Goal: Task Accomplishment & Management: Manage account settings

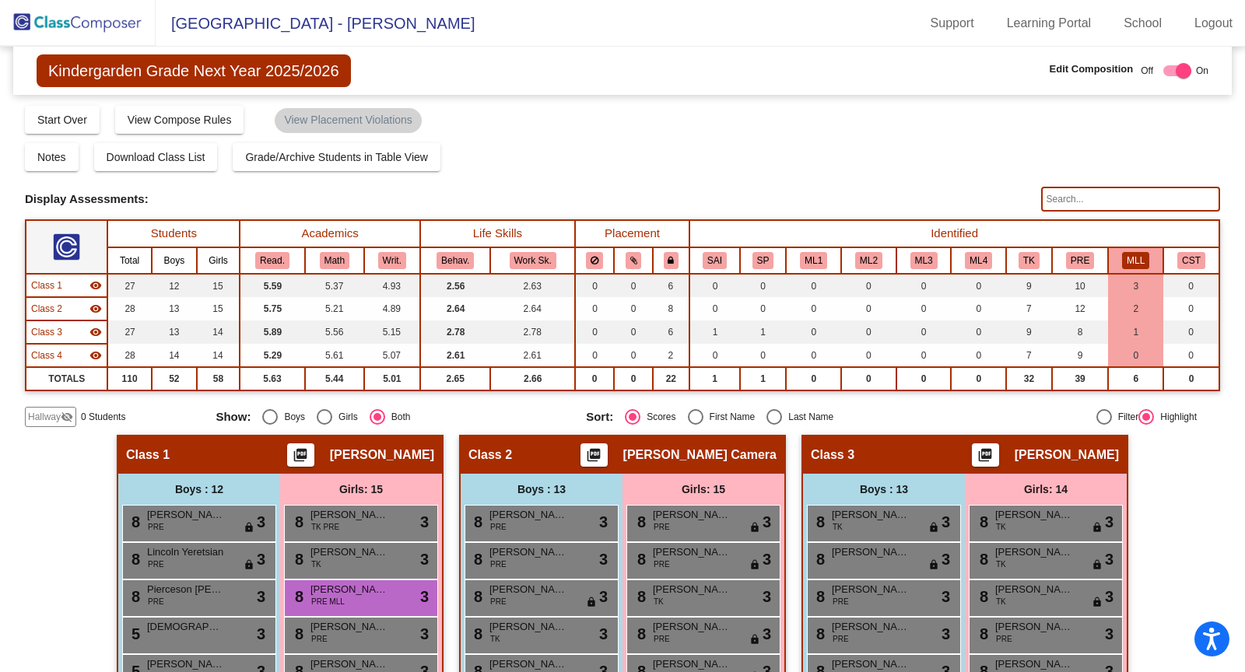
click at [811, 82] on div "Kindergarden Grade Next Year 2025/2026 Edit Composition Off On Incoming Digital…" at bounding box center [622, 71] width 1219 height 48
click at [70, 20] on img at bounding box center [78, 23] width 156 height 46
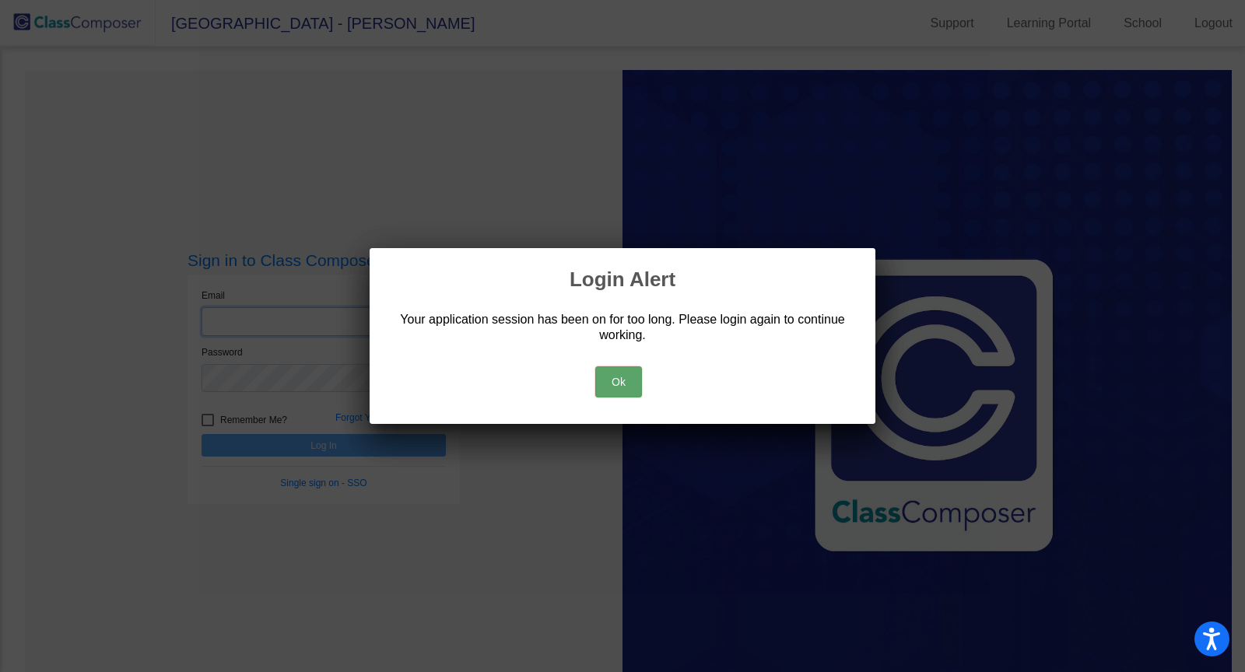
type input "[EMAIL_ADDRESS][PERSON_NAME][DOMAIN_NAME]"
click at [626, 375] on button "Ok" at bounding box center [618, 381] width 47 height 31
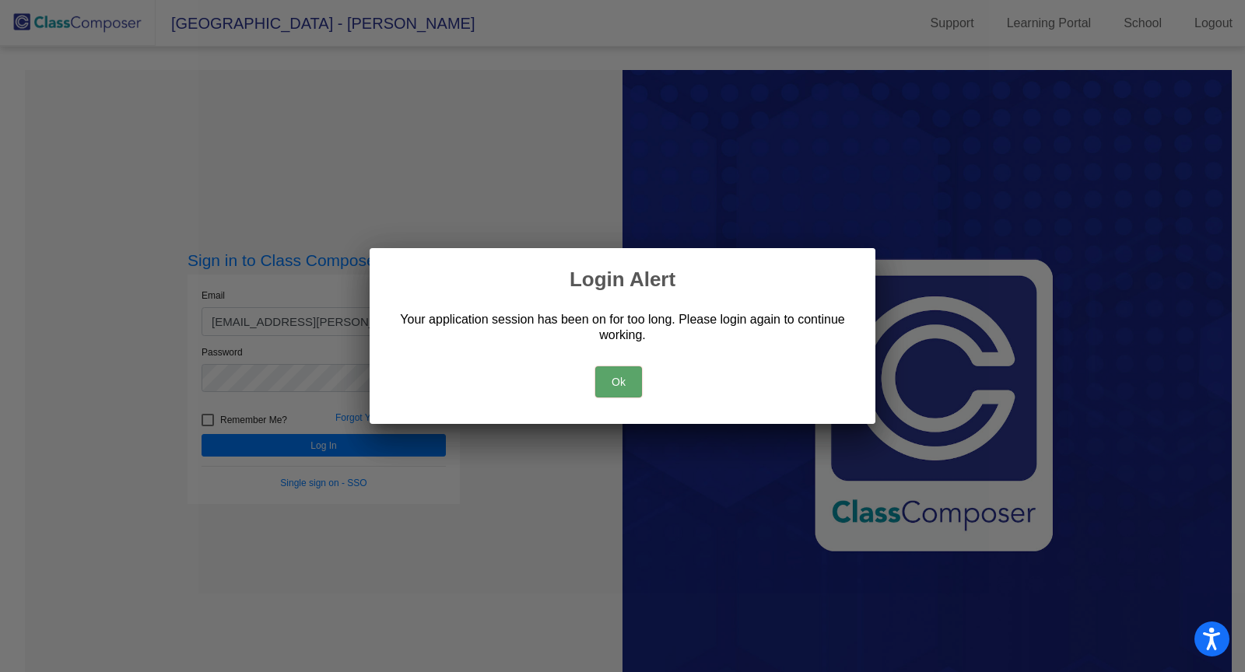
click at [621, 388] on button "Ok" at bounding box center [618, 381] width 47 height 31
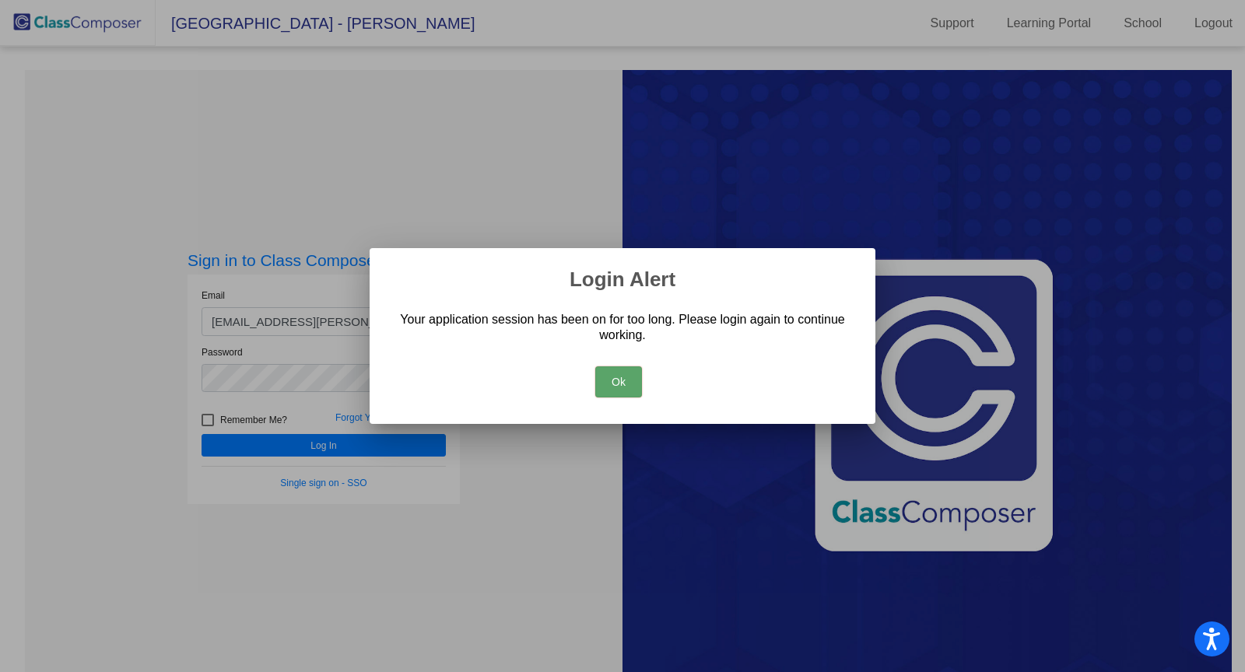
click at [621, 388] on button "Ok" at bounding box center [618, 381] width 47 height 31
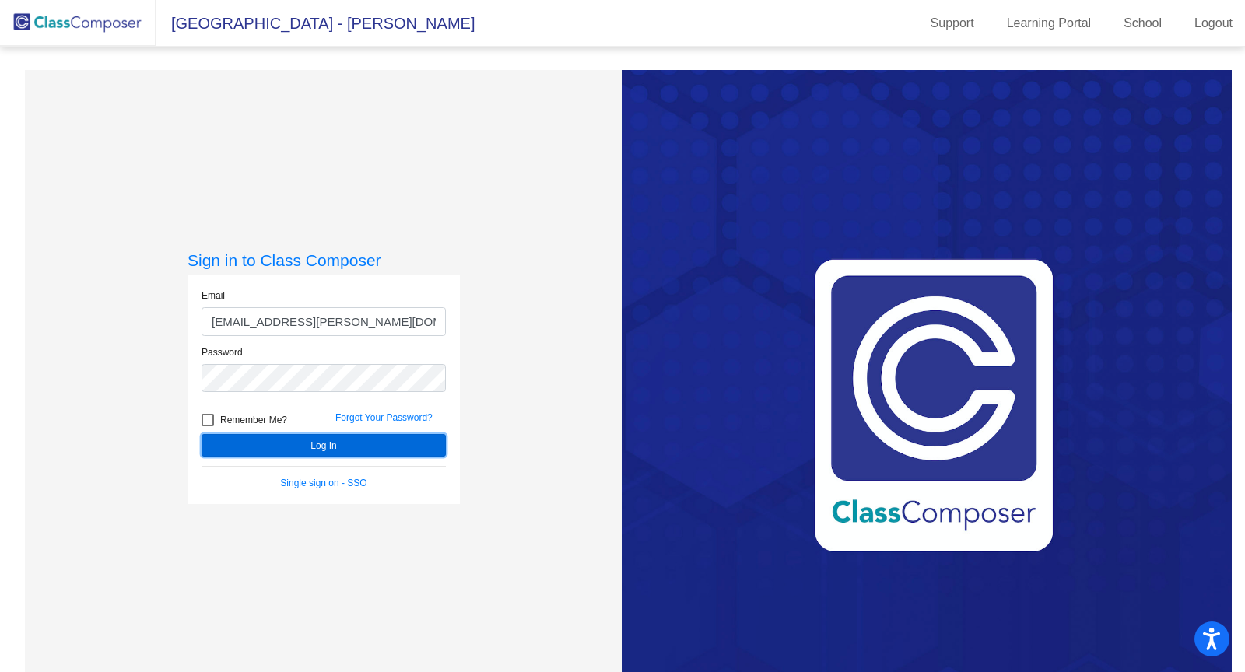
click at [354, 442] on button "Log In" at bounding box center [324, 445] width 244 height 23
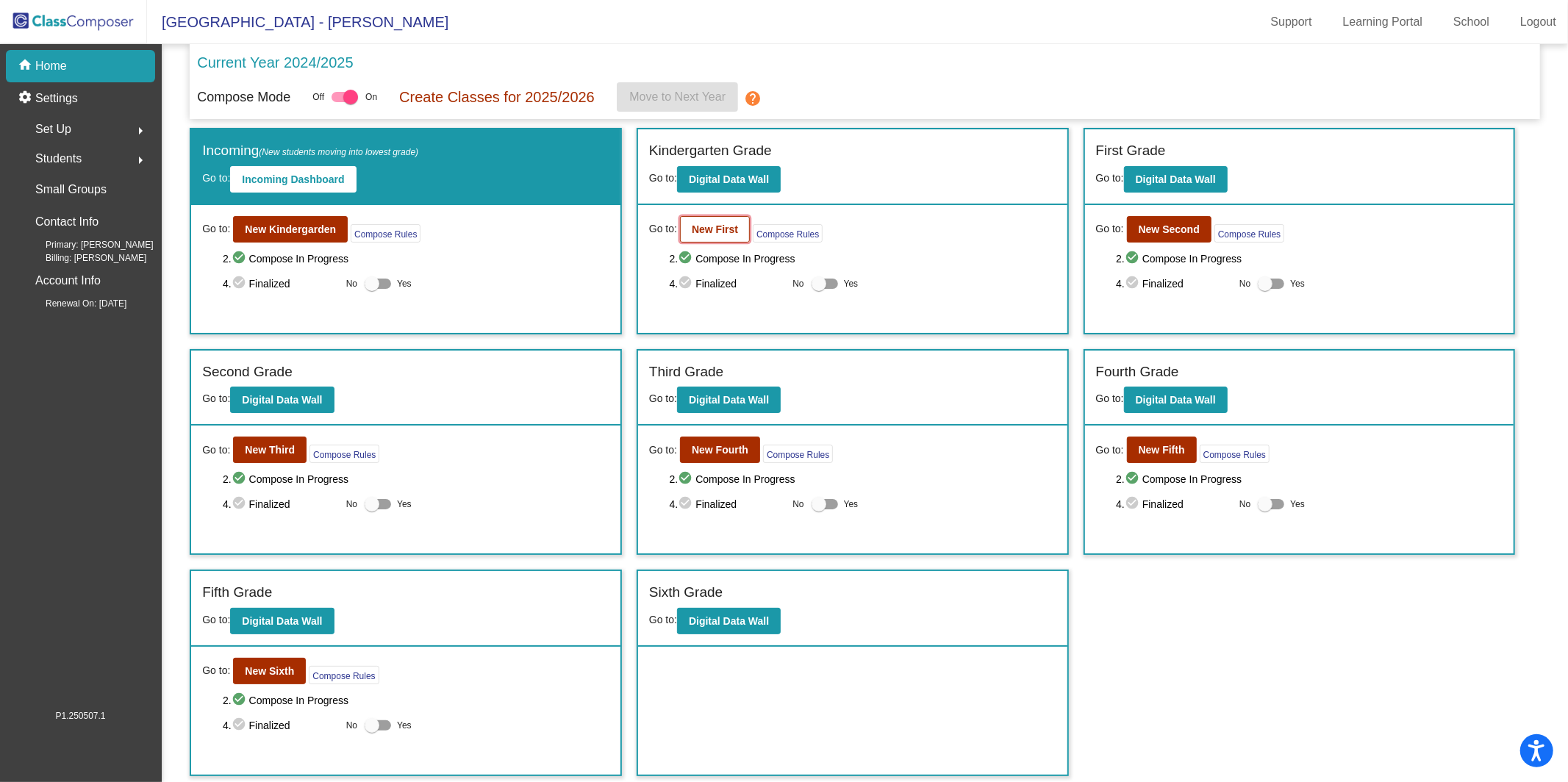
click at [734, 224] on b "New First" at bounding box center [714, 230] width 46 height 11
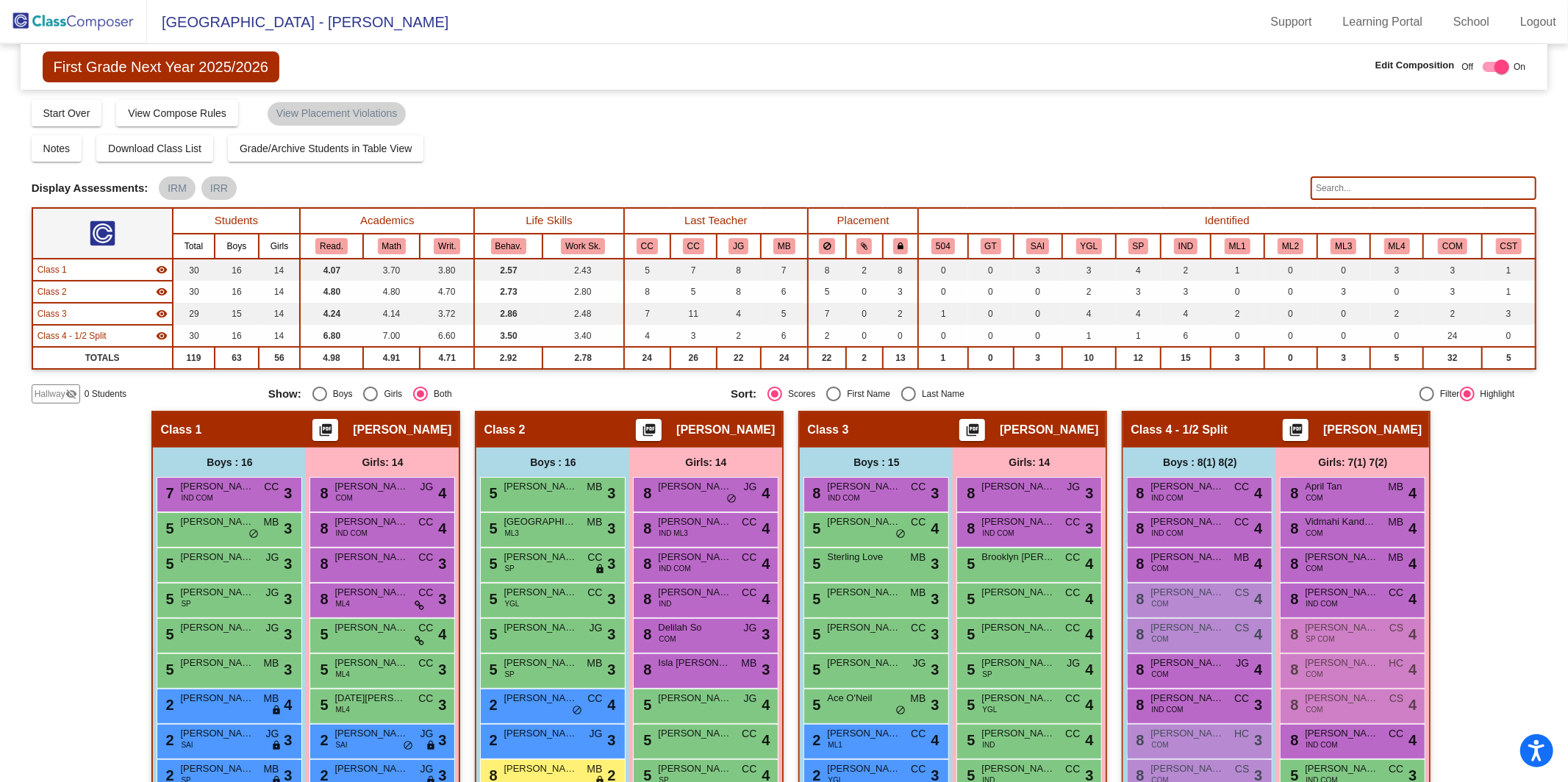
click at [1175, 192] on input "text" at bounding box center [1423, 188] width 226 height 24
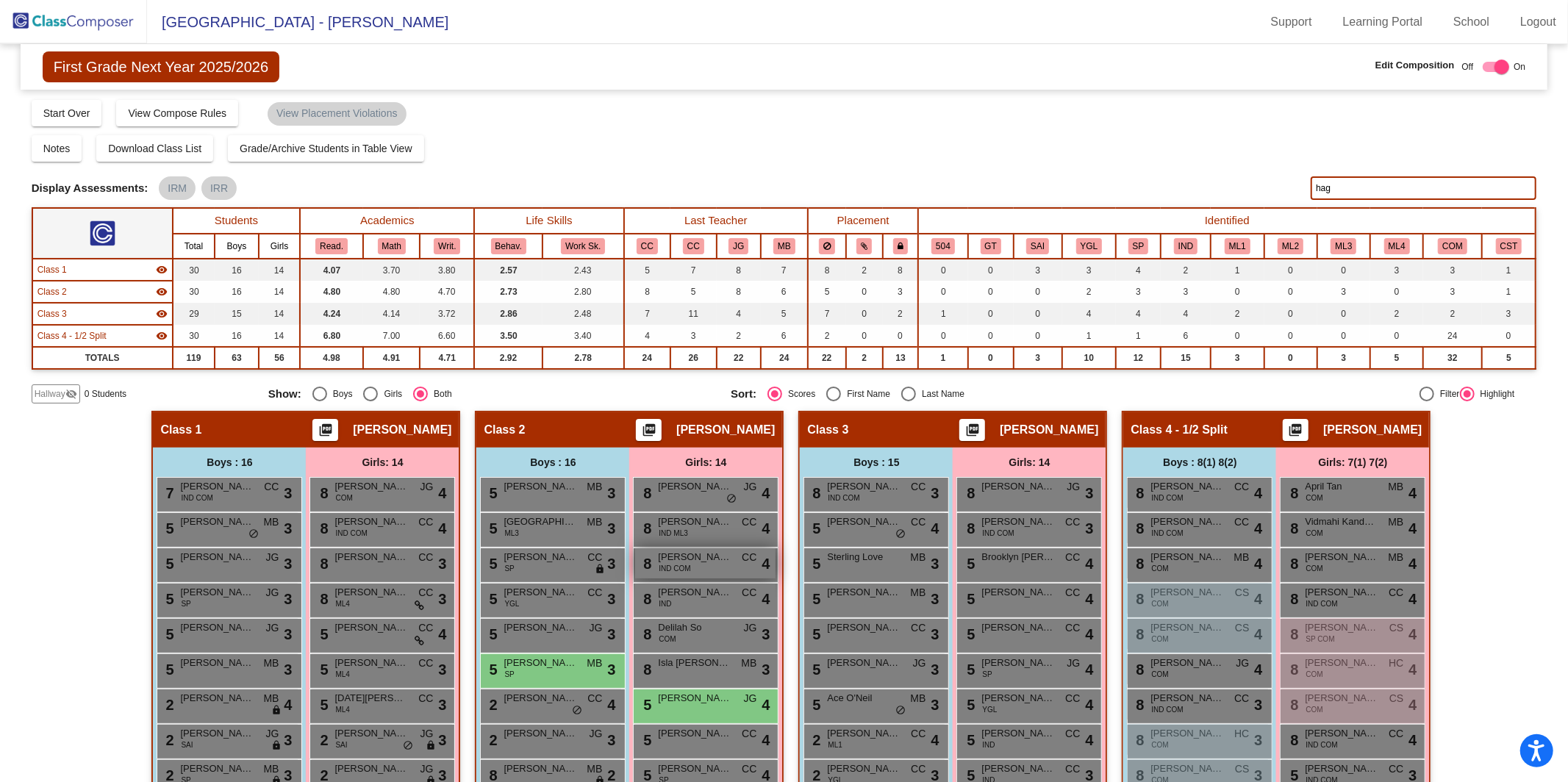
scroll to position [133, 0]
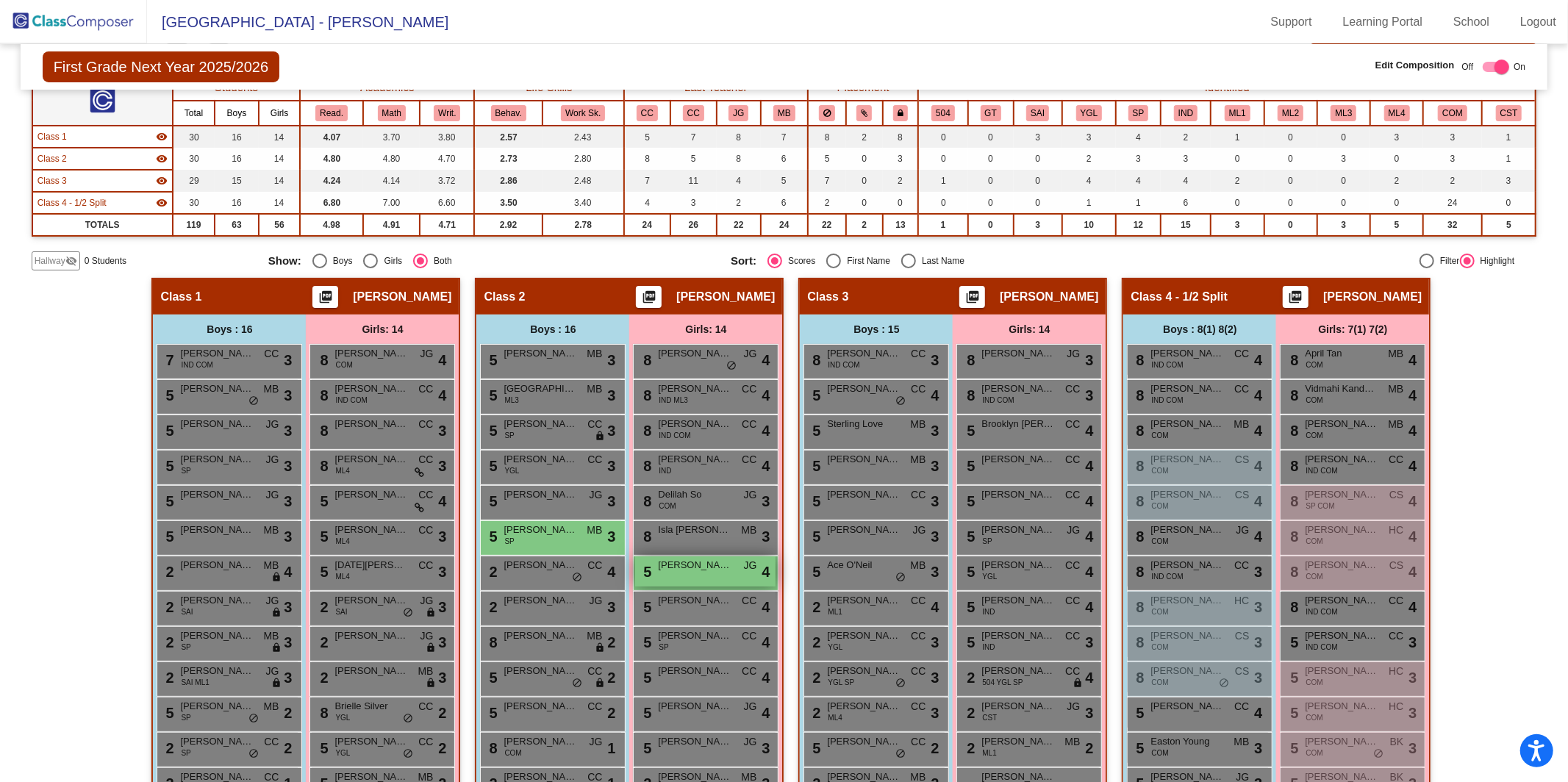
type input "hag"
click at [717, 577] on div "5 Mai [PERSON_NAME] lock do_not_disturb_alt 4" at bounding box center [705, 571] width 141 height 30
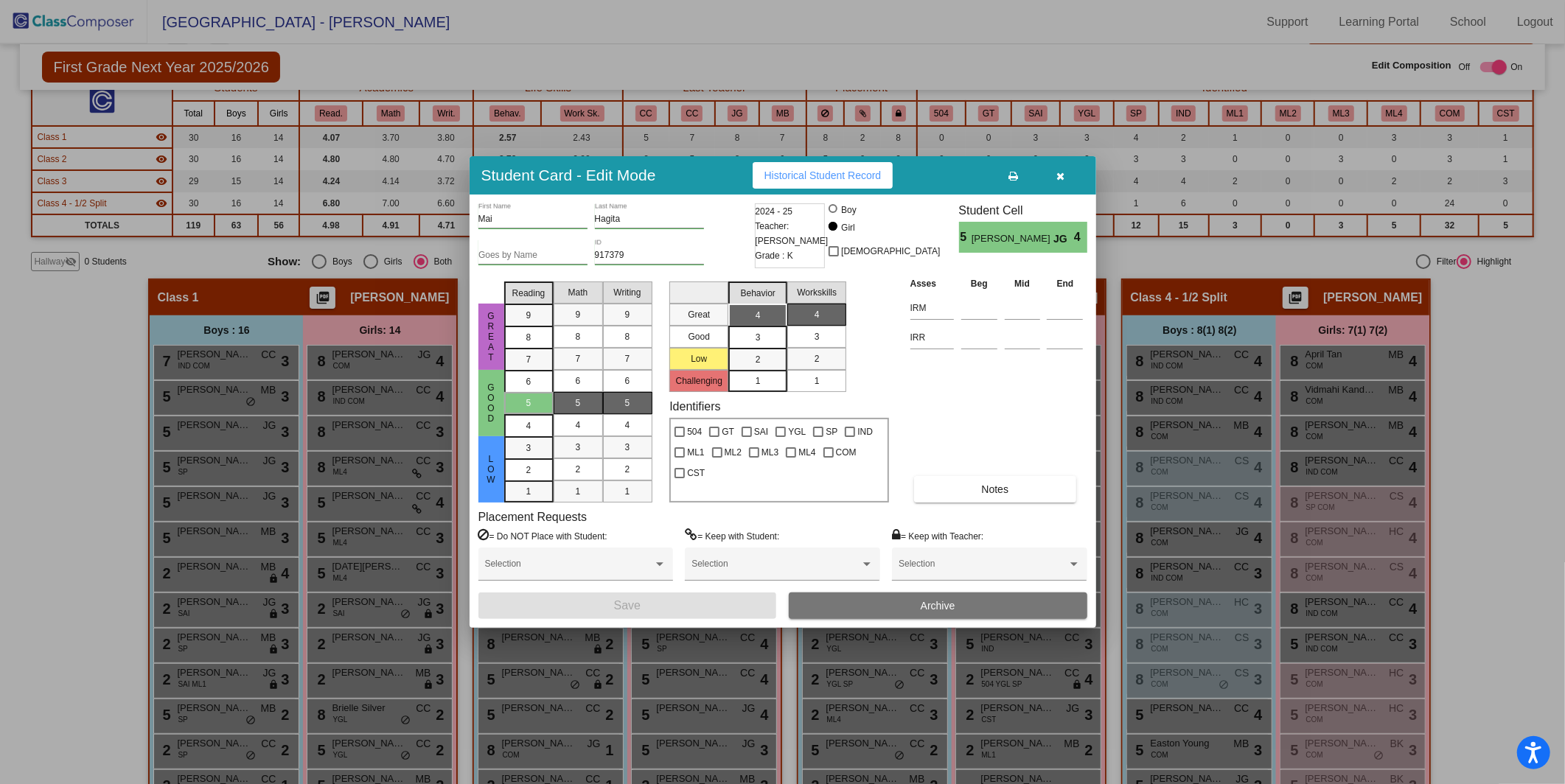
click at [1068, 177] on button "button" at bounding box center [1061, 175] width 47 height 27
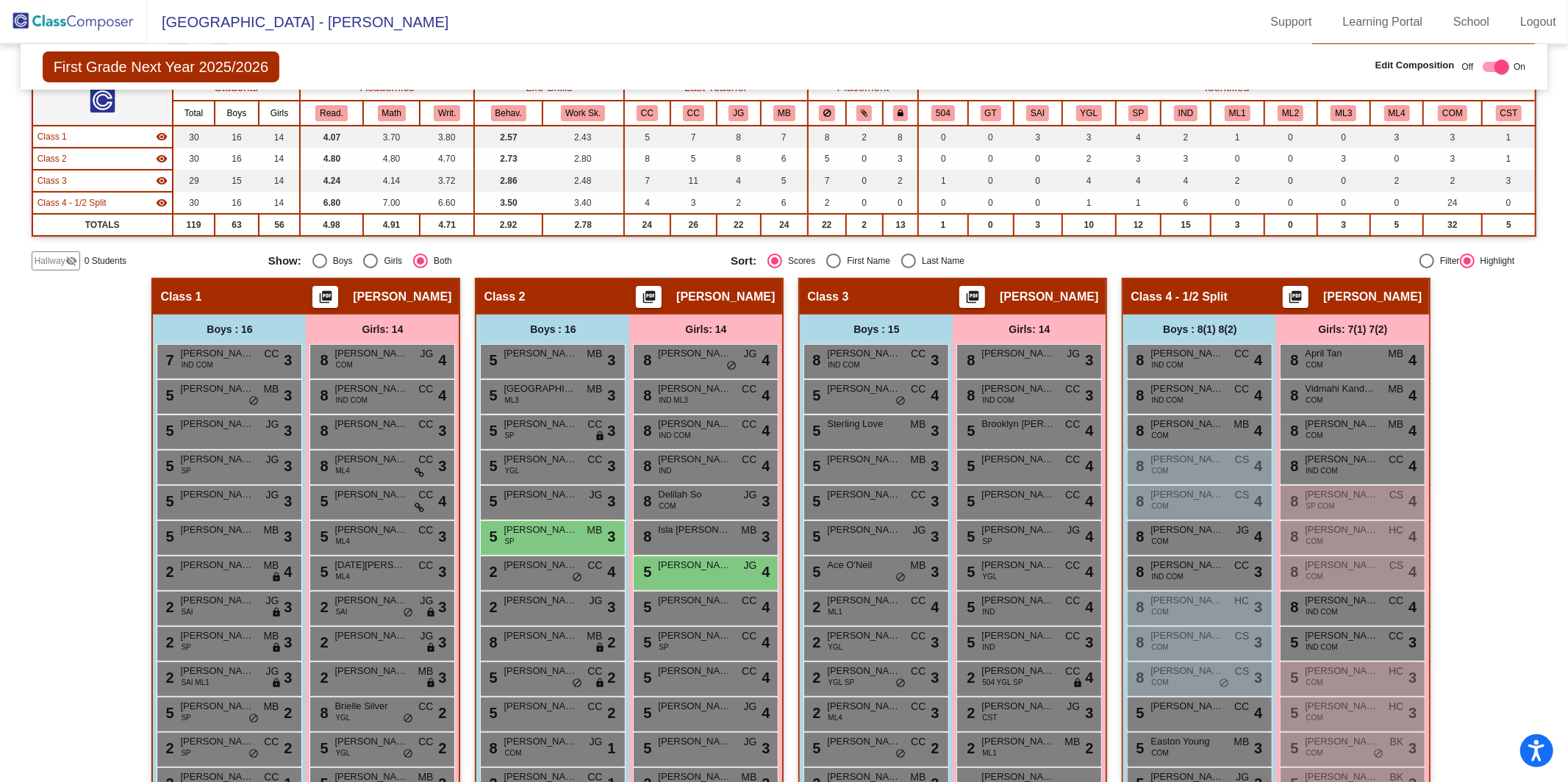
click at [106, 26] on img at bounding box center [74, 22] width 147 height 43
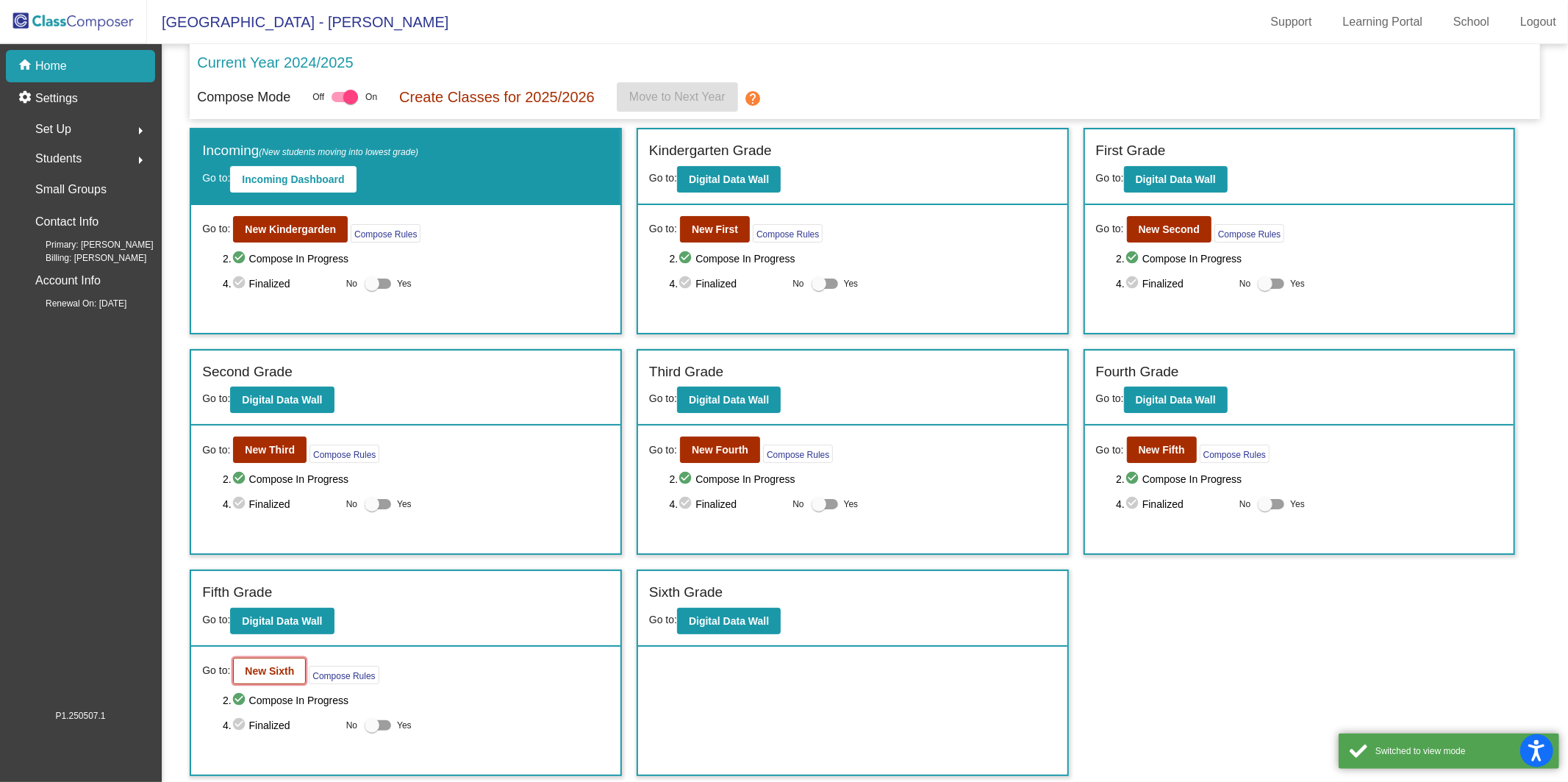
click at [240, 635] on button "New Sixth" at bounding box center [269, 671] width 73 height 26
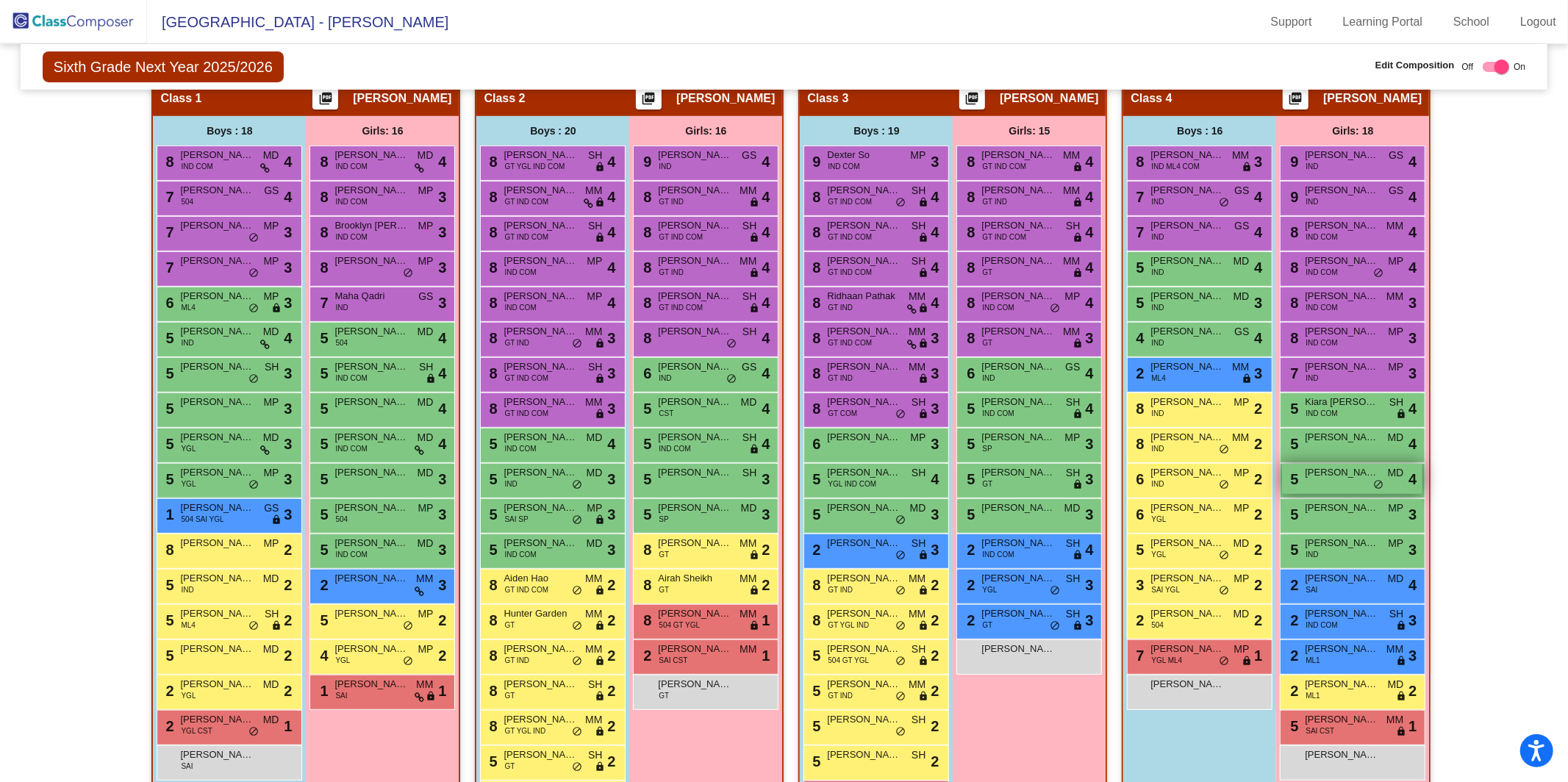
scroll to position [328, 0]
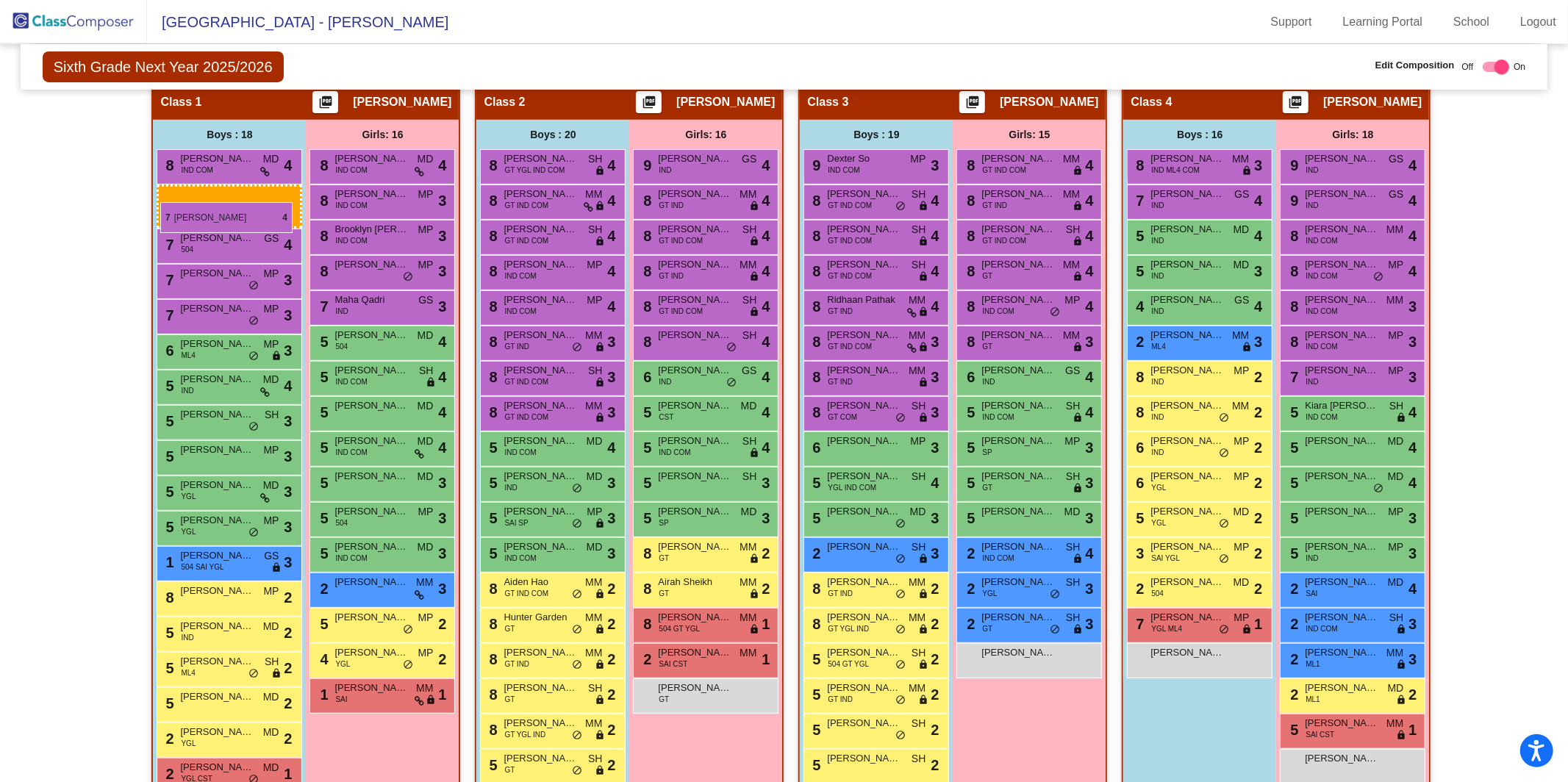
drag, startPoint x: 1188, startPoint y: 206, endPoint x: 161, endPoint y: 202, distance: 1027.0
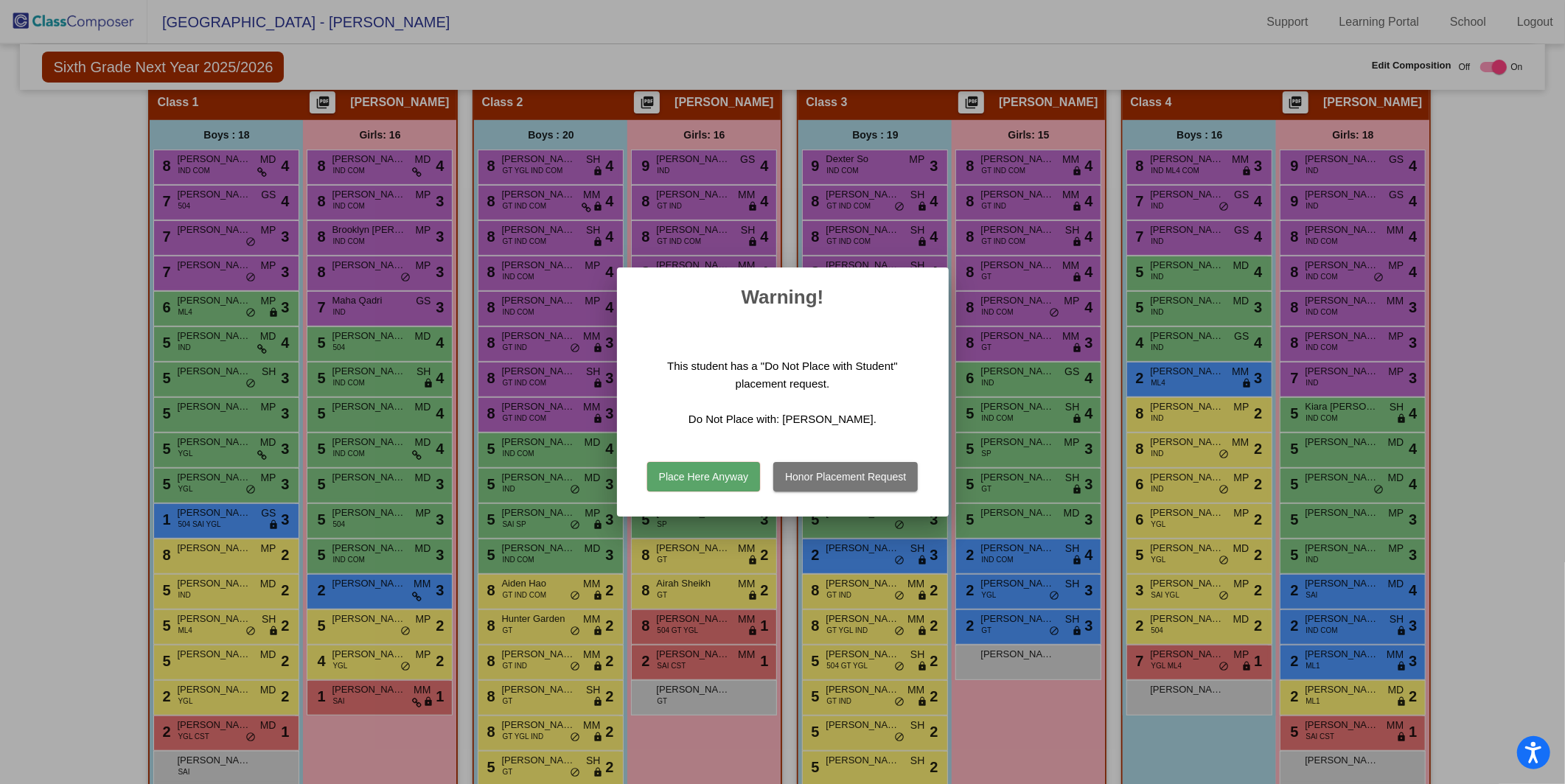
click at [728, 489] on button "Place Here Anyway" at bounding box center [703, 476] width 113 height 29
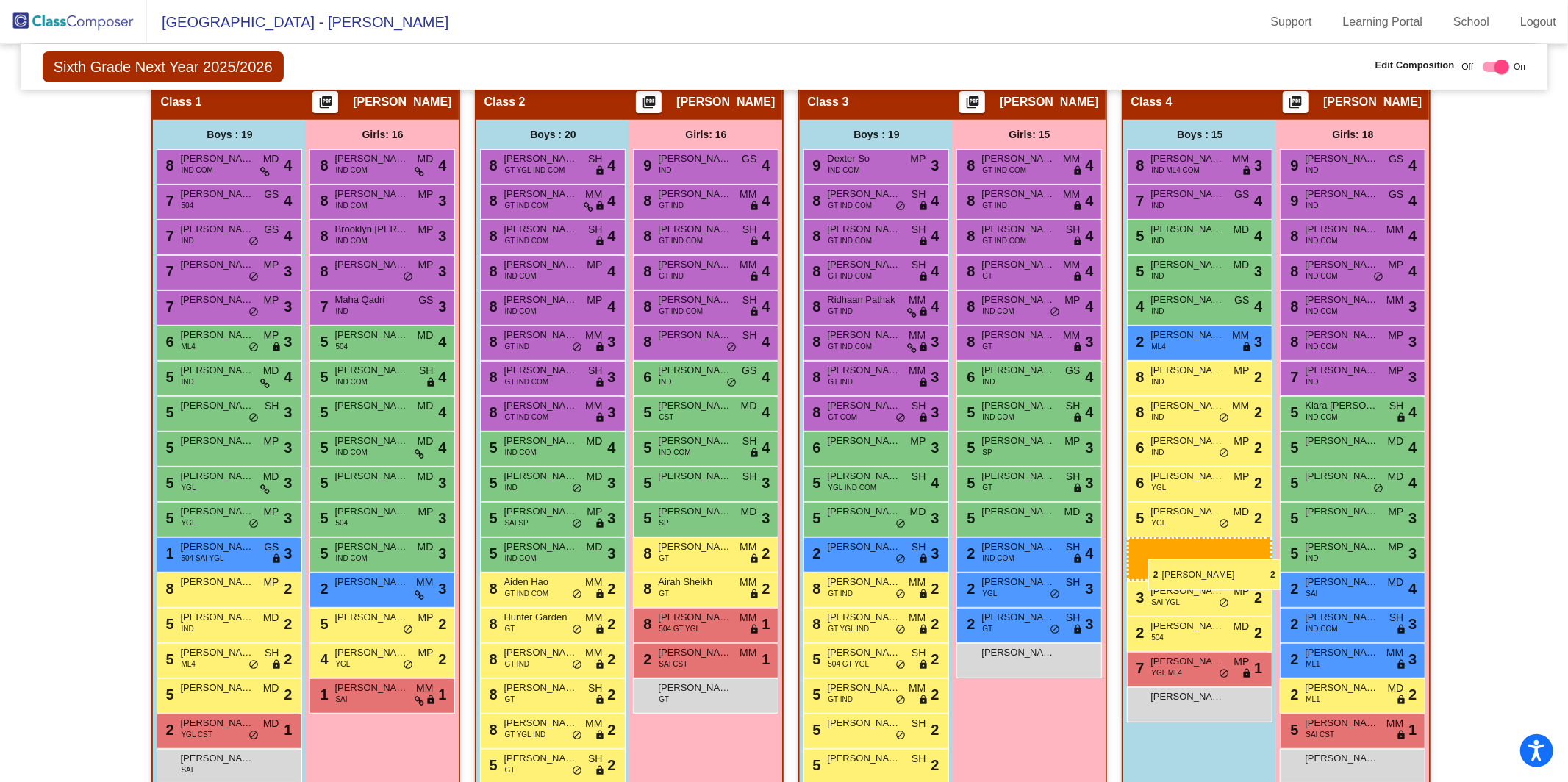
drag, startPoint x: 237, startPoint y: 736, endPoint x: 1148, endPoint y: 559, distance: 928.0
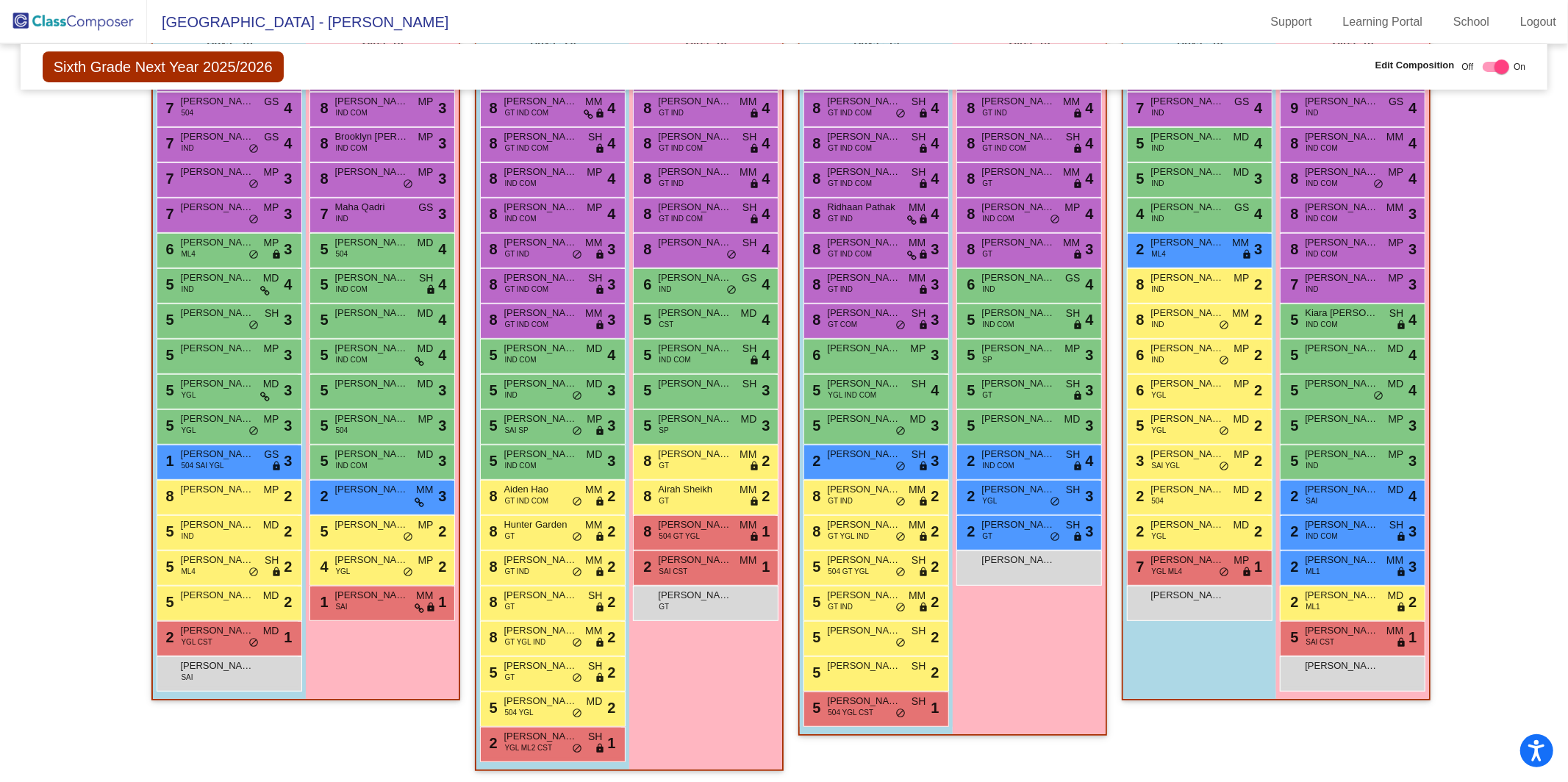
scroll to position [0, 0]
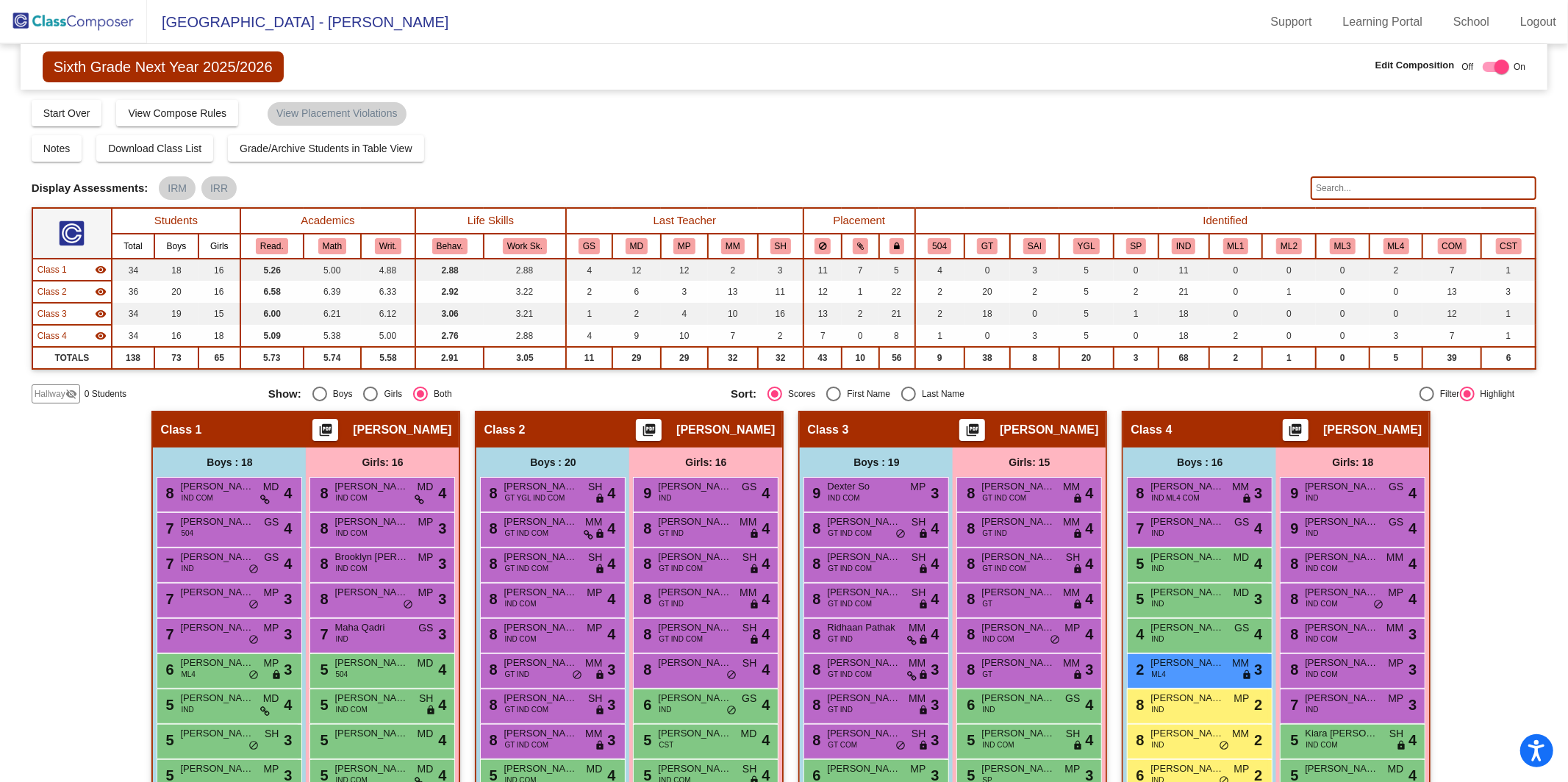
click at [60, 28] on img at bounding box center [74, 22] width 147 height 43
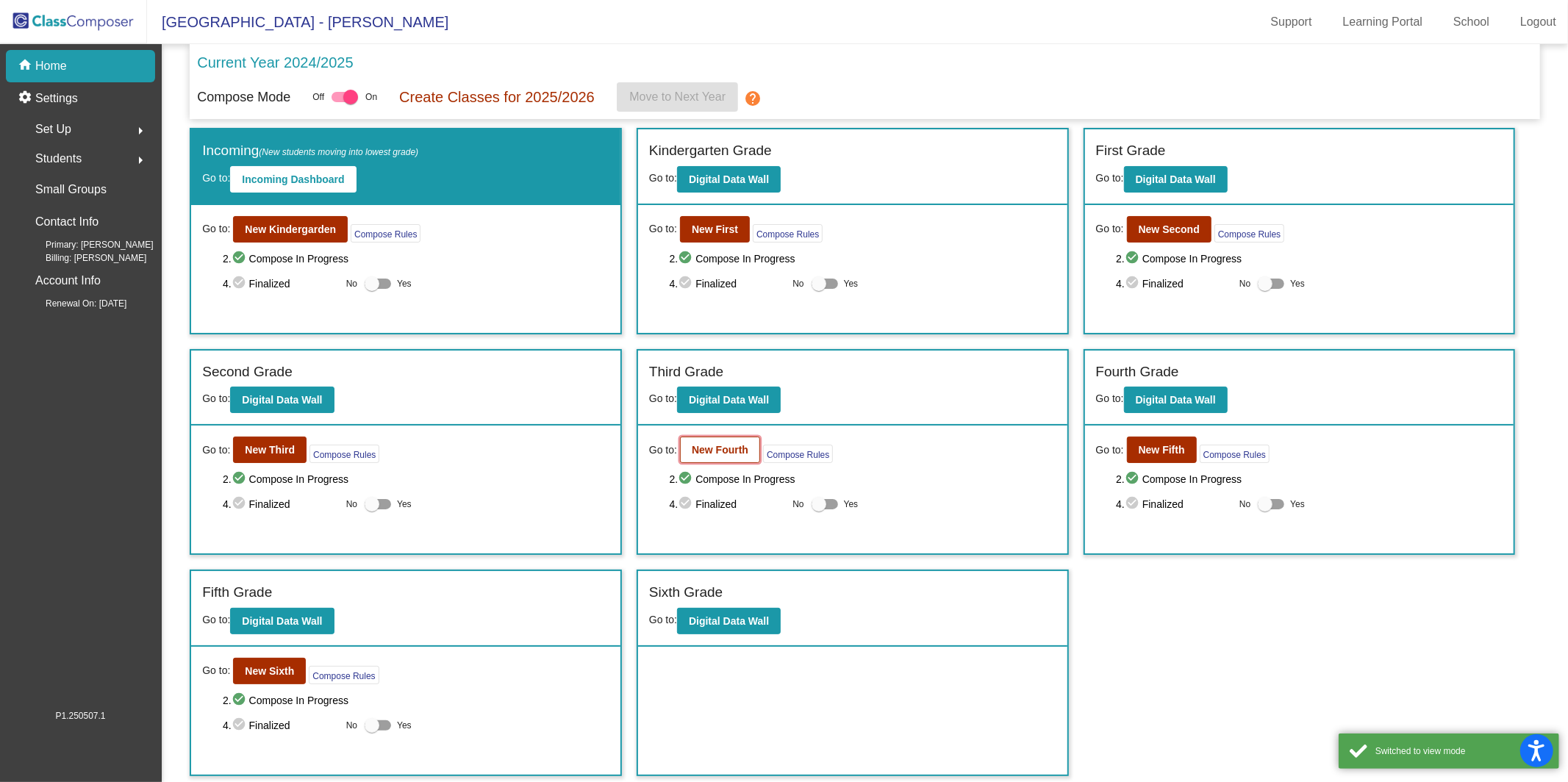
click at [717, 452] on b "New Fourth" at bounding box center [720, 450] width 57 height 11
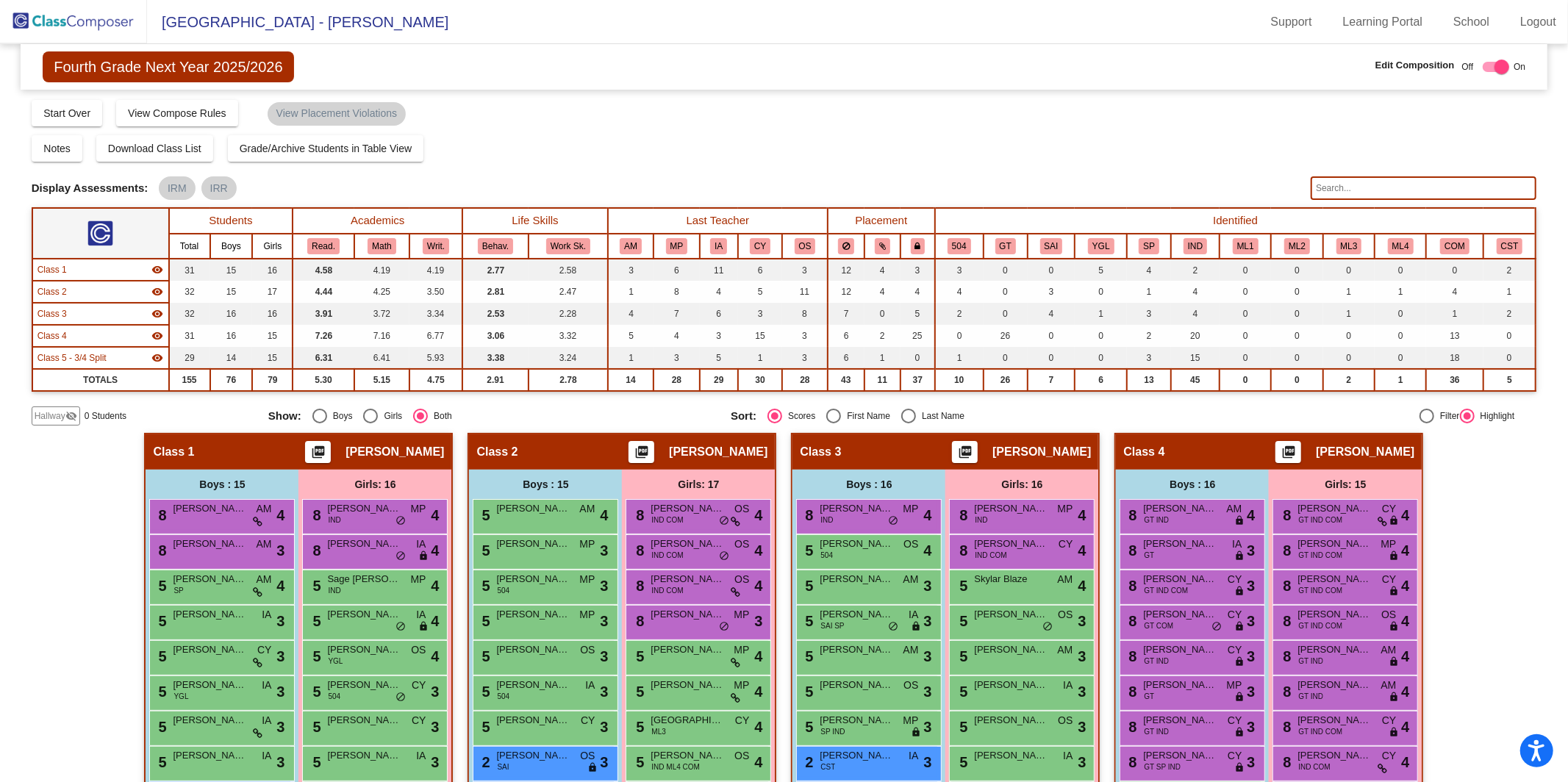
click at [1175, 180] on input "text" at bounding box center [1423, 188] width 226 height 24
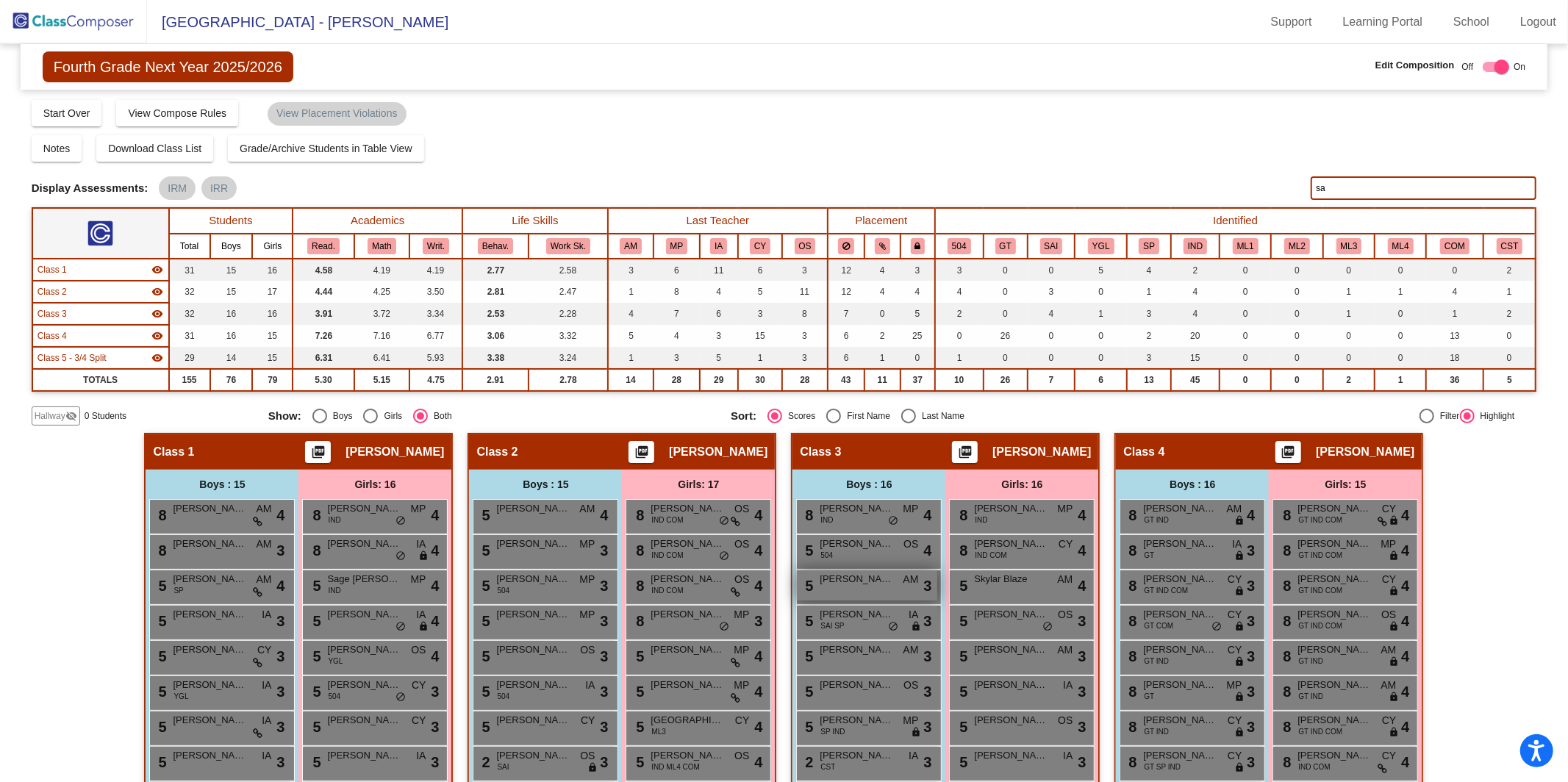
type input "s"
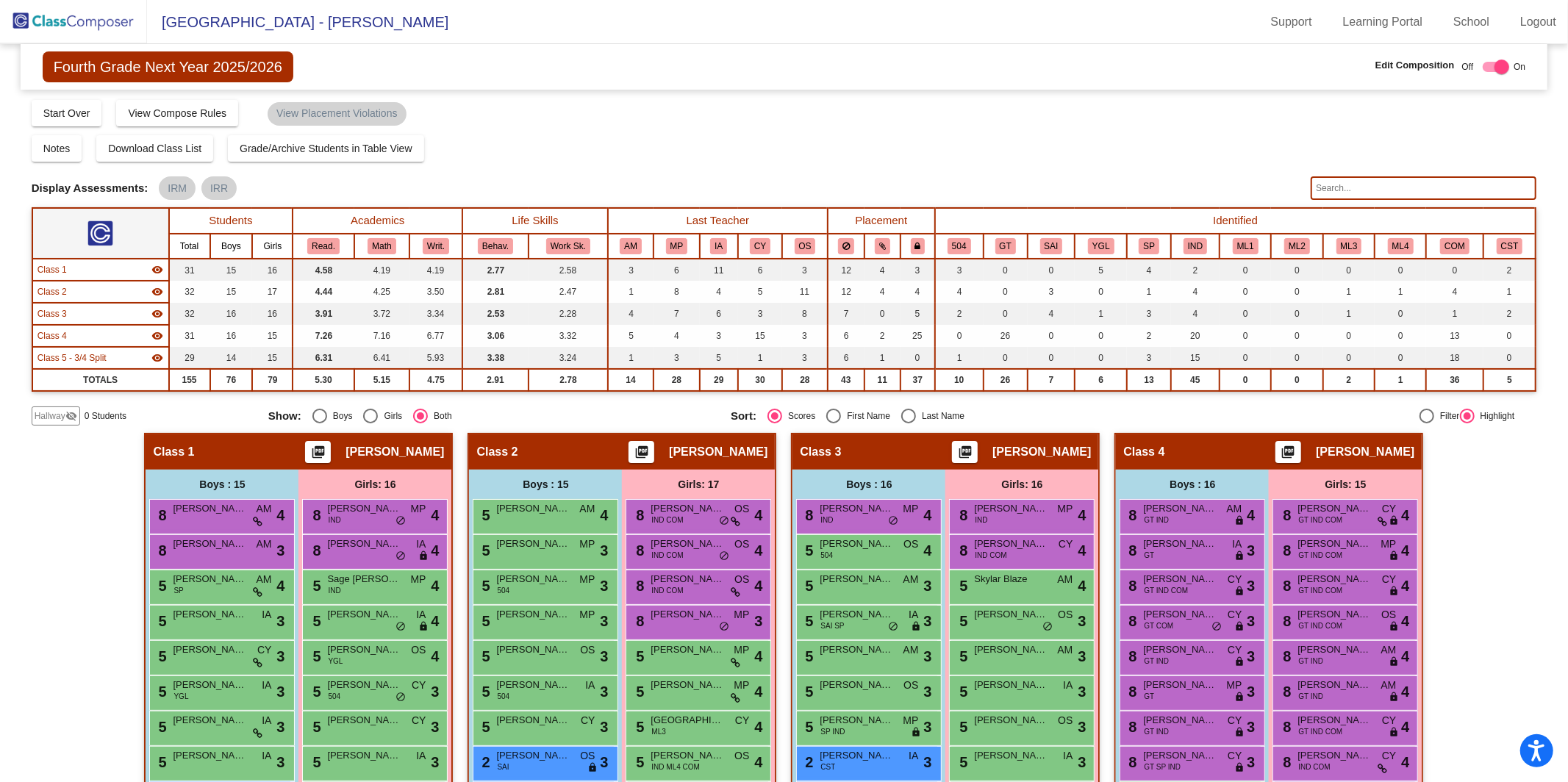
click at [65, 415] on mat-icon "visibility_off" at bounding box center [71, 416] width 11 height 11
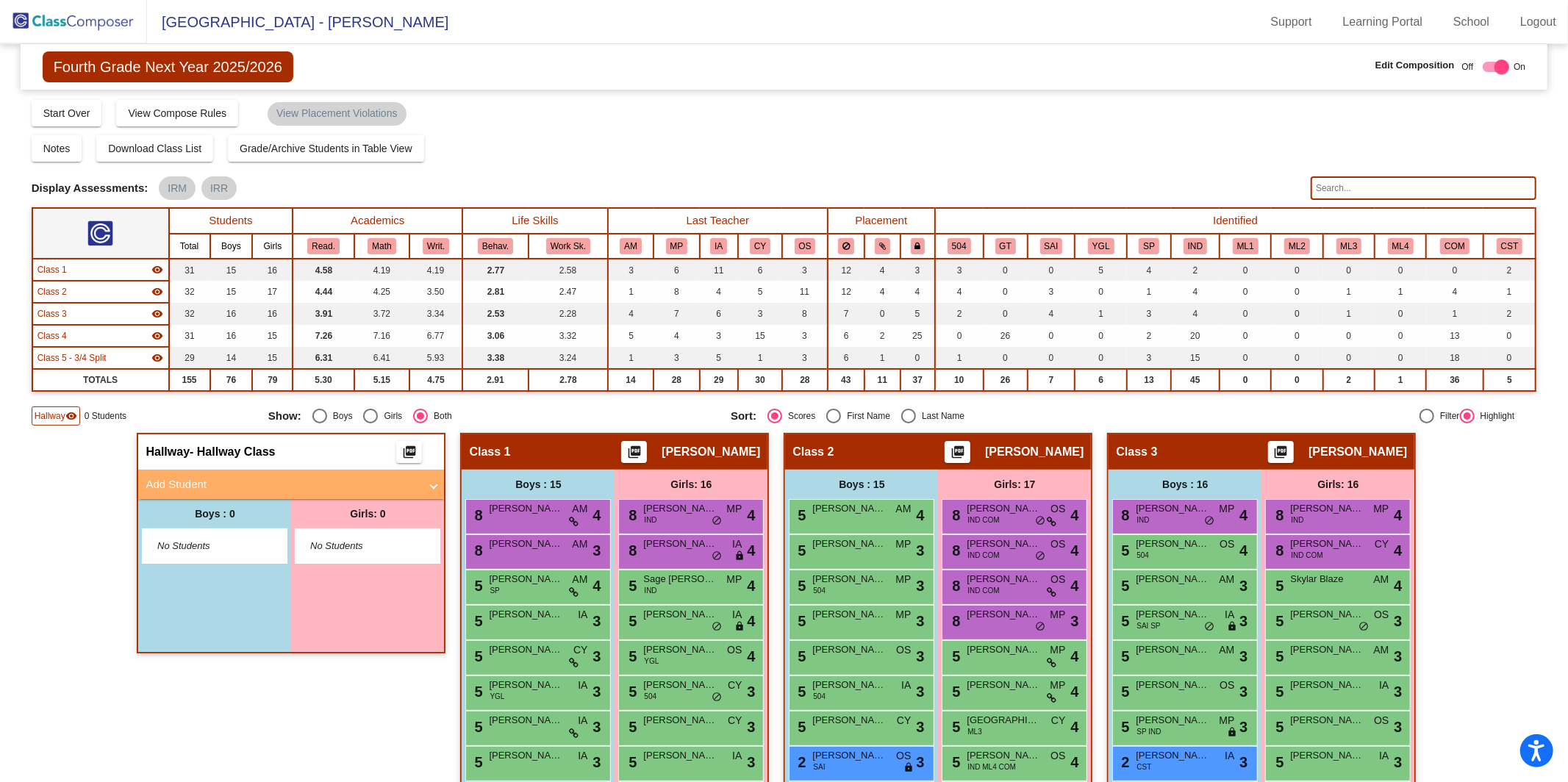
click at [237, 491] on mat-expansion-panel-header "Add Student" at bounding box center [291, 484] width 306 height 29
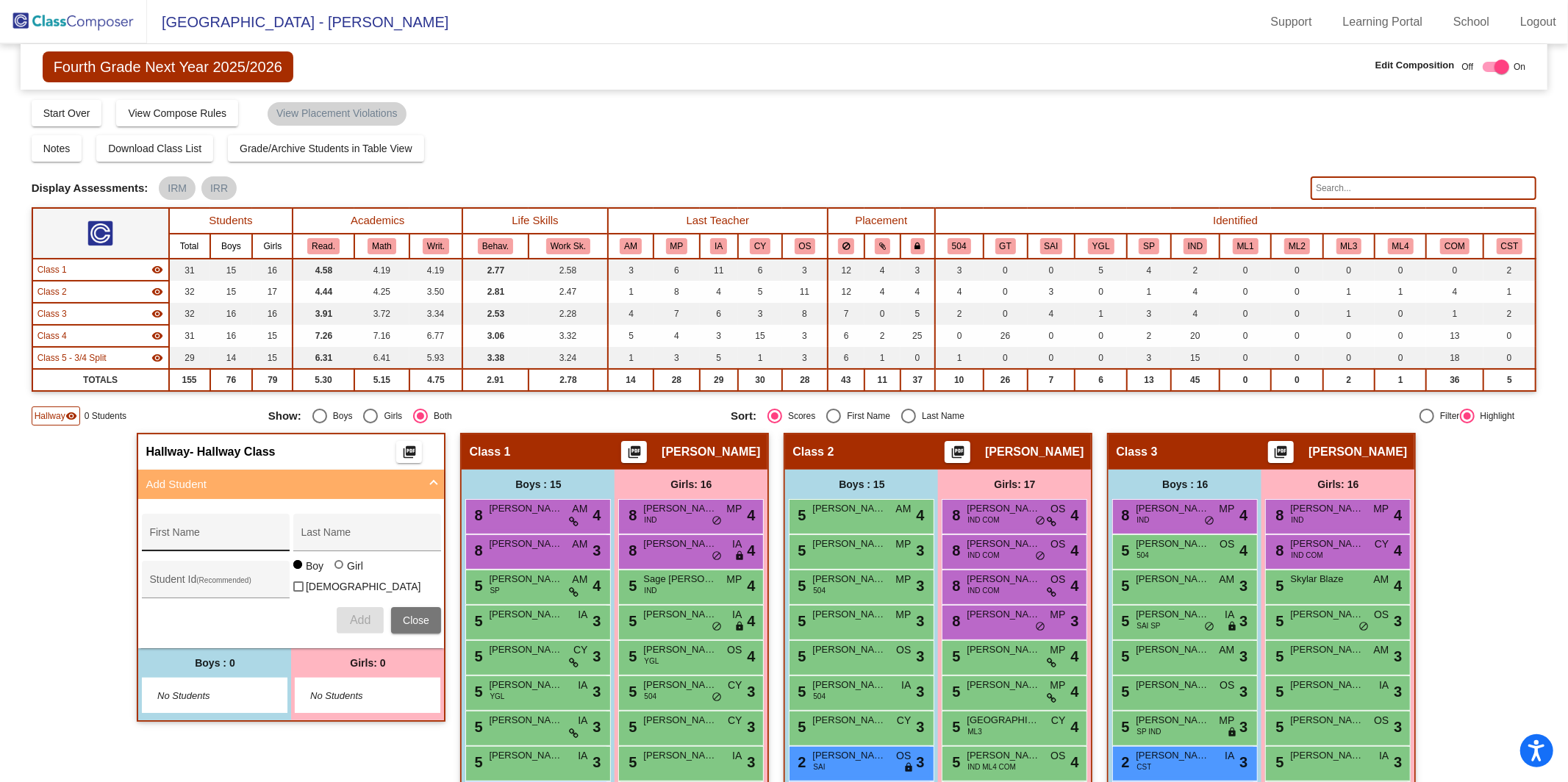
click at [233, 532] on input "First Name" at bounding box center [215, 537] width 132 height 11
type input "[PERSON_NAME]"
click at [300, 536] on input "Last Name" at bounding box center [366, 537] width 132 height 11
type input "[PERSON_NAME]"
click at [363, 615] on span "Add" at bounding box center [360, 620] width 21 height 12
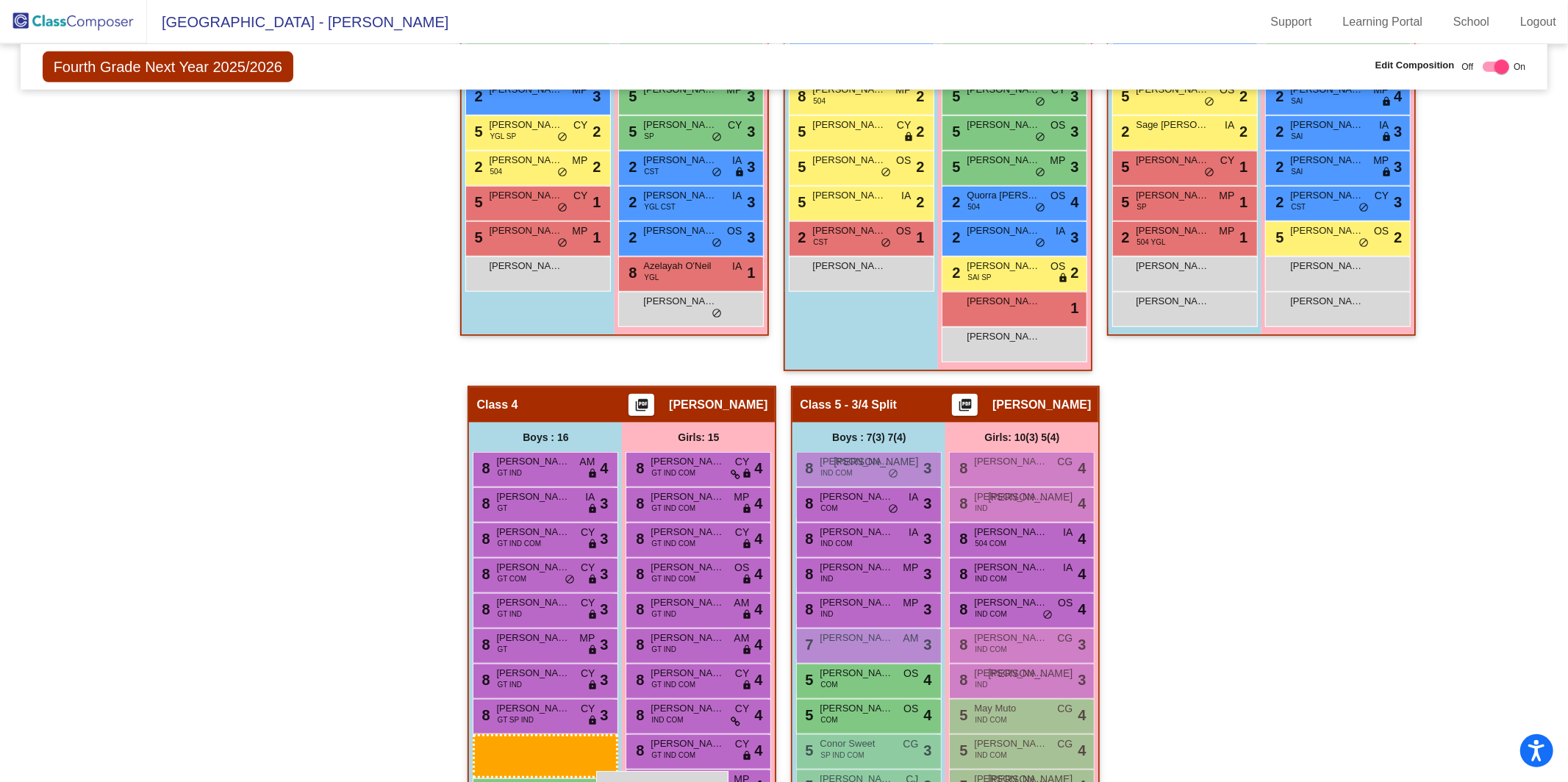
scroll to position [737, 0]
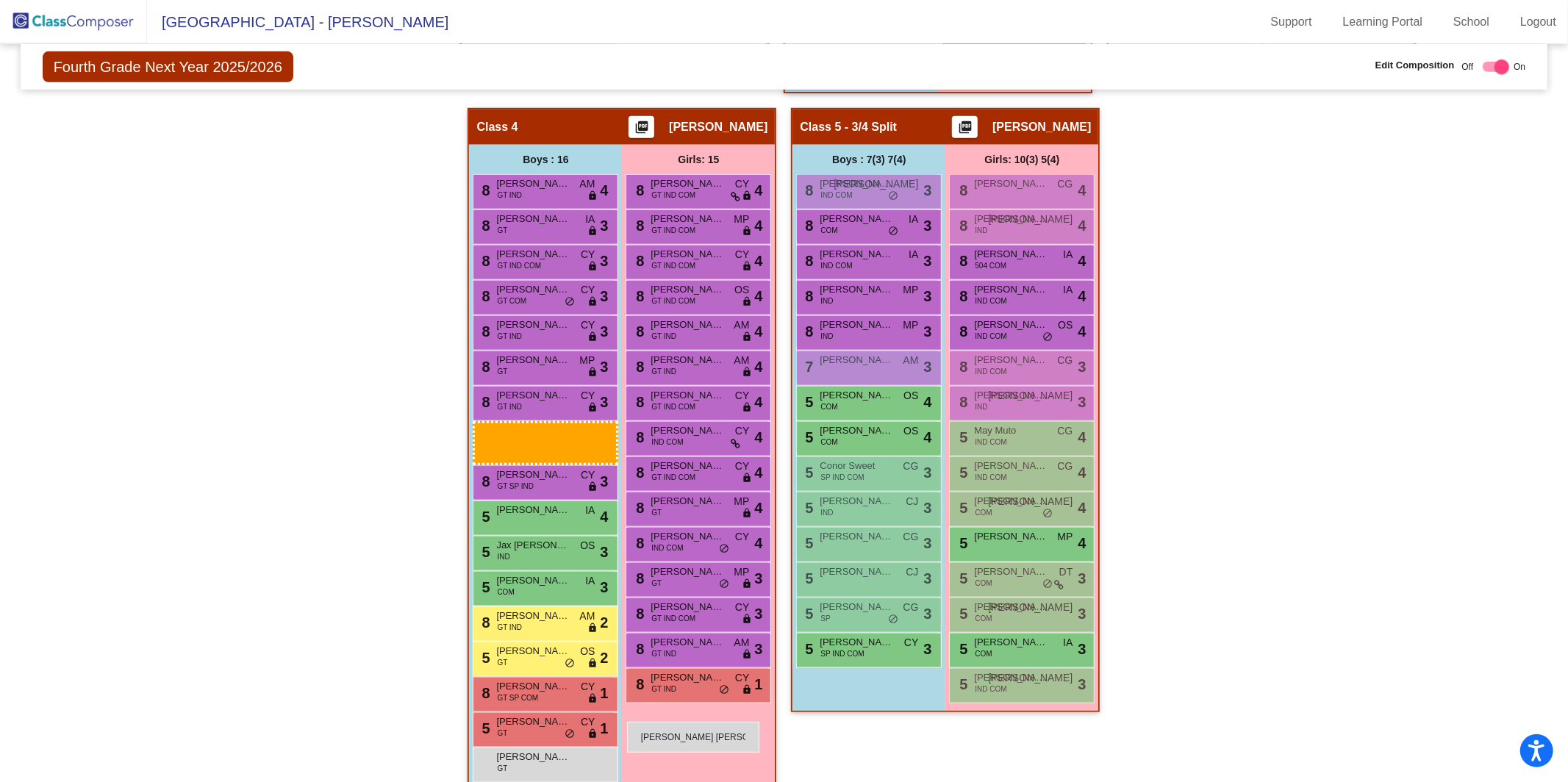
drag, startPoint x: 208, startPoint y: 574, endPoint x: 627, endPoint y: 722, distance: 444.4
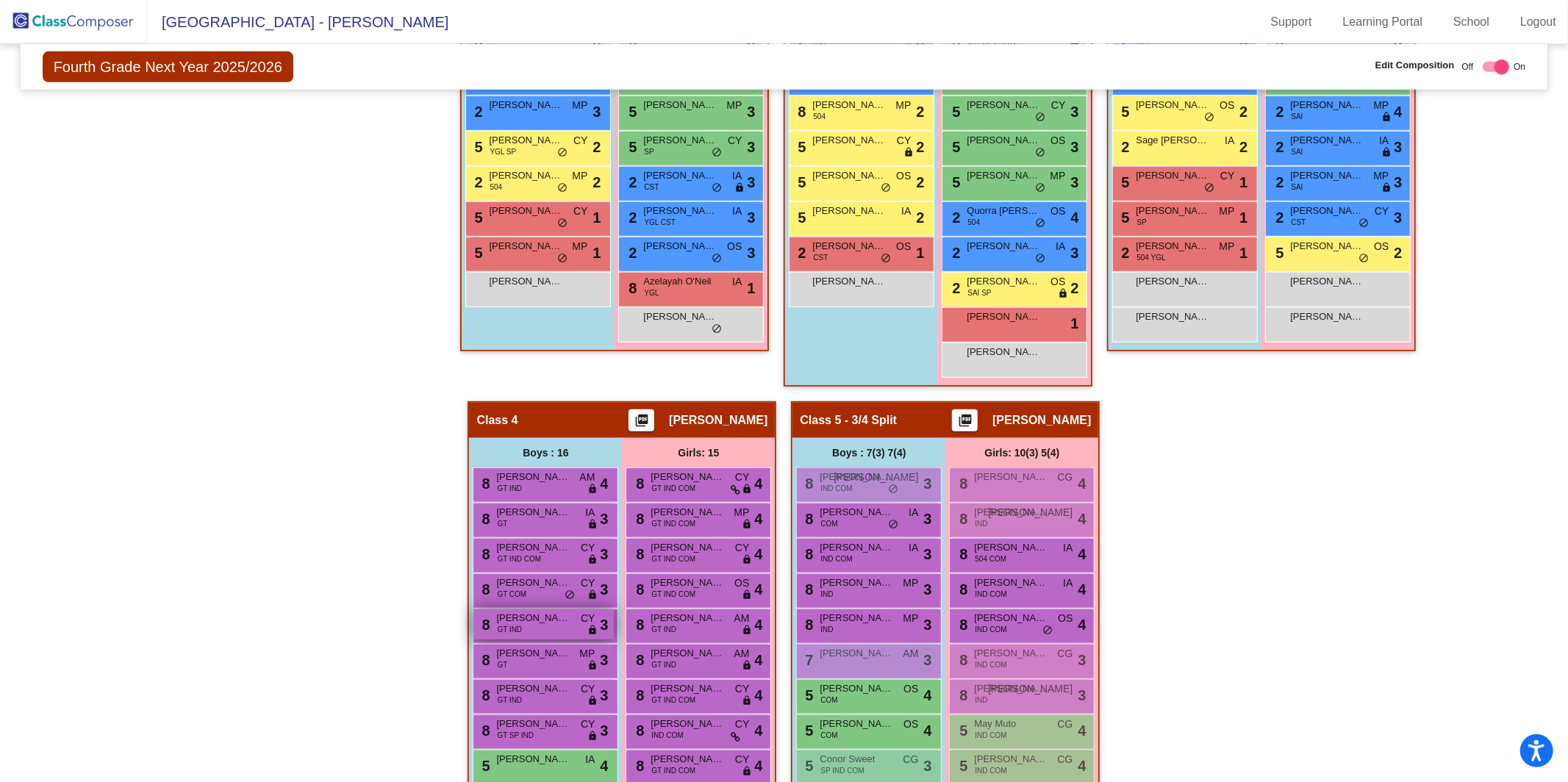
scroll to position [202, 0]
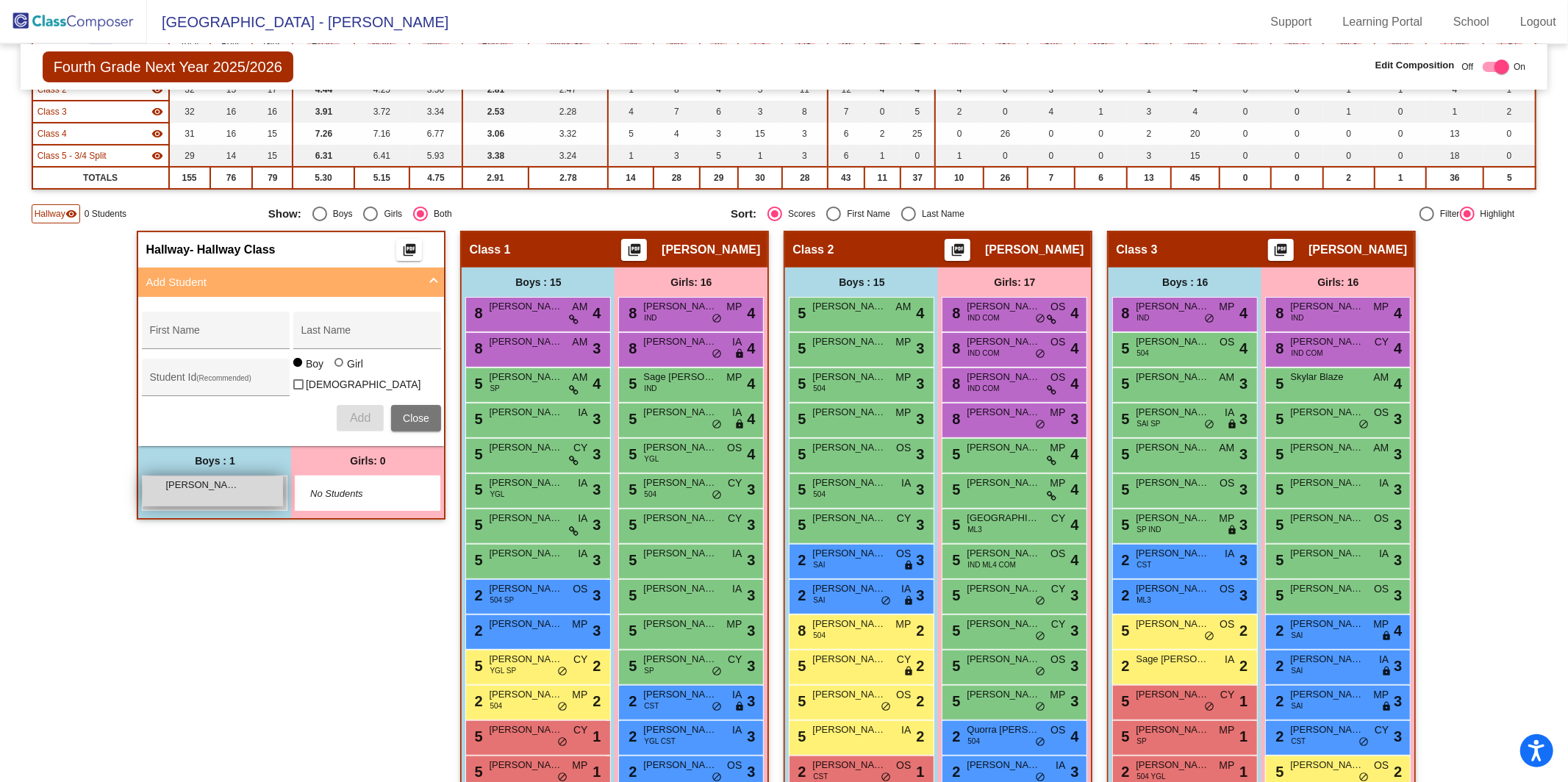
click at [204, 486] on div "[PERSON_NAME] [PERSON_NAME] lock do_not_disturb_alt" at bounding box center [213, 491] width 141 height 30
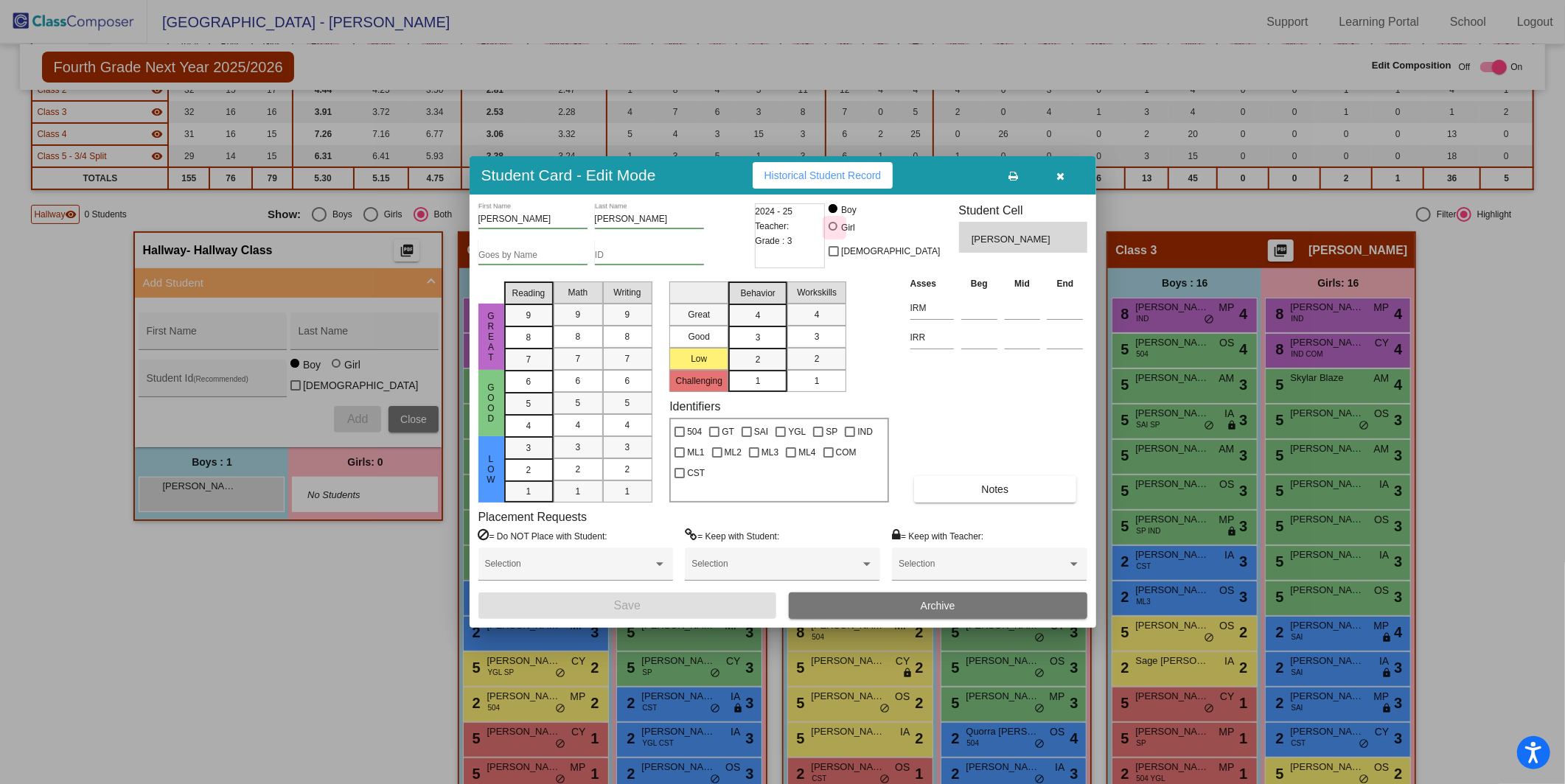
click at [855, 226] on div "Girl" at bounding box center [848, 227] width 15 height 13
click at [835, 234] on input "Girl" at bounding box center [834, 234] width 1 height 1
radio input "true"
click at [744, 597] on button "Save" at bounding box center [627, 606] width 298 height 27
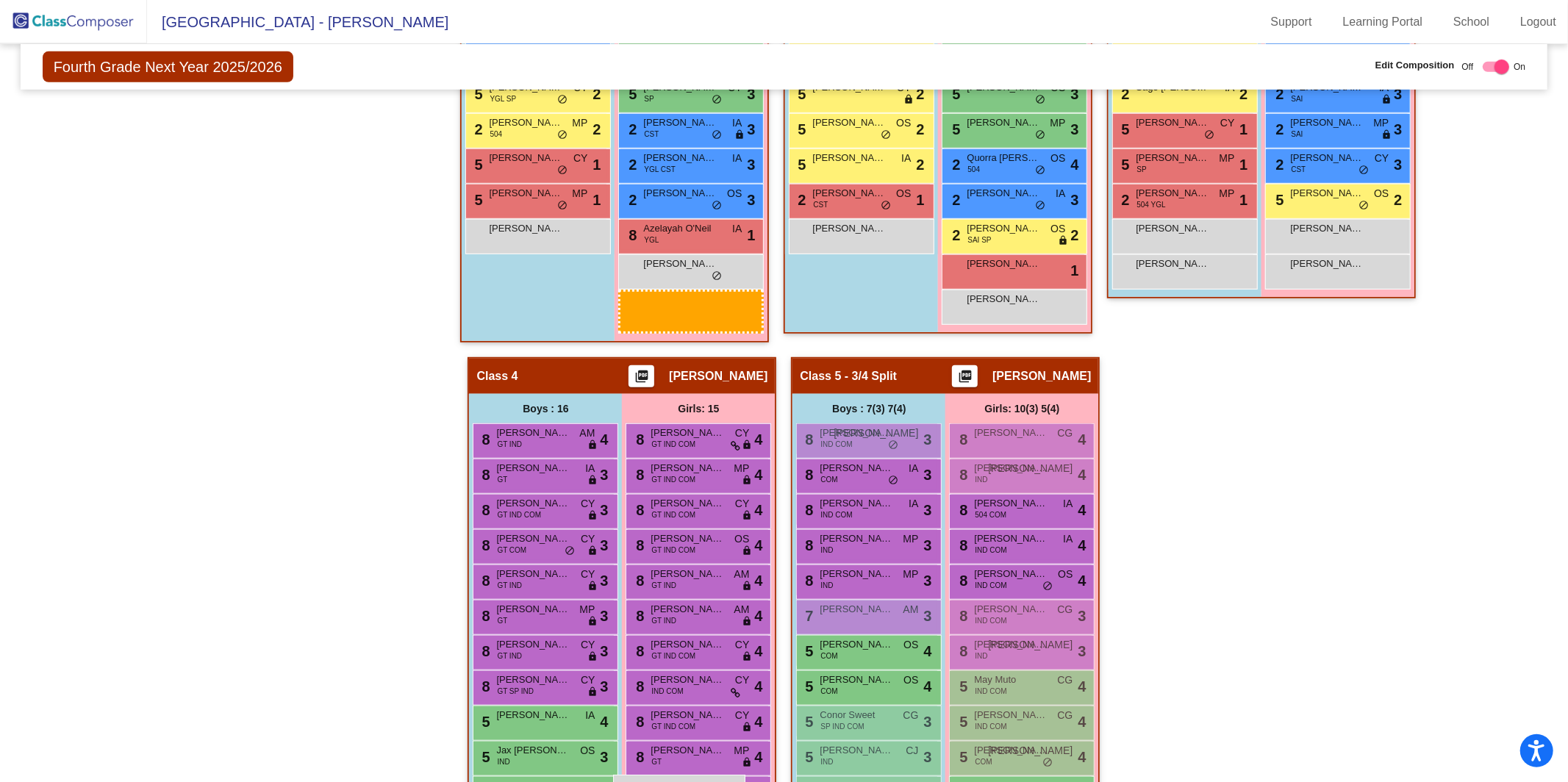
scroll to position [787, 0]
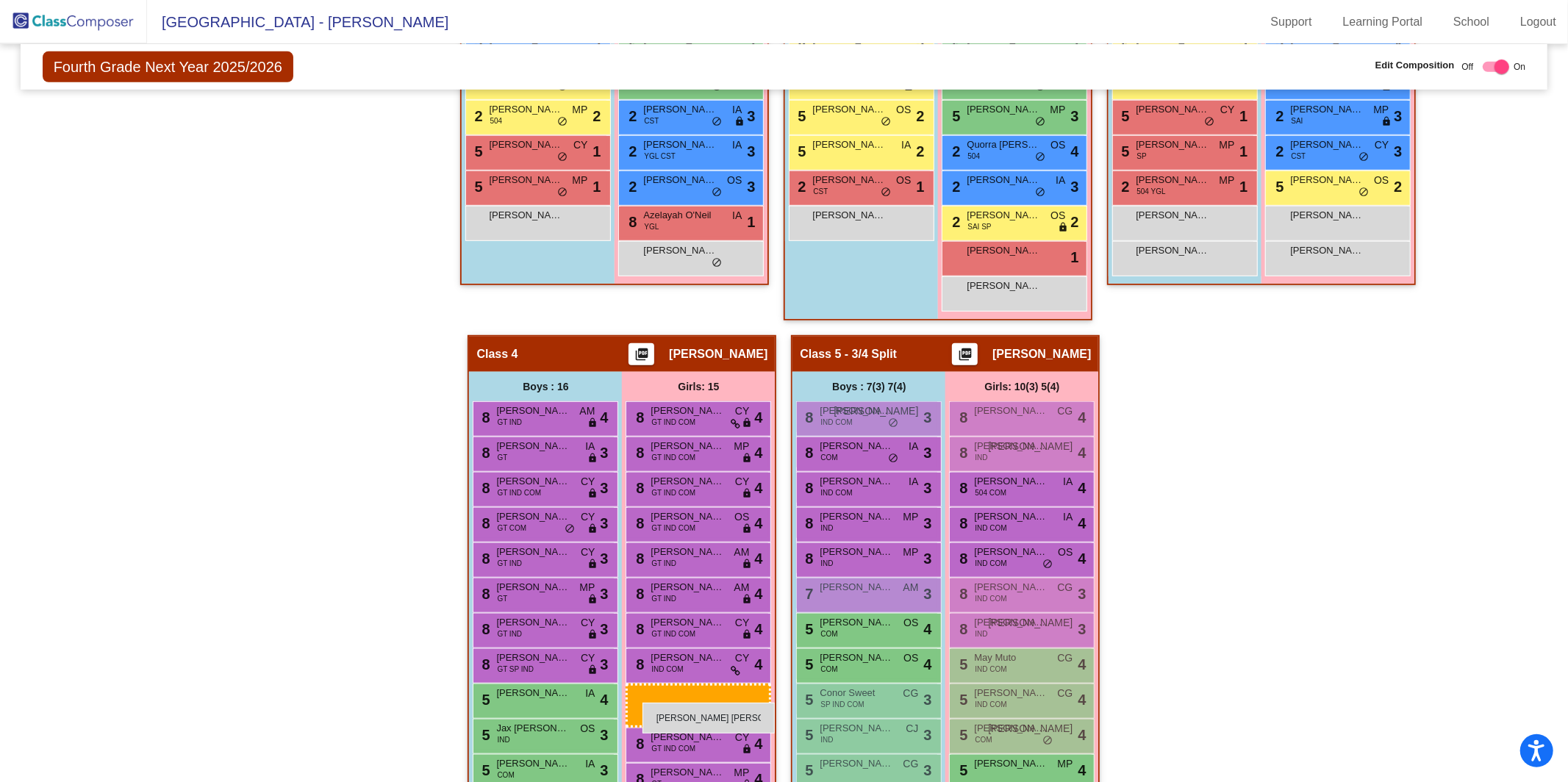
drag, startPoint x: 366, startPoint y: 485, endPoint x: 642, endPoint y: 703, distance: 351.7
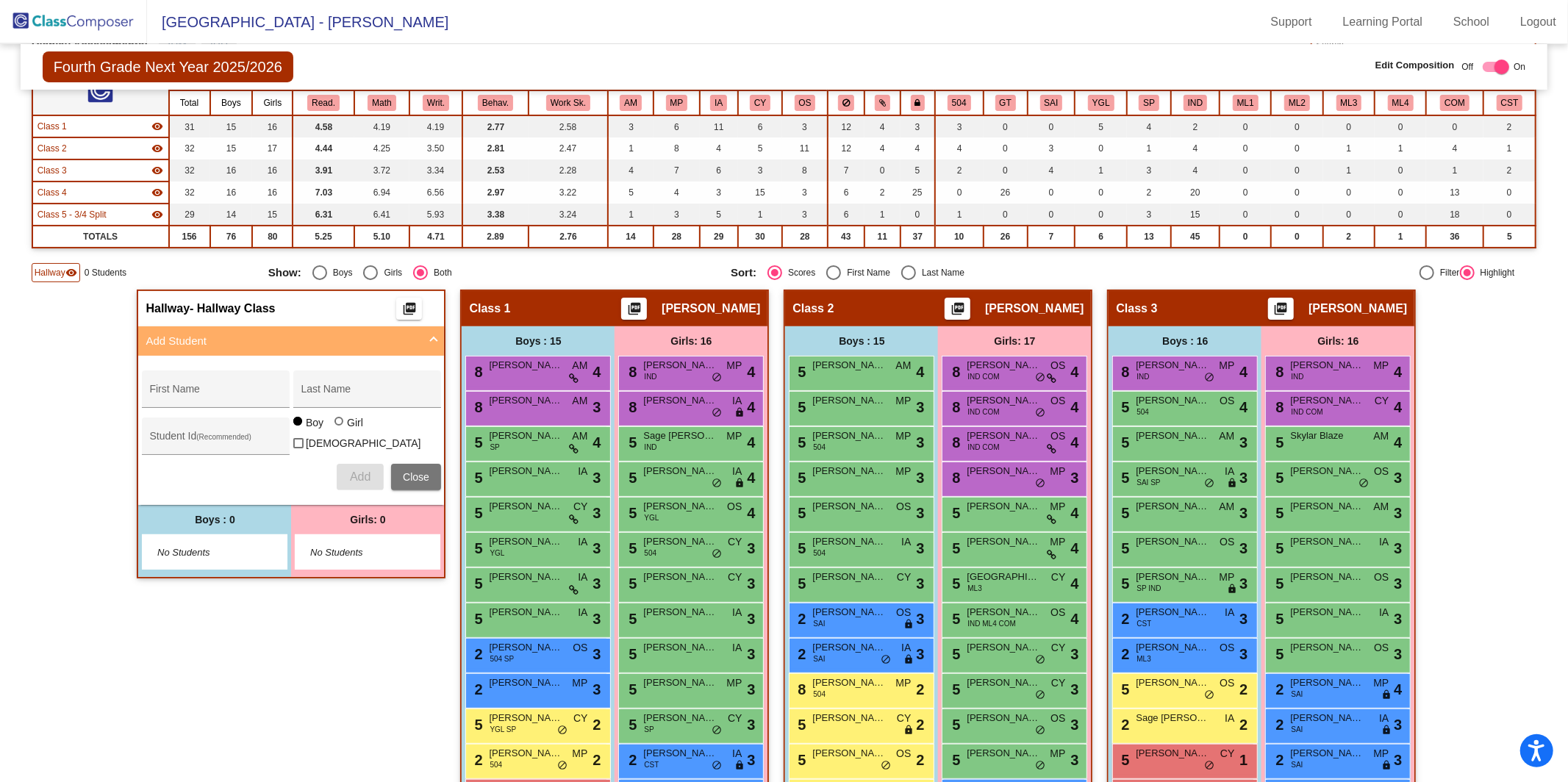
scroll to position [0, 0]
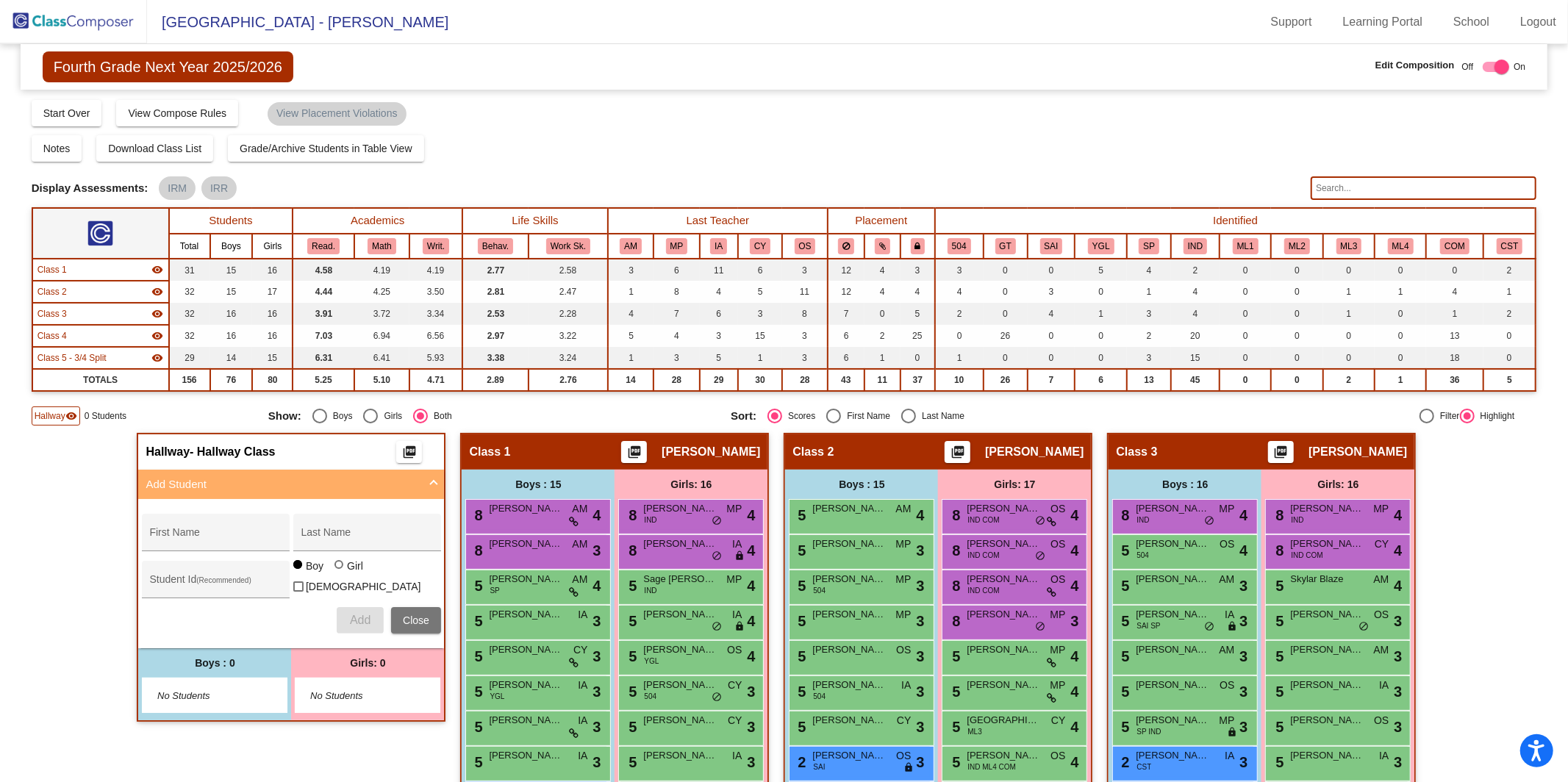
click at [64, 34] on img at bounding box center [74, 22] width 147 height 43
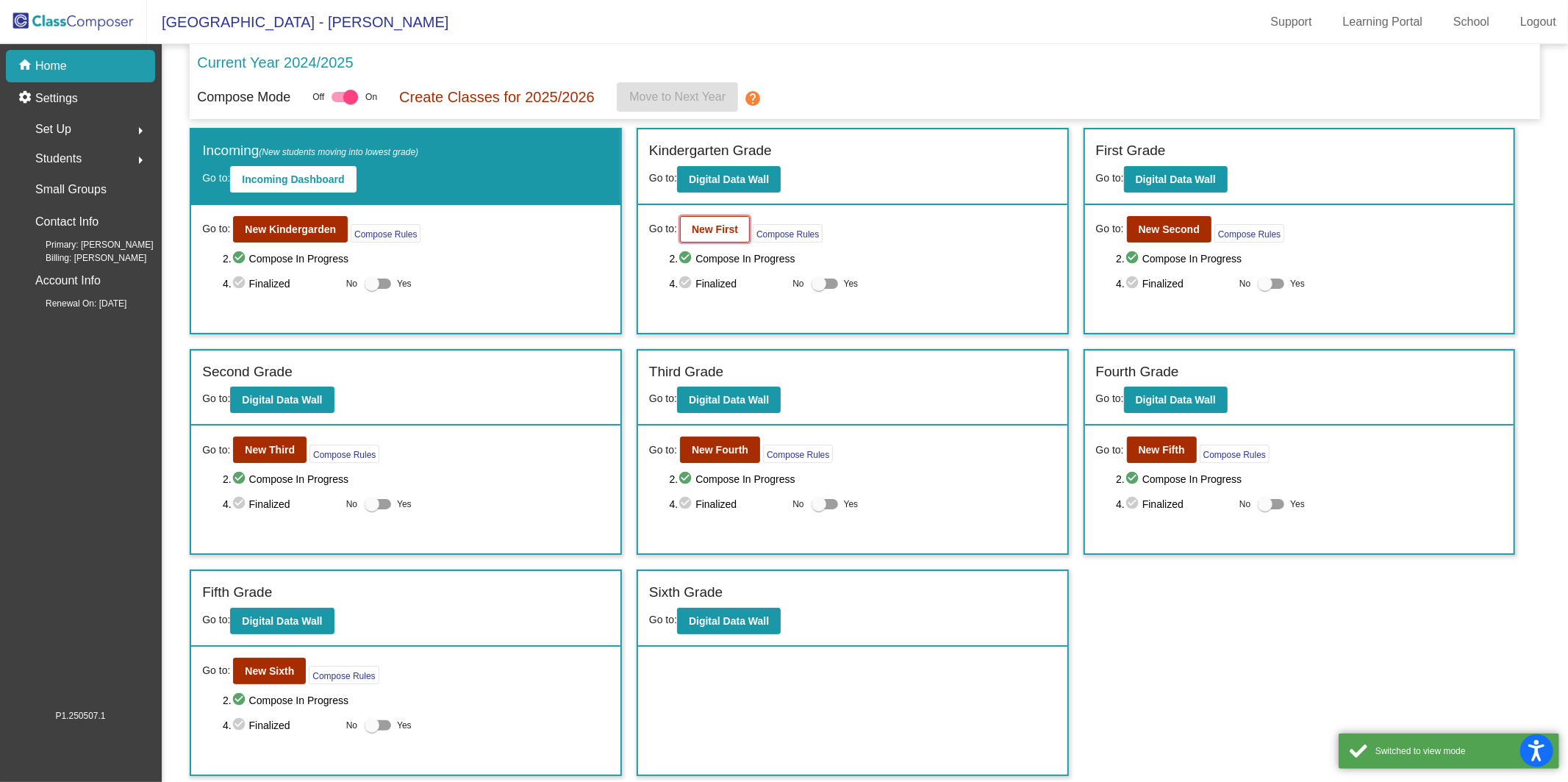
click at [720, 233] on b "New First" at bounding box center [714, 230] width 46 height 11
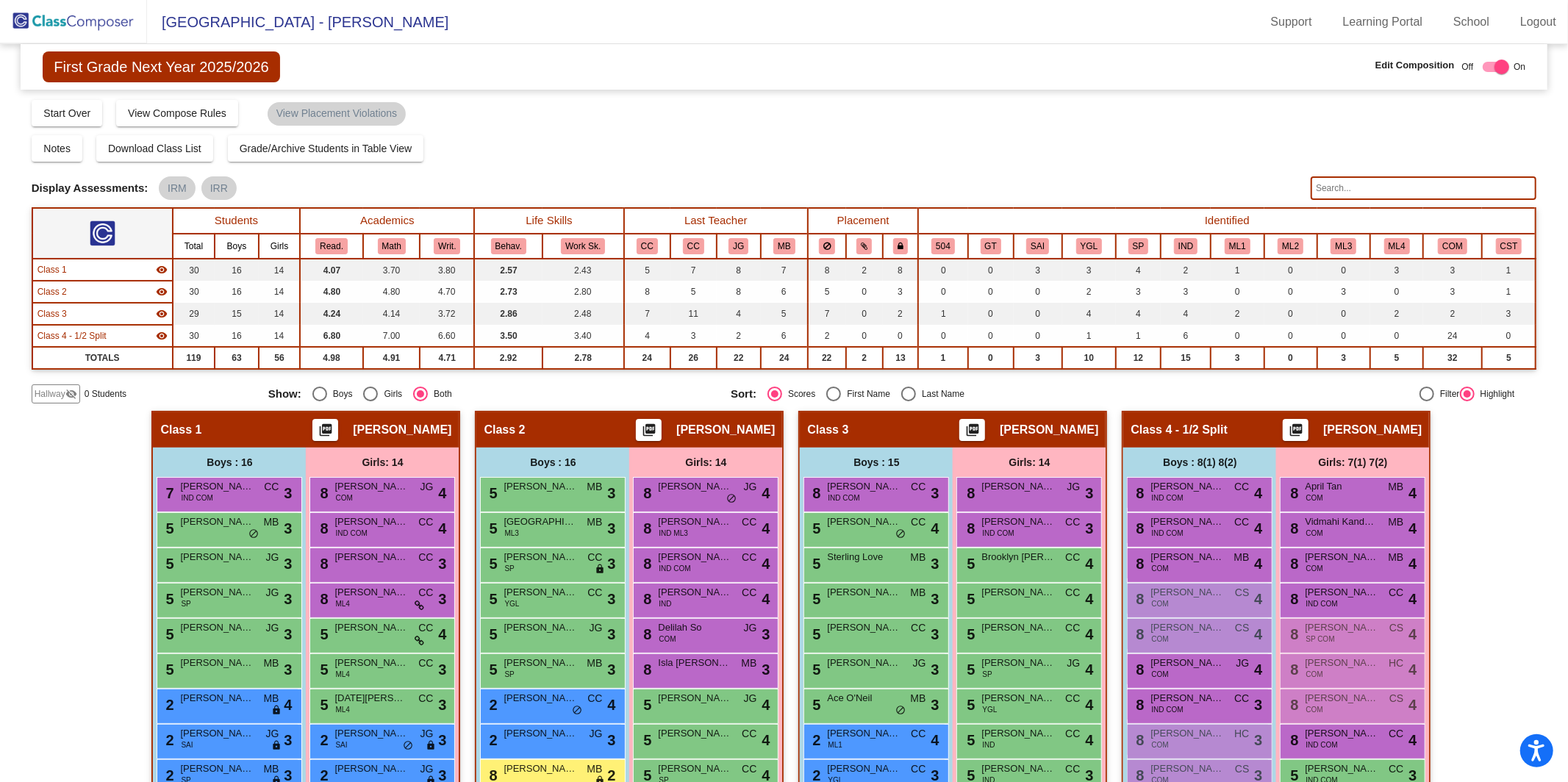
click at [1175, 191] on input "text" at bounding box center [1423, 188] width 226 height 24
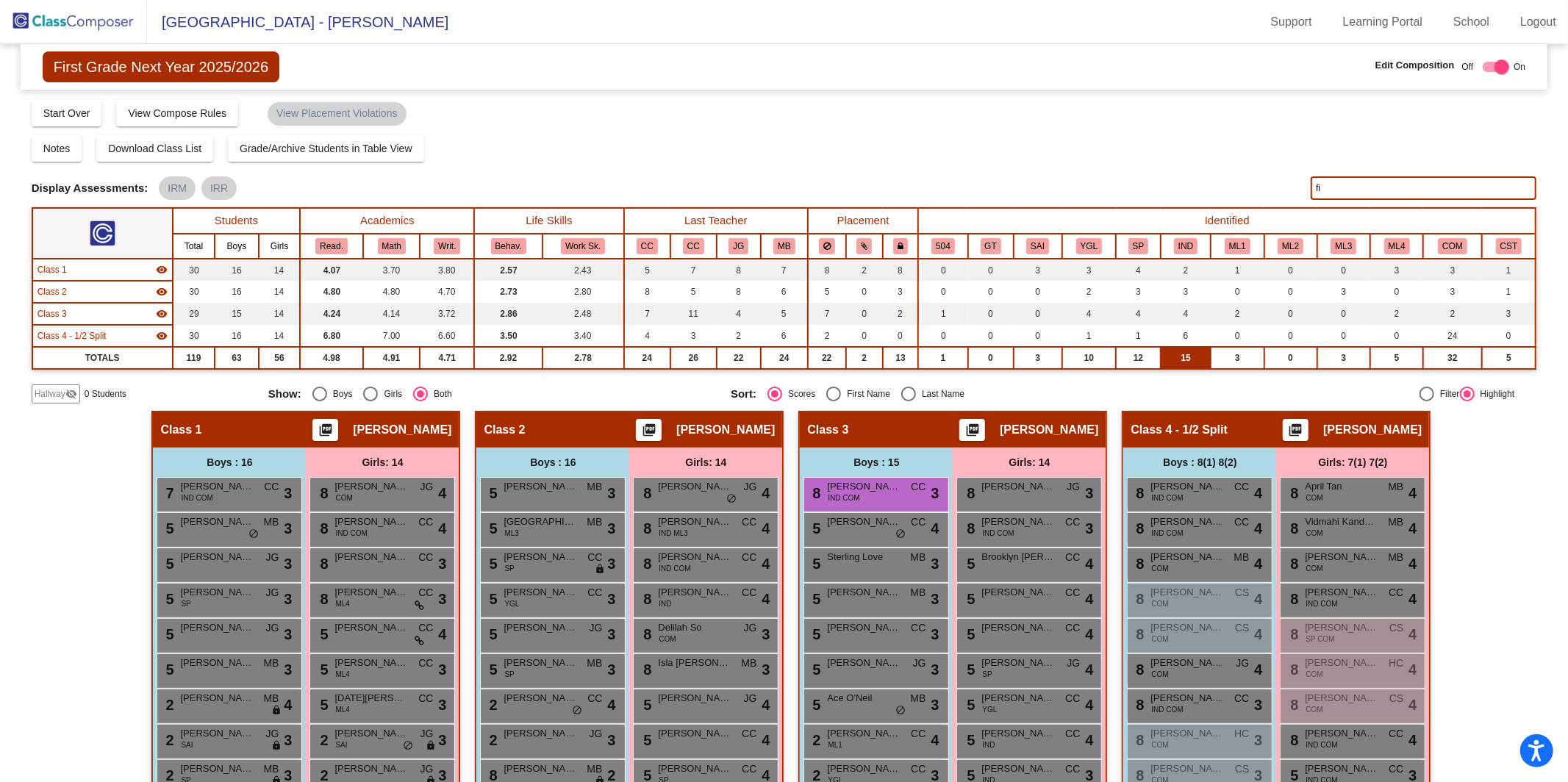
type input "f"
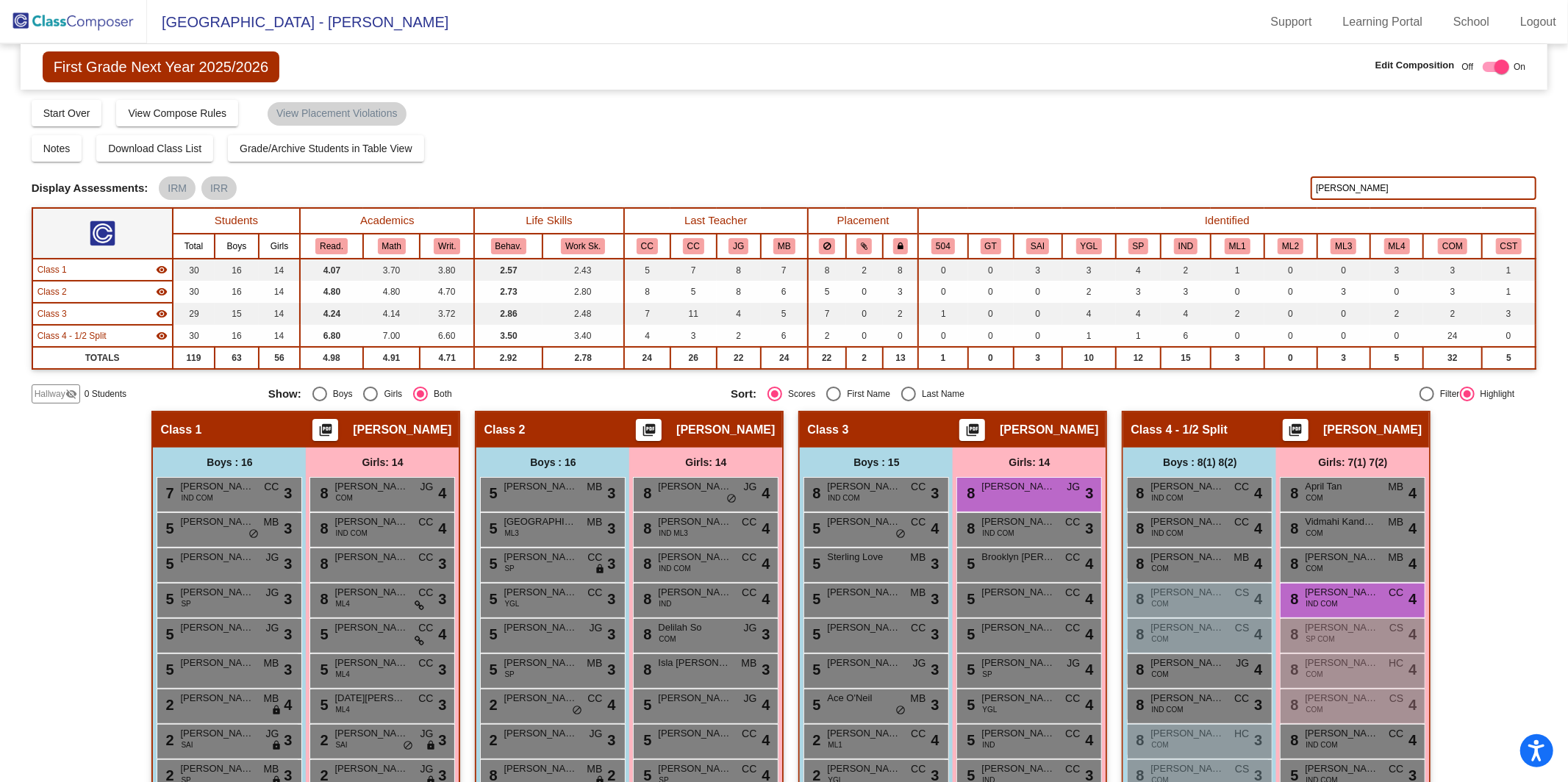
type input "[PERSON_NAME]"
click at [114, 19] on img at bounding box center [74, 22] width 147 height 43
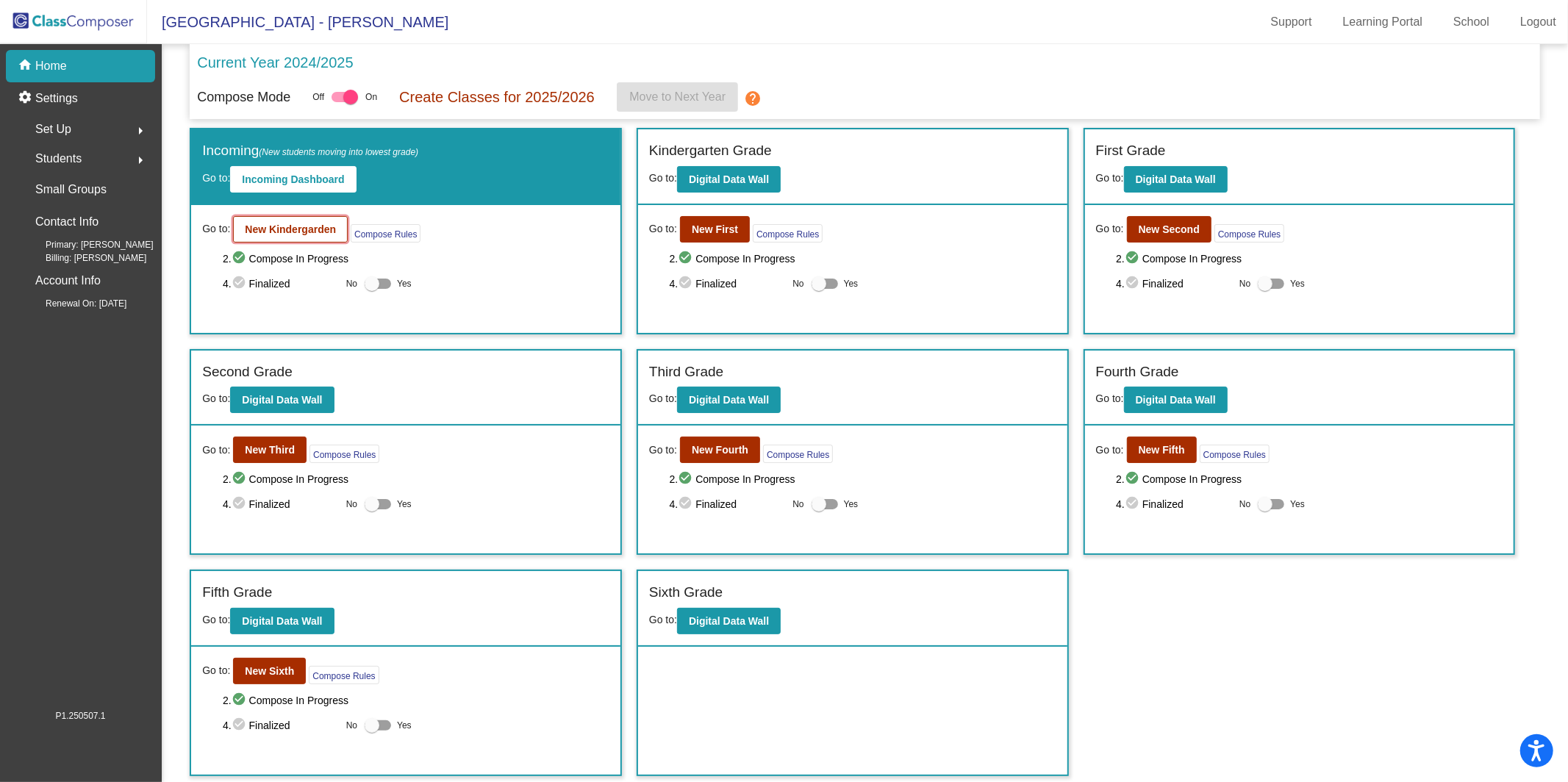
click at [292, 227] on b "New Kindergarden" at bounding box center [290, 230] width 91 height 11
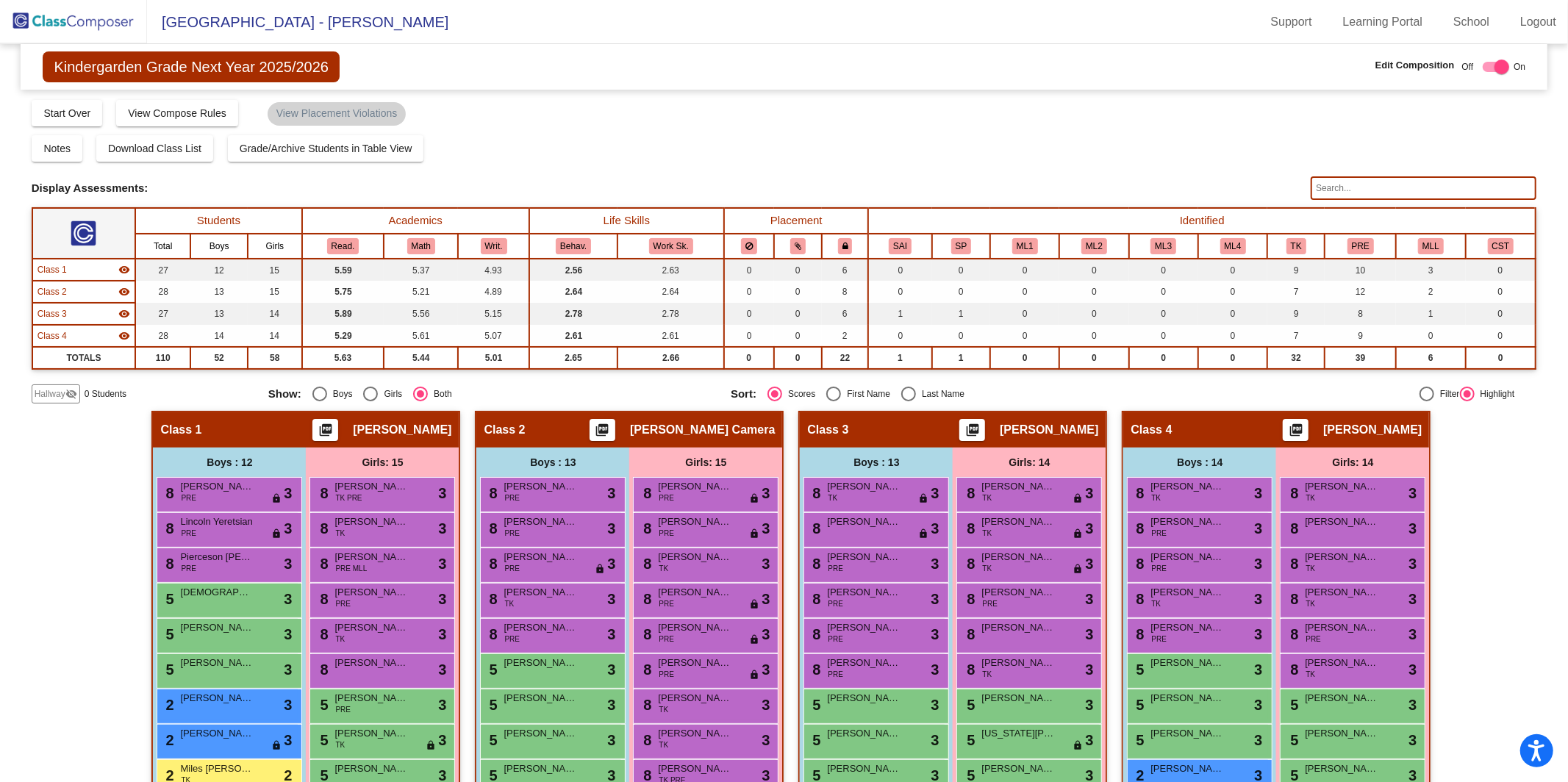
click at [1175, 182] on input "text" at bounding box center [1423, 188] width 226 height 24
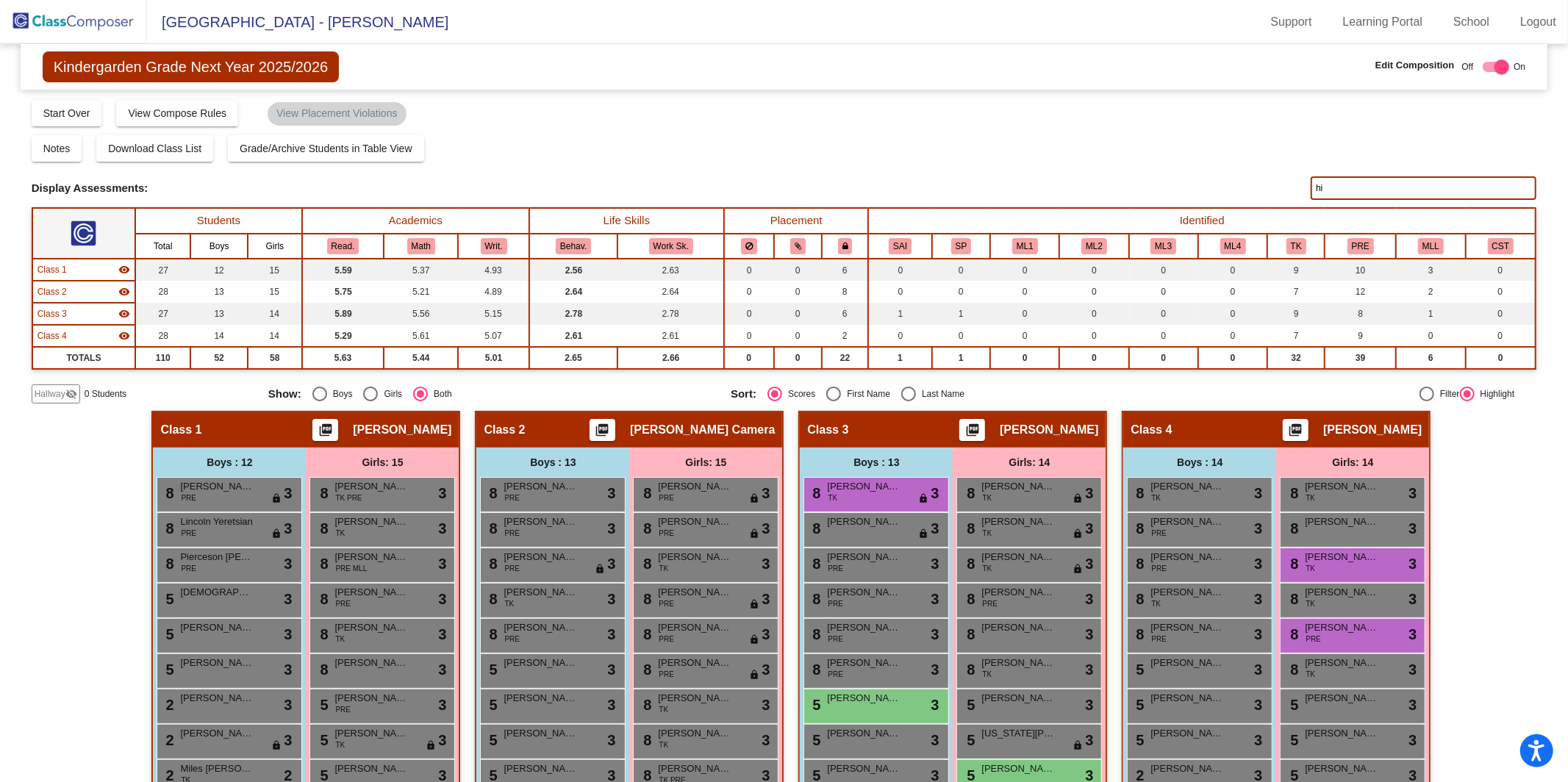
type input "h"
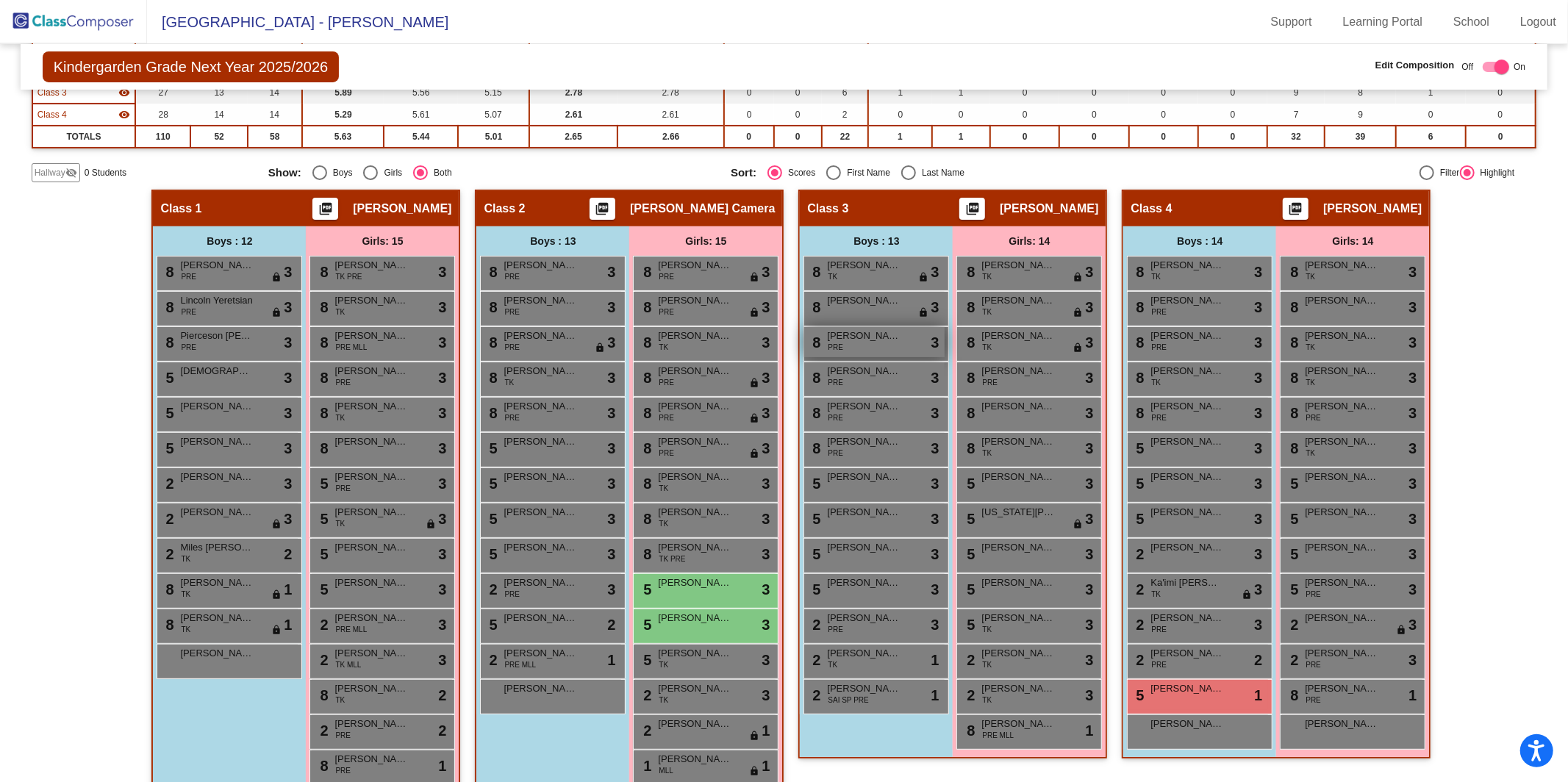
scroll to position [219, 0]
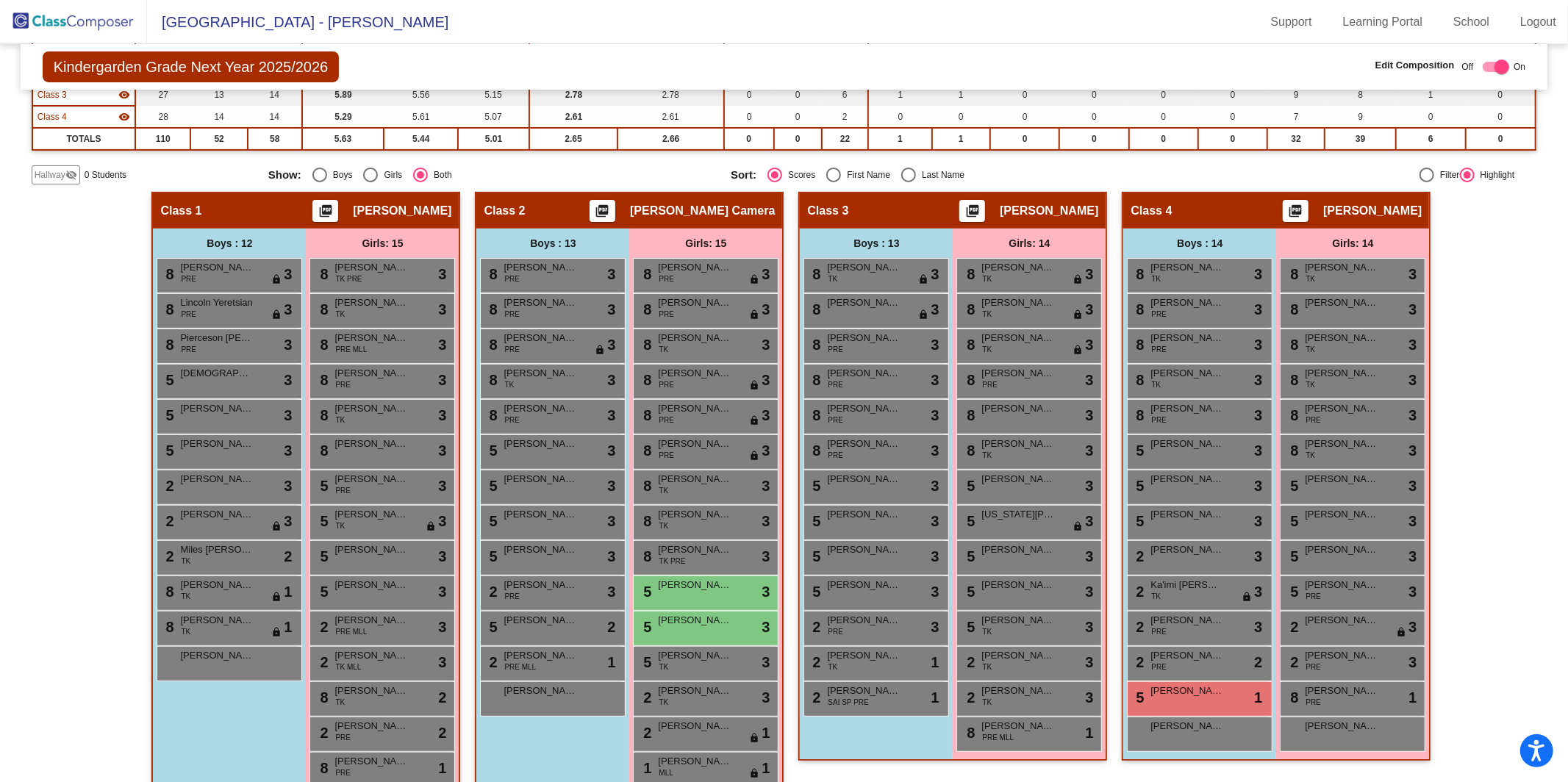
type input "[PERSON_NAME]"
click at [112, 31] on img at bounding box center [74, 22] width 147 height 43
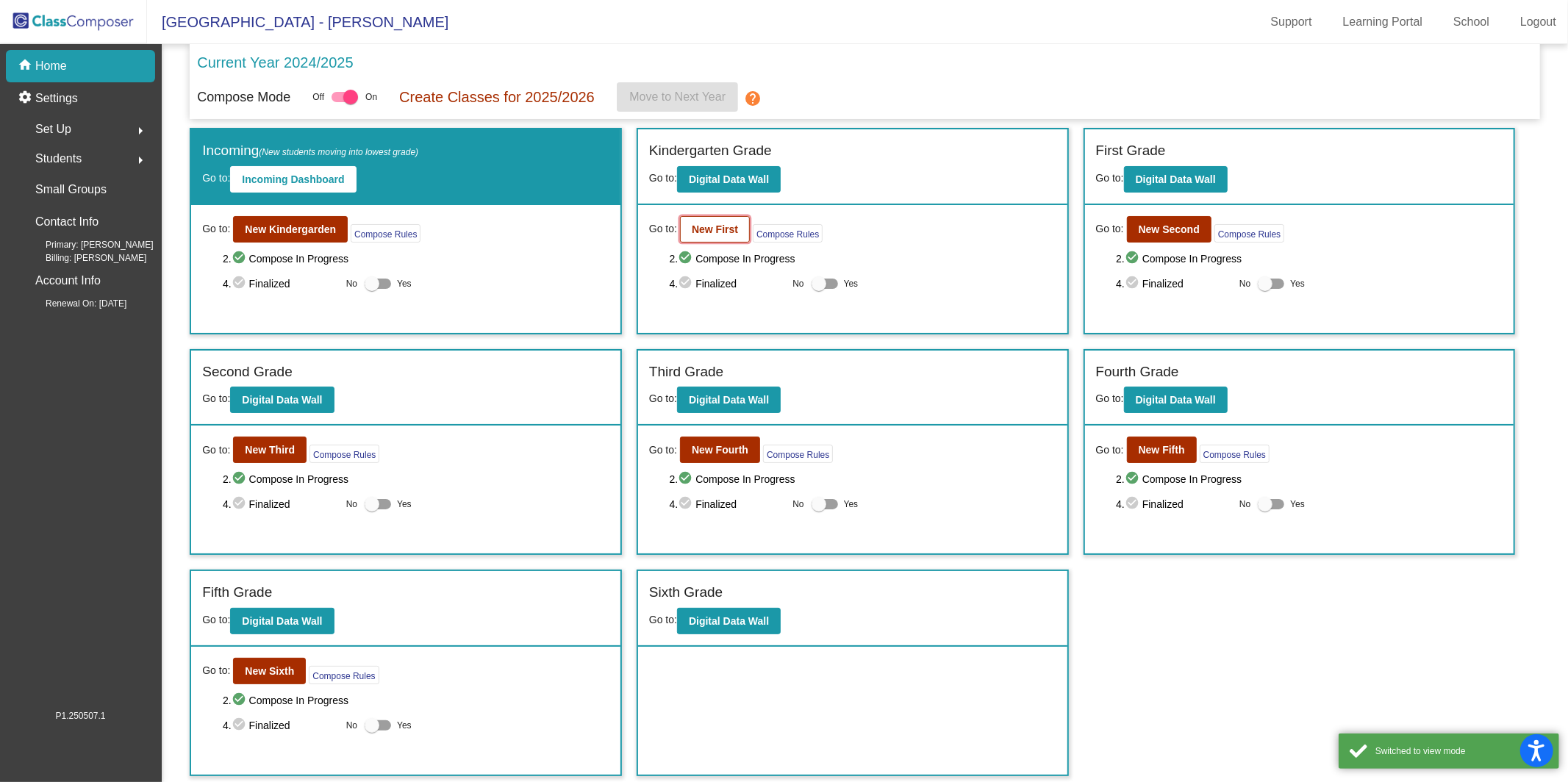
click at [711, 240] on button "New First" at bounding box center [715, 230] width 70 height 26
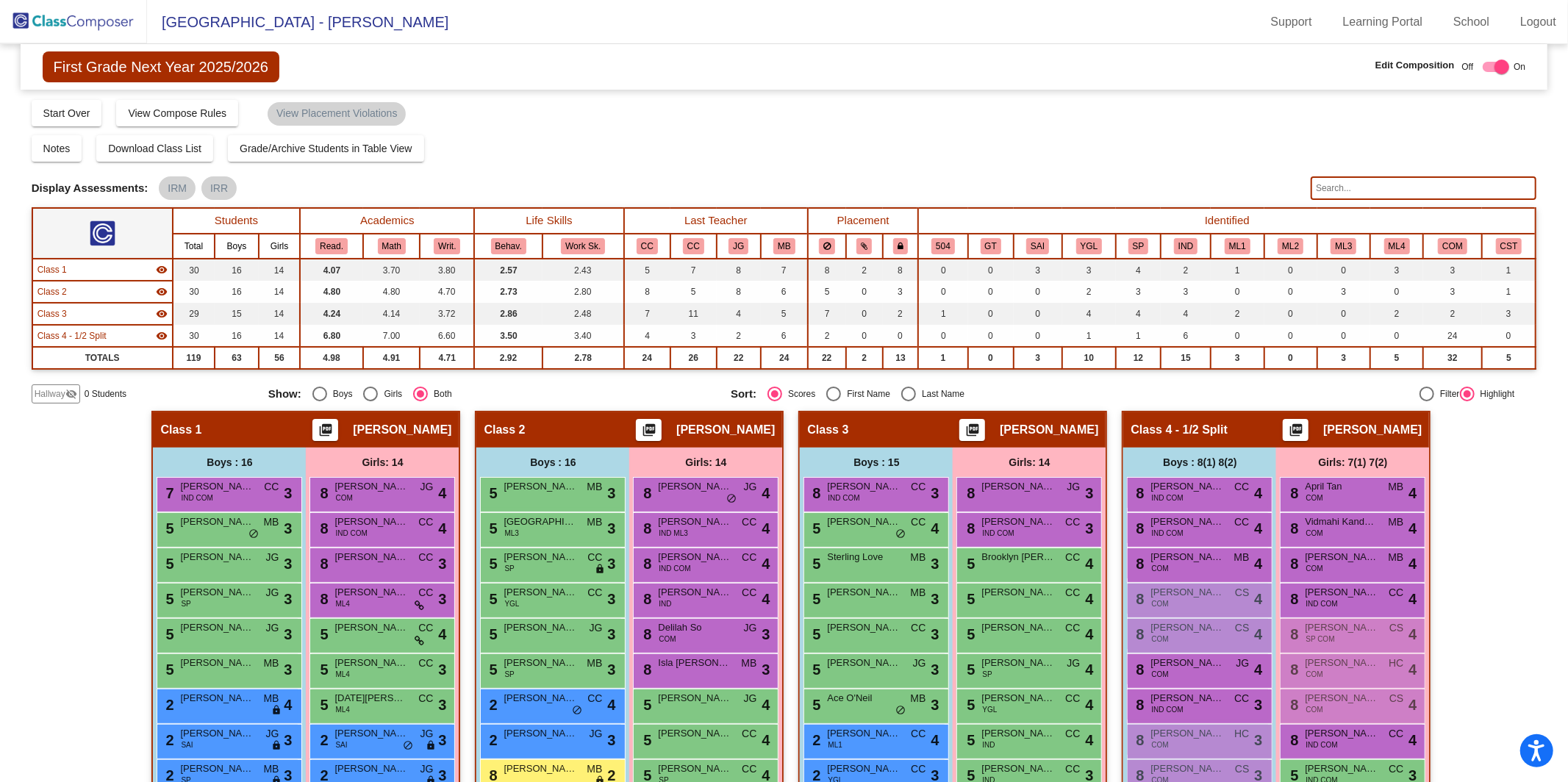
click at [1175, 192] on input "text" at bounding box center [1423, 188] width 226 height 24
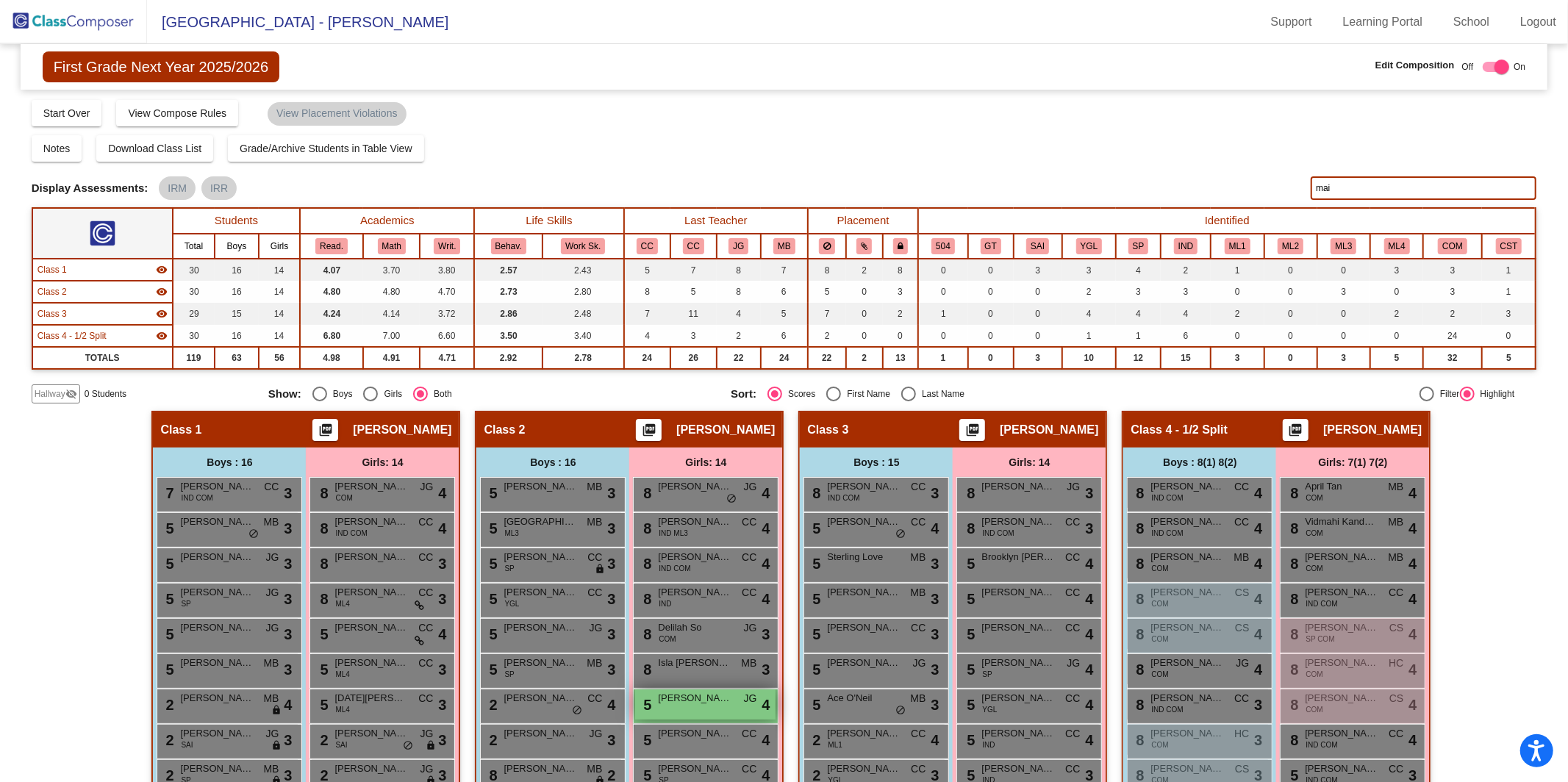
click at [705, 635] on div "5 Mai [PERSON_NAME] lock do_not_disturb_alt 4" at bounding box center [705, 705] width 141 height 30
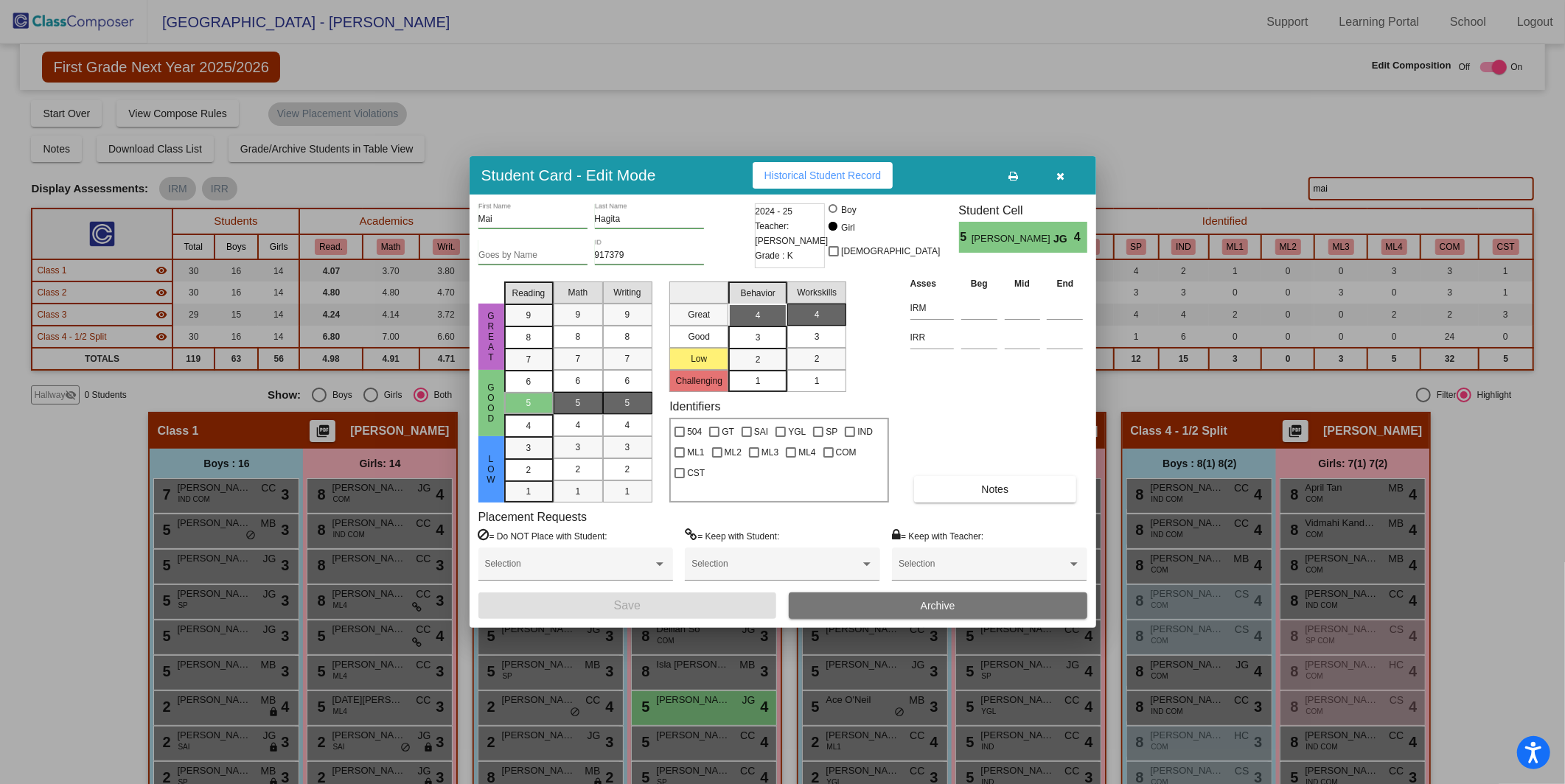
click at [979, 605] on button "Archive" at bounding box center [938, 606] width 298 height 27
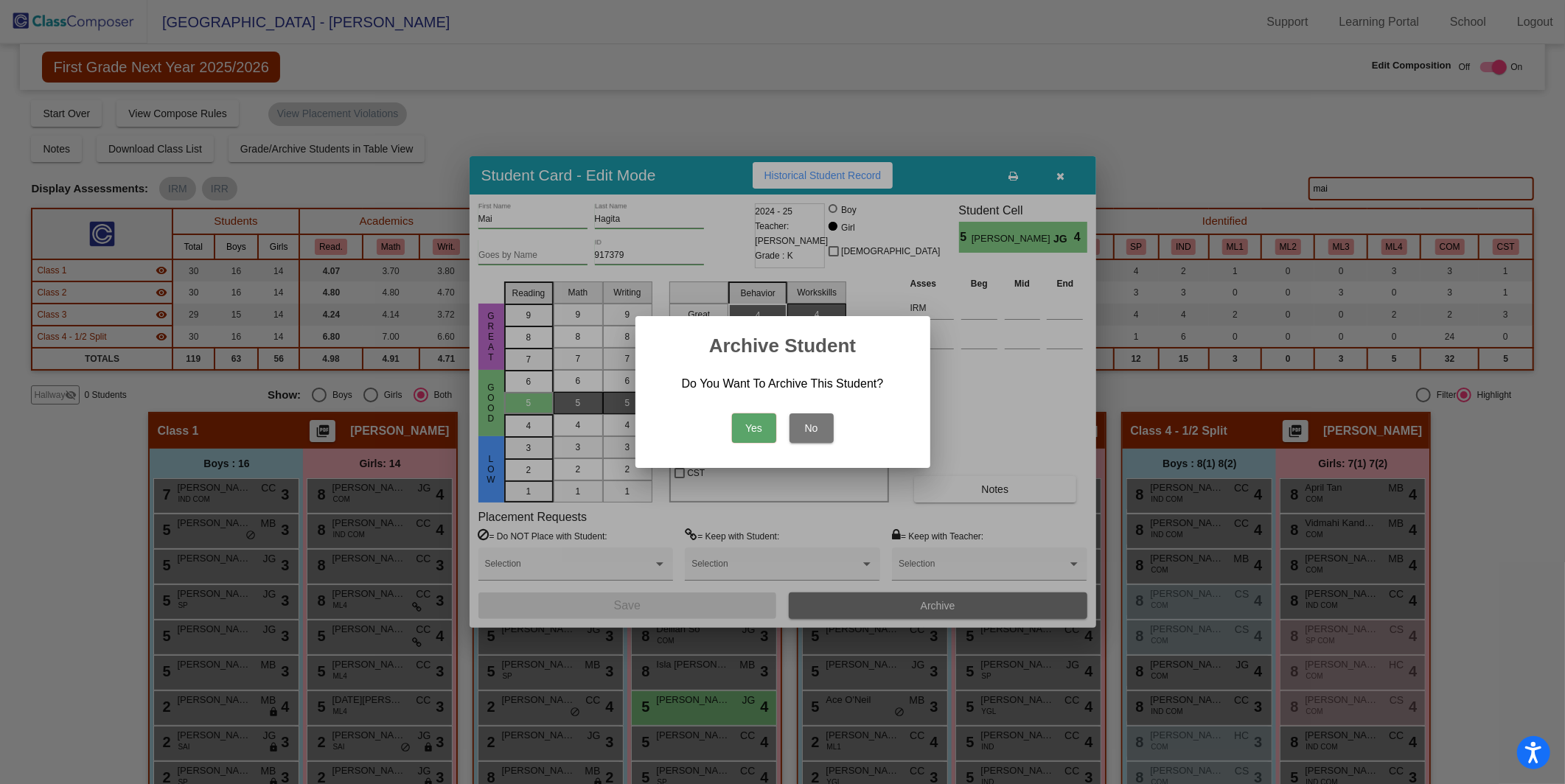
click at [751, 427] on button "Yes" at bounding box center [754, 428] width 45 height 29
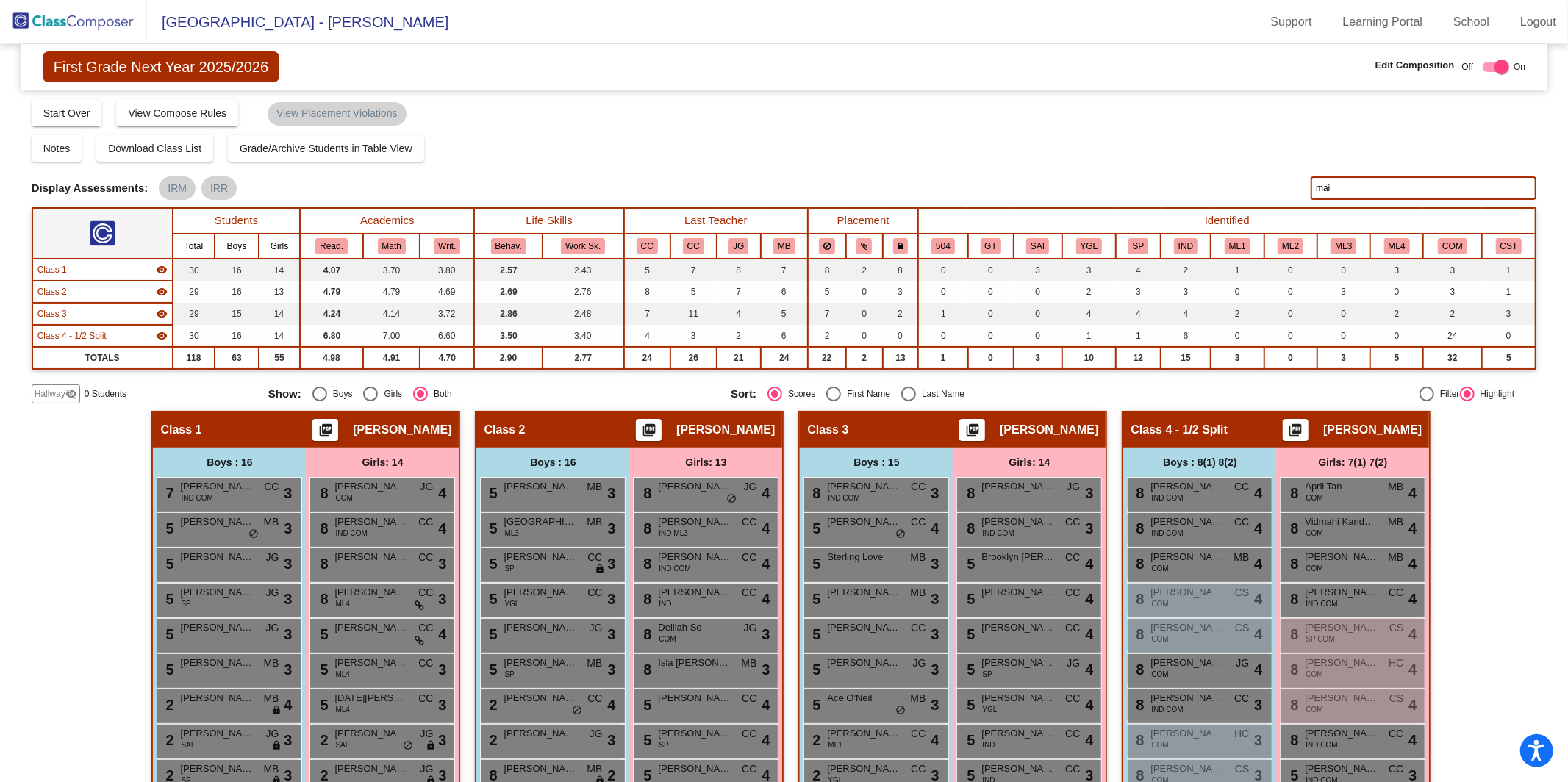
click at [1175, 191] on input "mai" at bounding box center [1423, 188] width 226 height 24
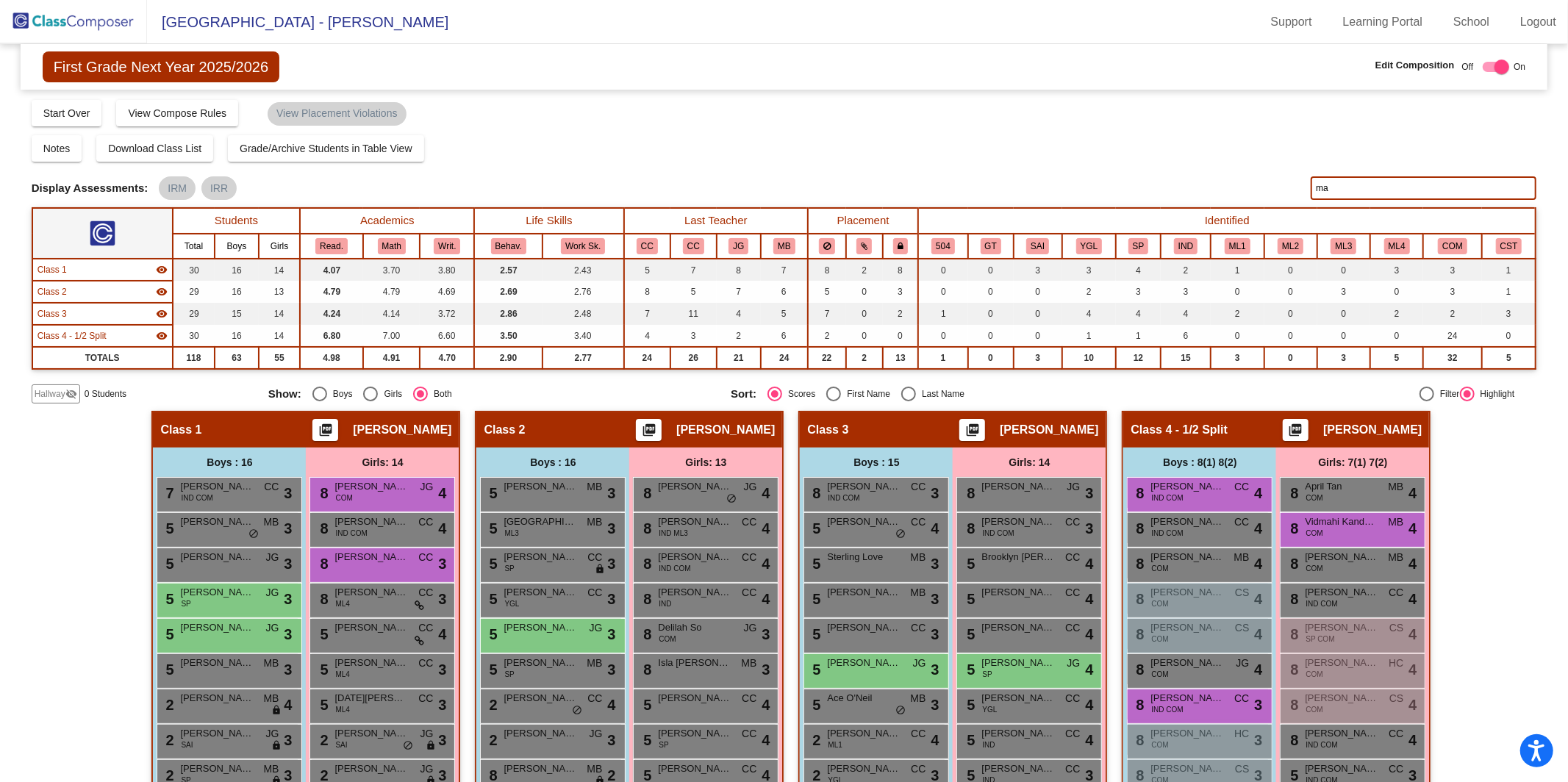
type input "m"
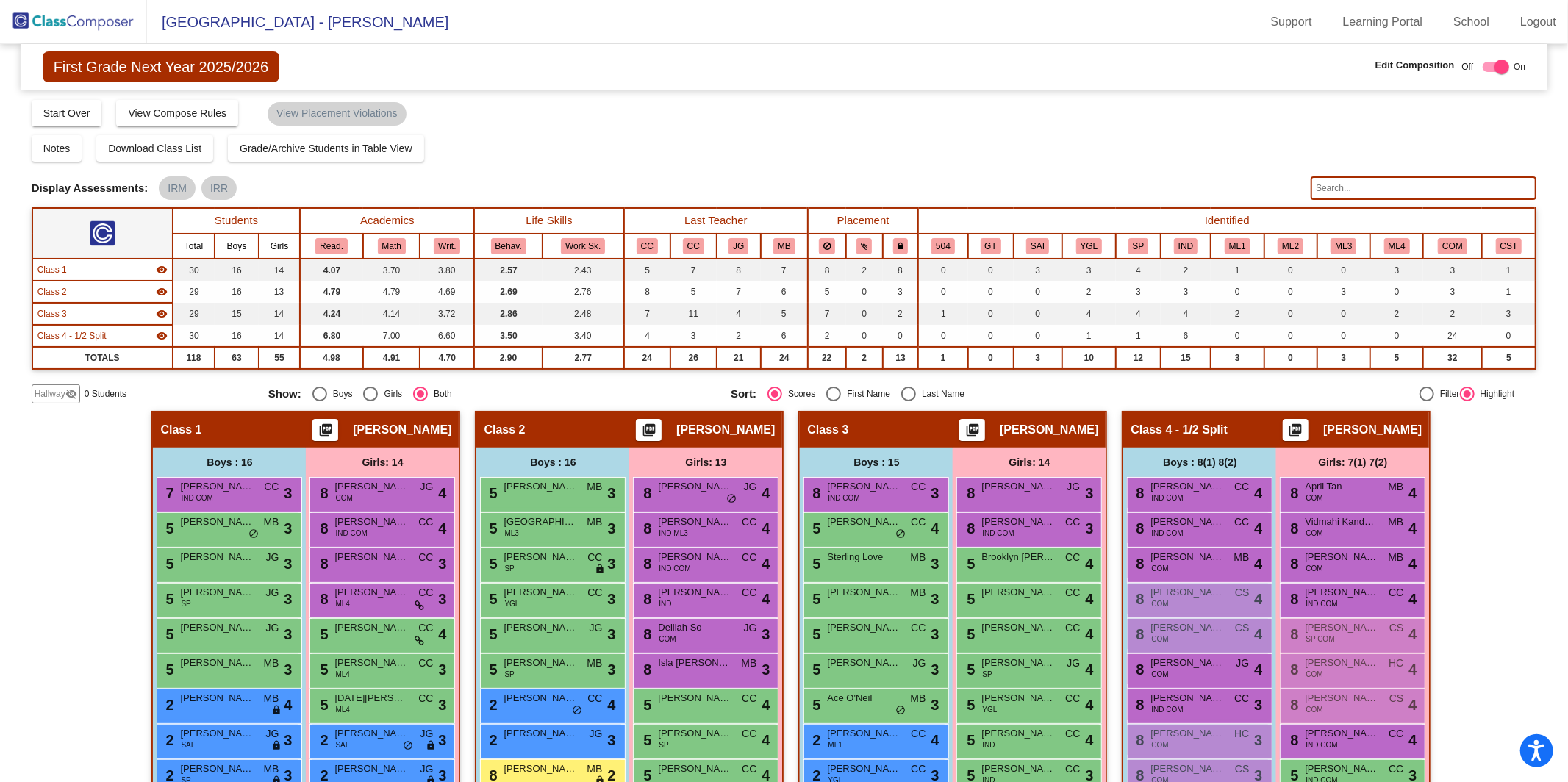
click at [104, 9] on img at bounding box center [74, 22] width 147 height 43
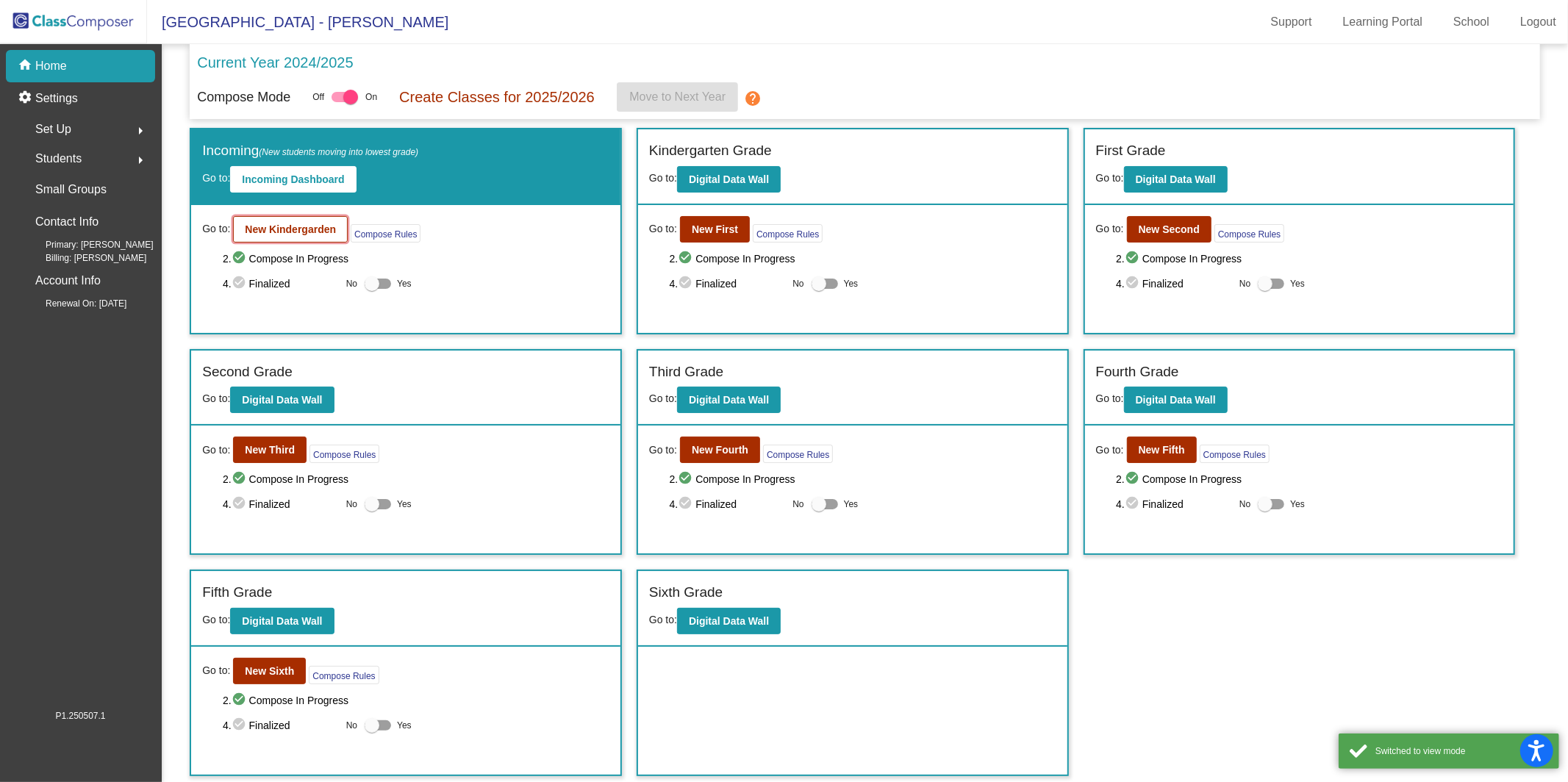
click at [299, 227] on b "New Kindergarden" at bounding box center [290, 230] width 91 height 11
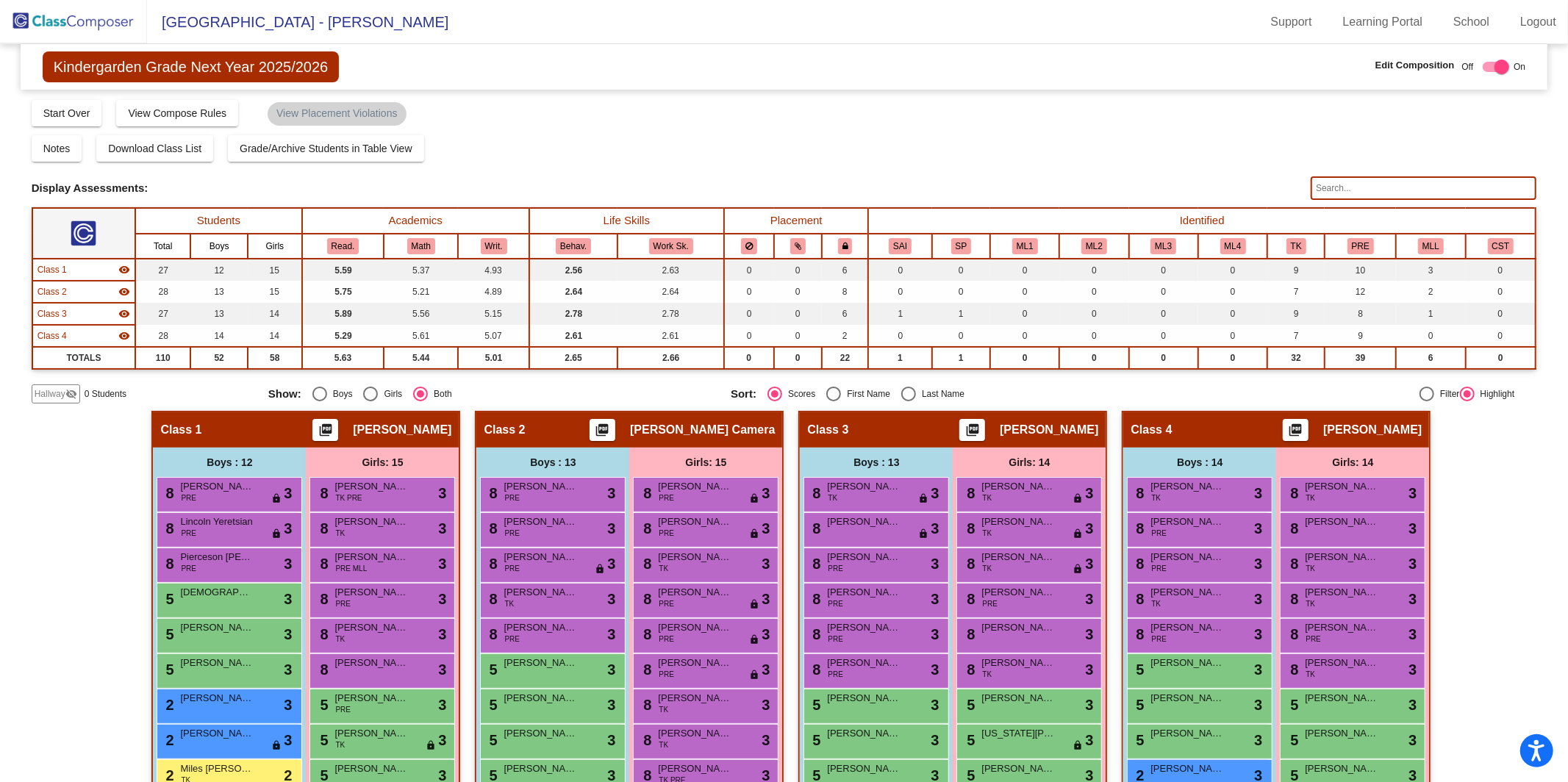
click at [96, 31] on img at bounding box center [74, 22] width 147 height 43
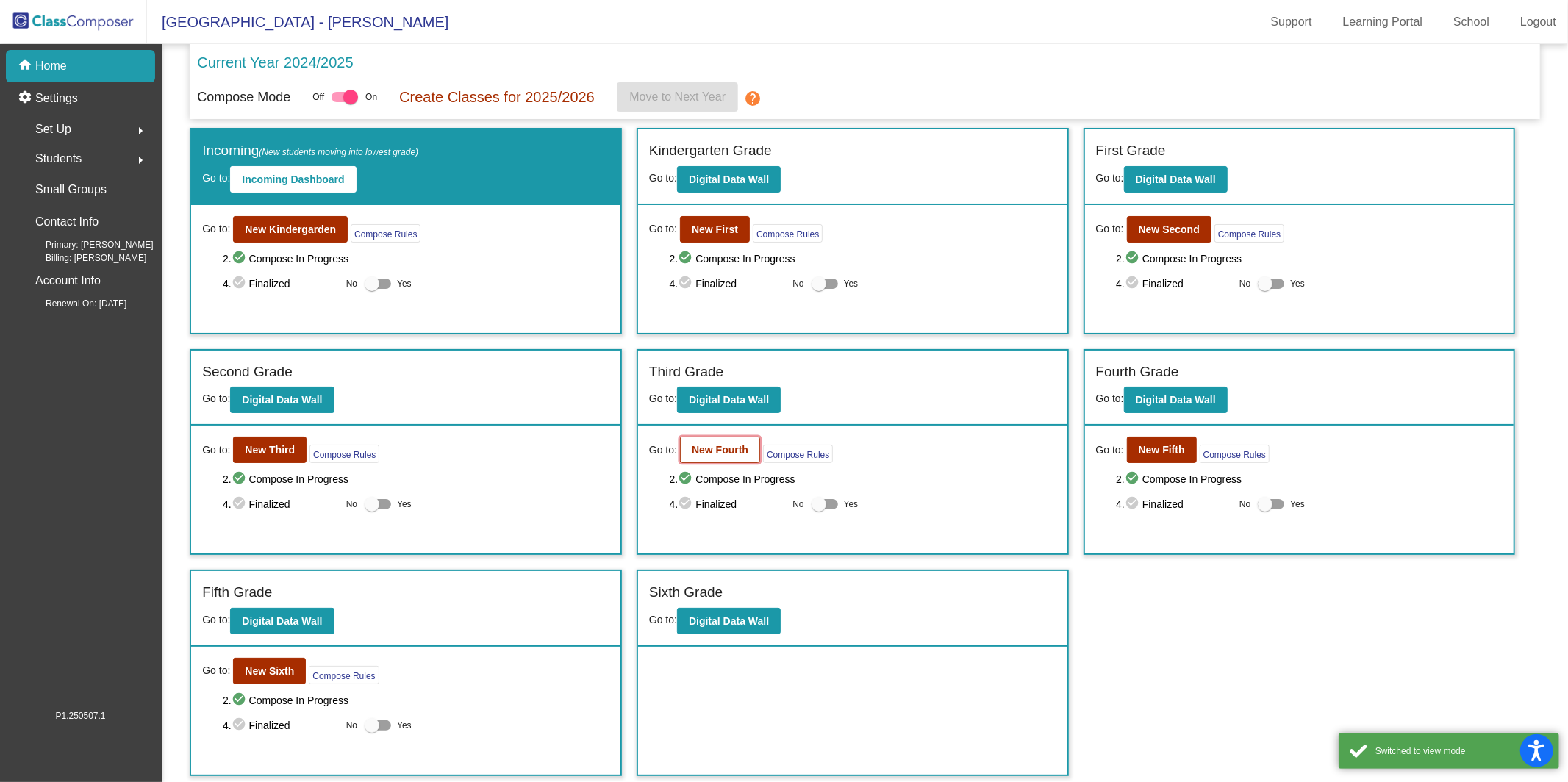
click at [686, 453] on button "New Fourth" at bounding box center [720, 450] width 80 height 26
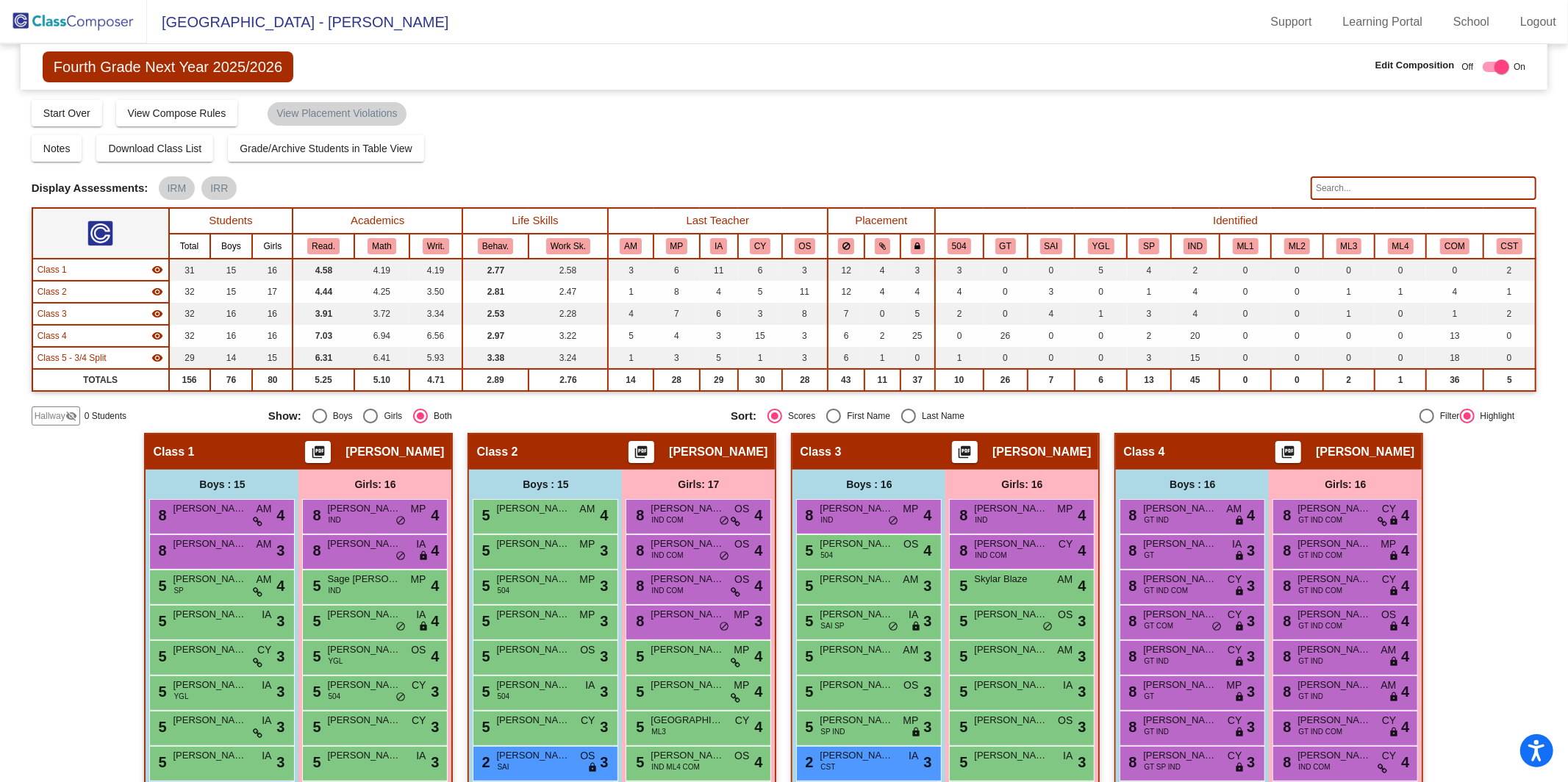
click at [139, 26] on img at bounding box center [74, 22] width 147 height 43
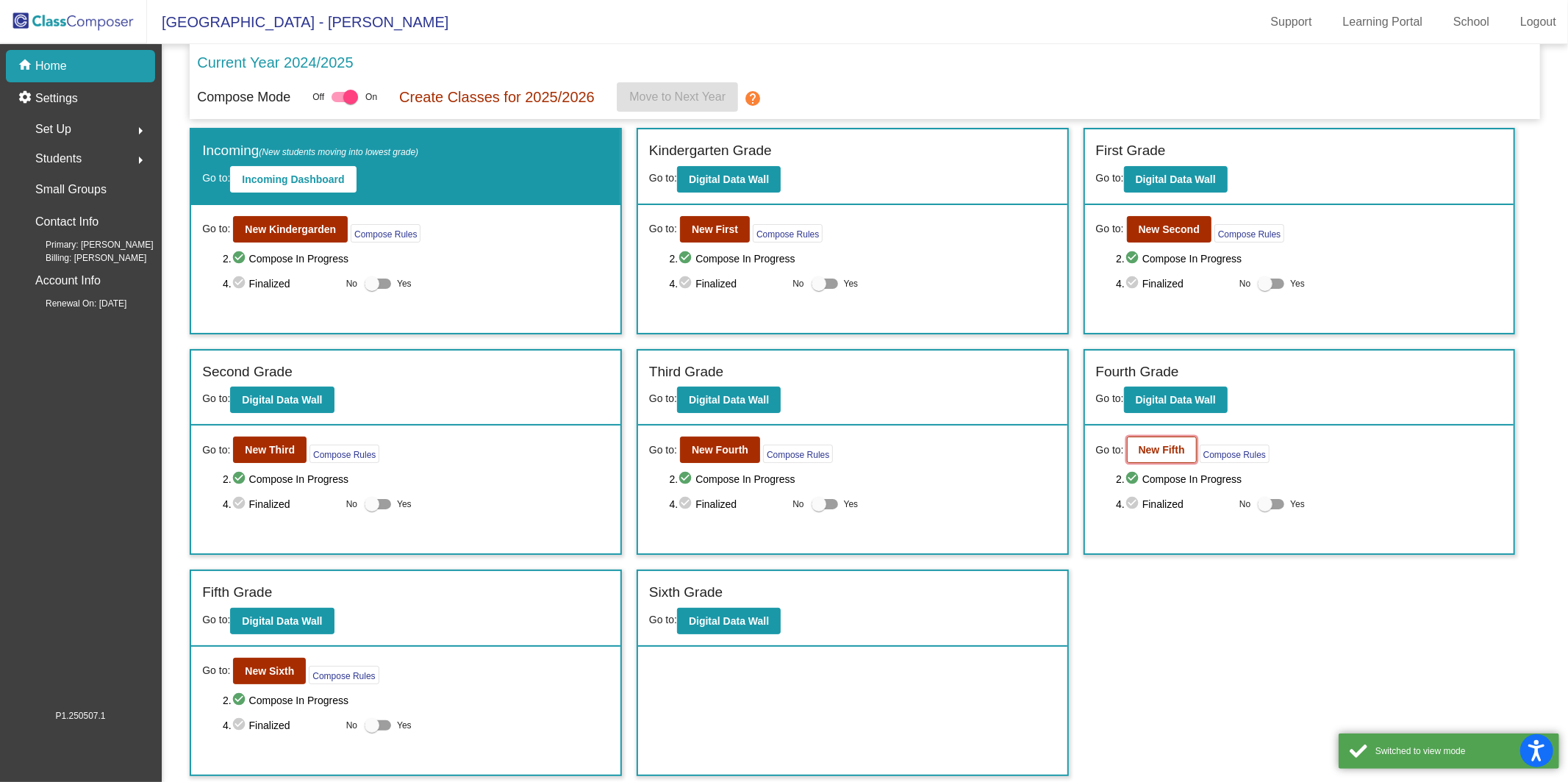
click at [1173, 452] on b "New Fifth" at bounding box center [1161, 450] width 46 height 11
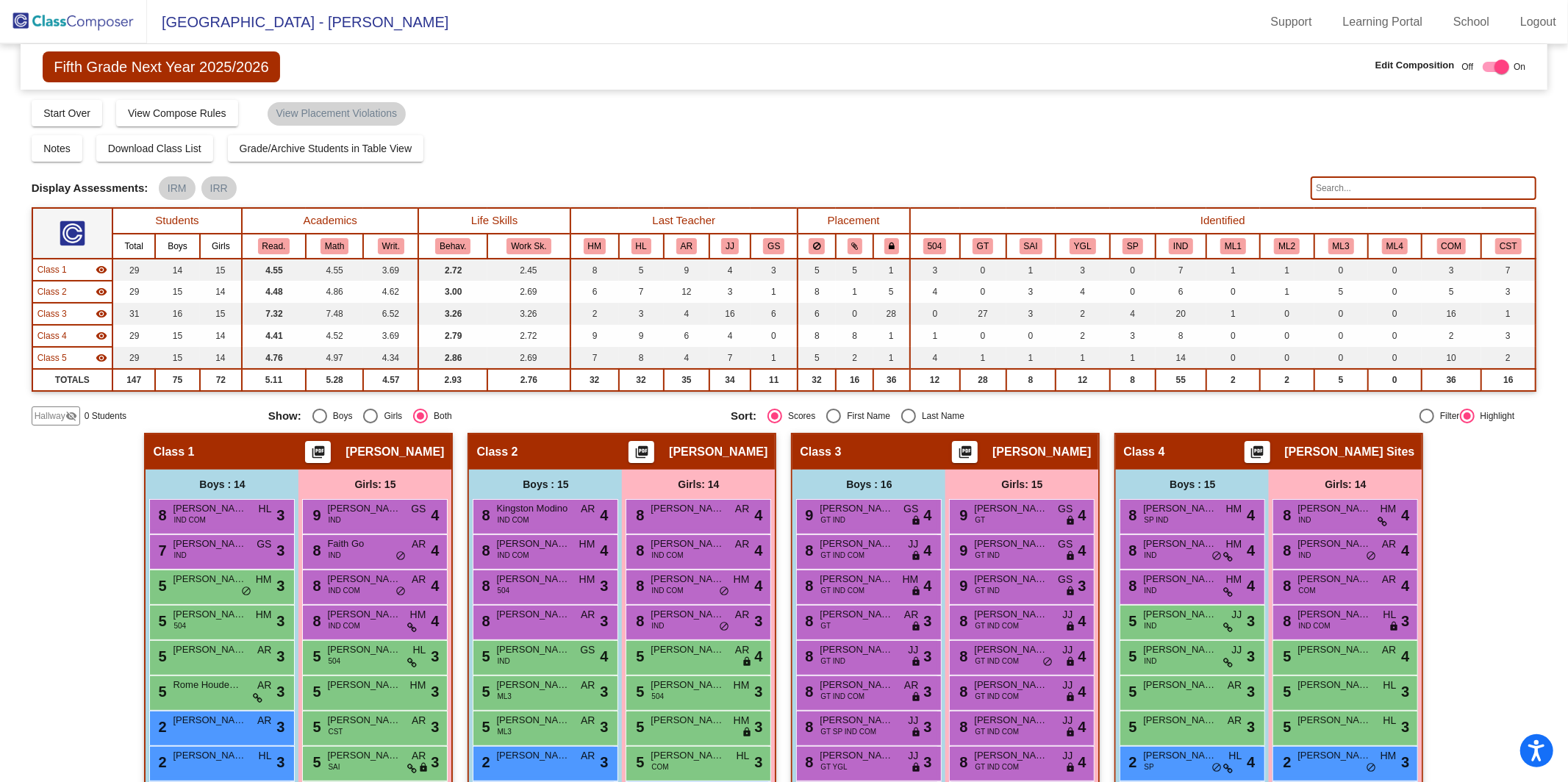
click at [73, 17] on img at bounding box center [74, 22] width 147 height 43
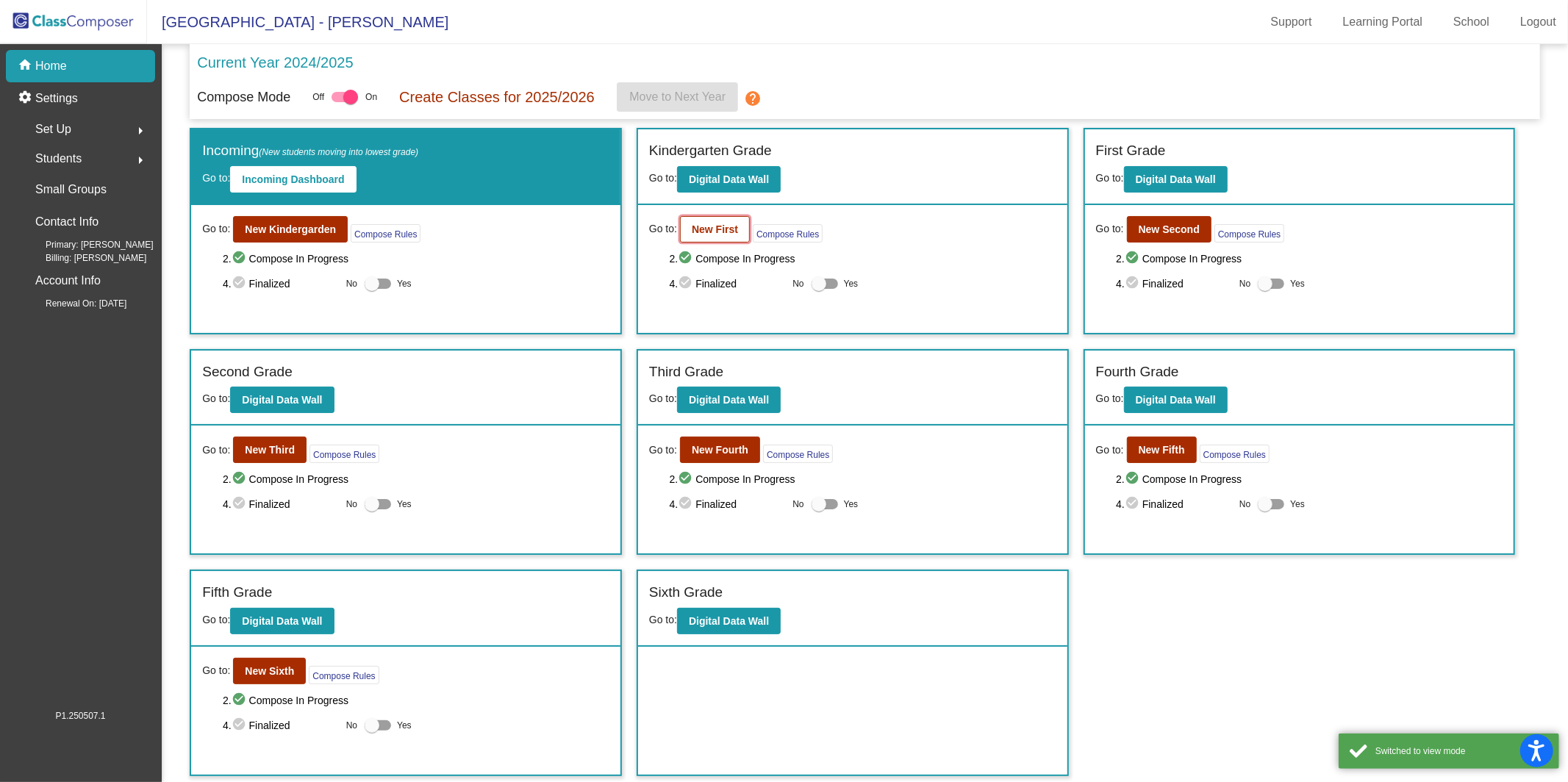
click at [734, 229] on b "New First" at bounding box center [714, 230] width 46 height 11
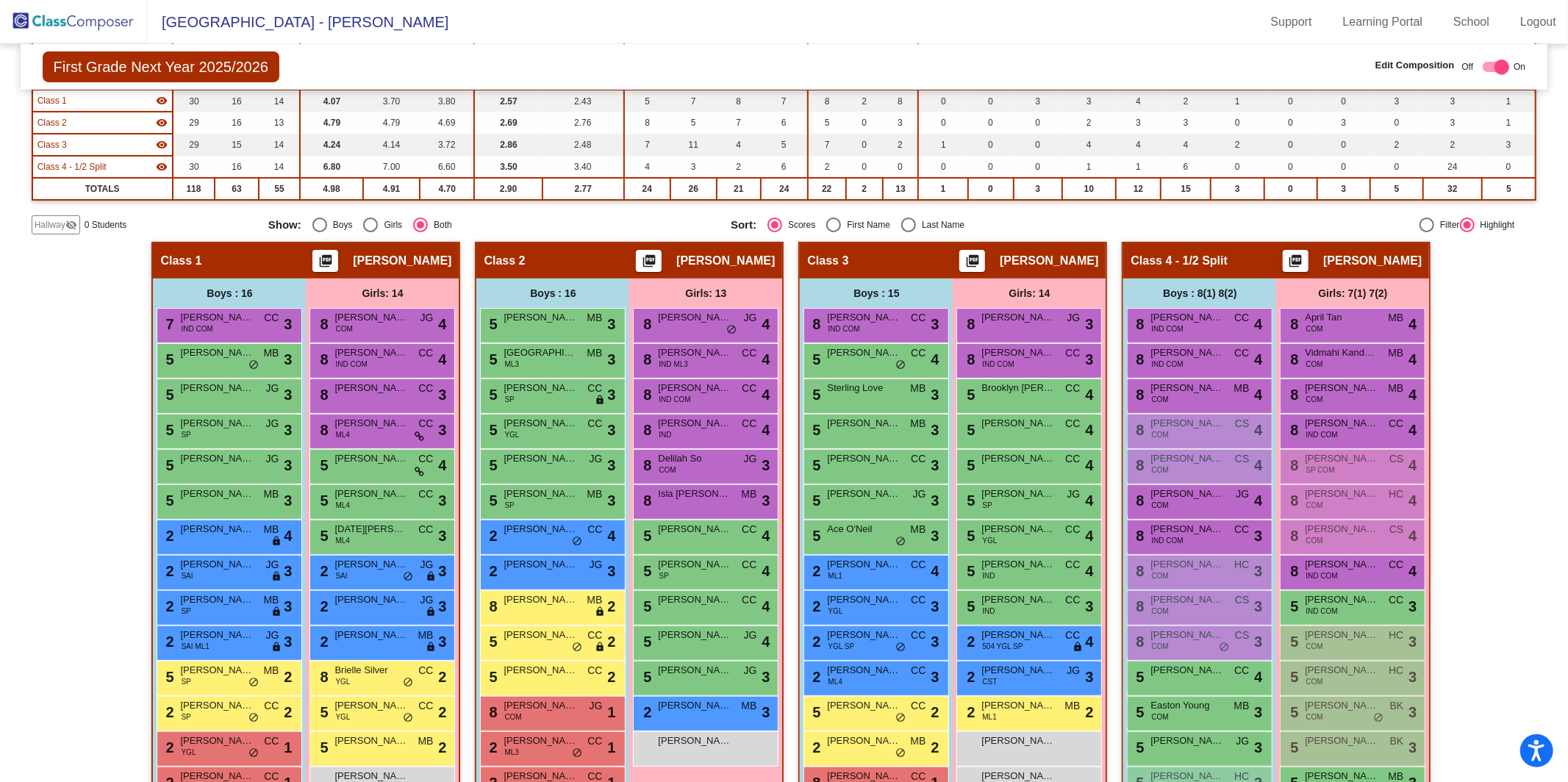
scroll to position [145, 0]
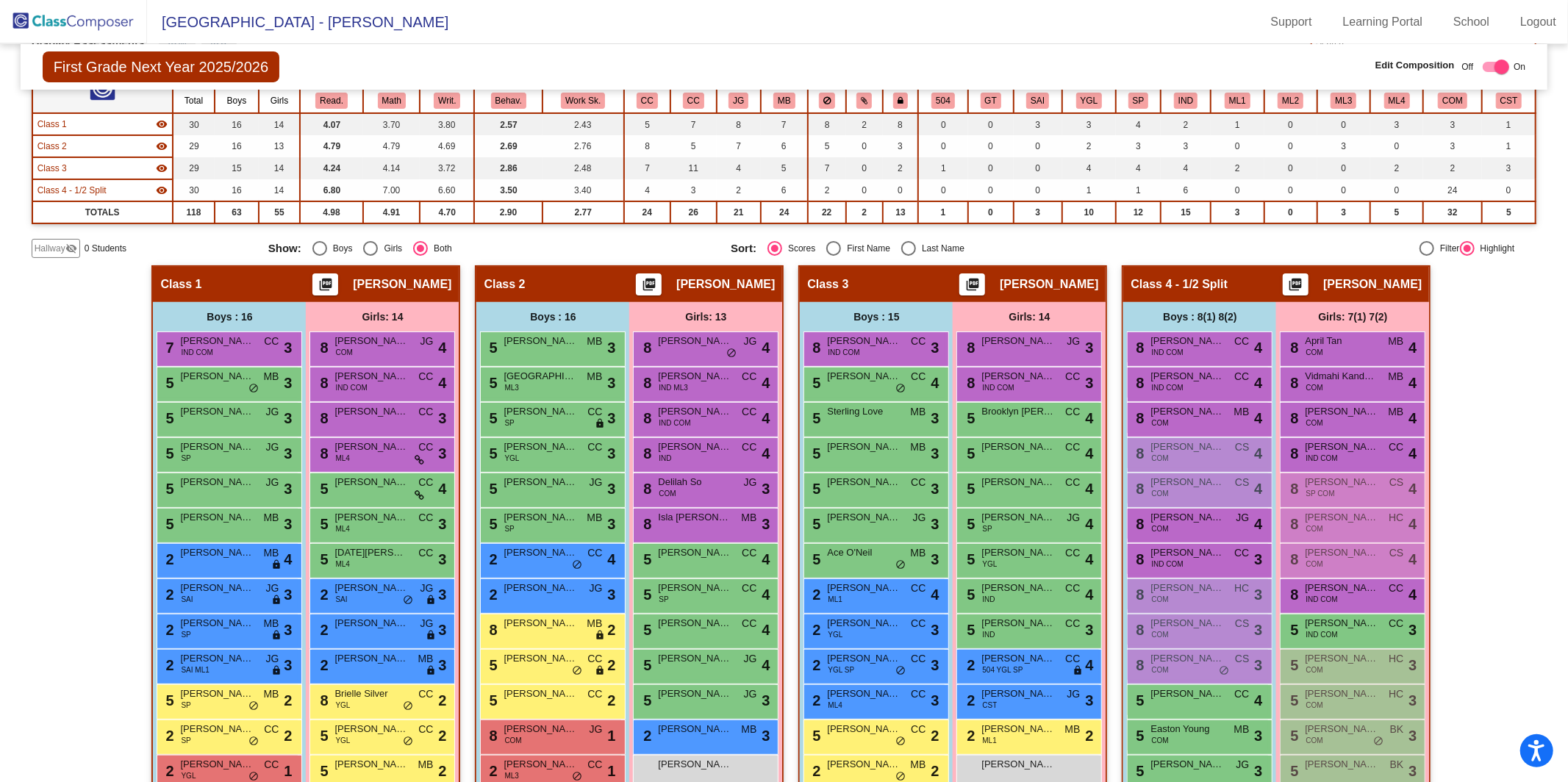
click at [30, 28] on img at bounding box center [74, 22] width 147 height 43
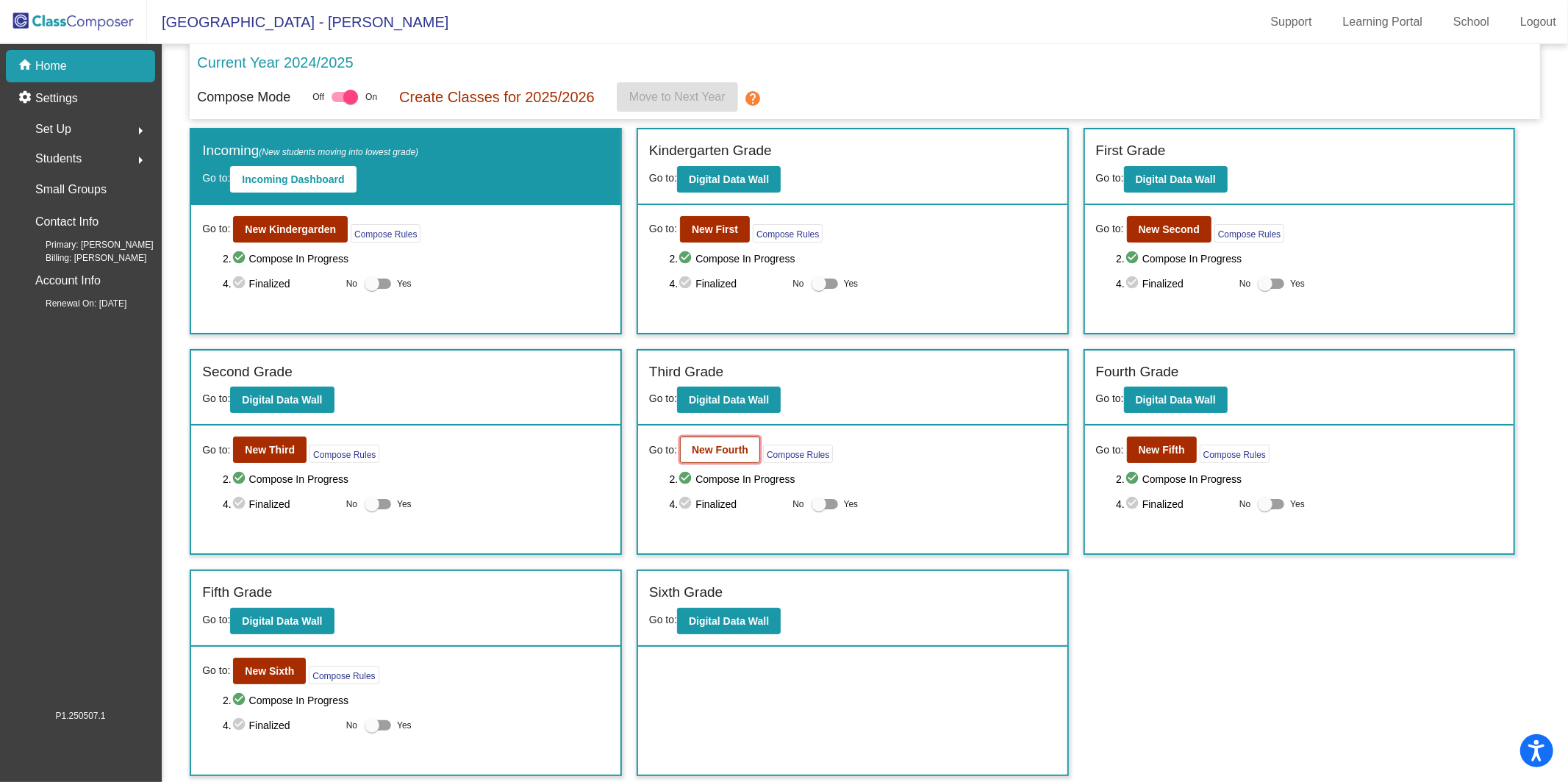
click at [724, 446] on b "New Fourth" at bounding box center [720, 450] width 57 height 11
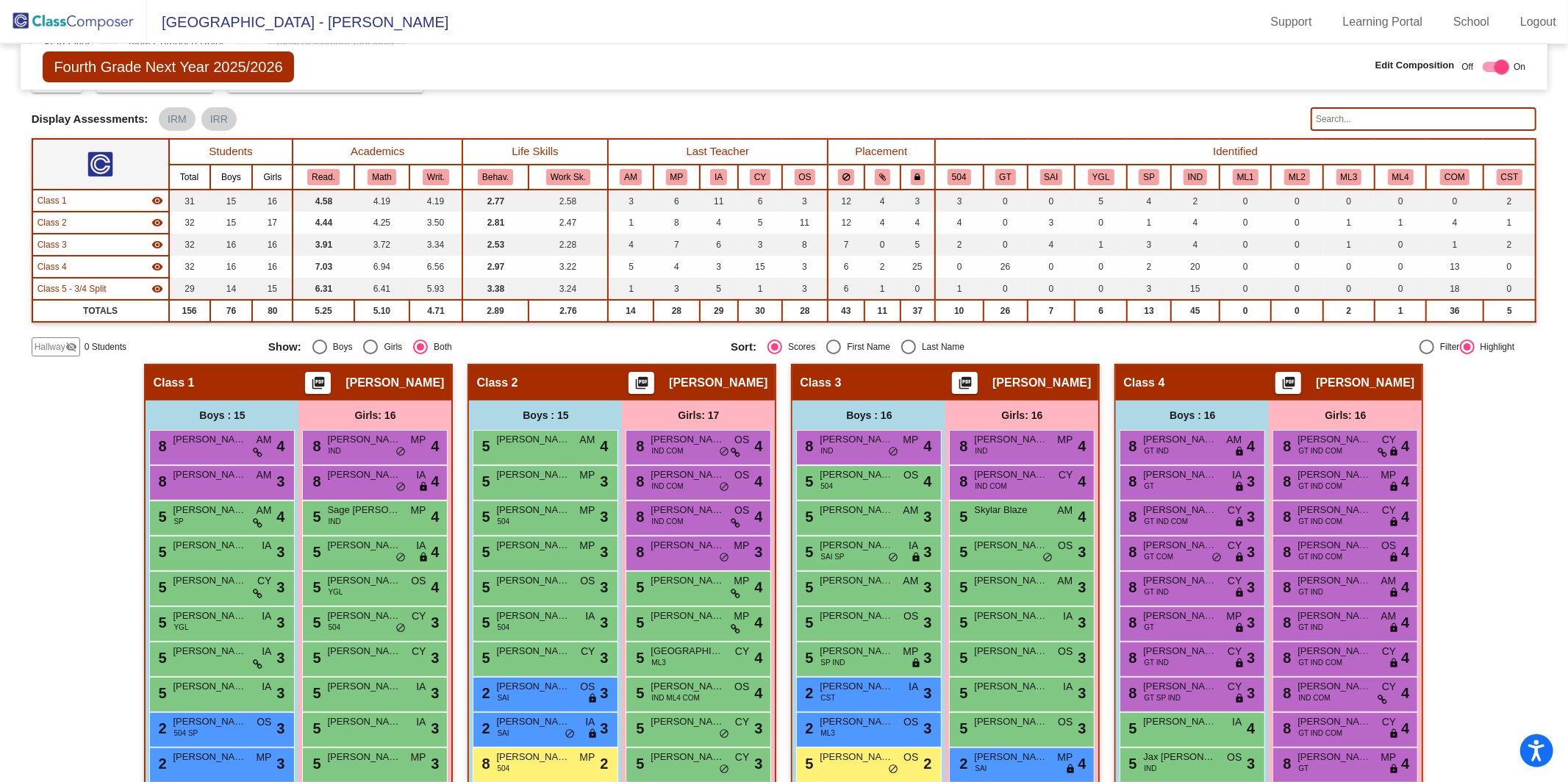
scroll to position [44, 0]
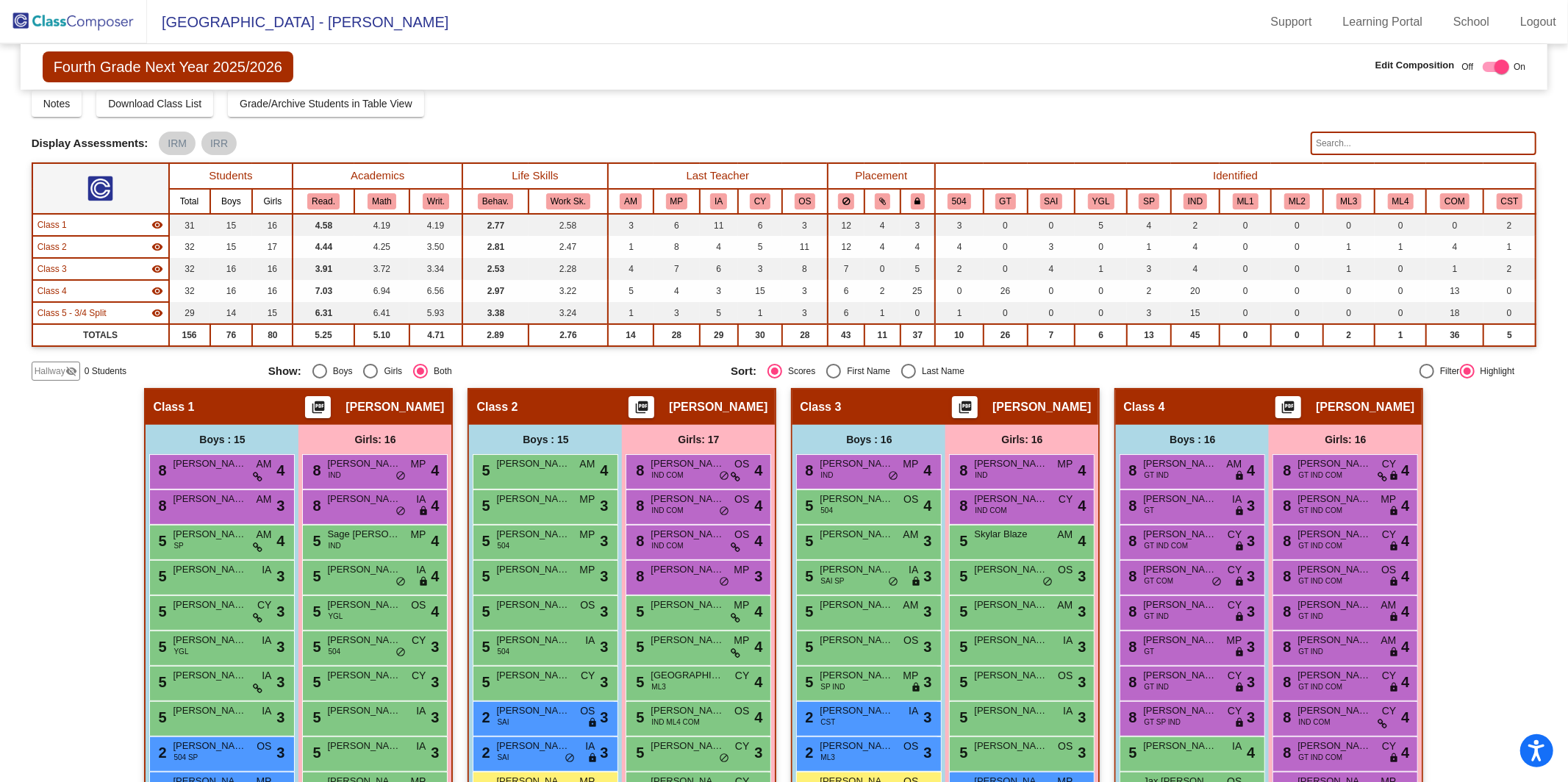
click at [58, 22] on img at bounding box center [74, 22] width 147 height 43
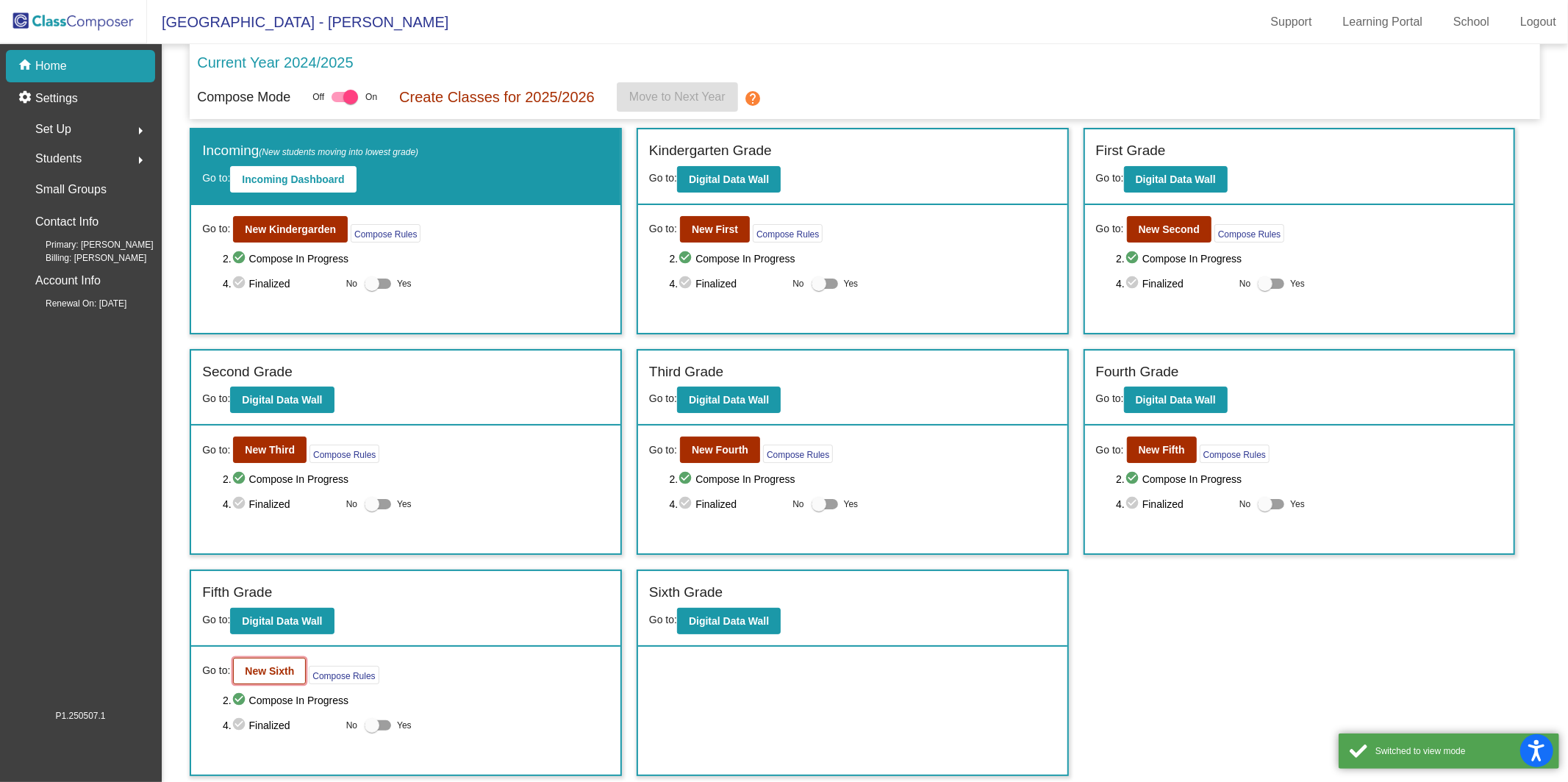
click at [276, 635] on b "New Sixth" at bounding box center [269, 671] width 49 height 11
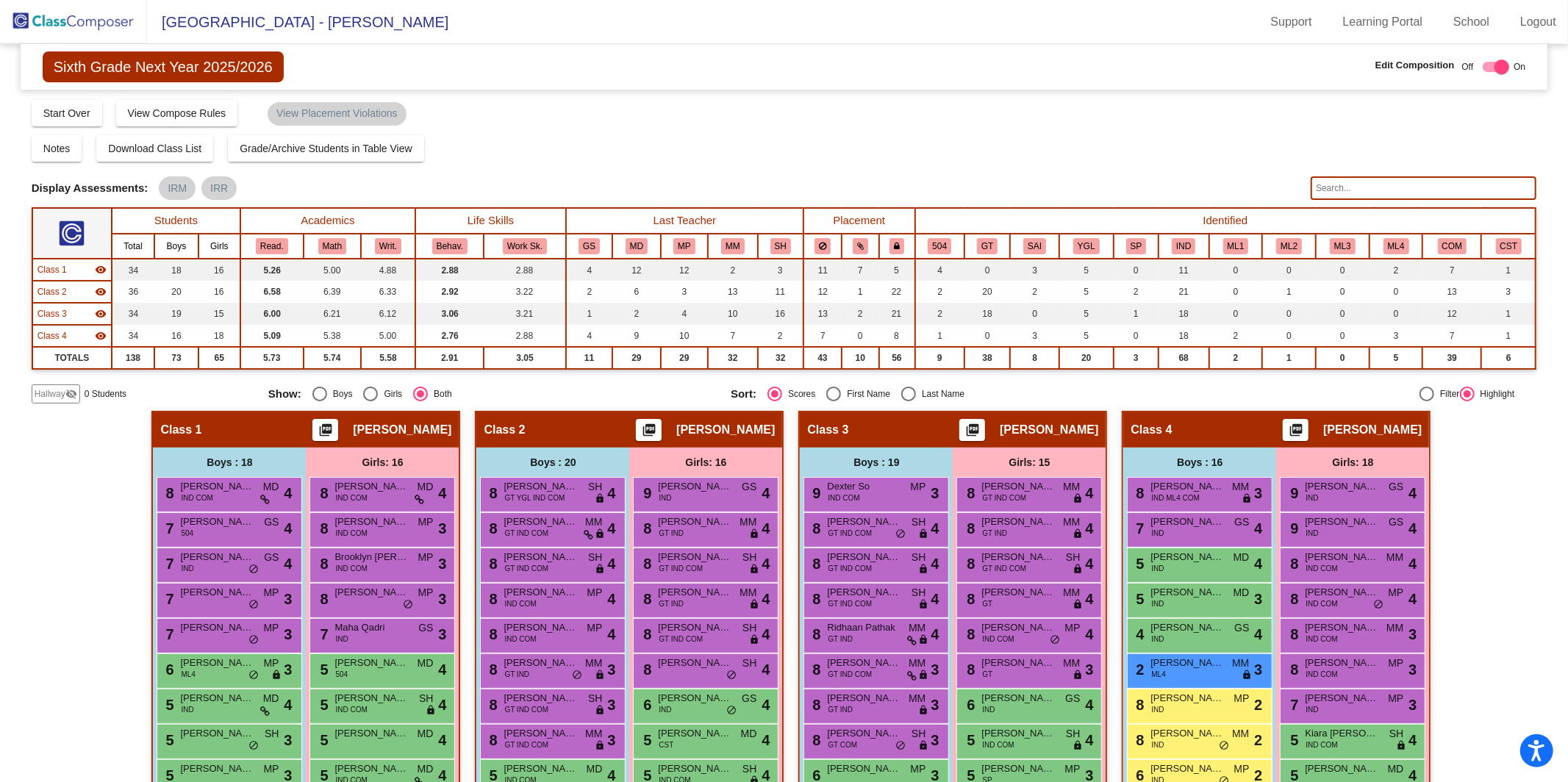
click at [1175, 191] on input "text" at bounding box center [1423, 188] width 226 height 24
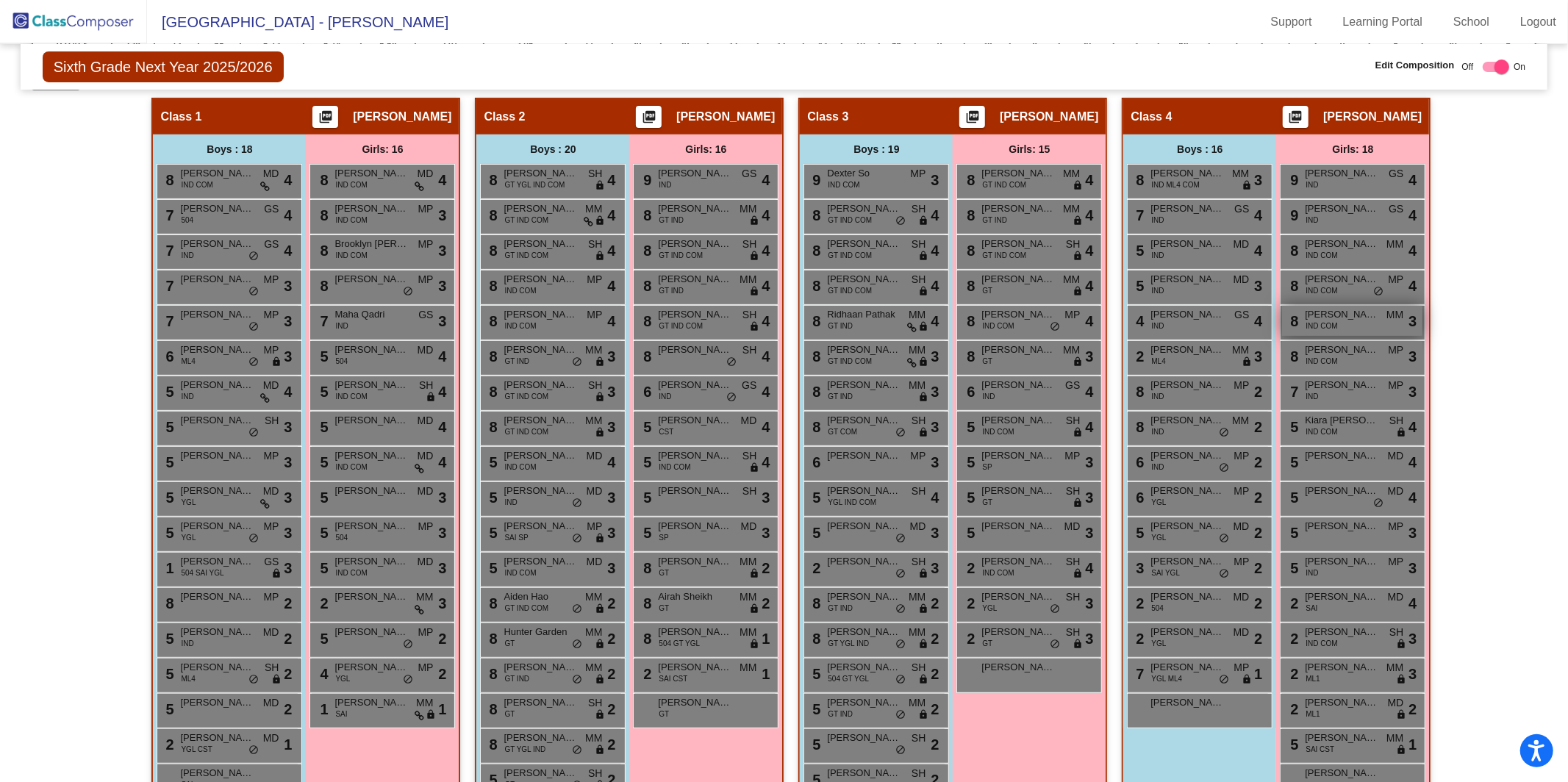
scroll to position [420, 0]
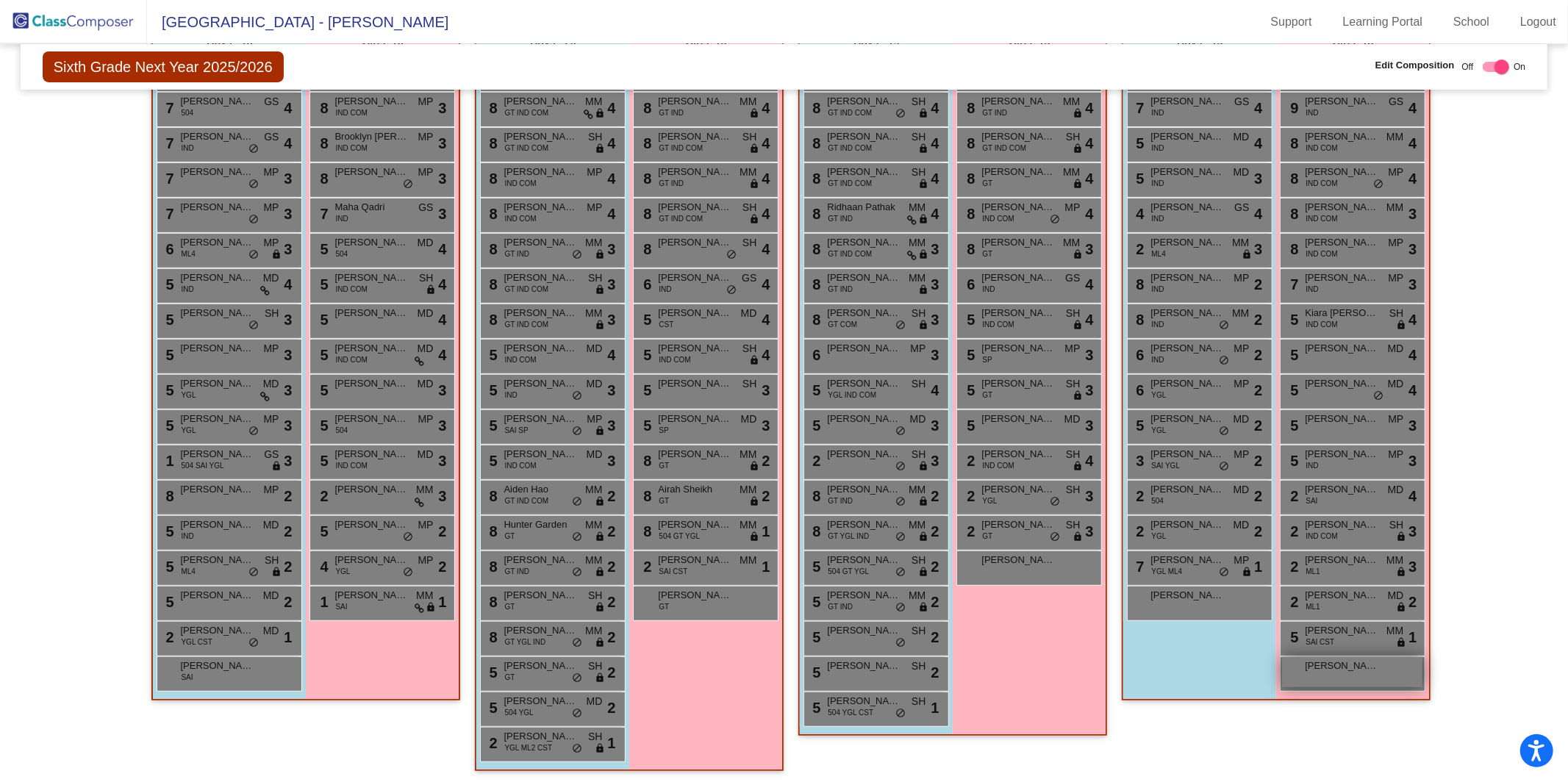
type input "viv"
click at [1175, 635] on div "[PERSON_NAME] lock do_not_disturb_alt" at bounding box center [1352, 672] width 141 height 30
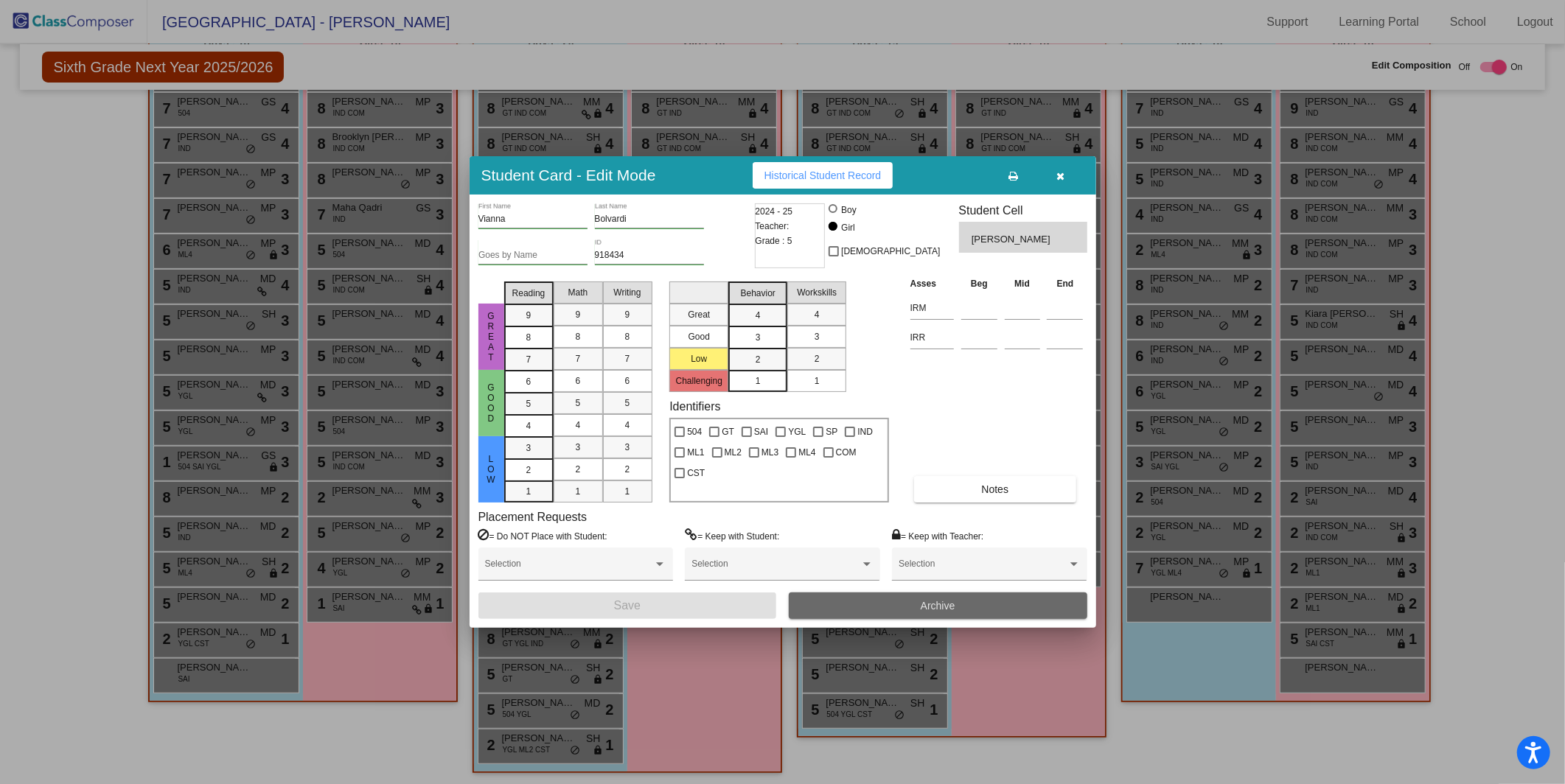
click at [992, 603] on button "Archive" at bounding box center [938, 606] width 298 height 27
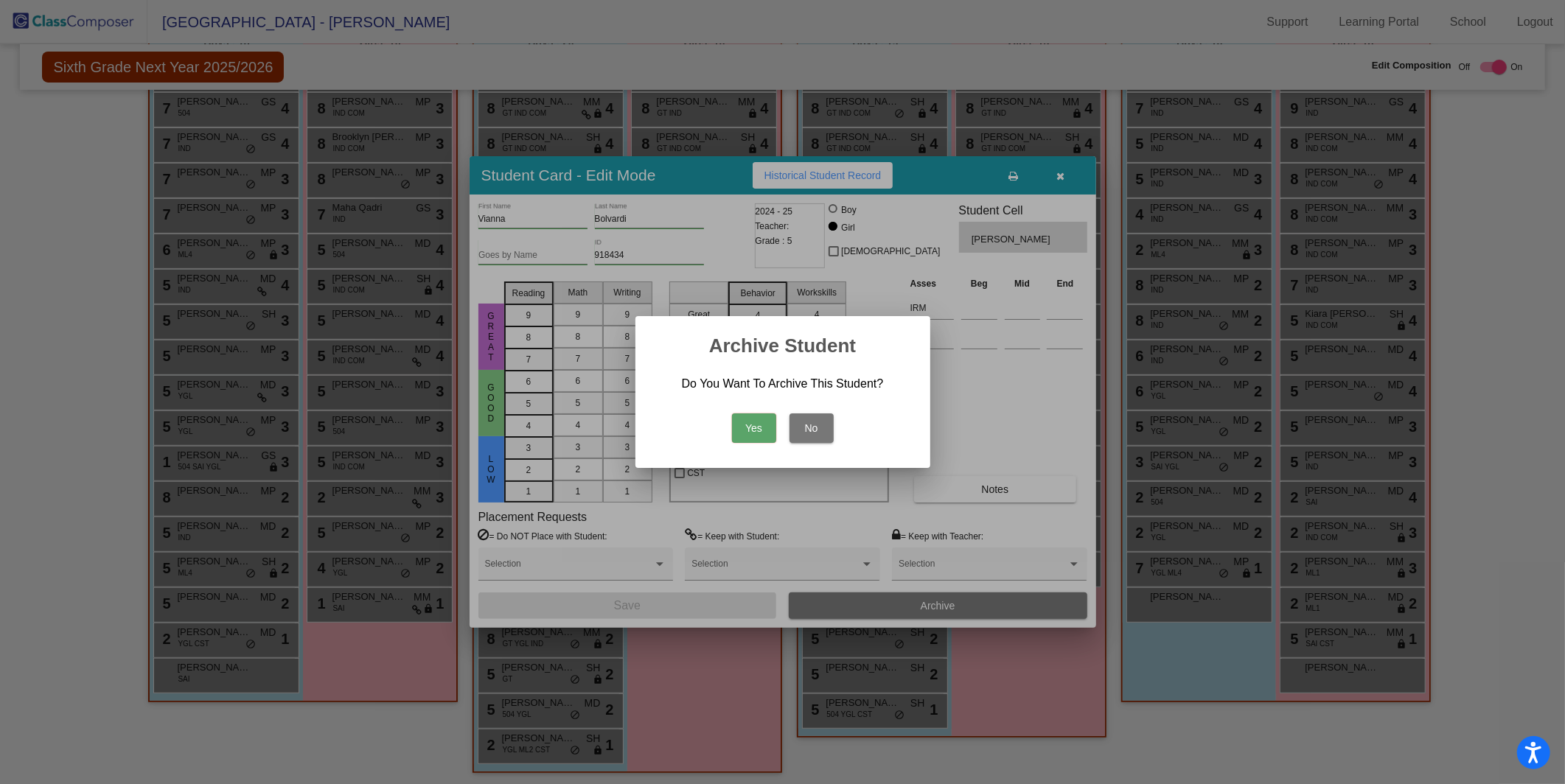
click at [747, 423] on button "Yes" at bounding box center [754, 428] width 45 height 29
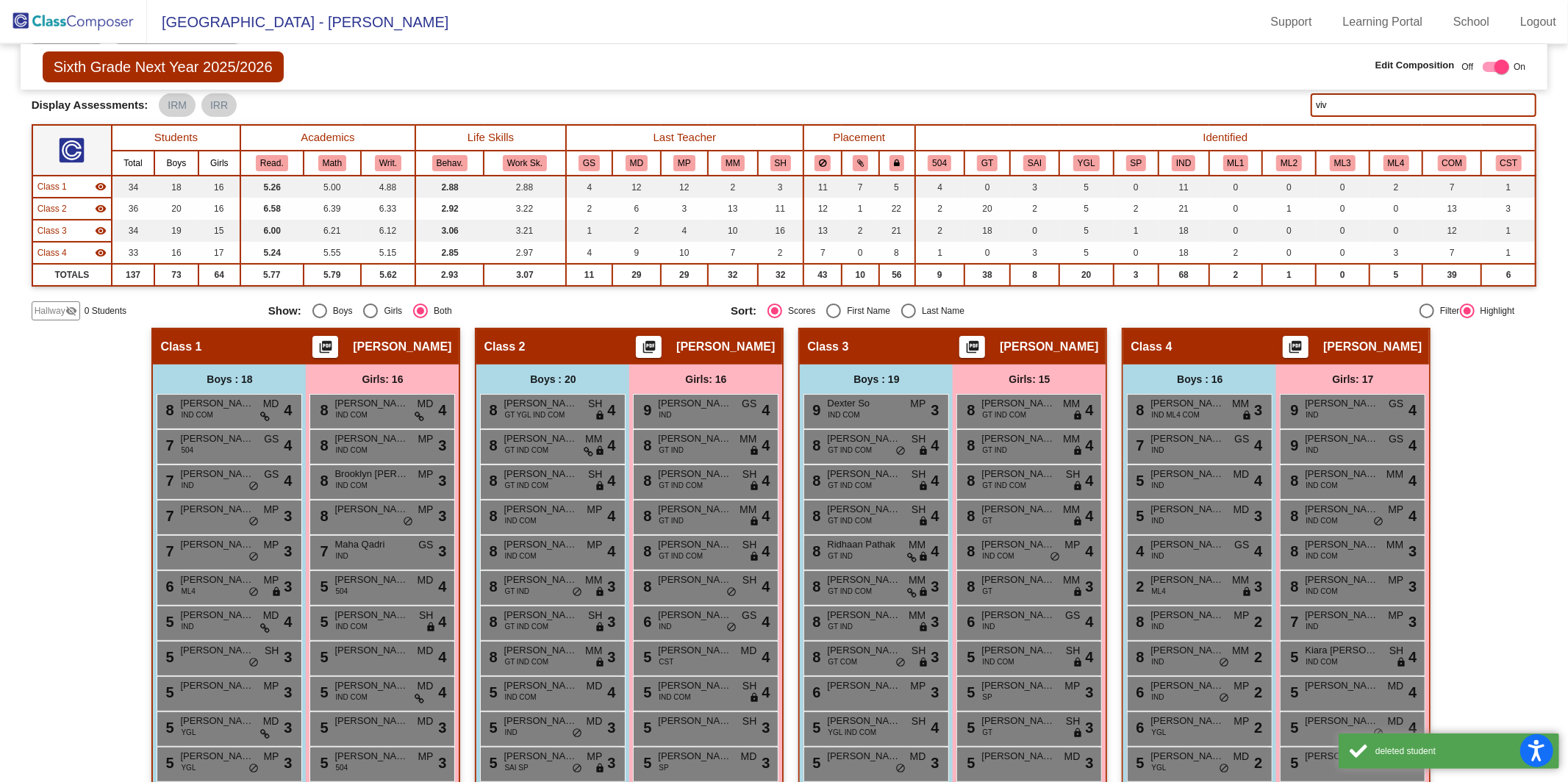
scroll to position [0, 0]
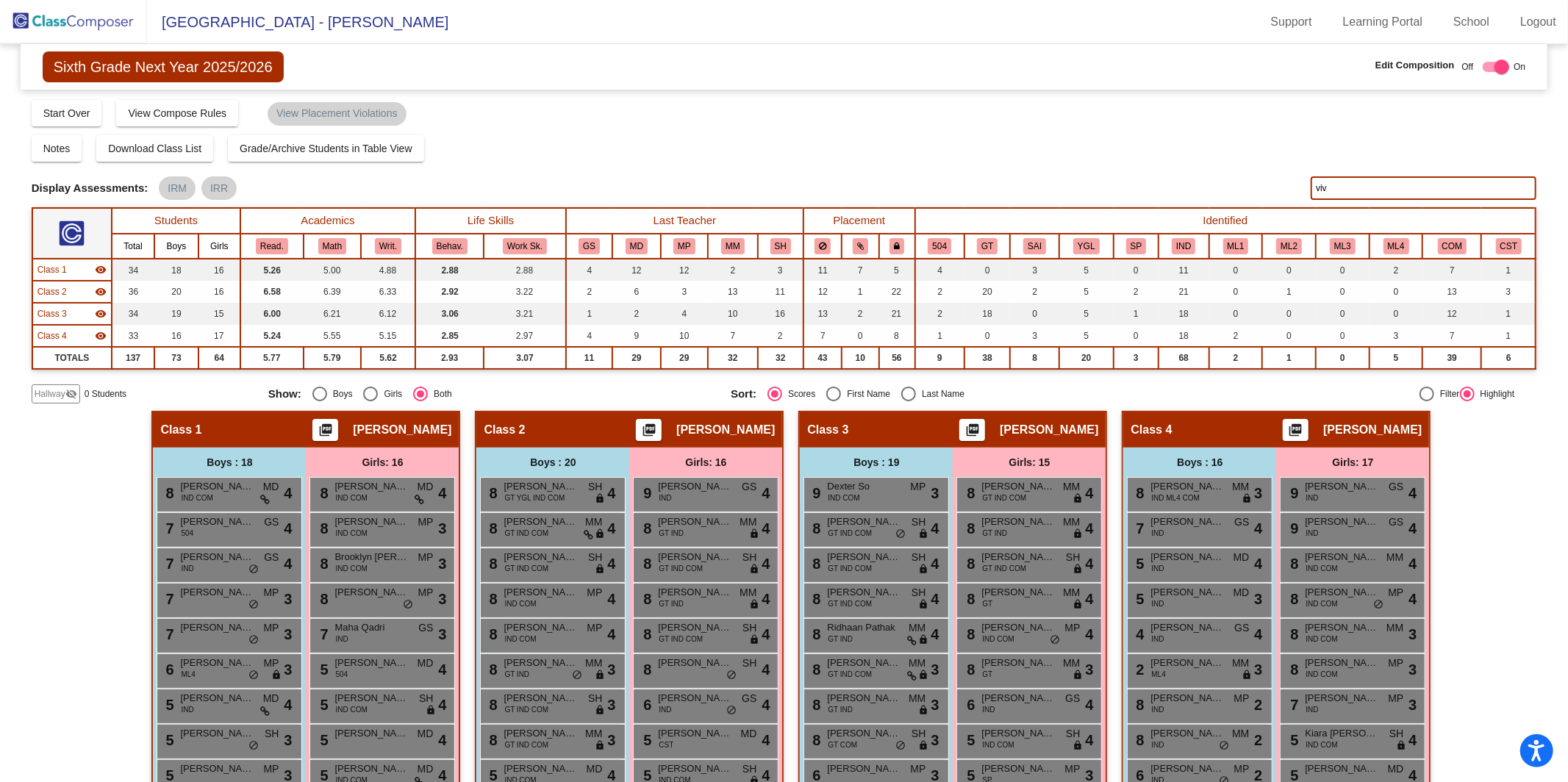
click at [89, 34] on img at bounding box center [74, 22] width 147 height 43
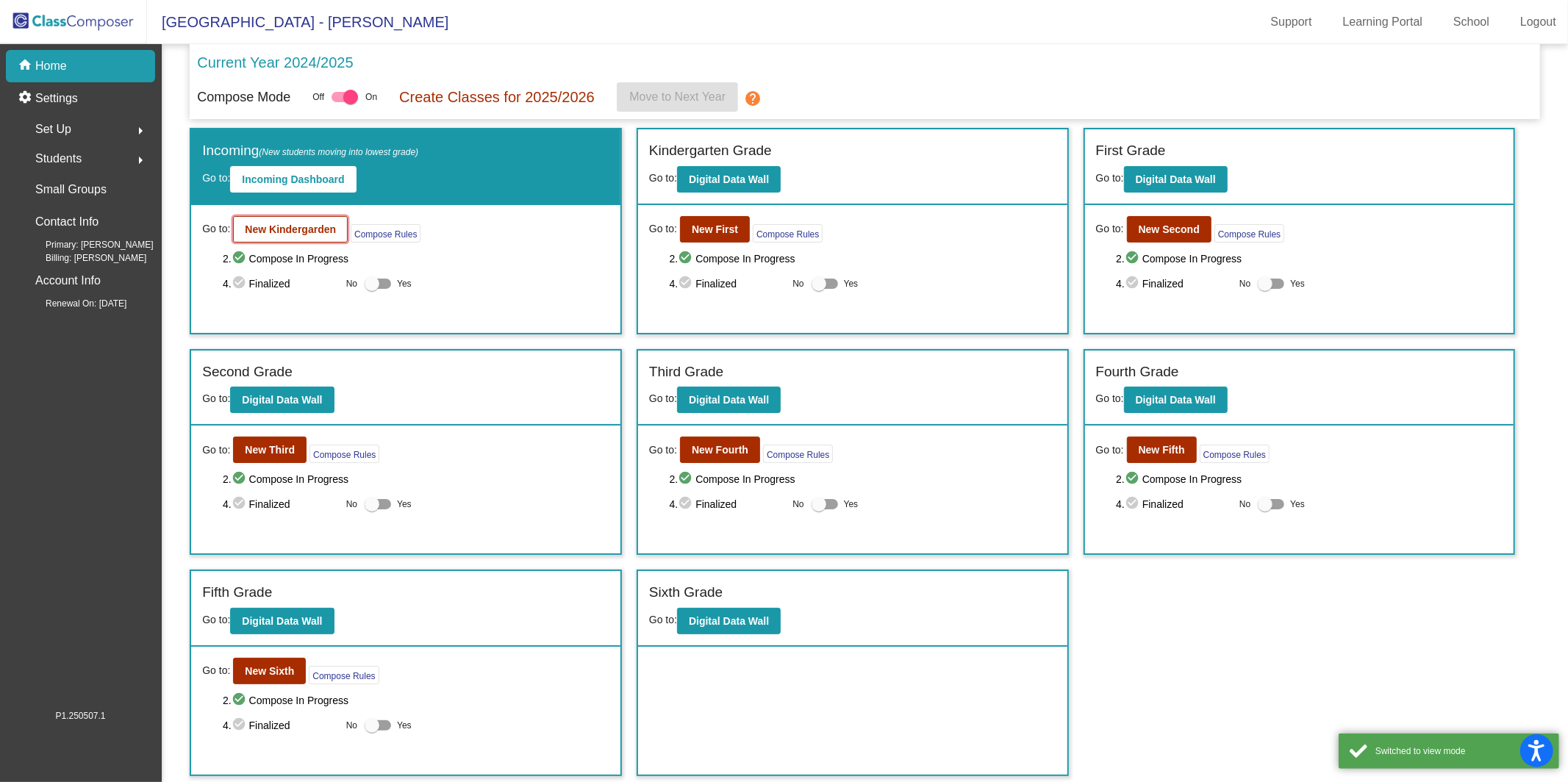
click at [332, 232] on b "New Kindergarden" at bounding box center [290, 230] width 91 height 11
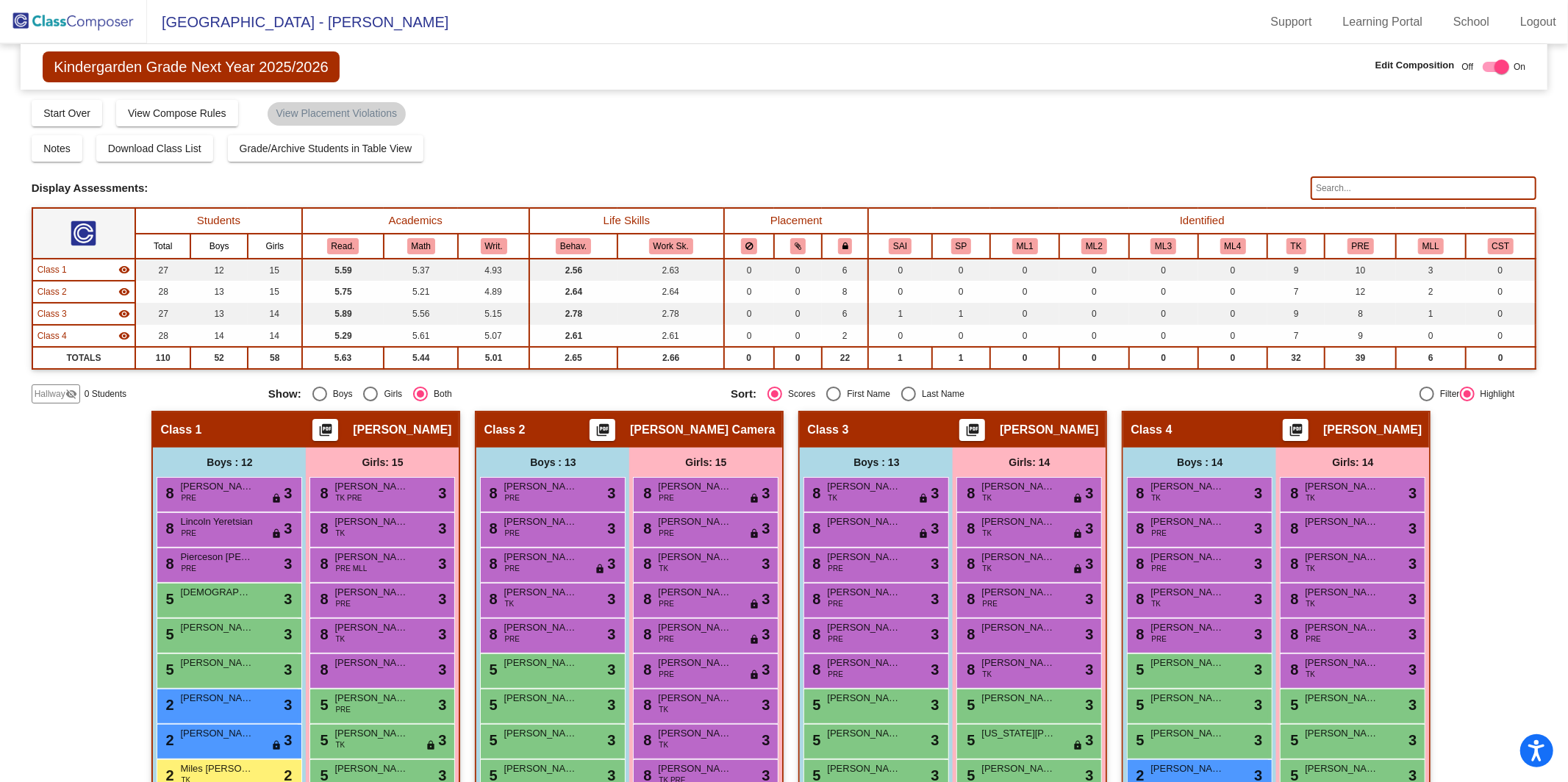
click at [1175, 192] on input "text" at bounding box center [1423, 188] width 226 height 24
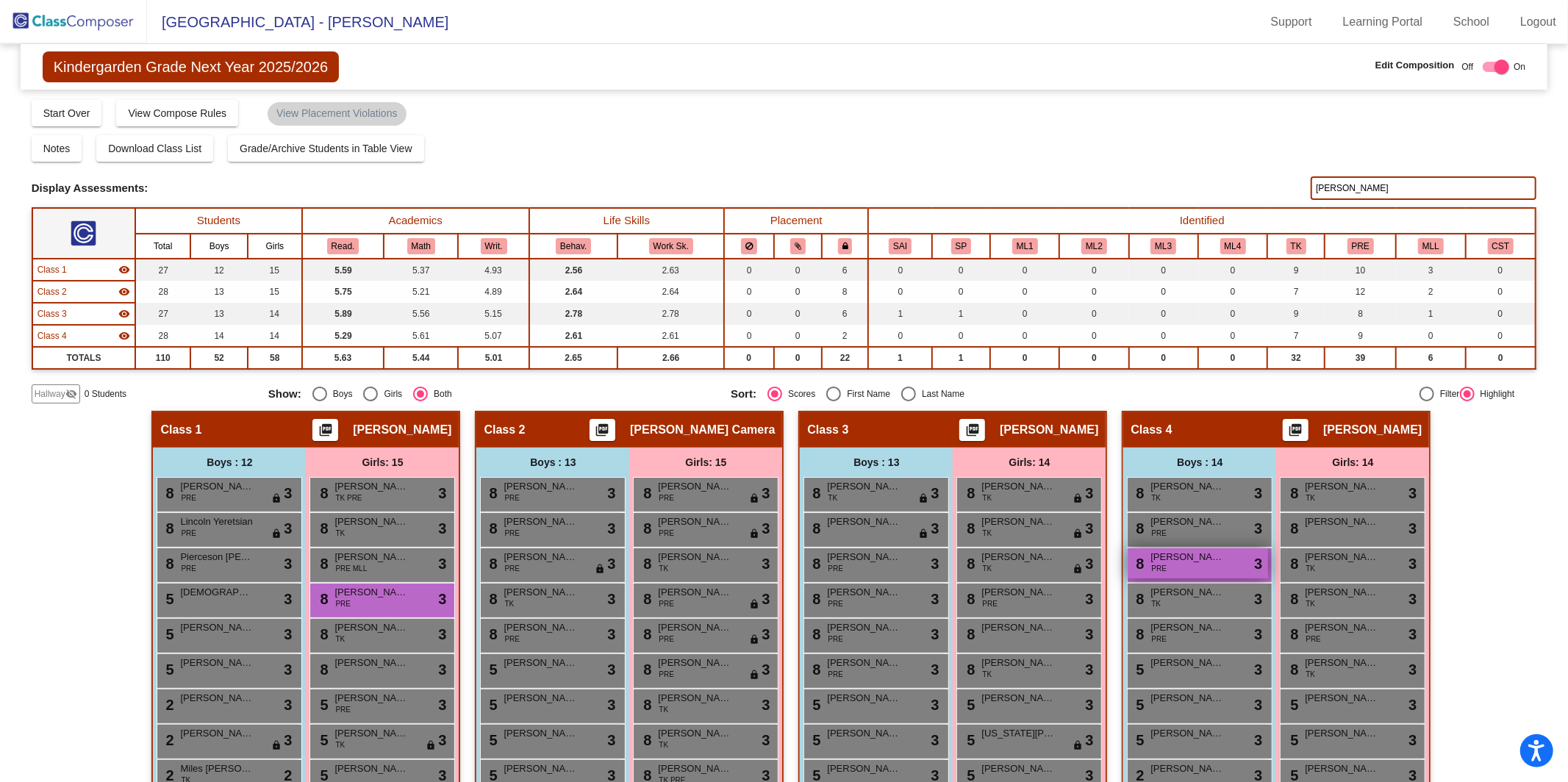
click at [1175, 561] on div "8 [PERSON_NAME] PRE lock do_not_disturb_alt 3" at bounding box center [1198, 563] width 141 height 30
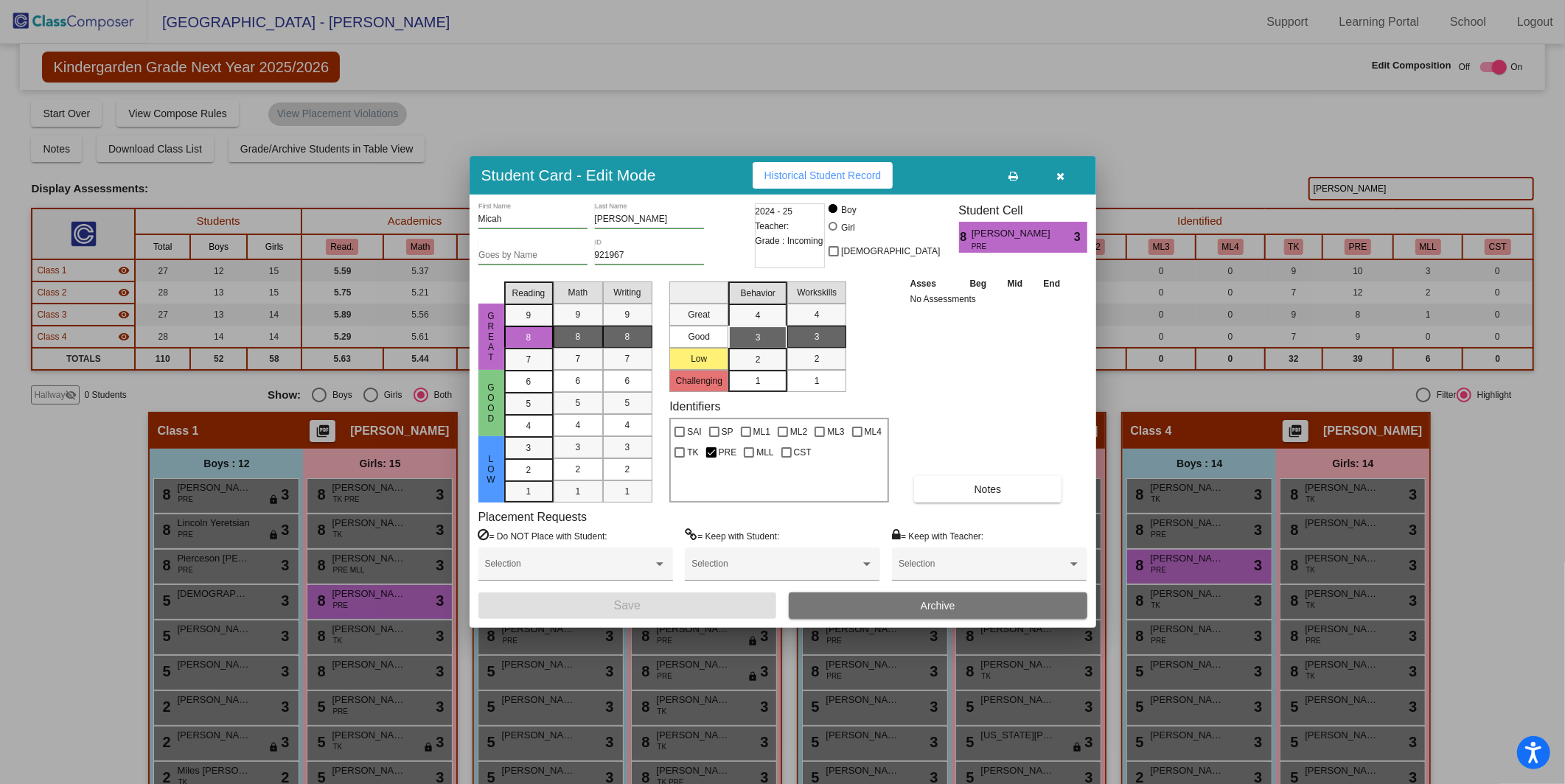
click at [866, 602] on button "Archive" at bounding box center [938, 606] width 298 height 27
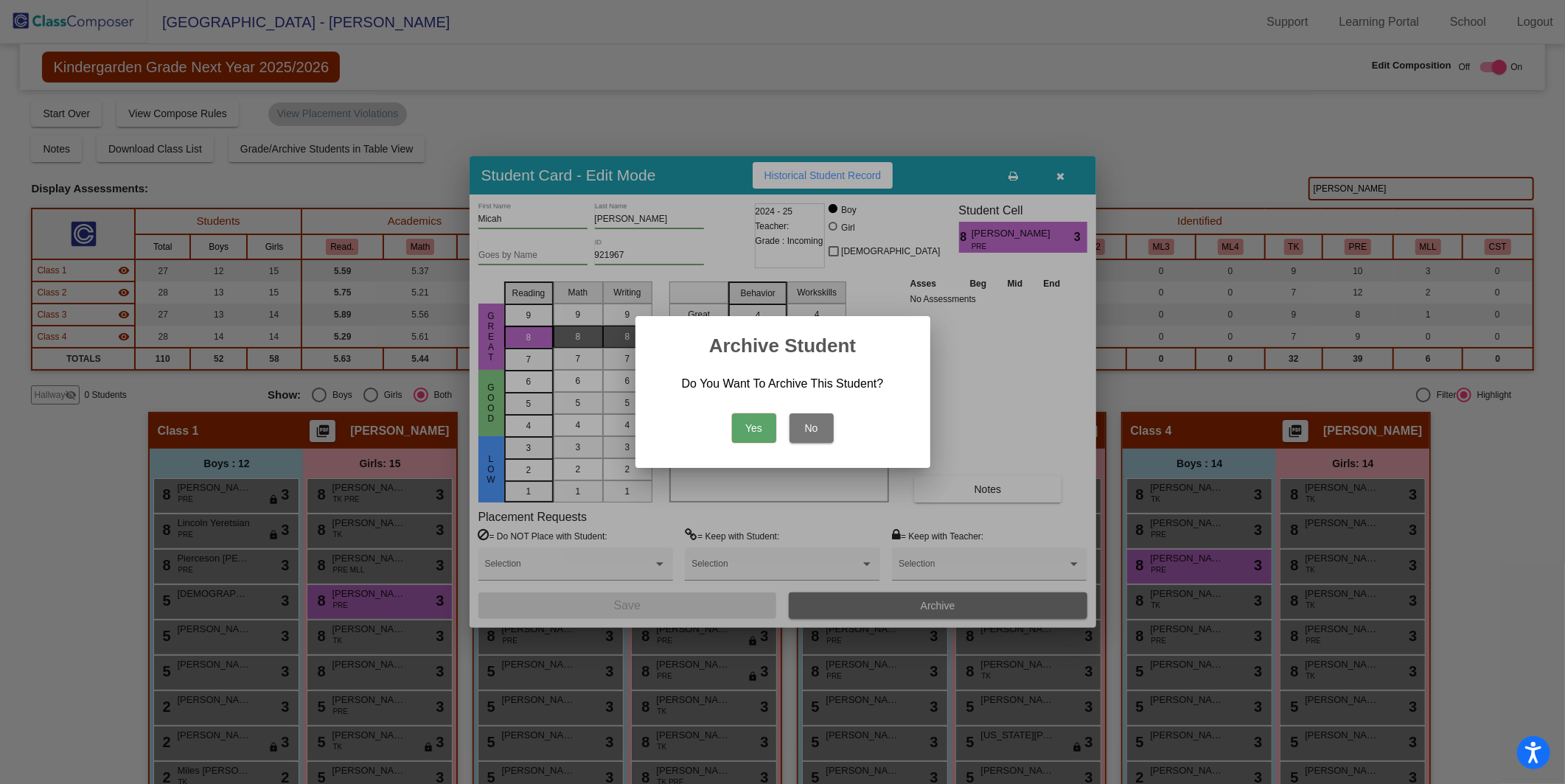
click at [756, 427] on button "Yes" at bounding box center [754, 428] width 45 height 29
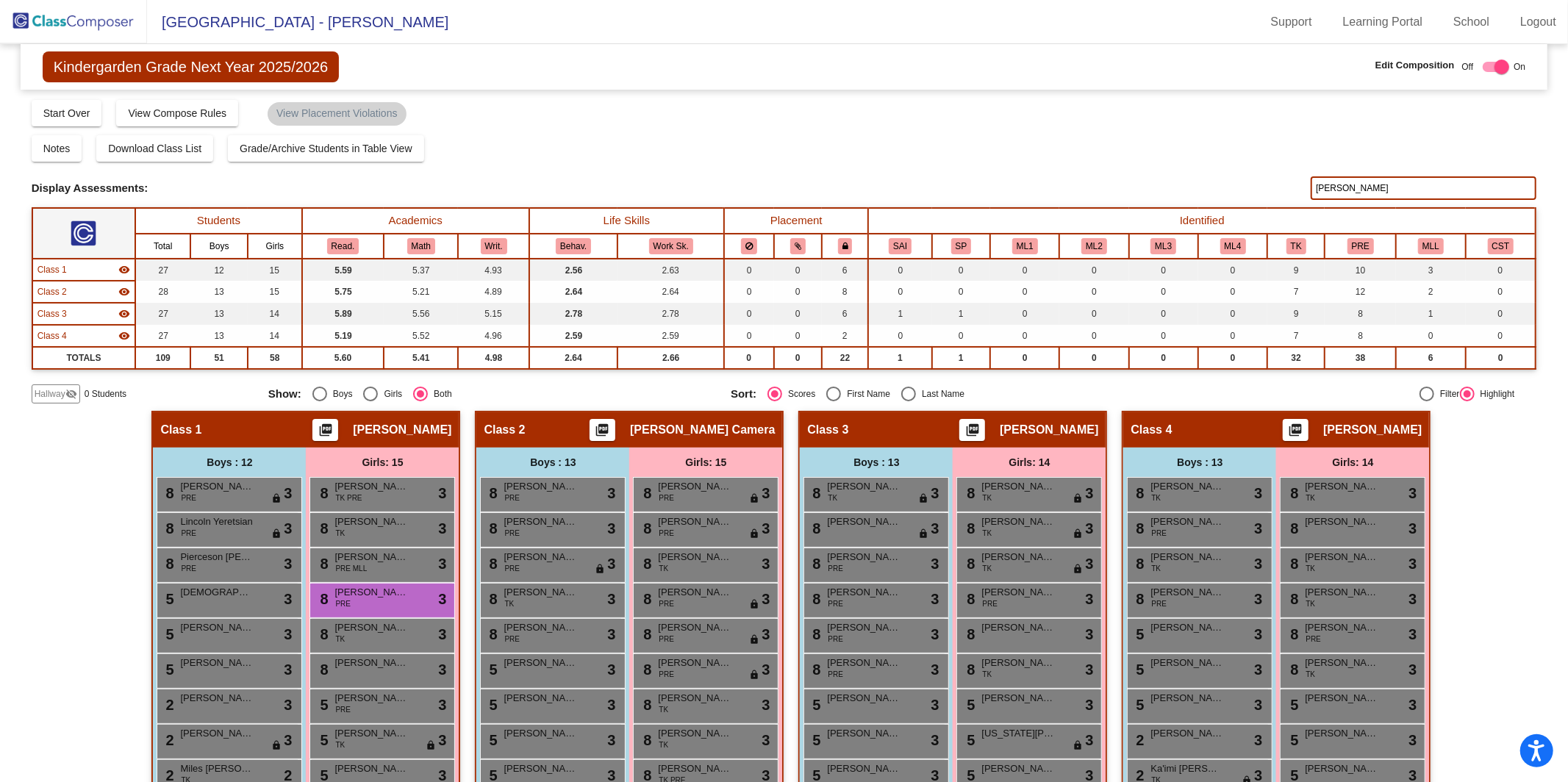
click at [1175, 178] on input "[PERSON_NAME]" at bounding box center [1423, 188] width 226 height 24
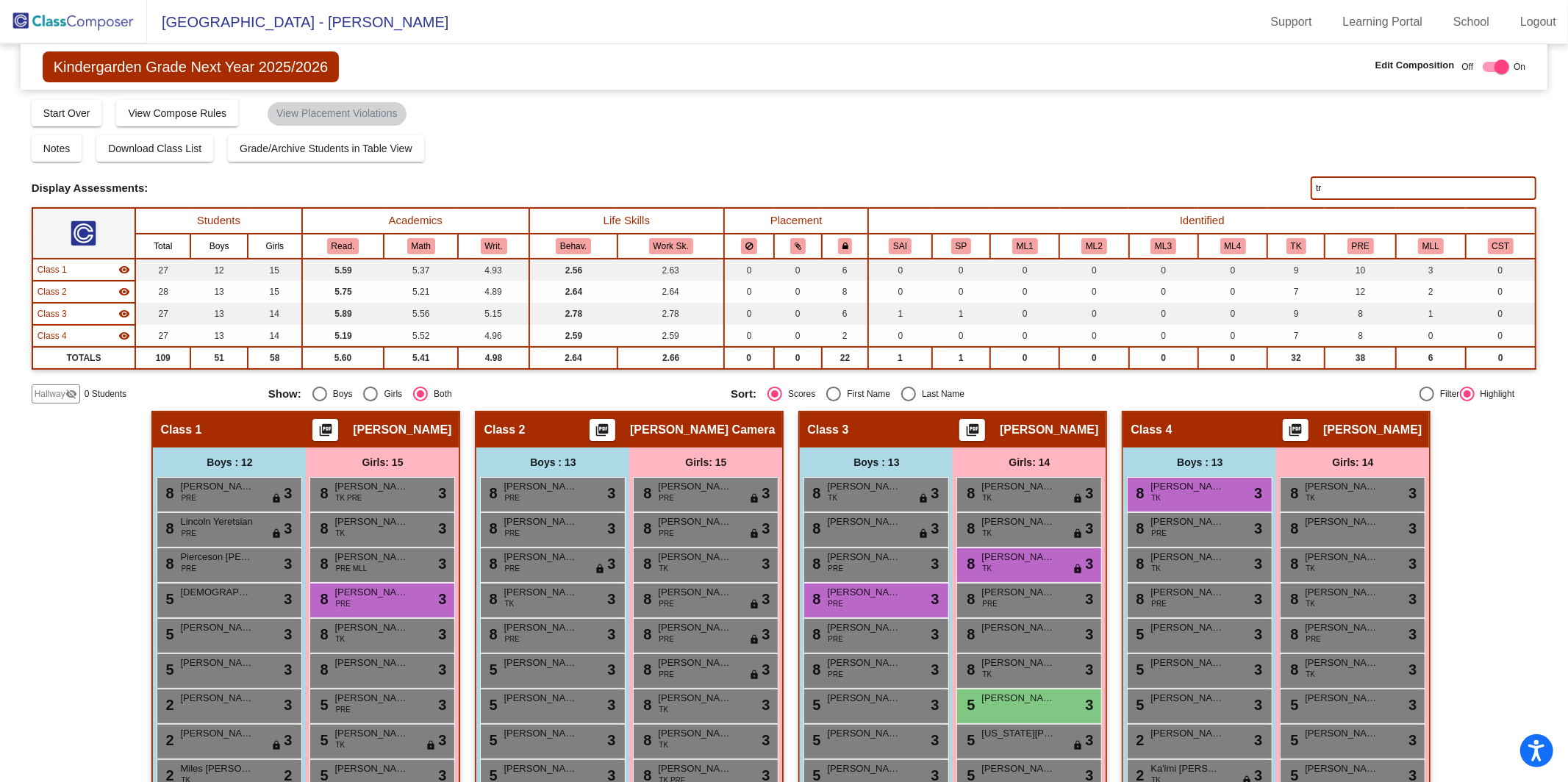
type input "t"
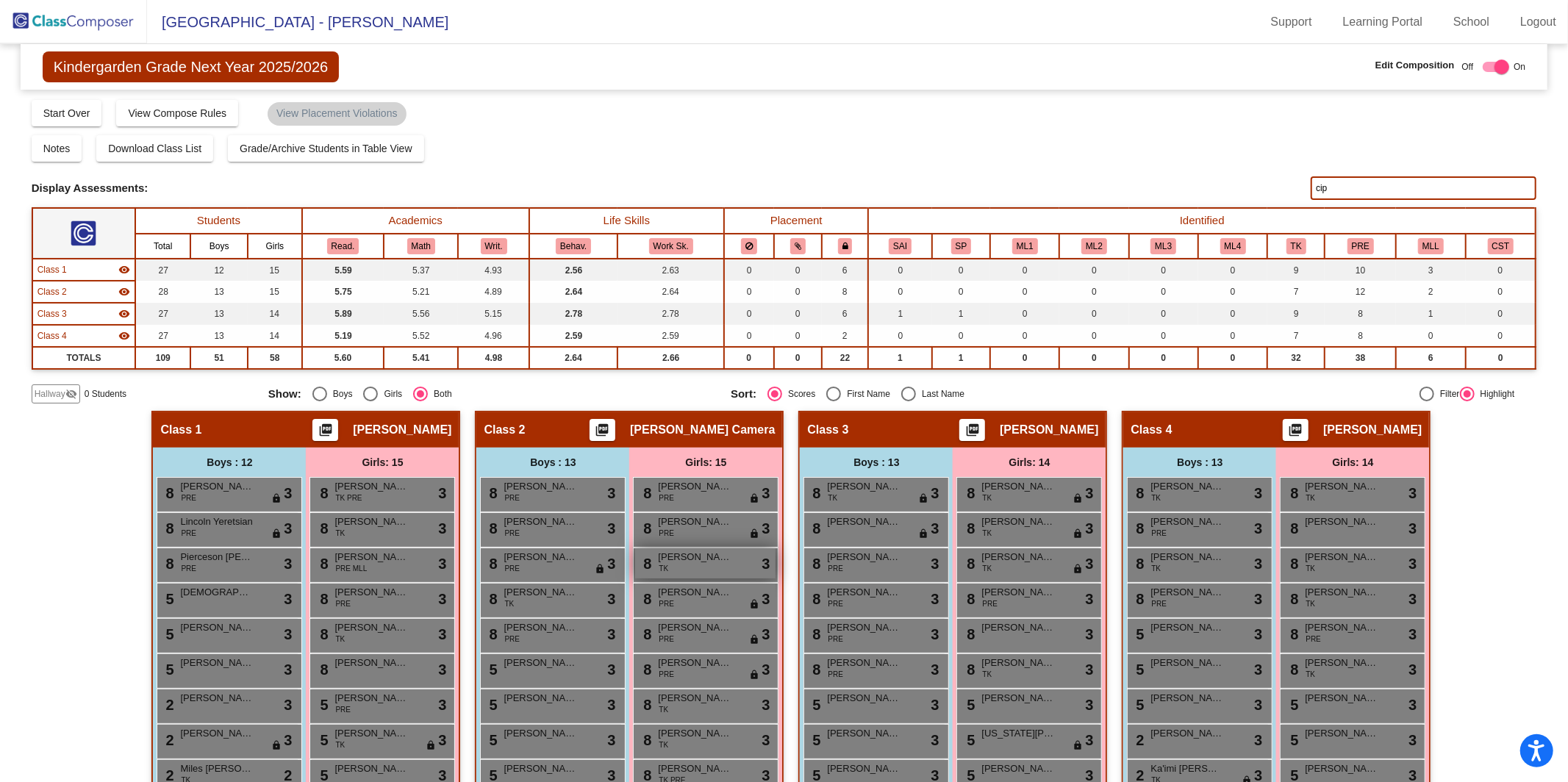
scroll to position [243, 0]
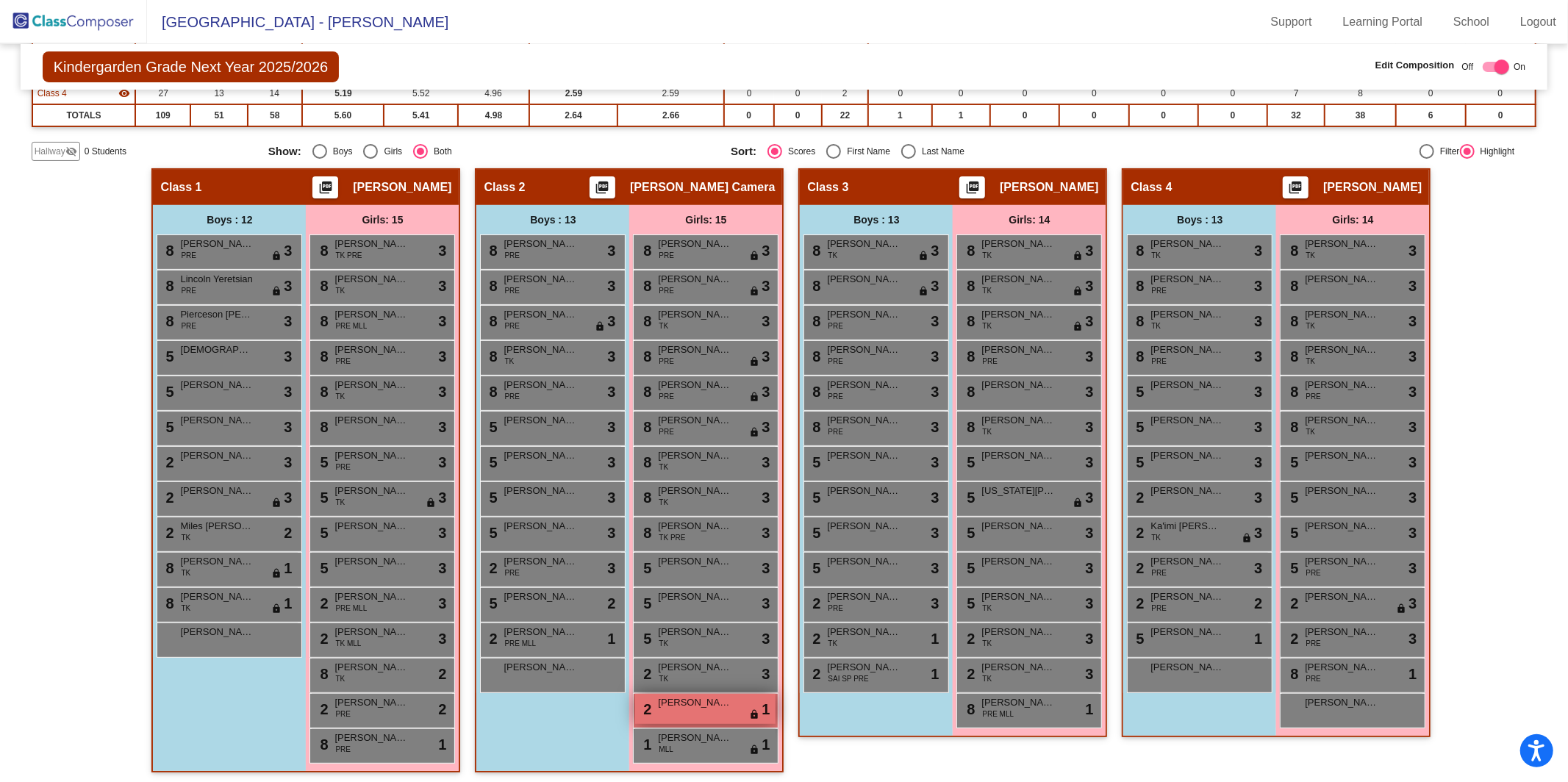
click at [684, 635] on div "2 [PERSON_NAME] lock do_not_disturb_alt 1" at bounding box center [705, 709] width 141 height 30
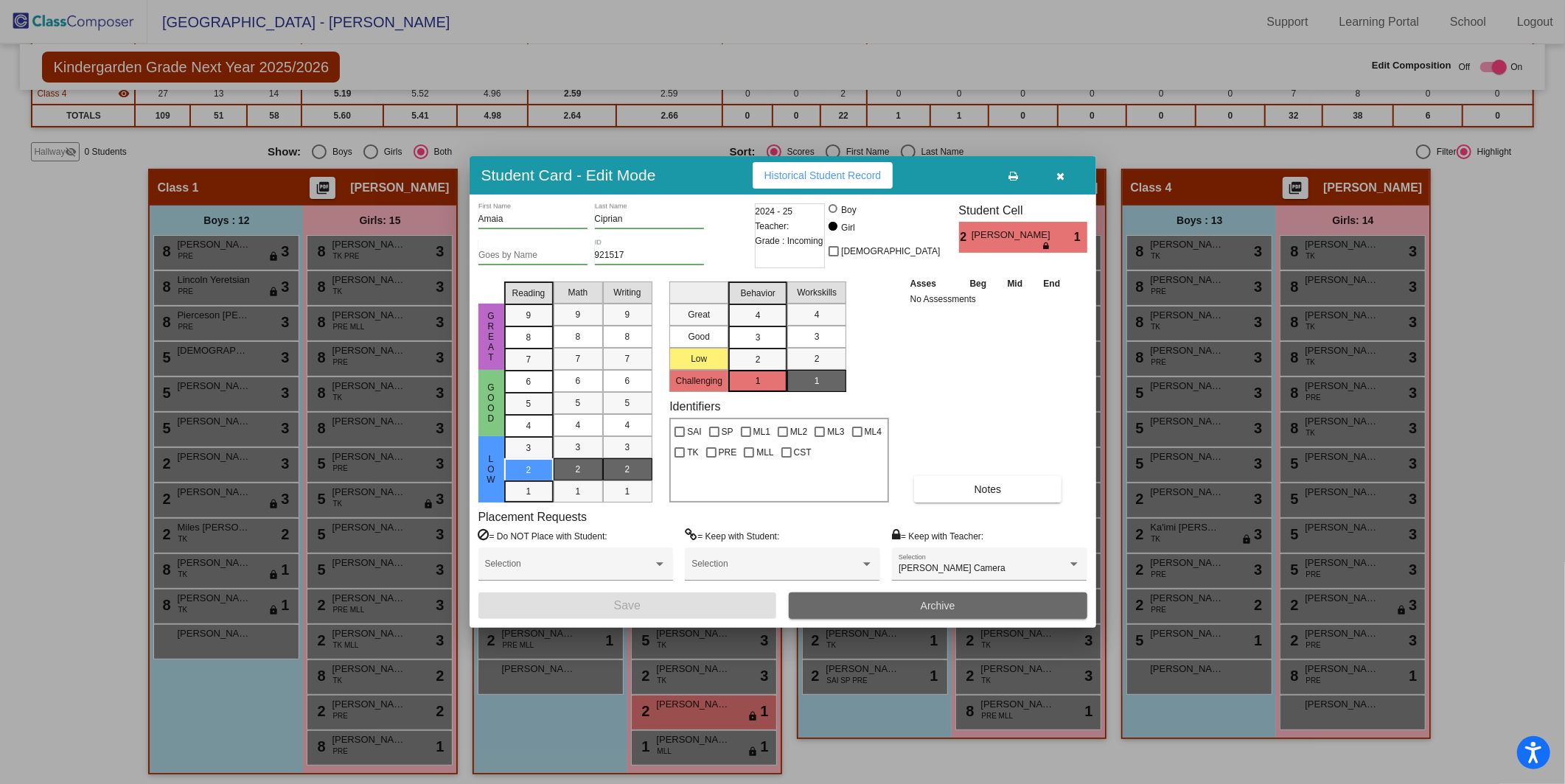
click at [885, 603] on button "Archive" at bounding box center [938, 606] width 298 height 27
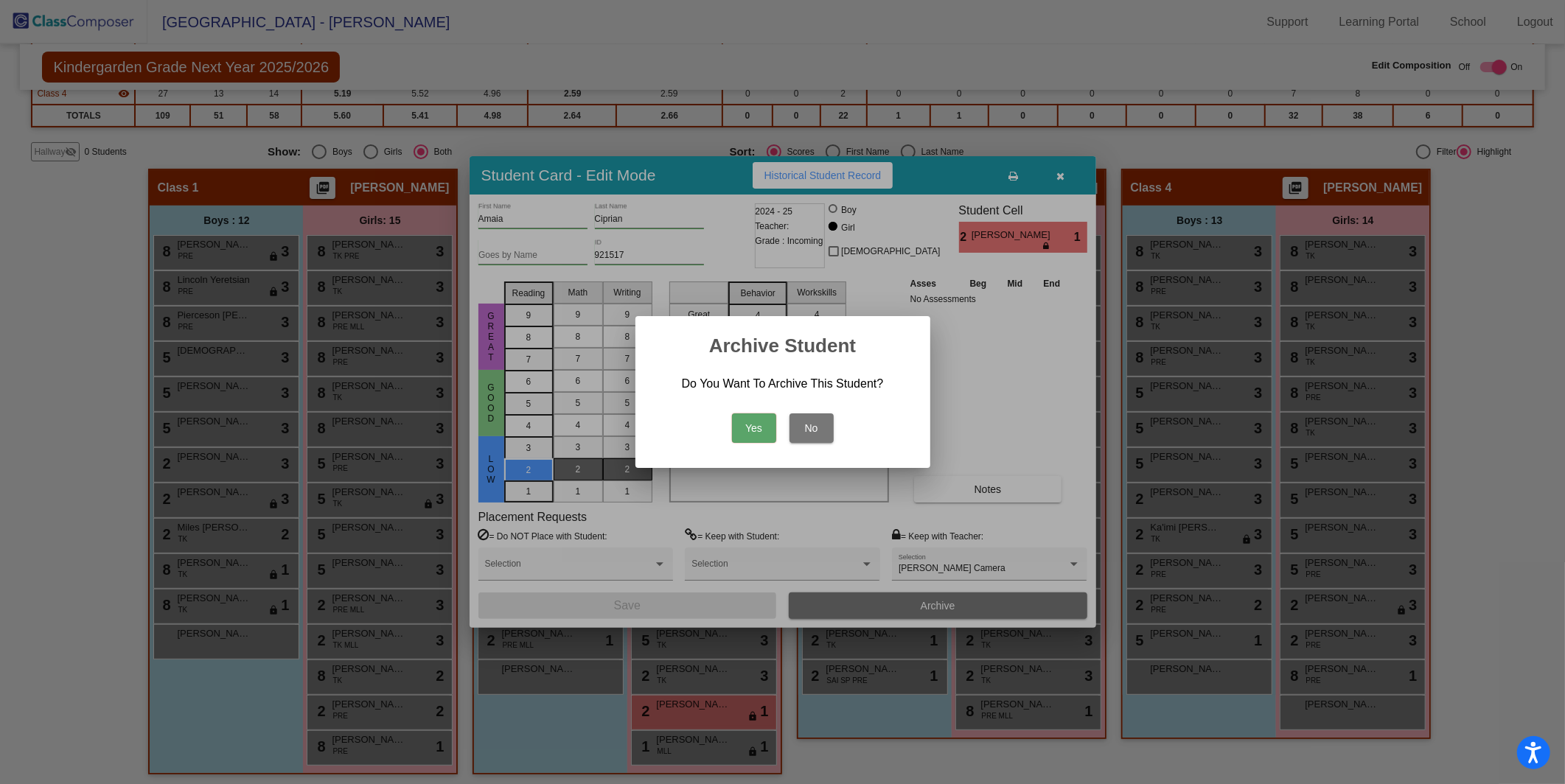
click at [749, 426] on button "Yes" at bounding box center [754, 428] width 45 height 29
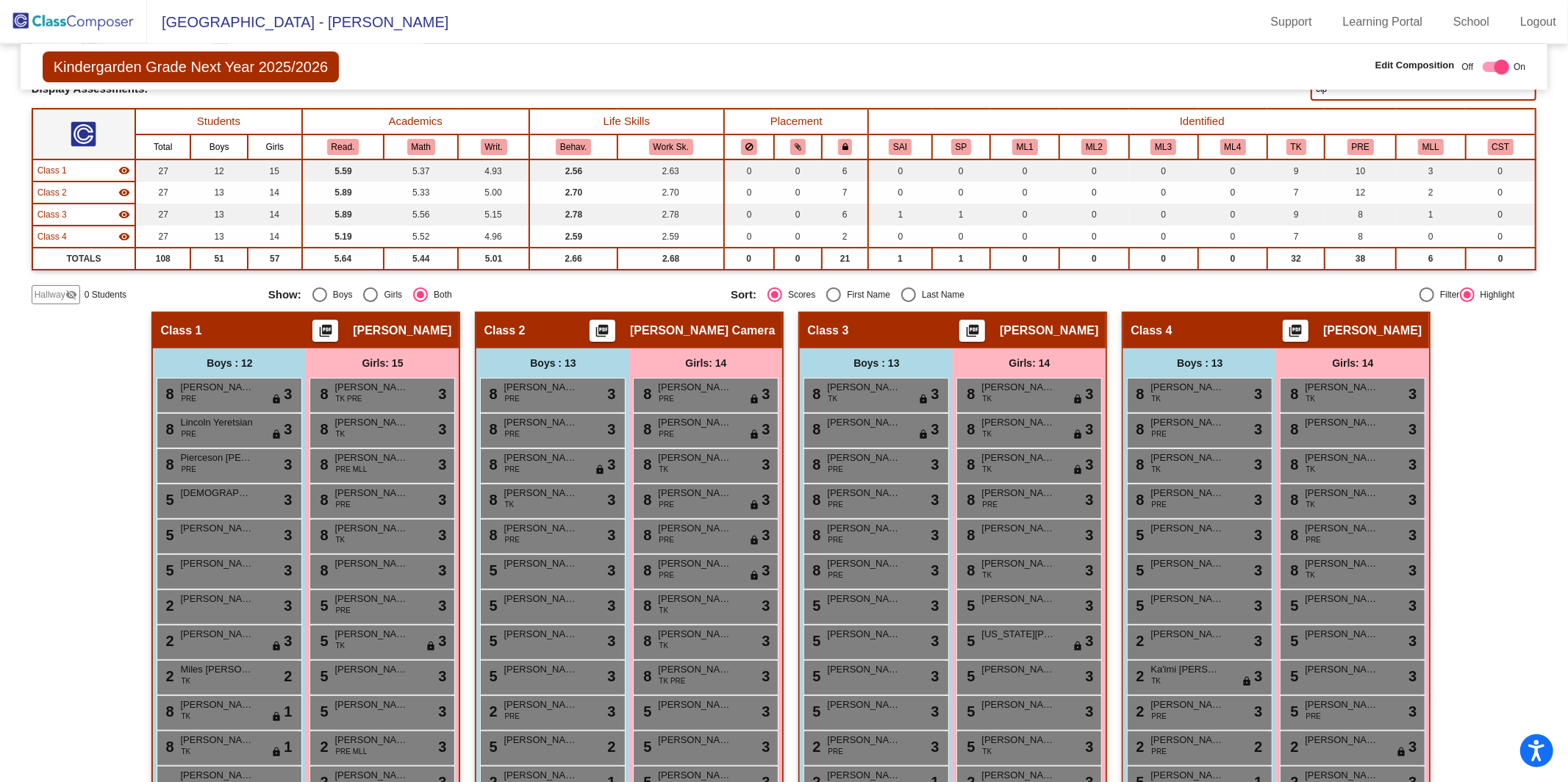
scroll to position [76, 0]
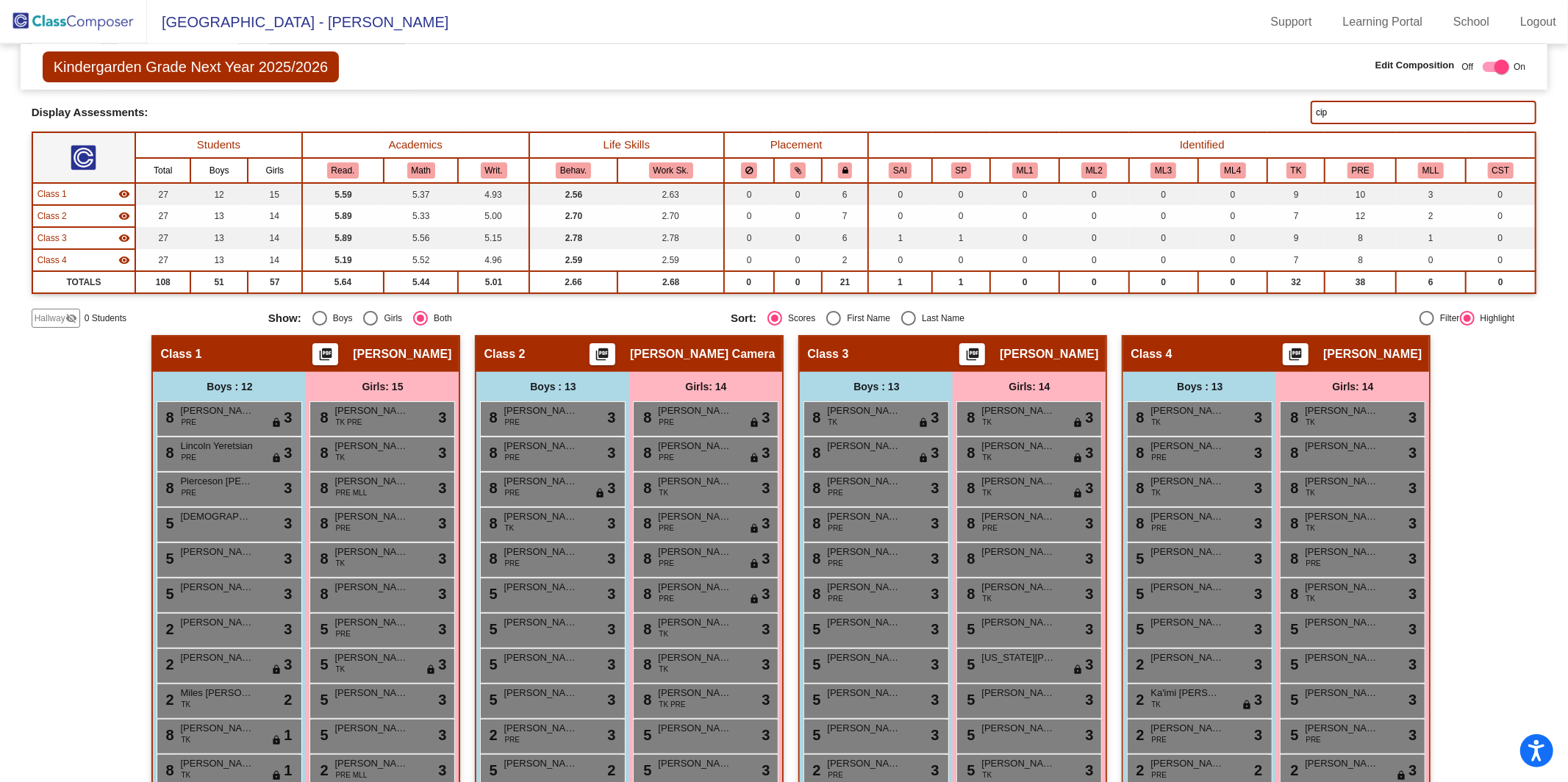
click at [1175, 110] on input "cip" at bounding box center [1423, 112] width 226 height 24
type input "c"
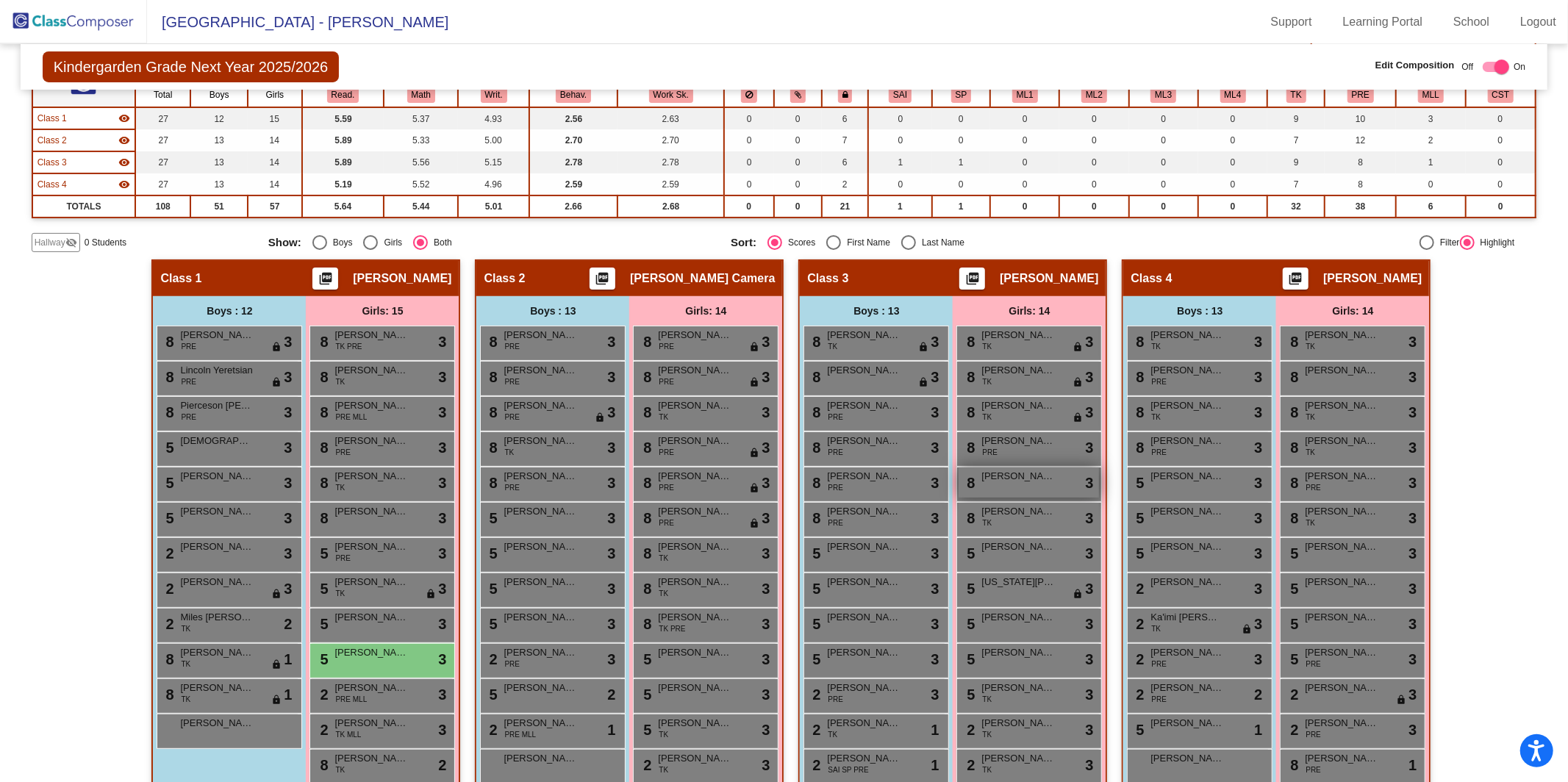
scroll to position [243, 0]
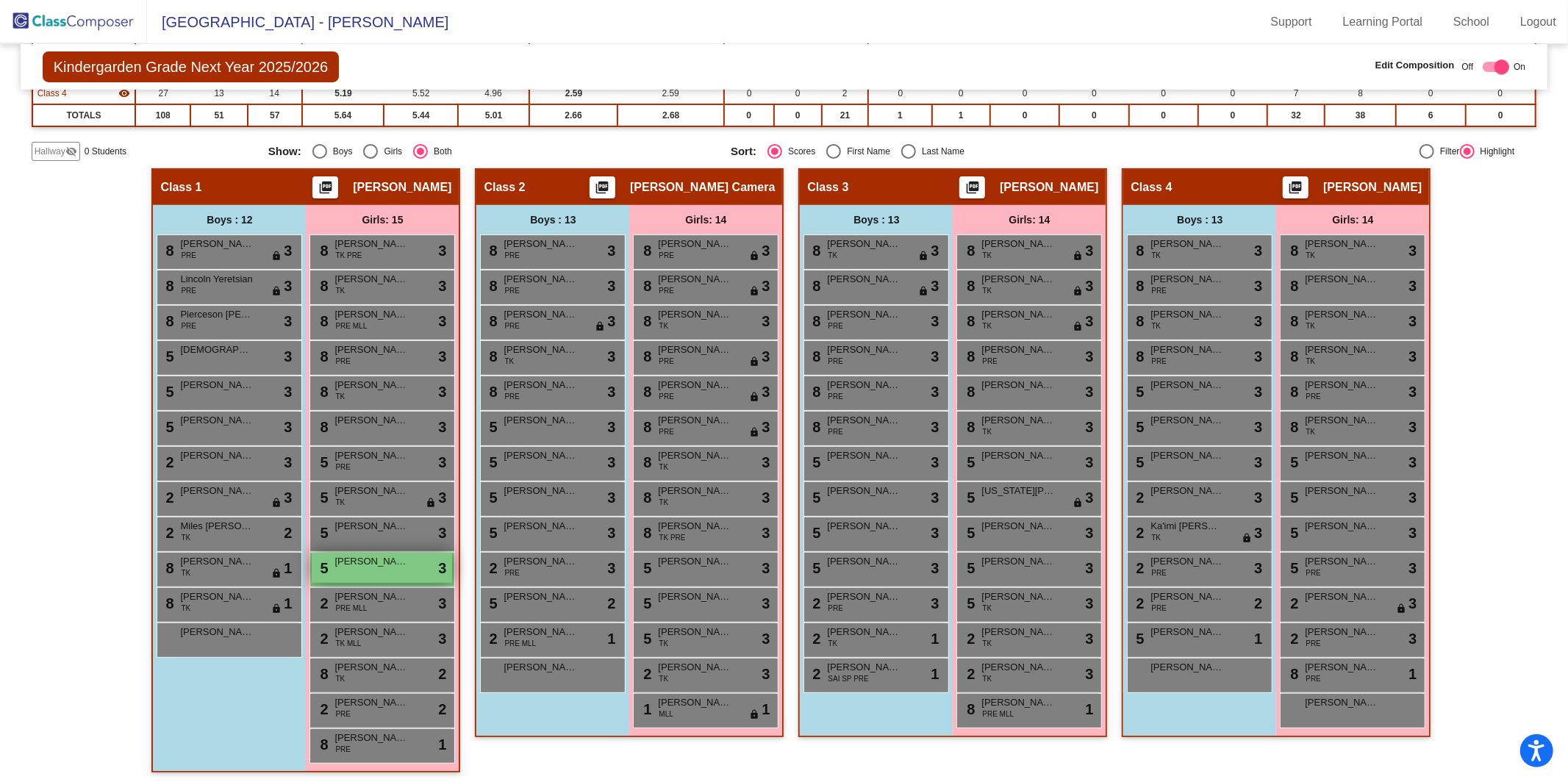
type input "ayla"
click at [336, 566] on div "5 [PERSON_NAME] lock do_not_disturb_alt 3" at bounding box center [382, 568] width 141 height 30
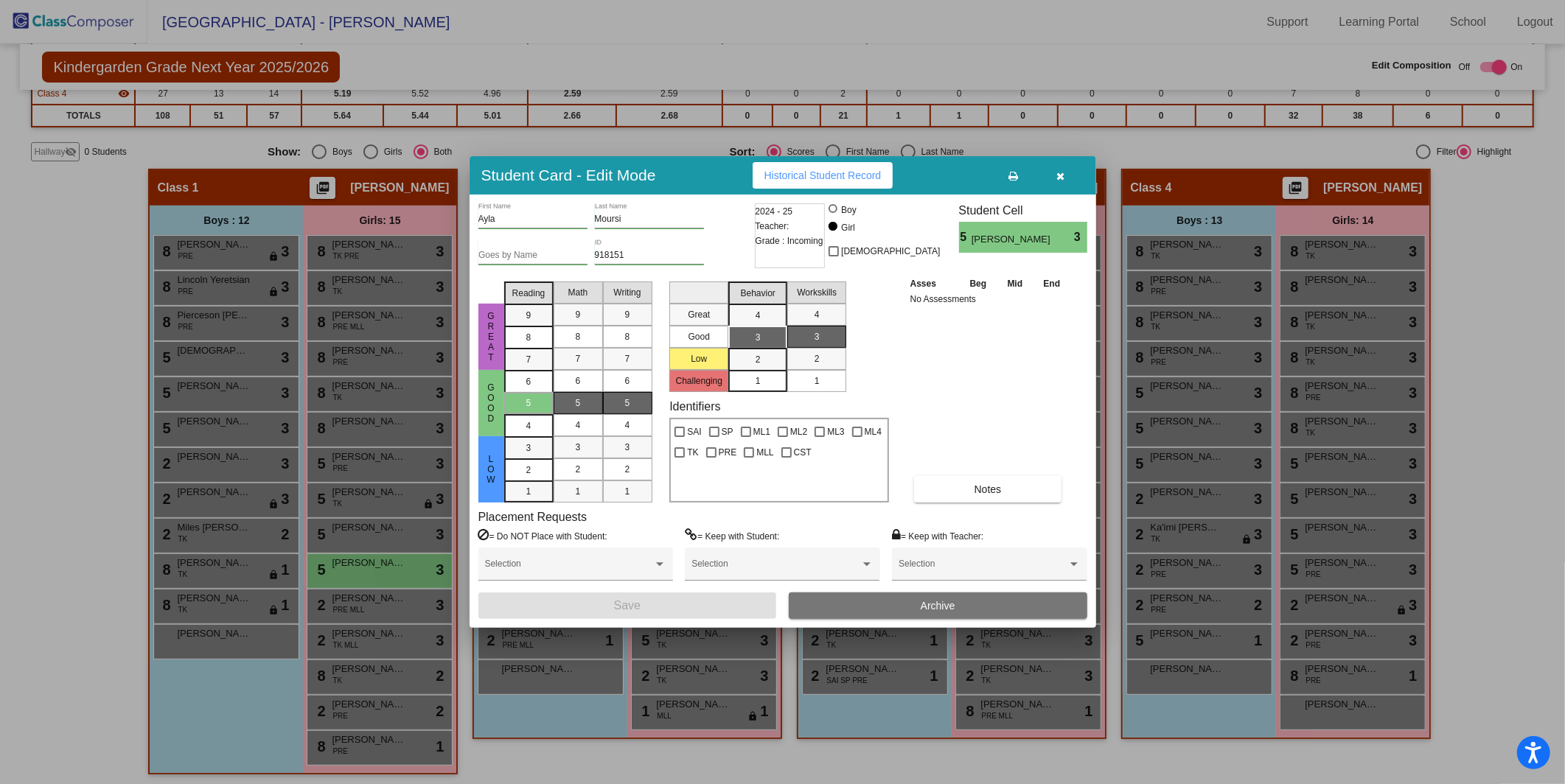
click at [990, 607] on button "Archive" at bounding box center [938, 606] width 298 height 27
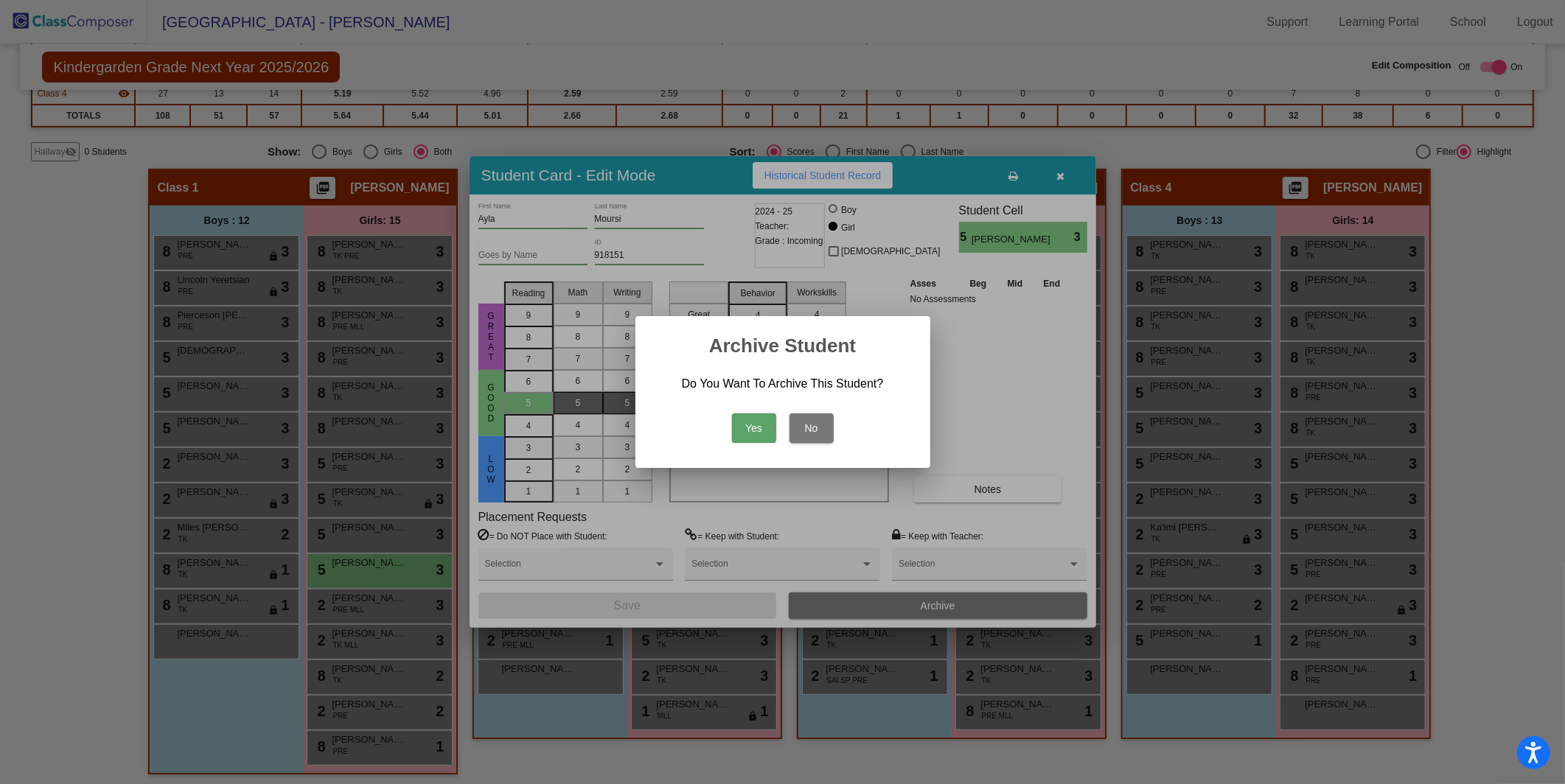
click at [752, 431] on button "Yes" at bounding box center [754, 428] width 45 height 29
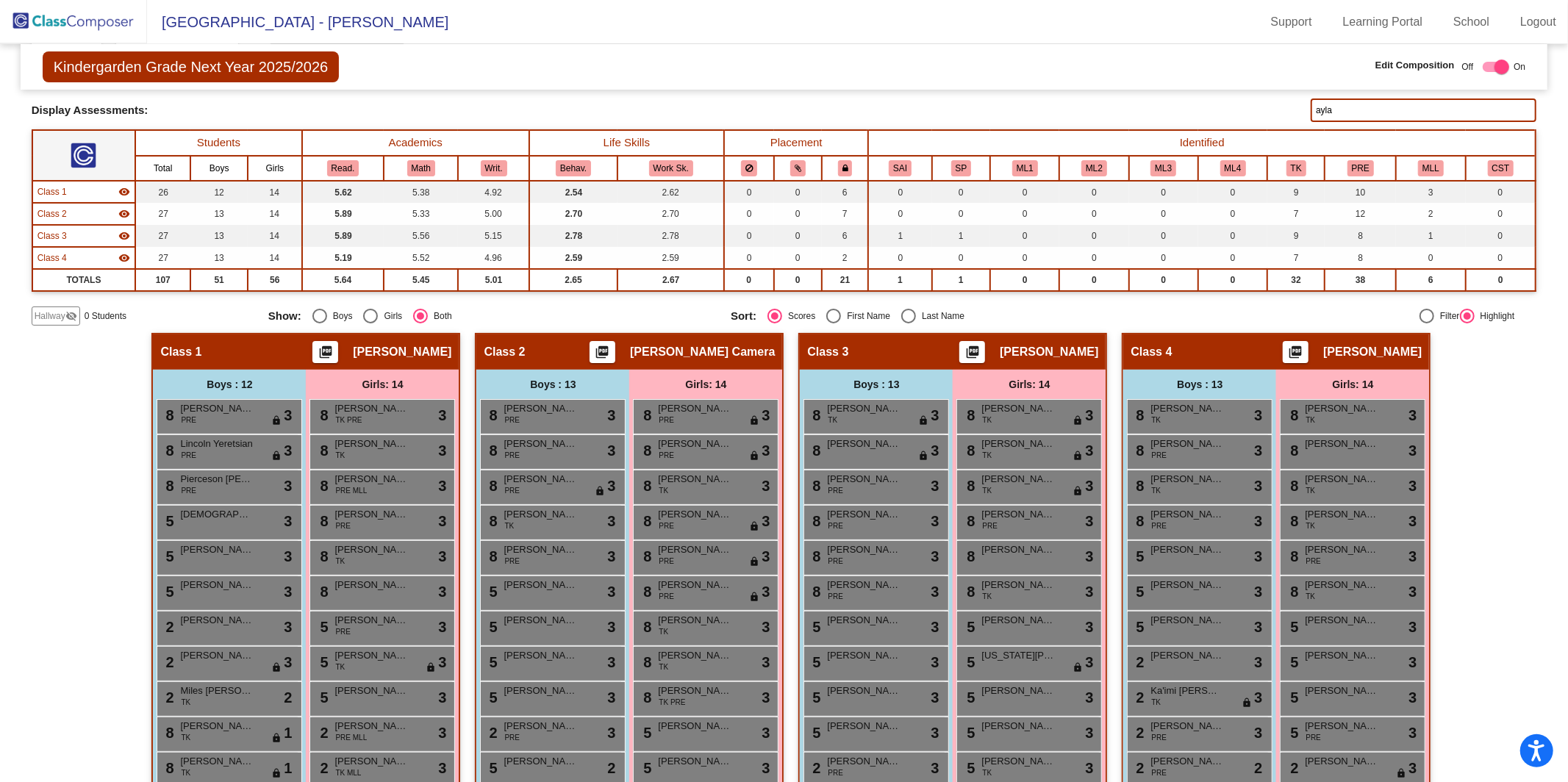
scroll to position [0, 0]
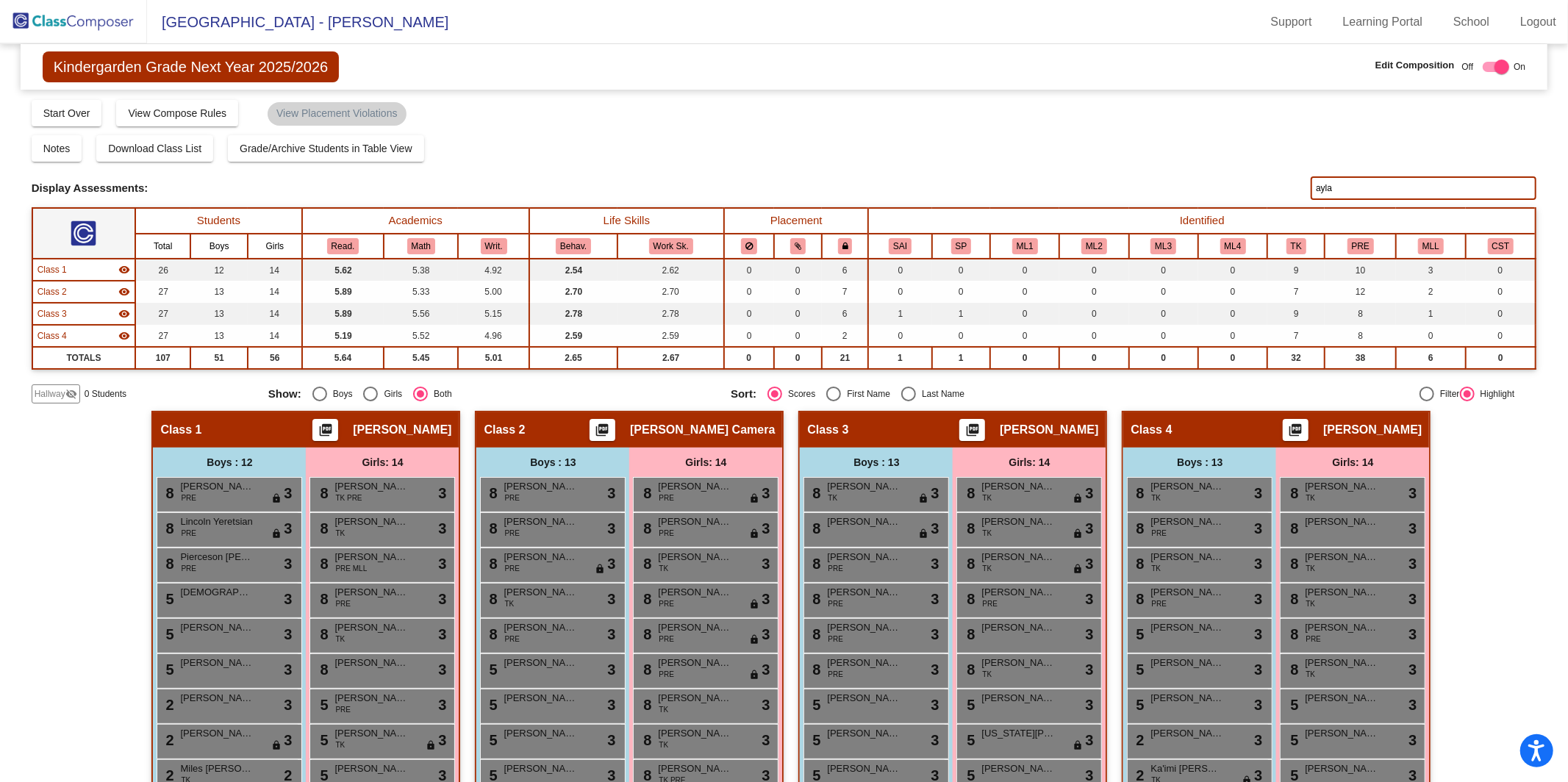
click at [81, 25] on img at bounding box center [74, 22] width 147 height 43
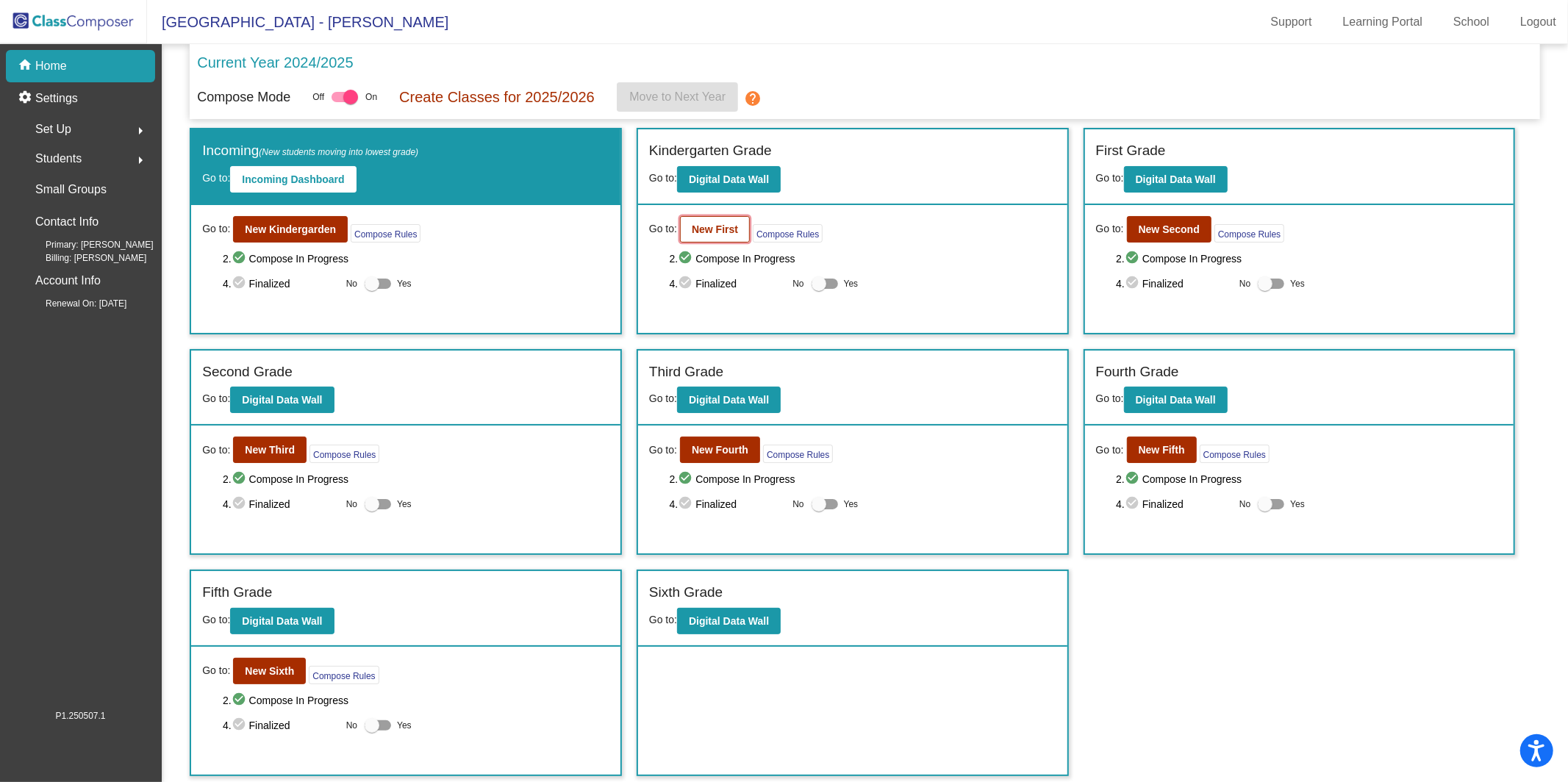
click at [731, 217] on button "New First" at bounding box center [715, 230] width 70 height 26
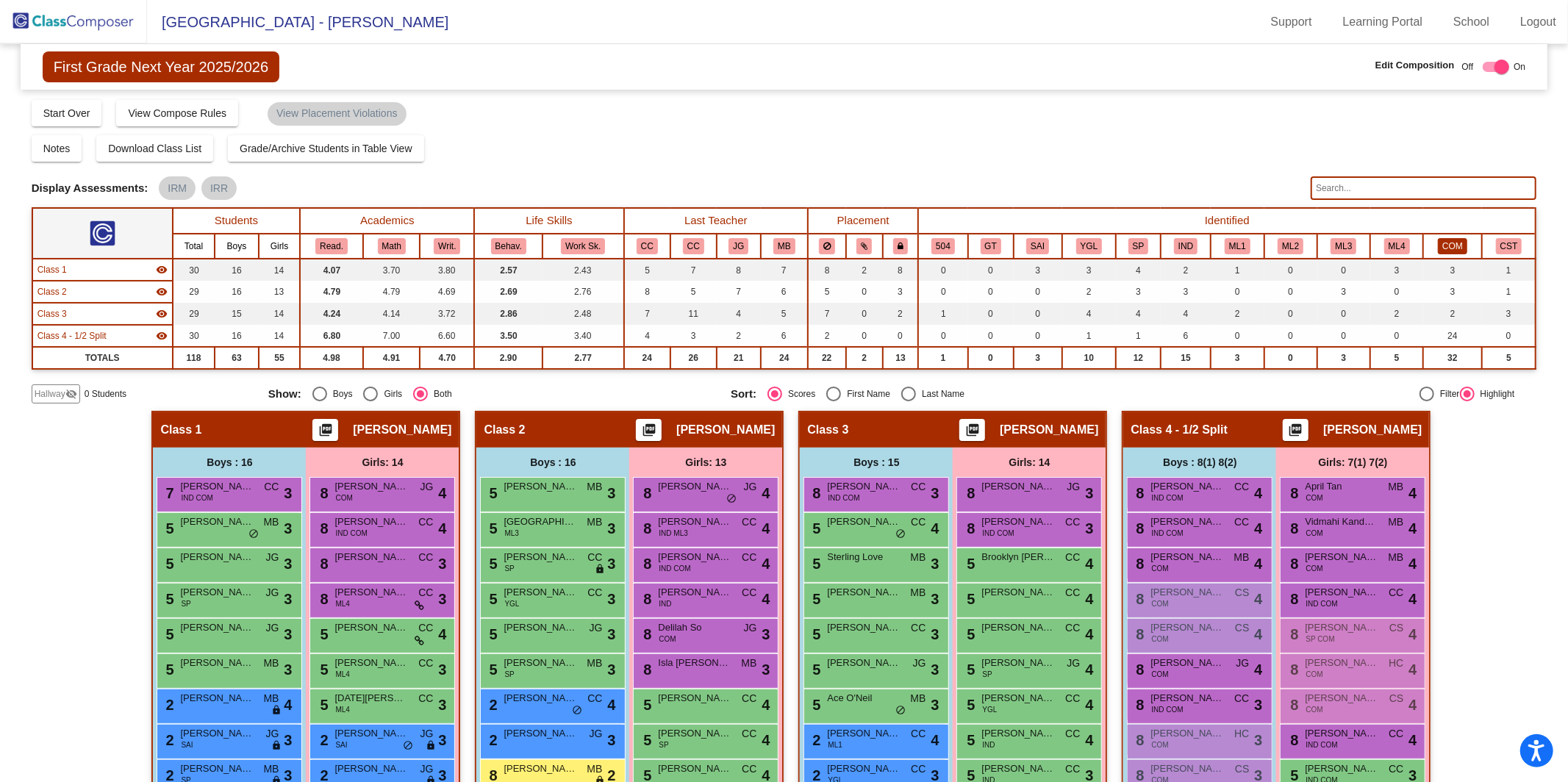
click at [1175, 242] on button "COM" at bounding box center [1452, 246] width 29 height 16
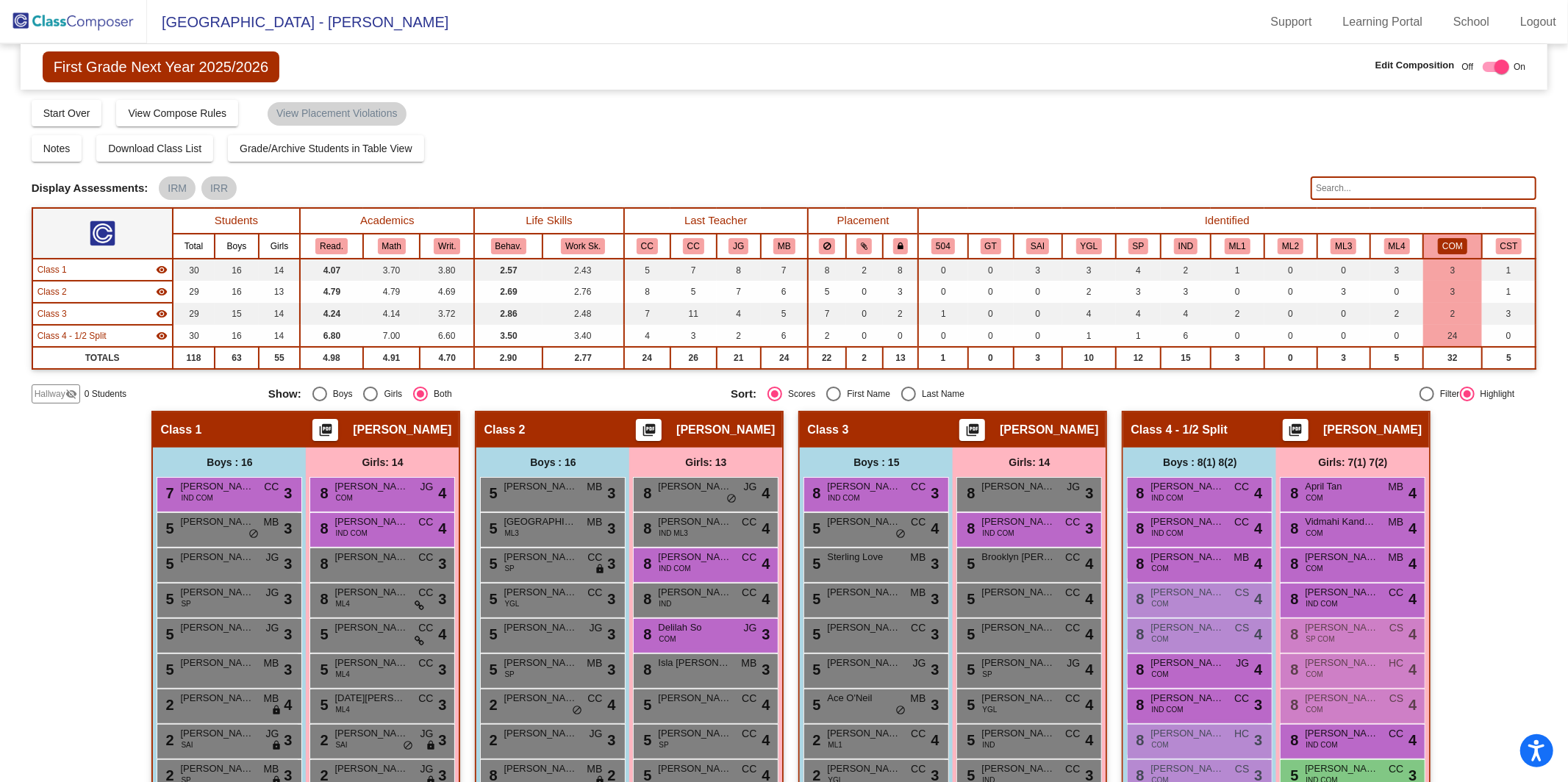
click at [1175, 242] on button "COM" at bounding box center [1452, 246] width 29 height 16
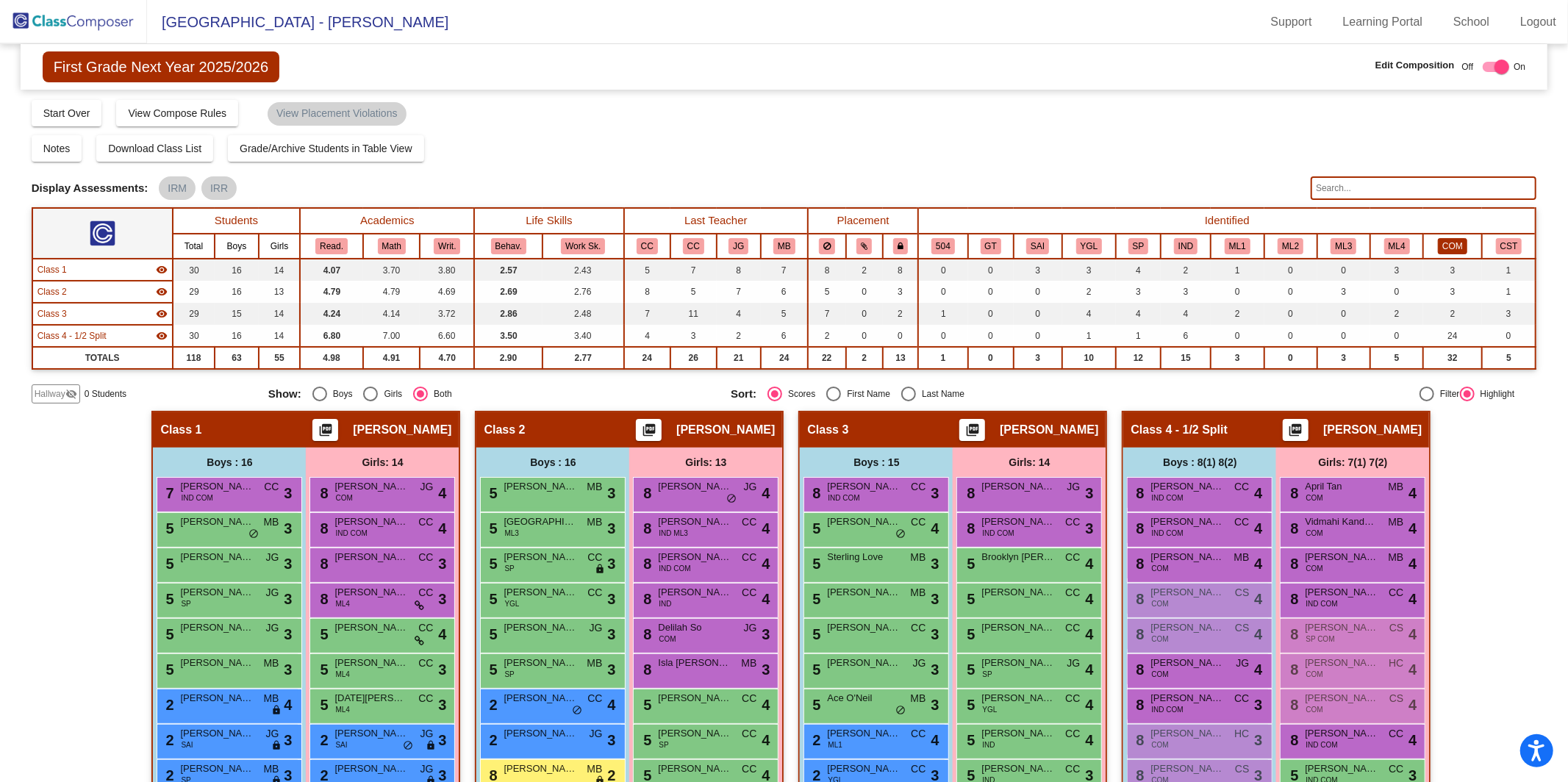
click at [1175, 246] on button "COM" at bounding box center [1452, 246] width 29 height 16
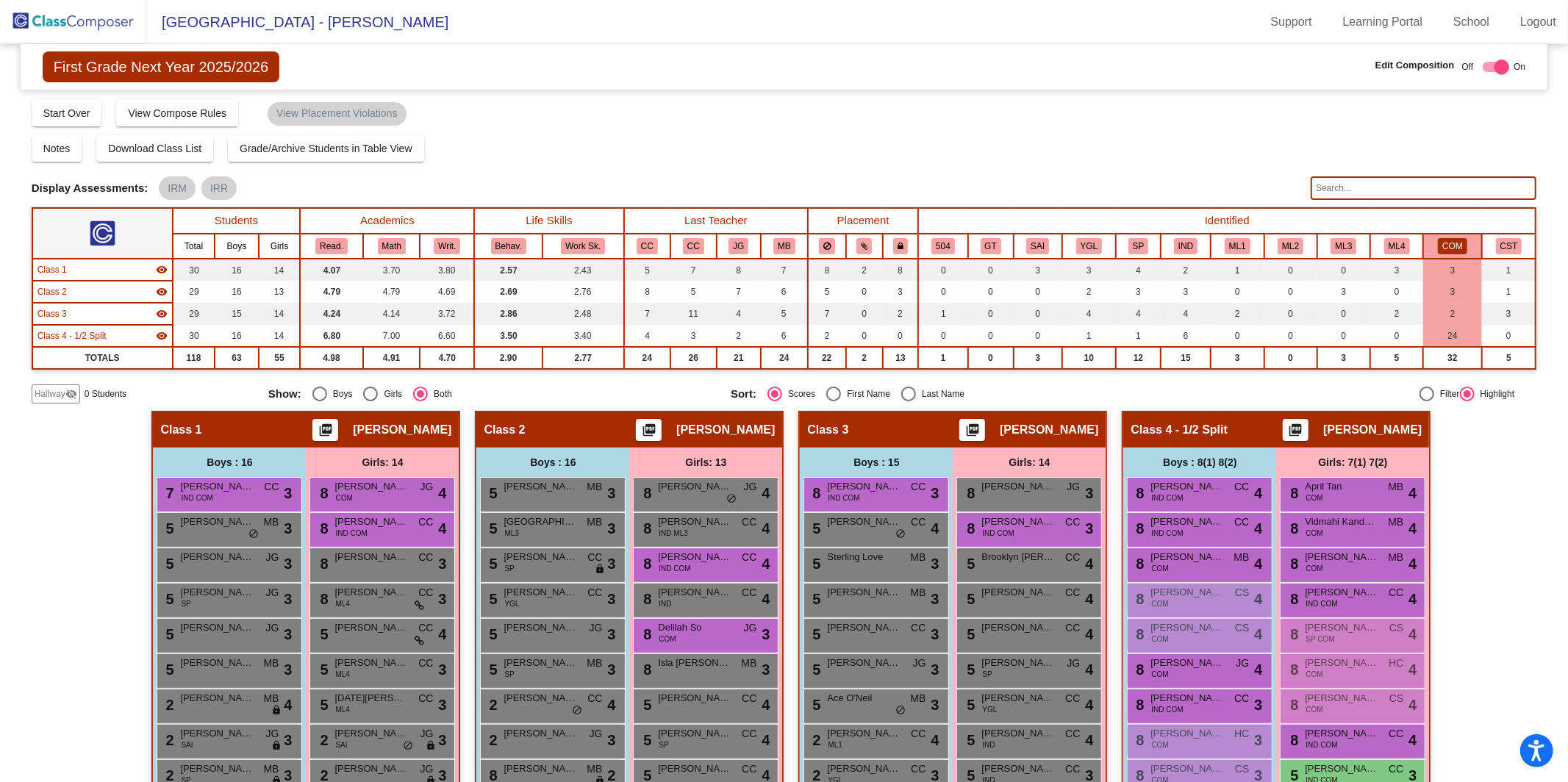
click at [1175, 552] on div "Hallway - Hallway Class picture_as_pdf Add Student First Name Last Name Student…" at bounding box center [784, 738] width 1506 height 654
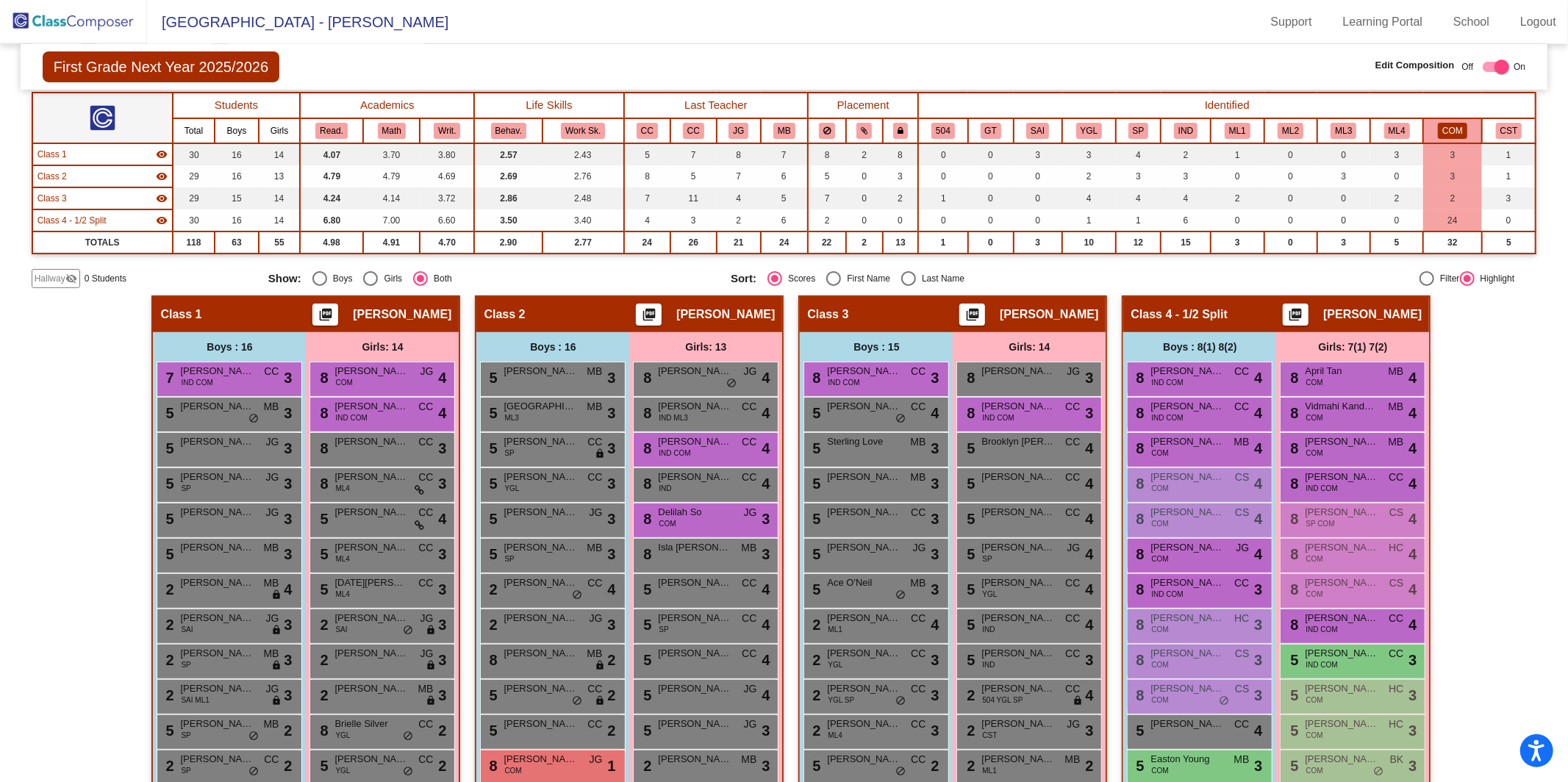
scroll to position [114, 0]
click at [1175, 126] on button "COM" at bounding box center [1452, 131] width 29 height 16
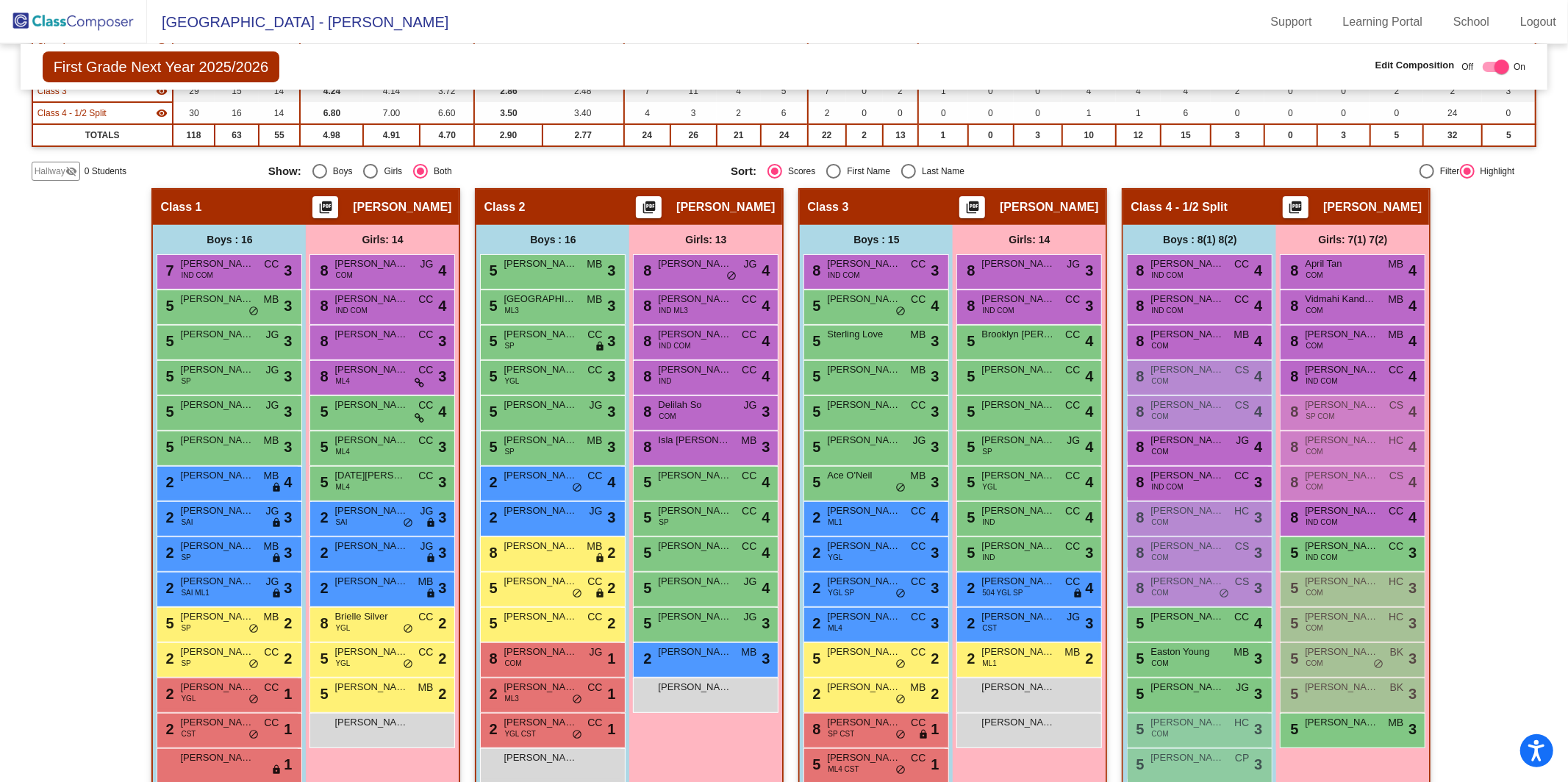
scroll to position [280, 0]
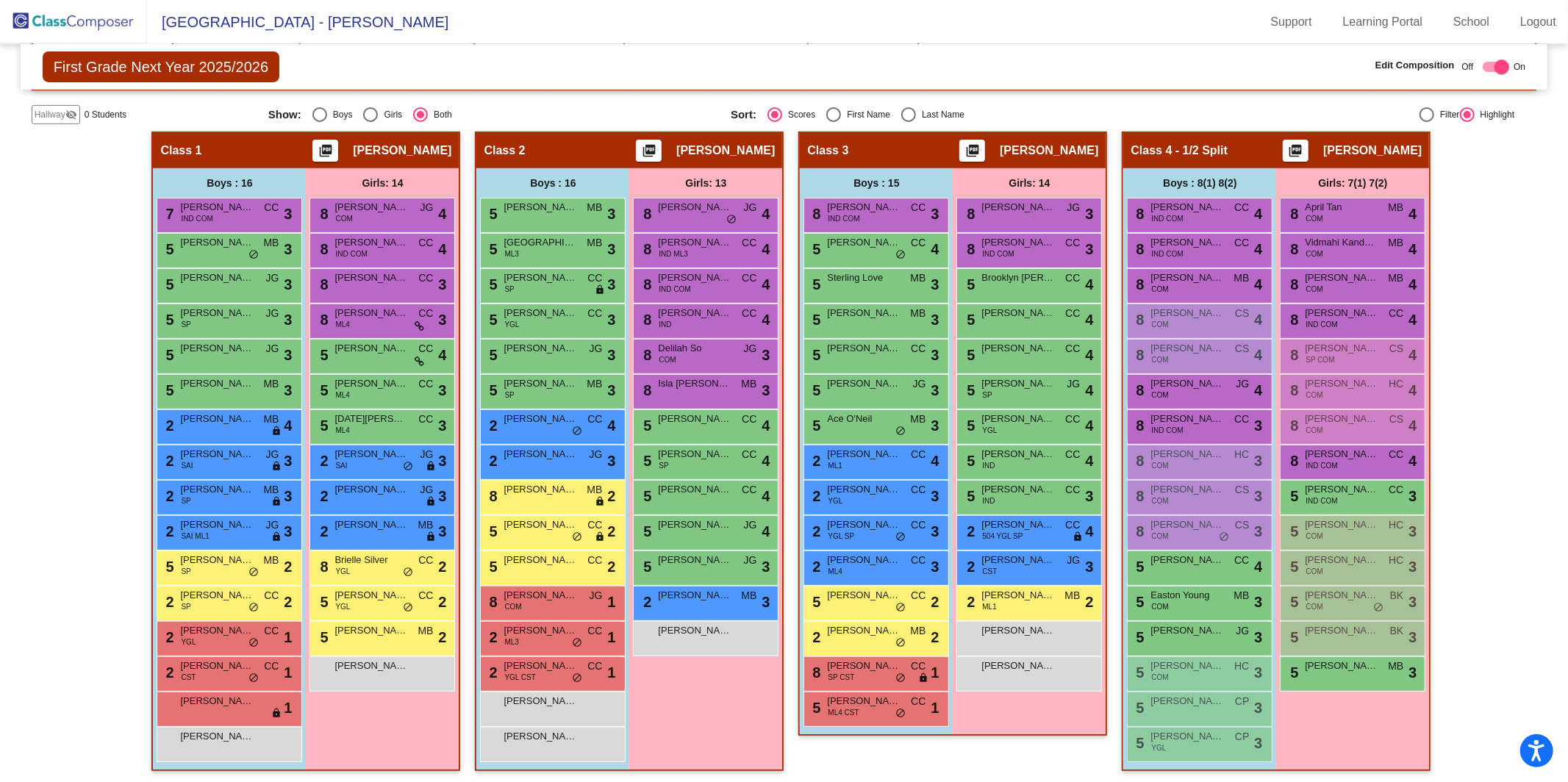
click at [55, 22] on img at bounding box center [74, 22] width 147 height 43
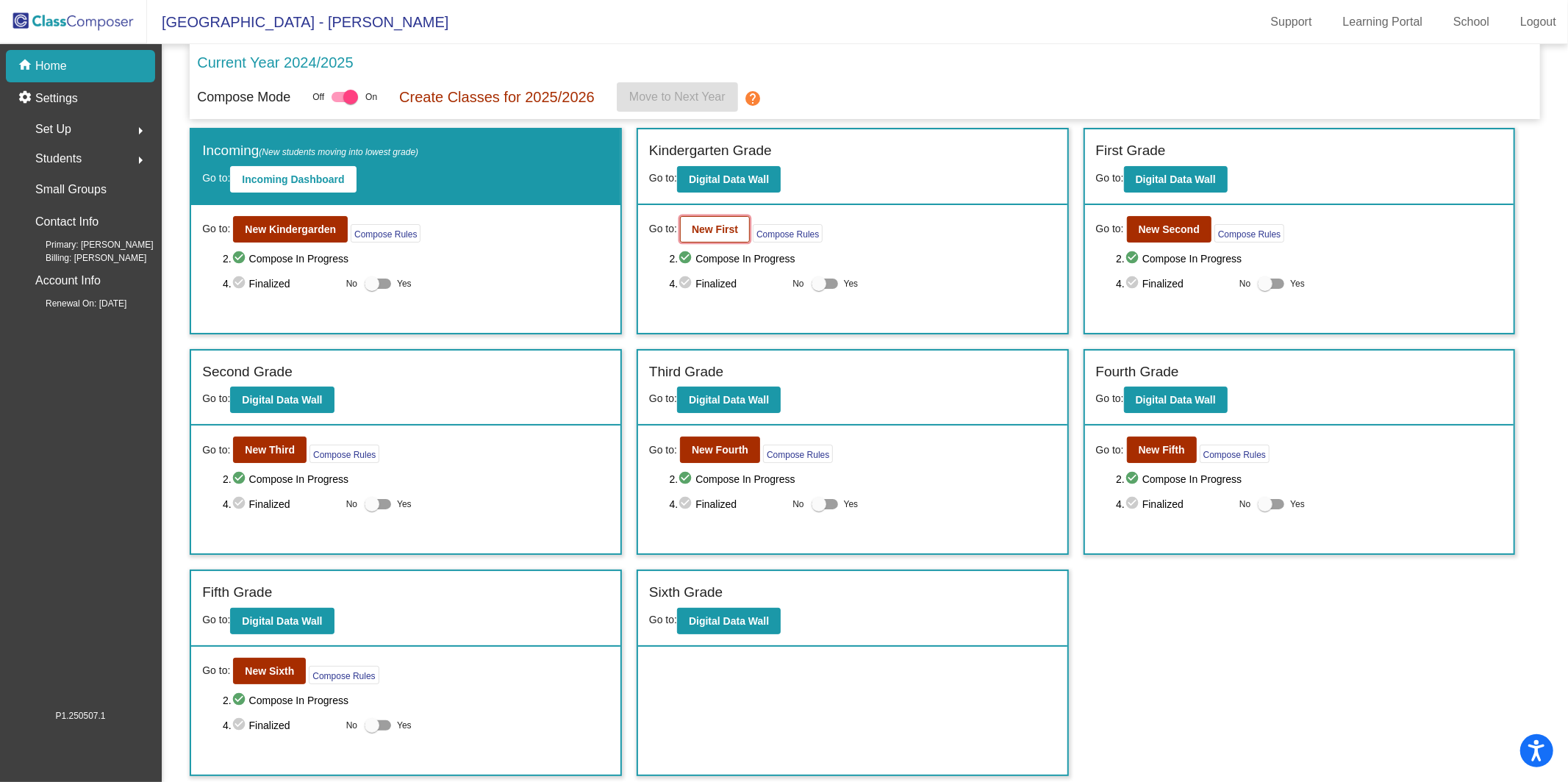
click at [730, 233] on b "New First" at bounding box center [714, 230] width 46 height 11
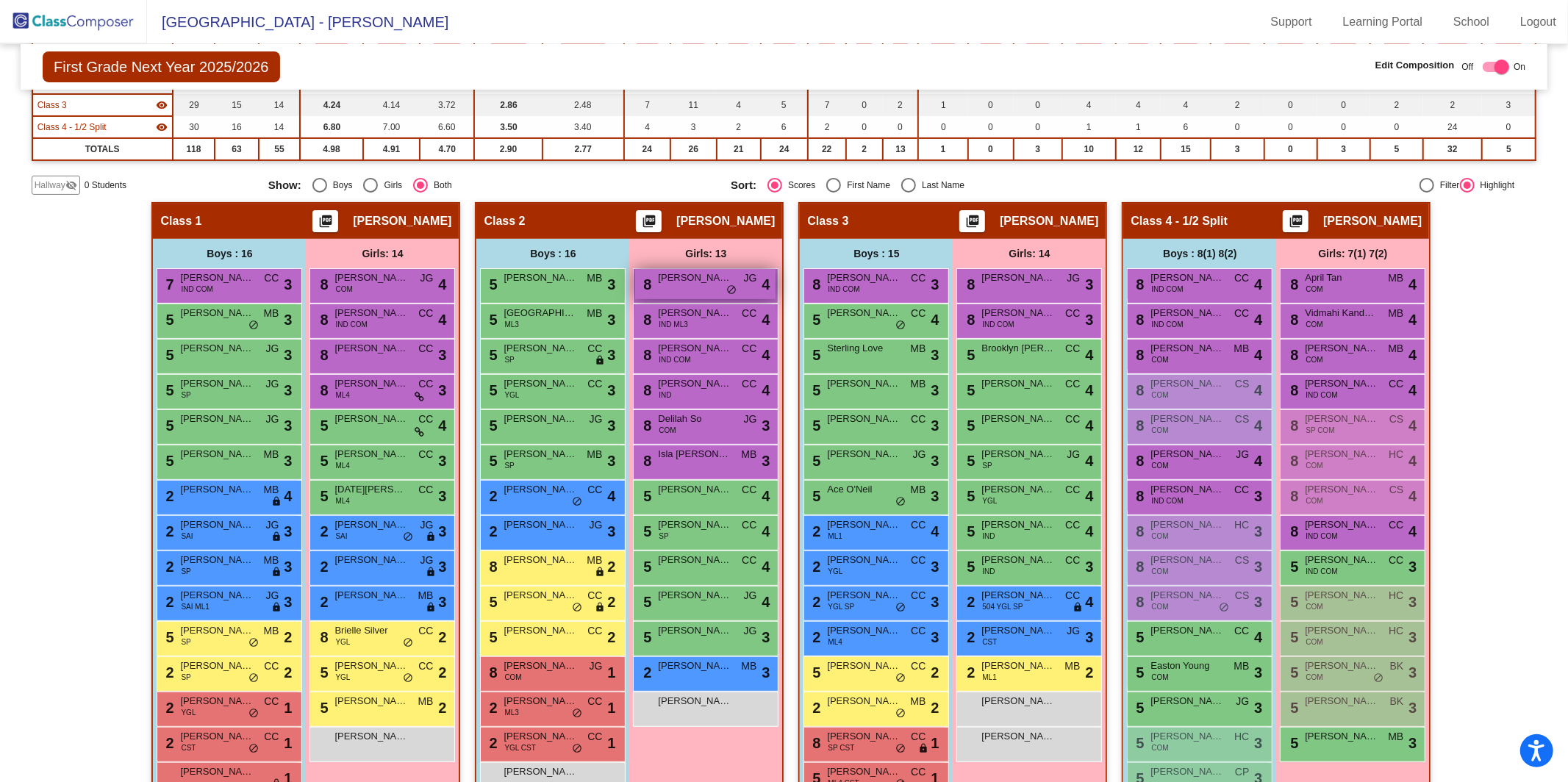
scroll to position [280, 0]
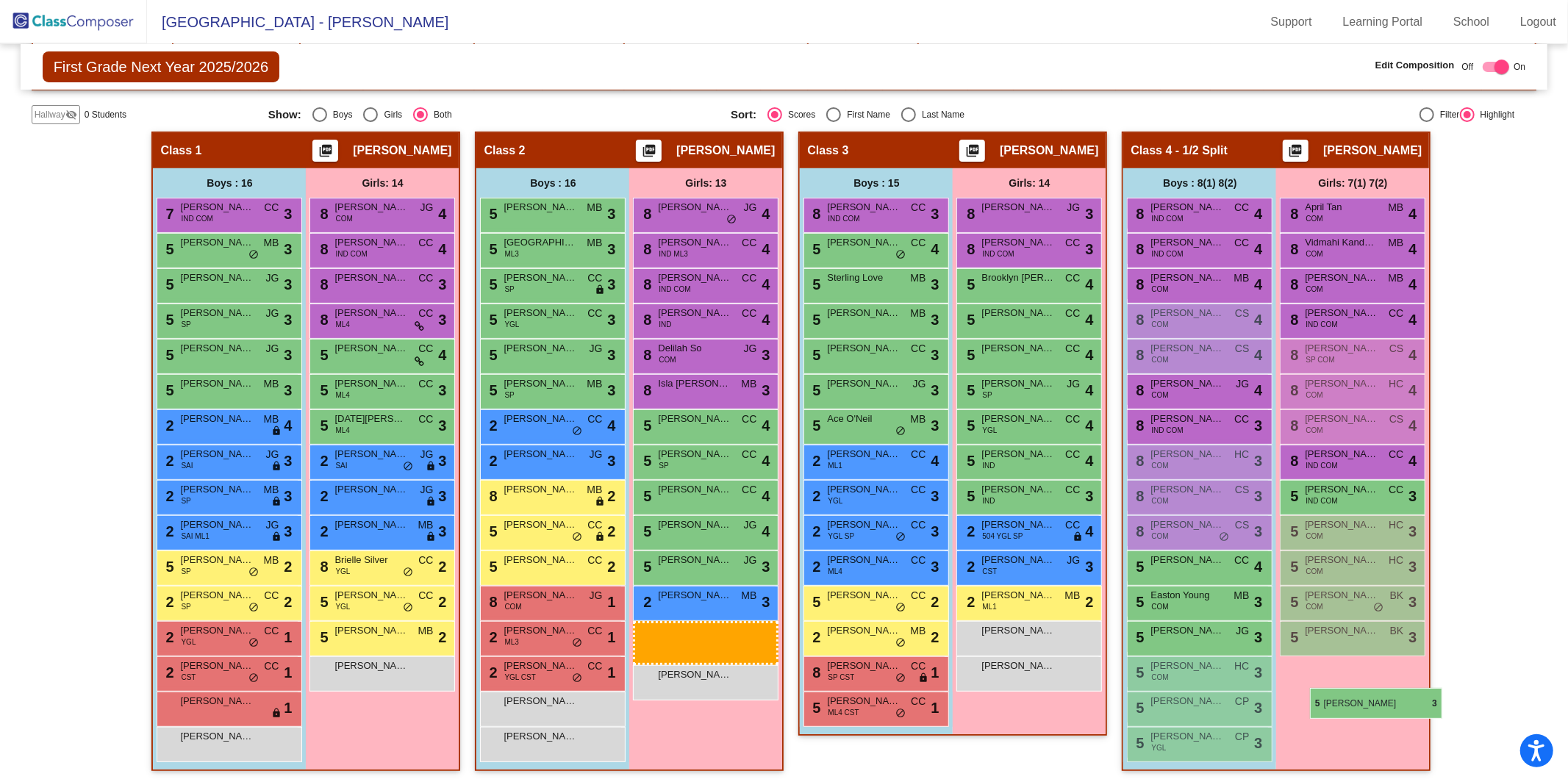
drag, startPoint x: 1327, startPoint y: 669, endPoint x: 1310, endPoint y: 688, distance: 25.5
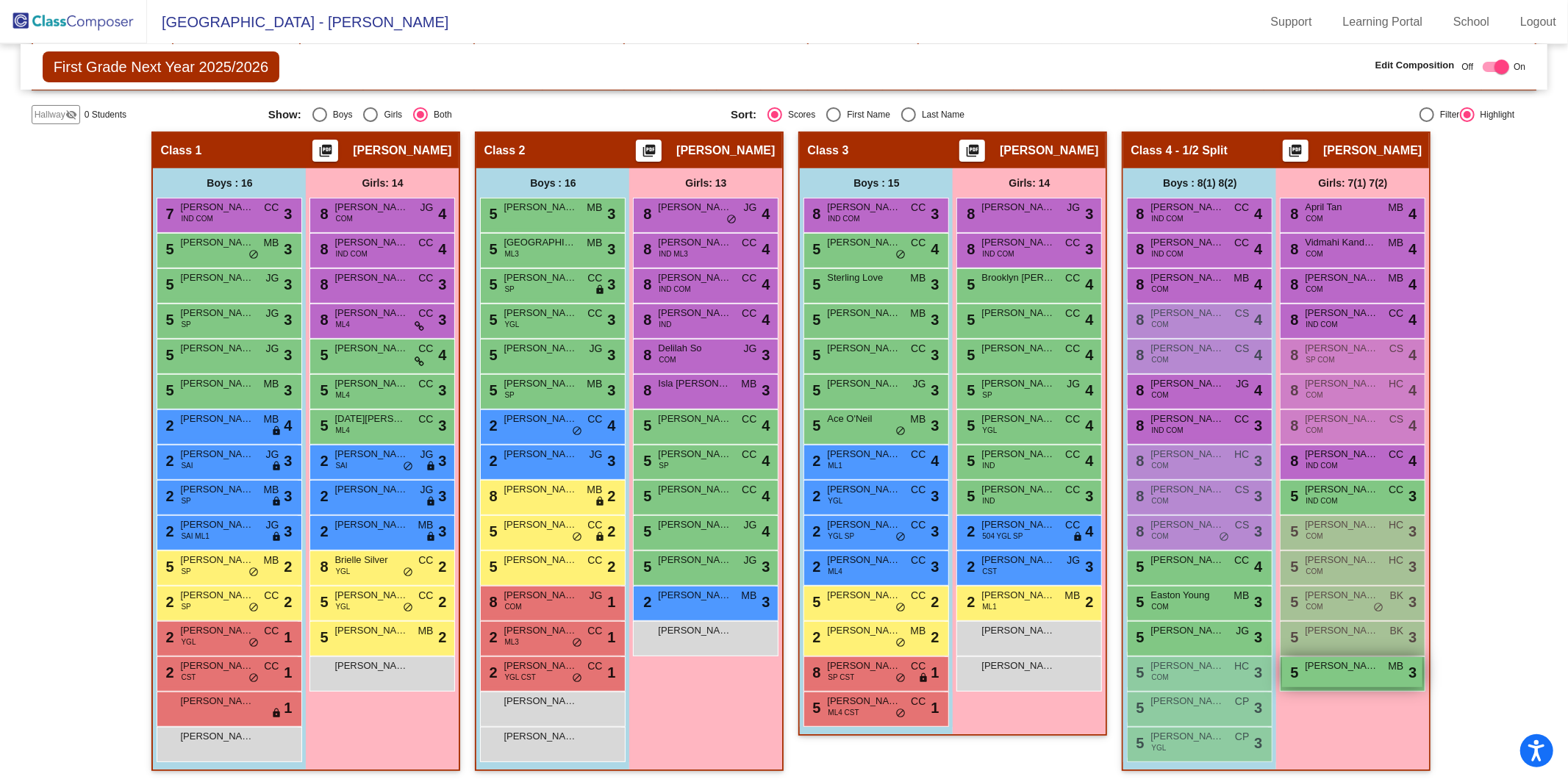
click at [1175, 635] on div "5 [PERSON_NAME] MB lock do_not_disturb_alt 3" at bounding box center [1352, 672] width 141 height 30
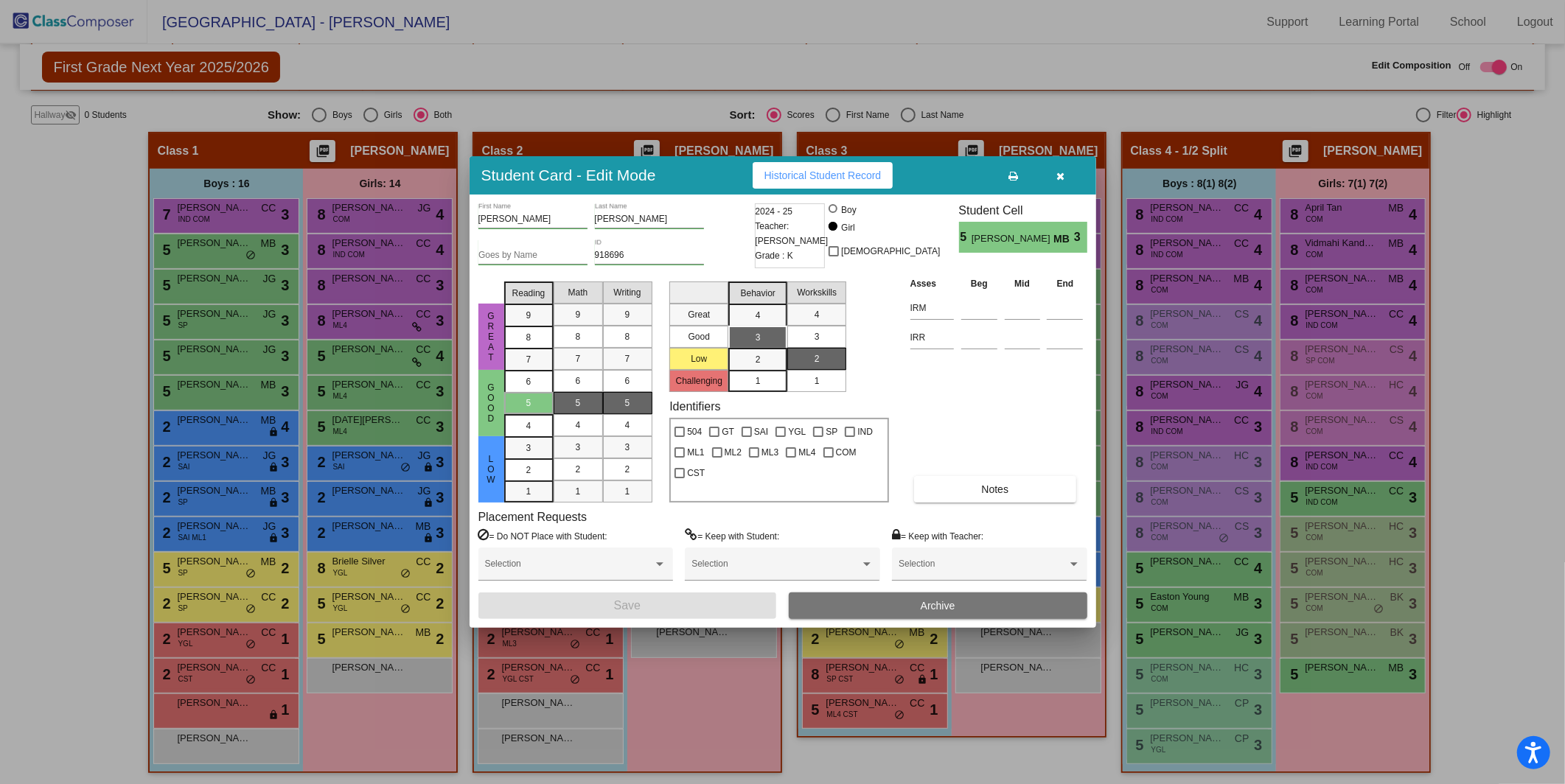
click at [1056, 176] on icon "button" at bounding box center [1060, 176] width 9 height 10
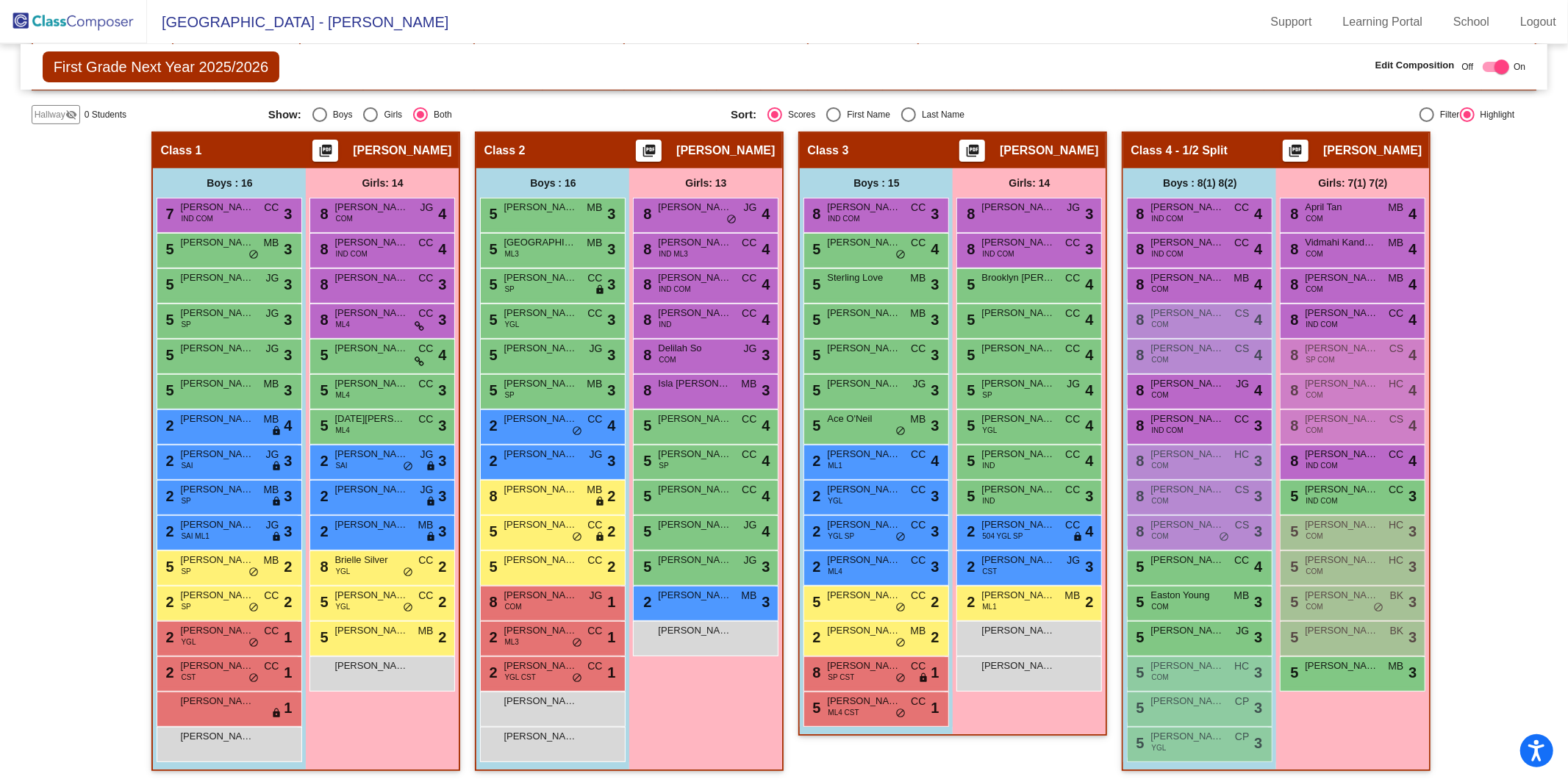
scroll to position [0, 0]
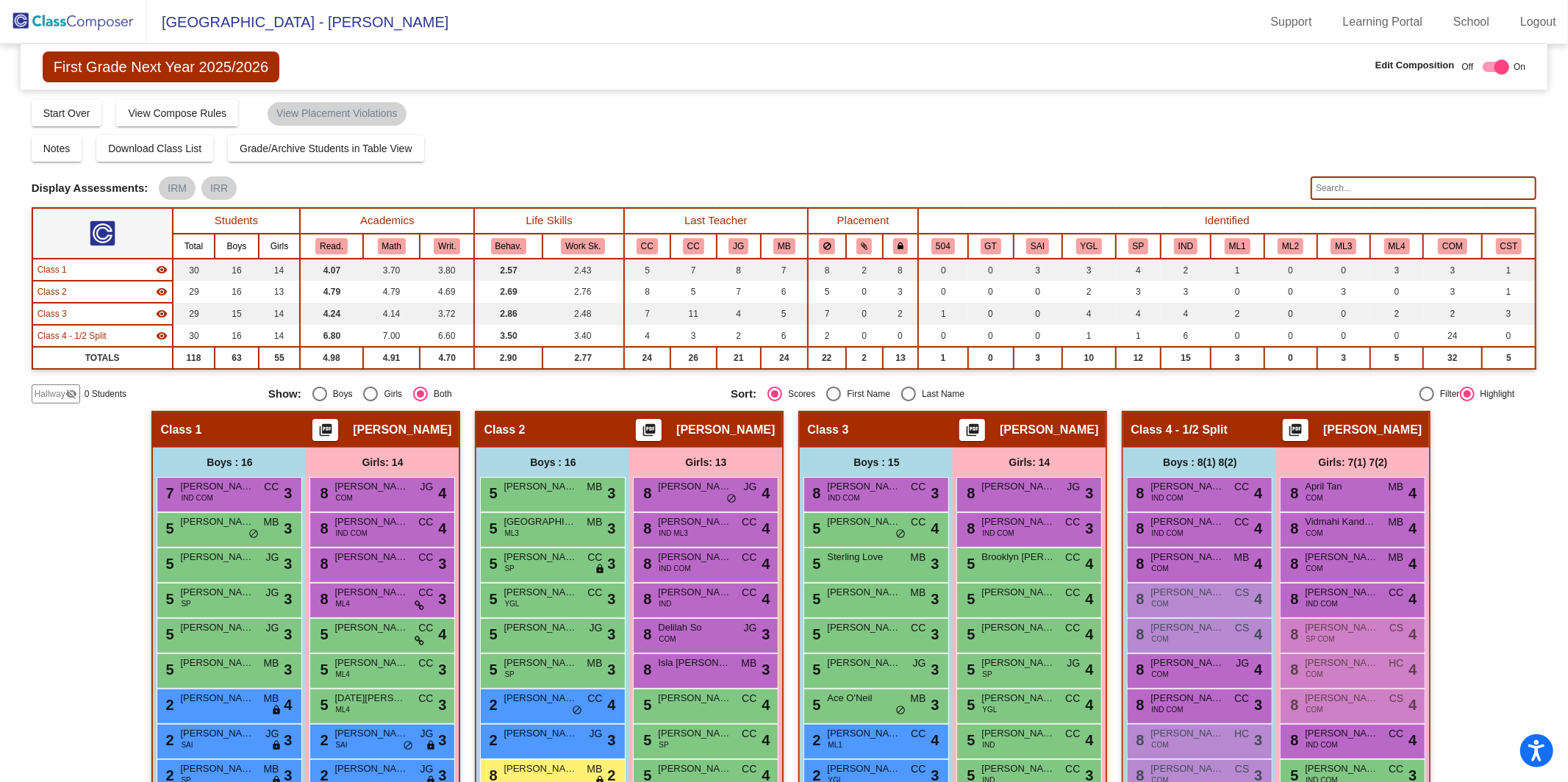
click at [71, 24] on img at bounding box center [74, 22] width 147 height 43
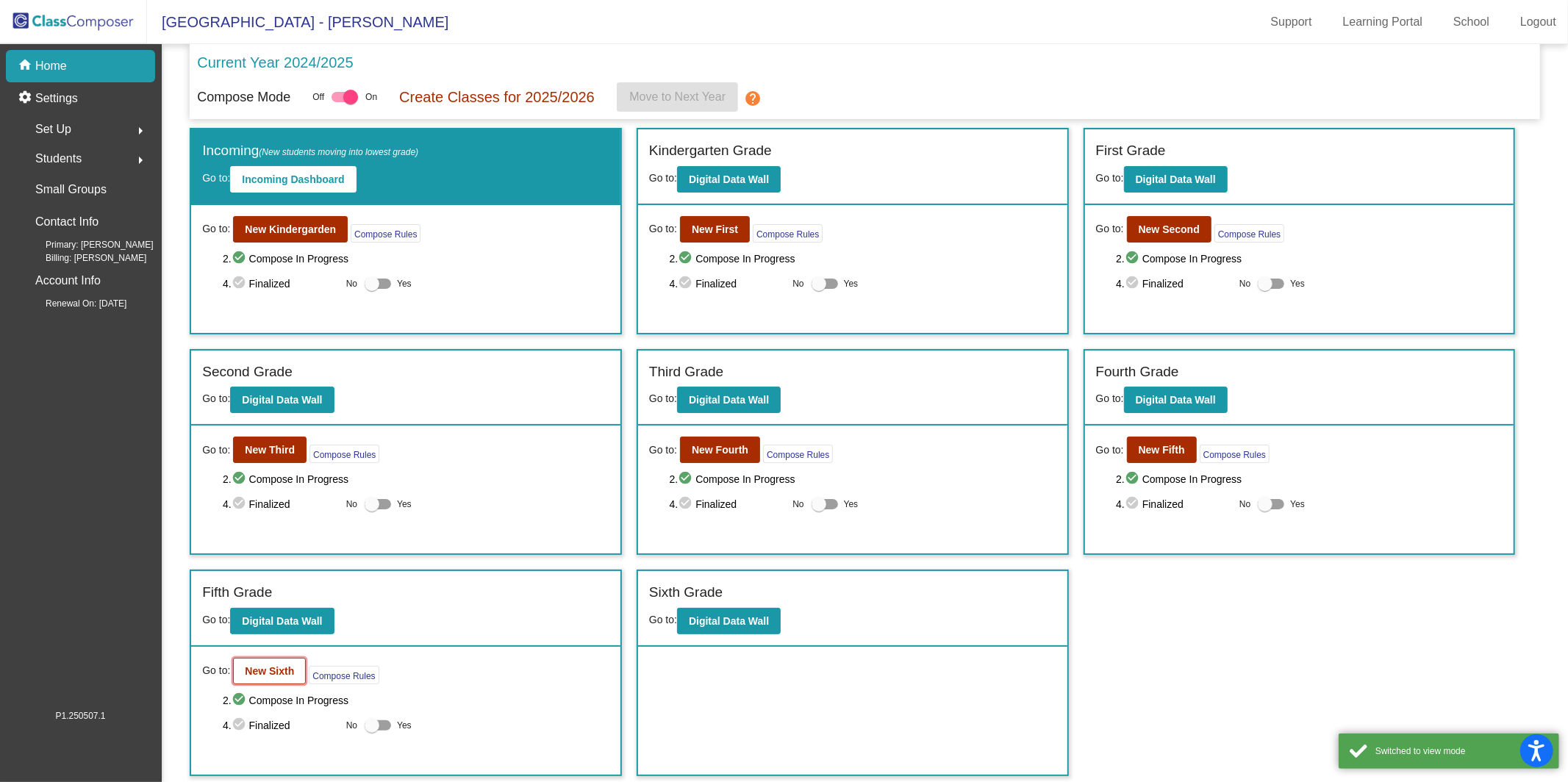
click at [277, 635] on button "New Sixth" at bounding box center [269, 671] width 73 height 26
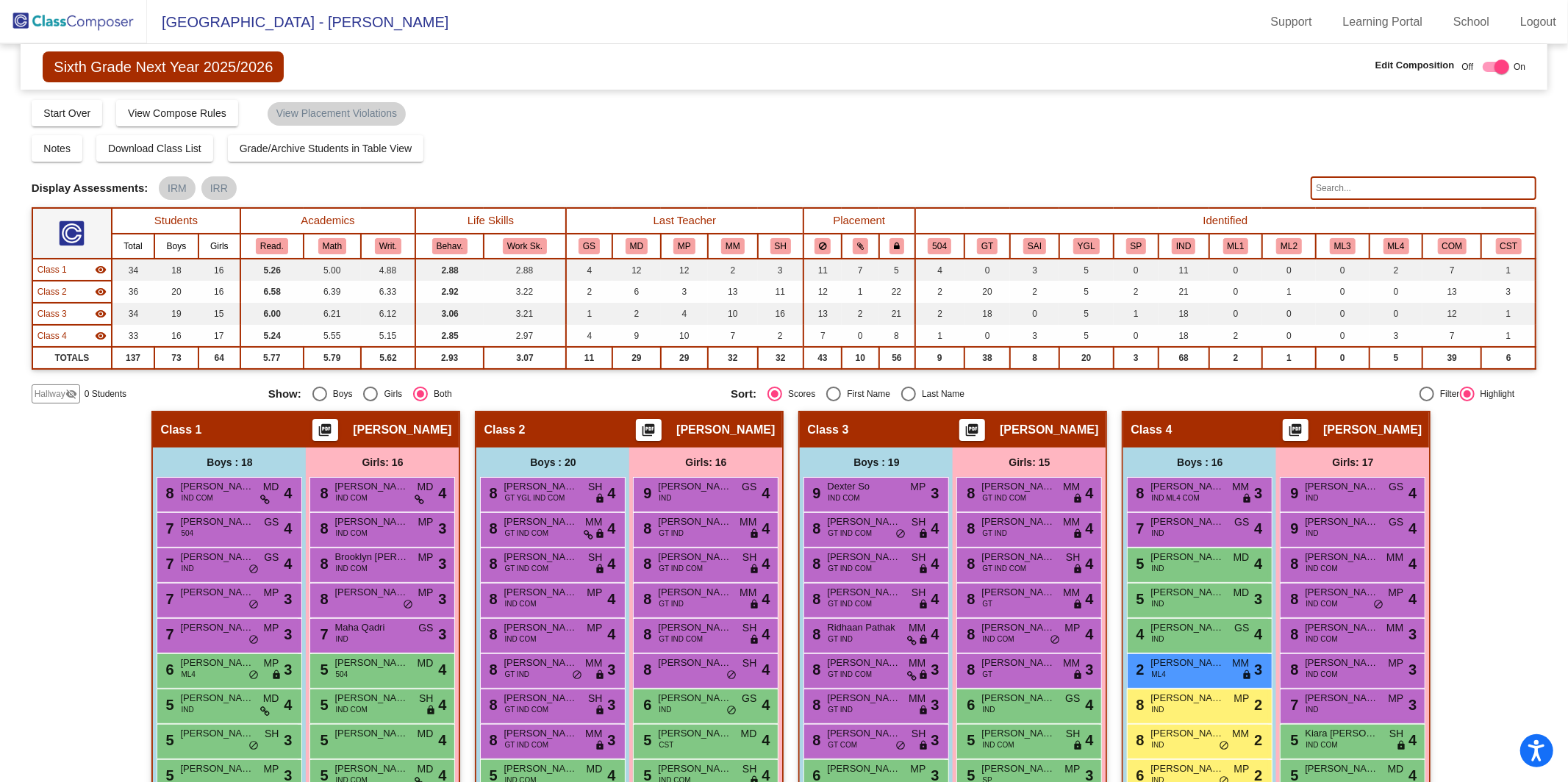
click at [1175, 189] on input "text" at bounding box center [1423, 188] width 226 height 24
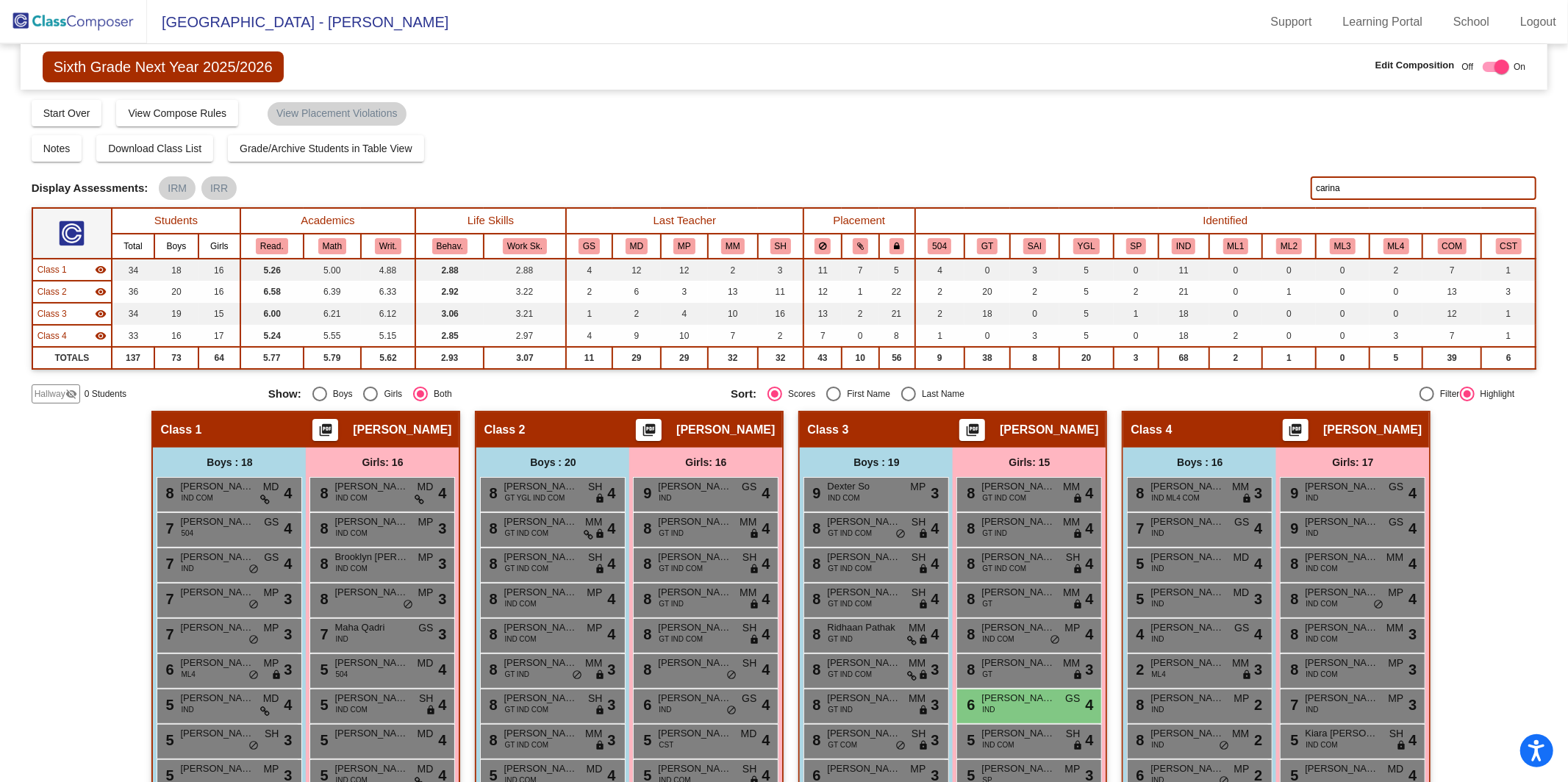
type input "carina"
click at [999, 635] on span "[PERSON_NAME]" at bounding box center [1018, 698] width 74 height 15
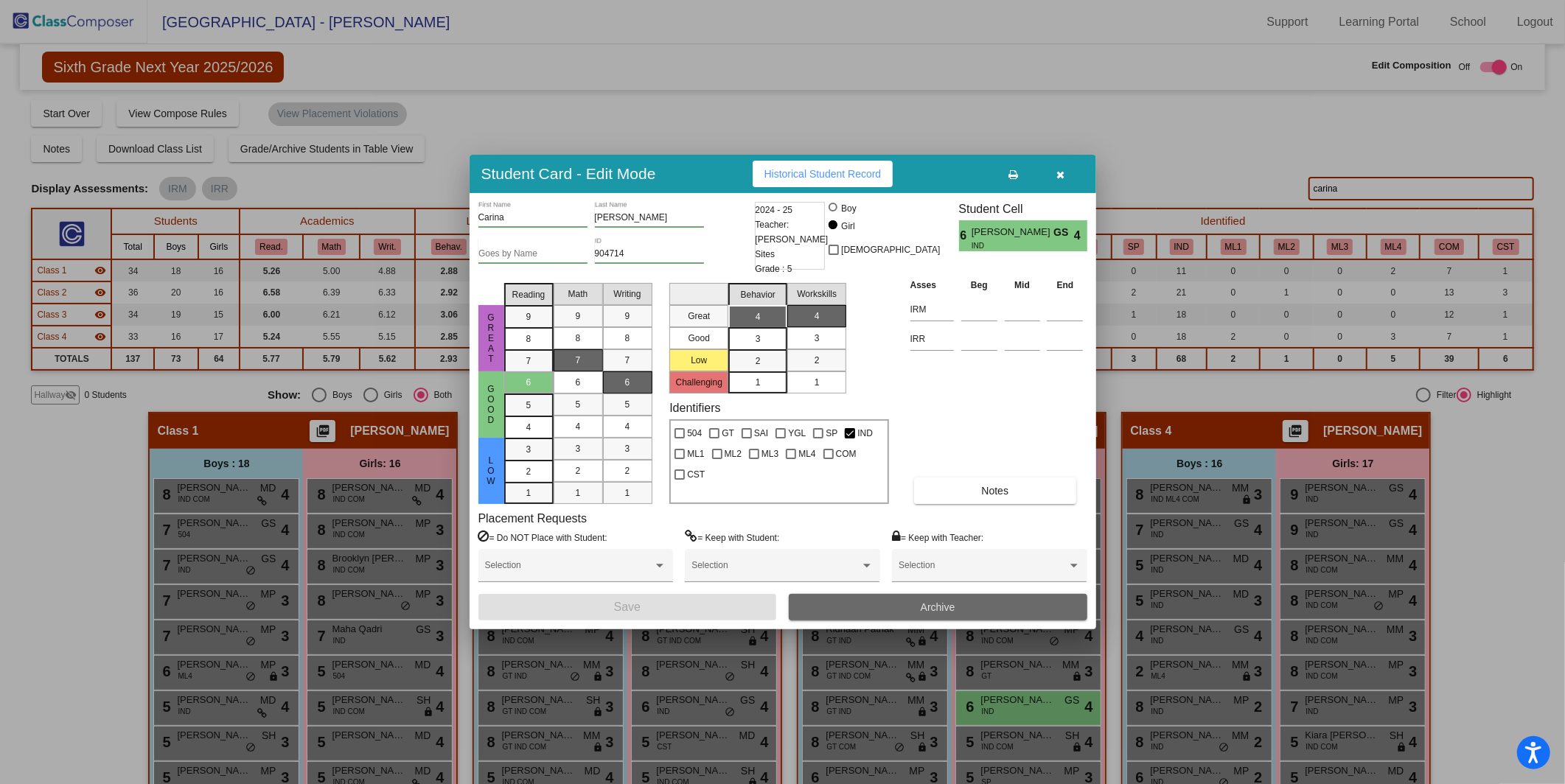
click at [974, 601] on button "Archive" at bounding box center [938, 607] width 298 height 27
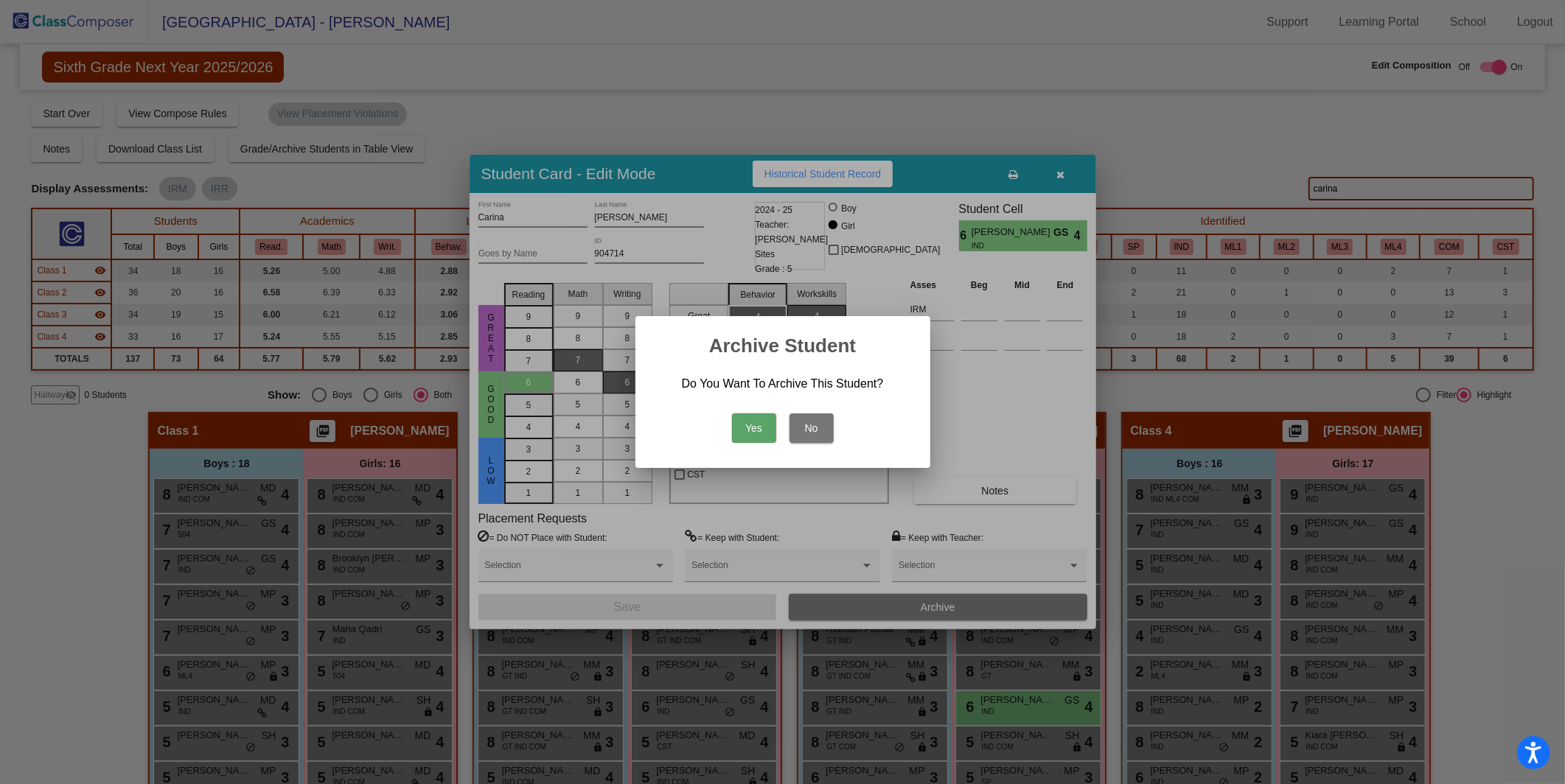
click at [754, 432] on button "Yes" at bounding box center [754, 428] width 45 height 29
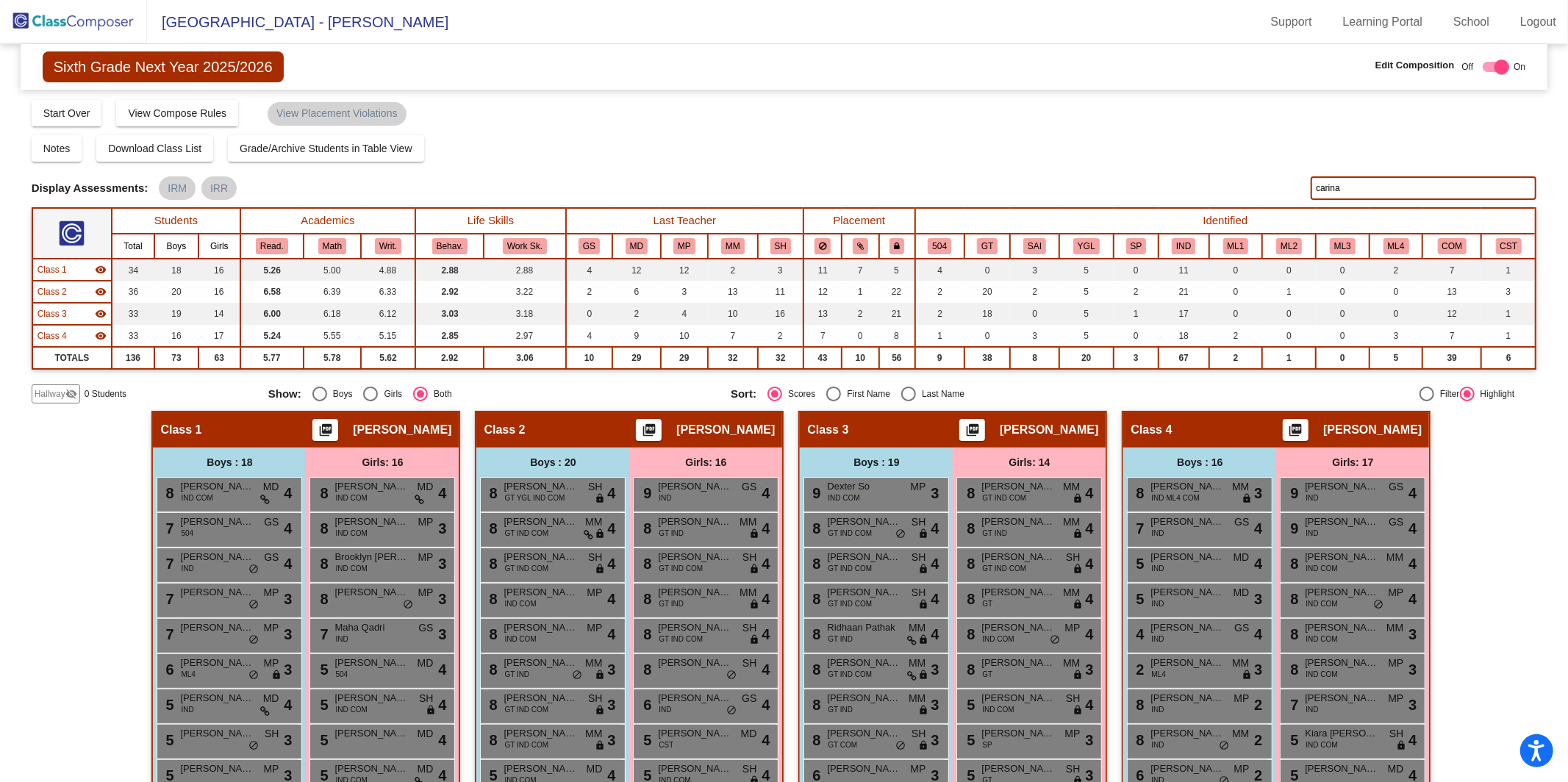
click at [80, 25] on img at bounding box center [74, 22] width 147 height 43
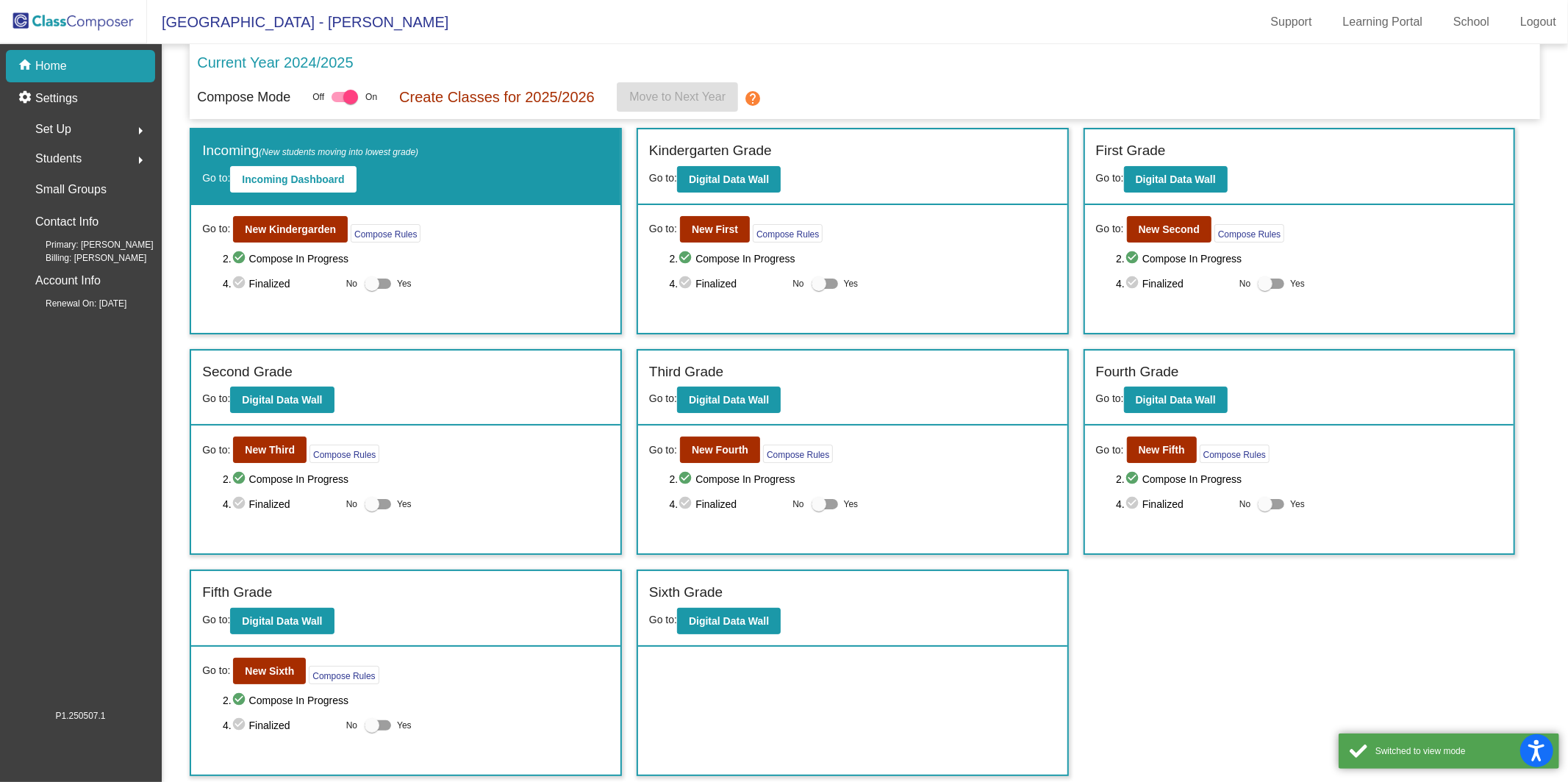
click at [72, 72] on div "home Home" at bounding box center [80, 66] width 149 height 32
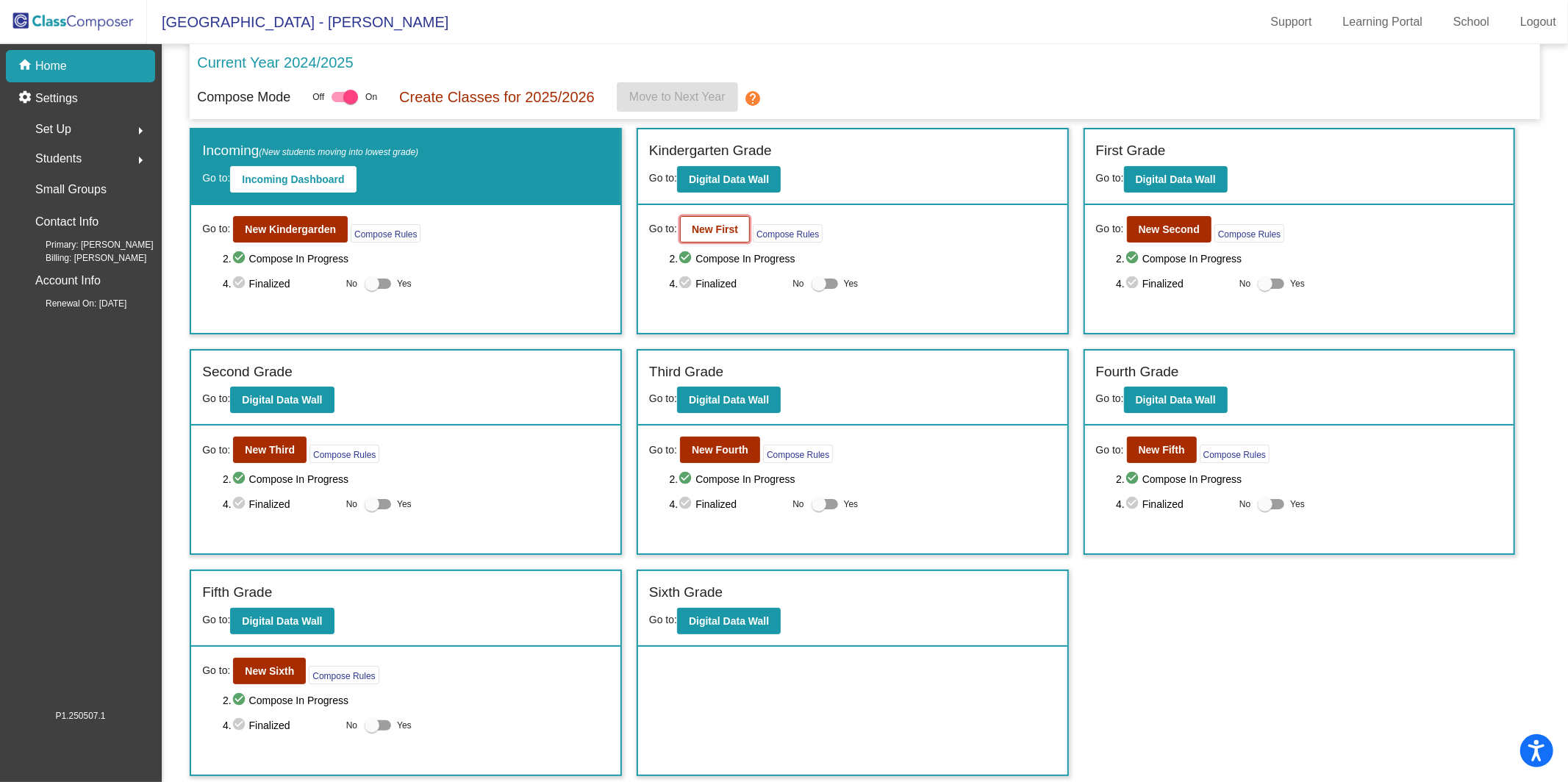
click at [725, 220] on button "New First" at bounding box center [715, 230] width 70 height 26
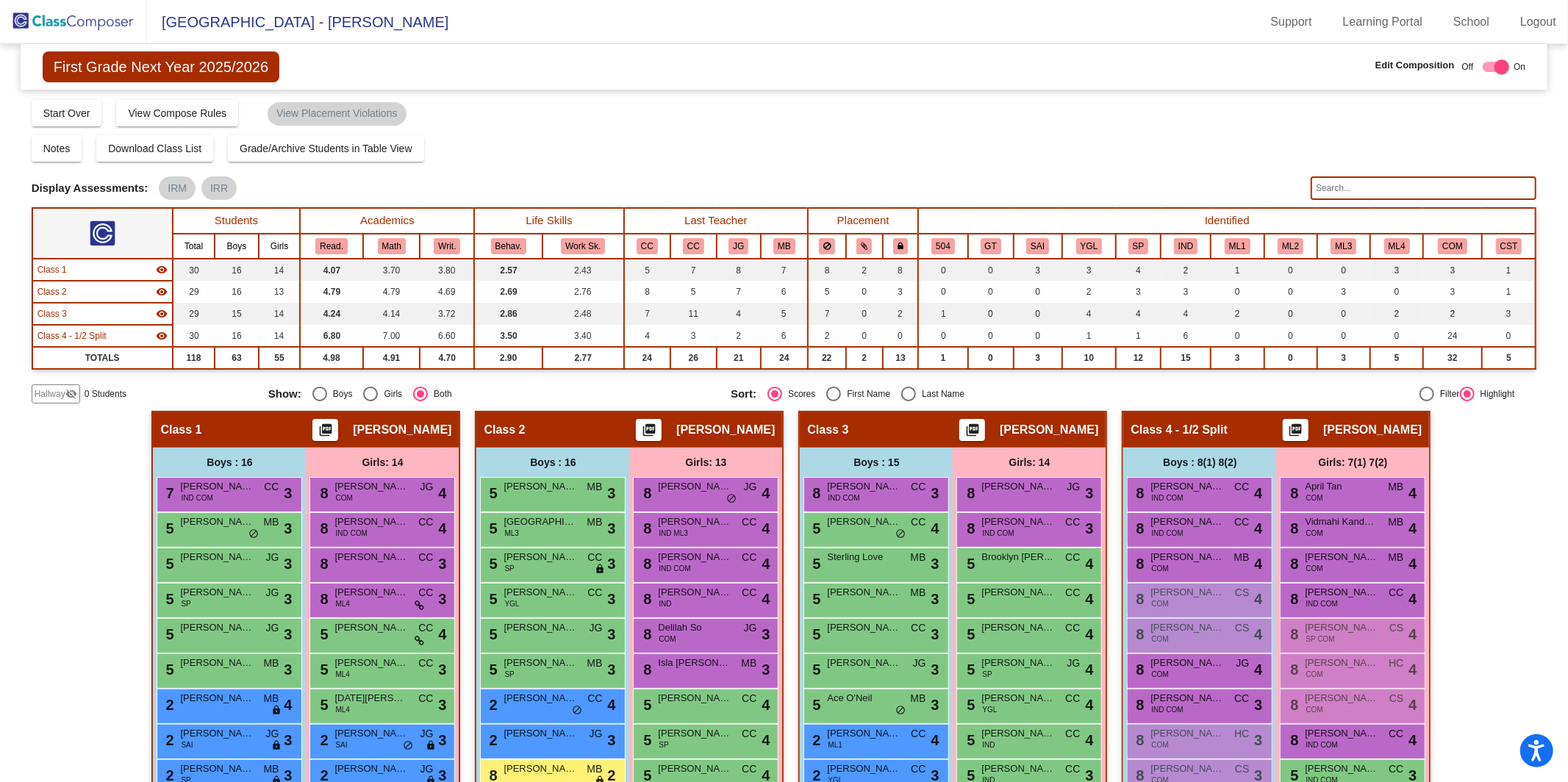
click at [76, 22] on img at bounding box center [74, 22] width 147 height 43
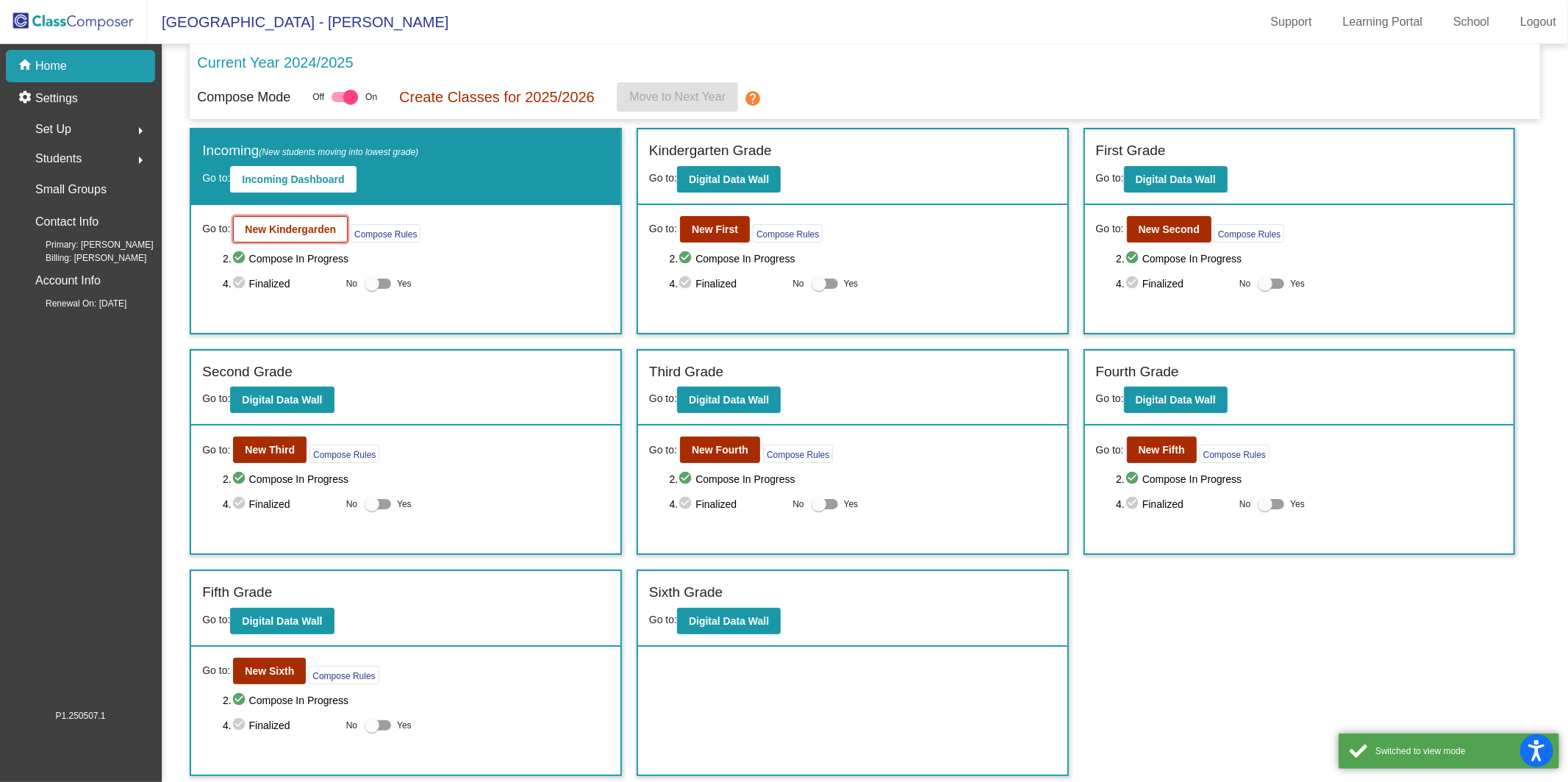
click at [315, 233] on b "New Kindergarden" at bounding box center [290, 230] width 91 height 11
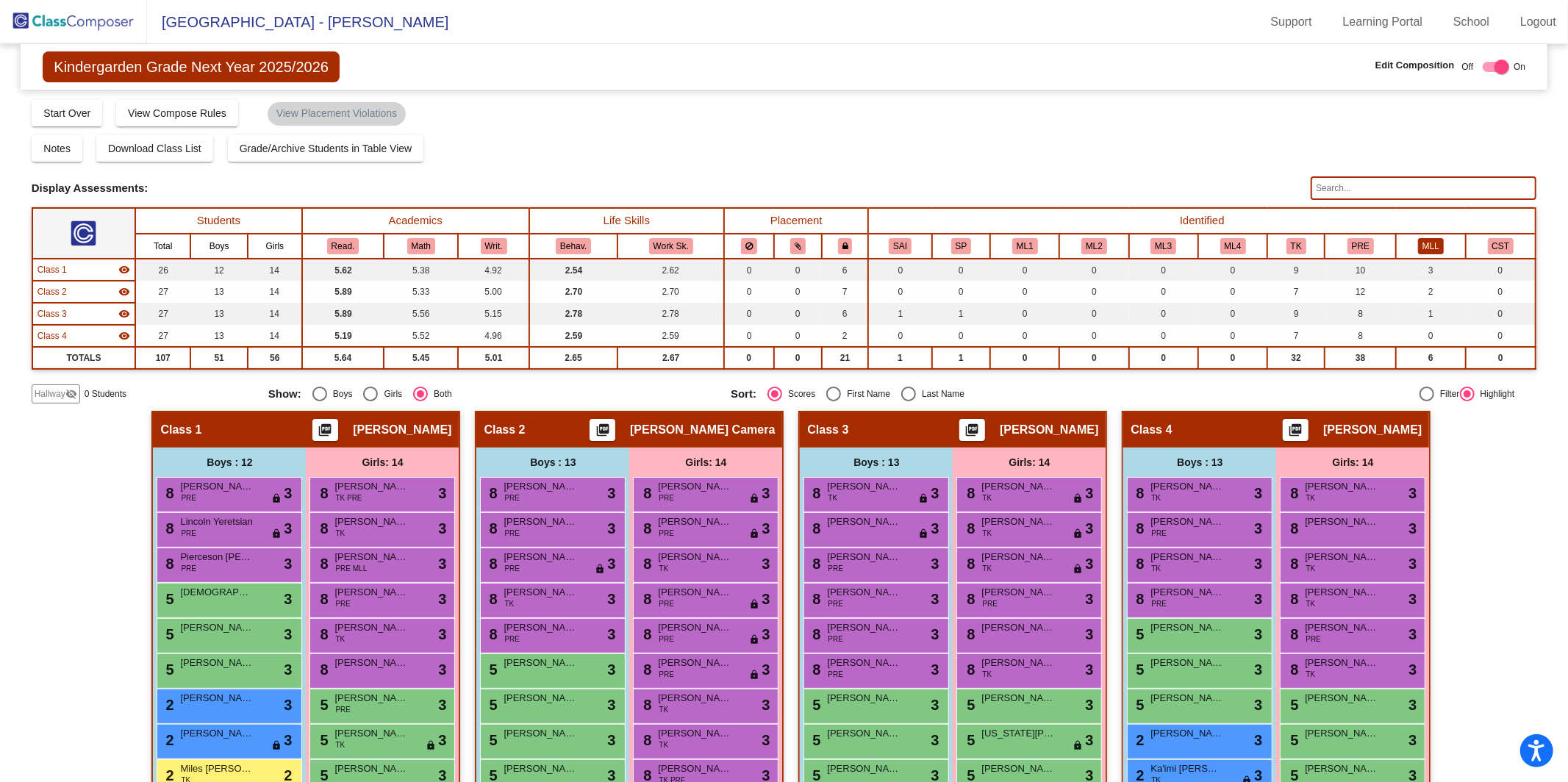
click at [1175, 243] on button "MLL" at bounding box center [1430, 246] width 26 height 16
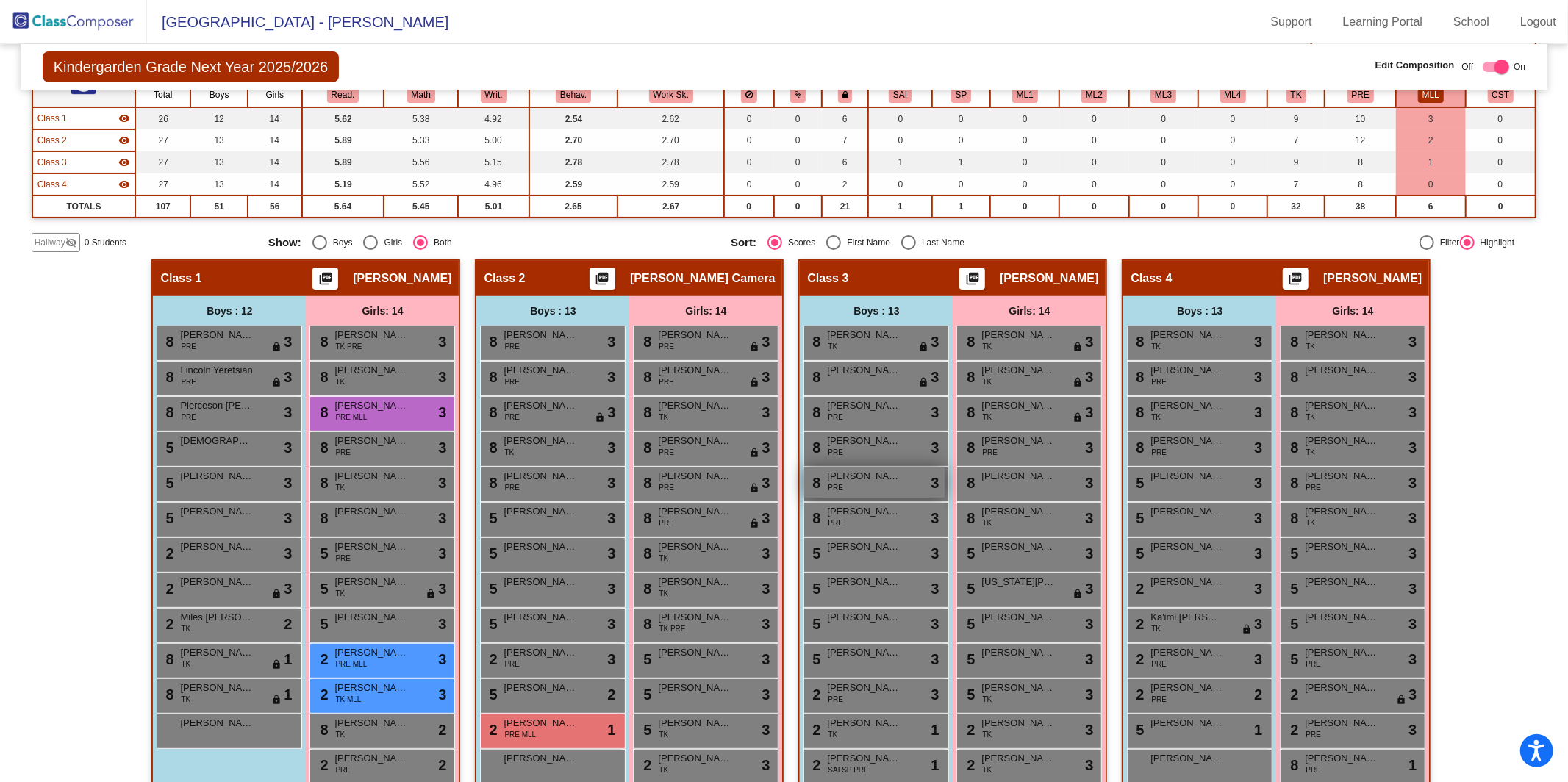
scroll to position [207, 0]
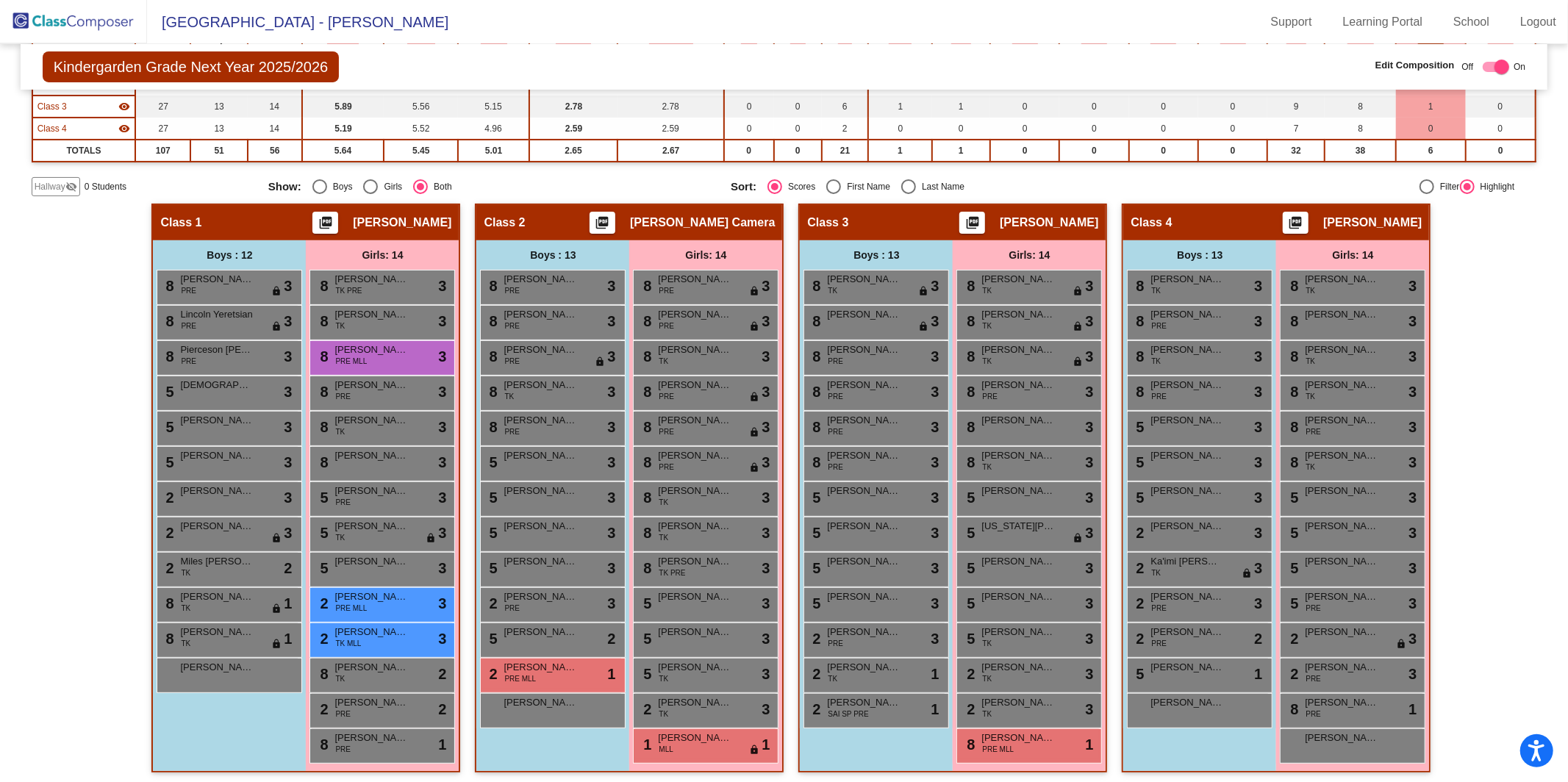
click at [104, 28] on img at bounding box center [74, 22] width 147 height 43
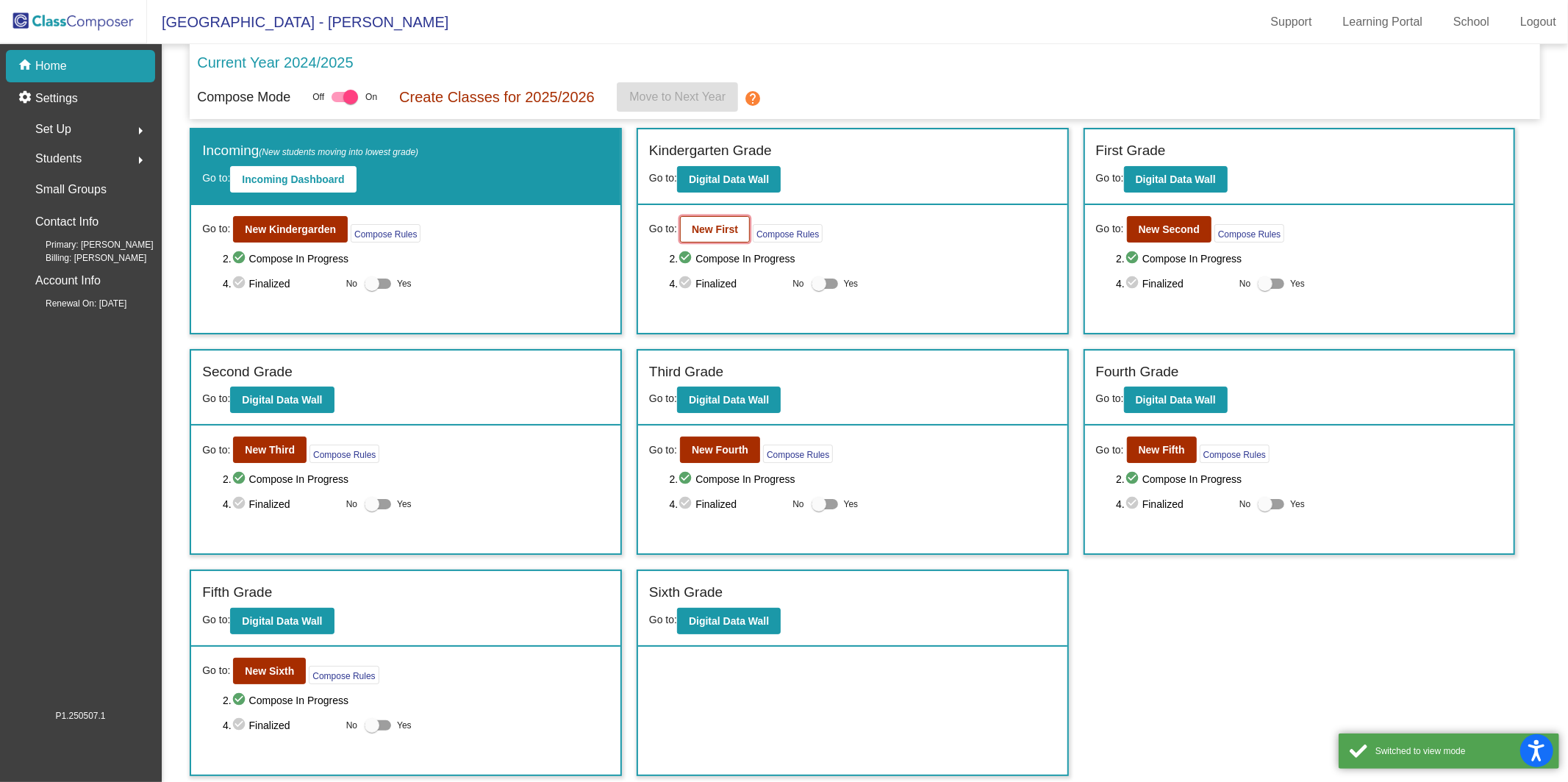
click at [720, 230] on b "New First" at bounding box center [714, 230] width 46 height 11
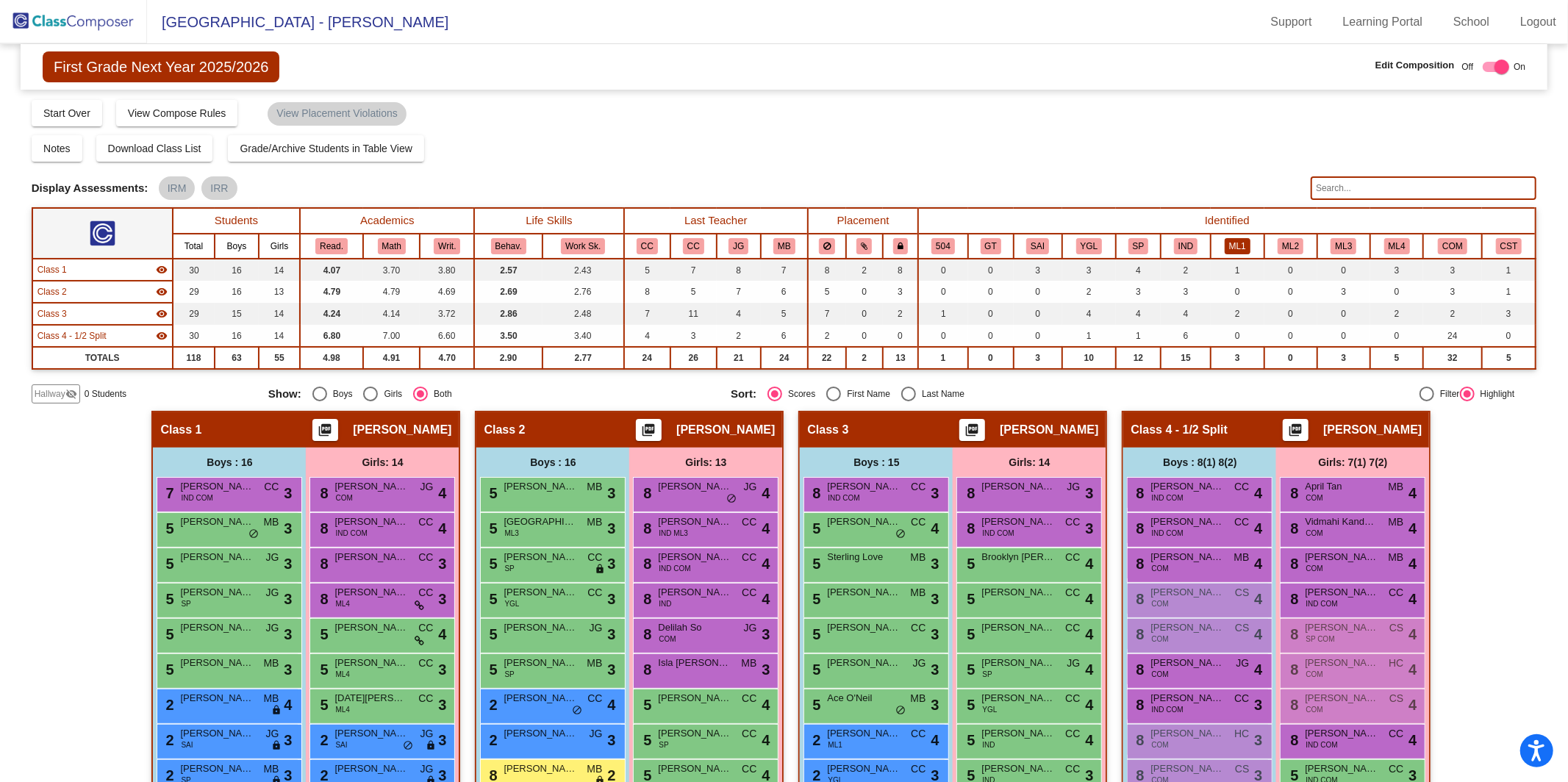
click at [1175, 243] on button "ML1" at bounding box center [1236, 246] width 26 height 16
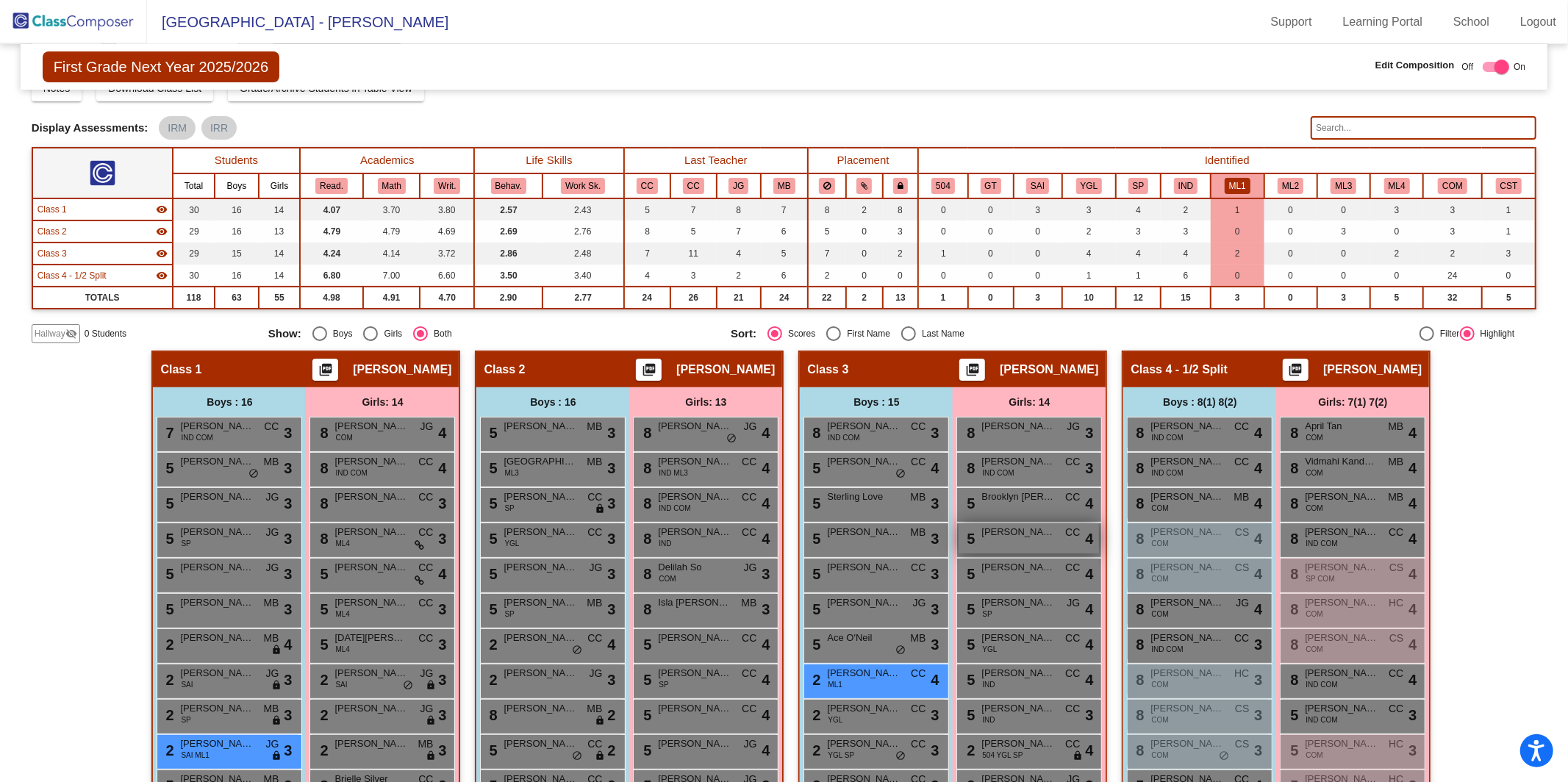
scroll to position [46, 0]
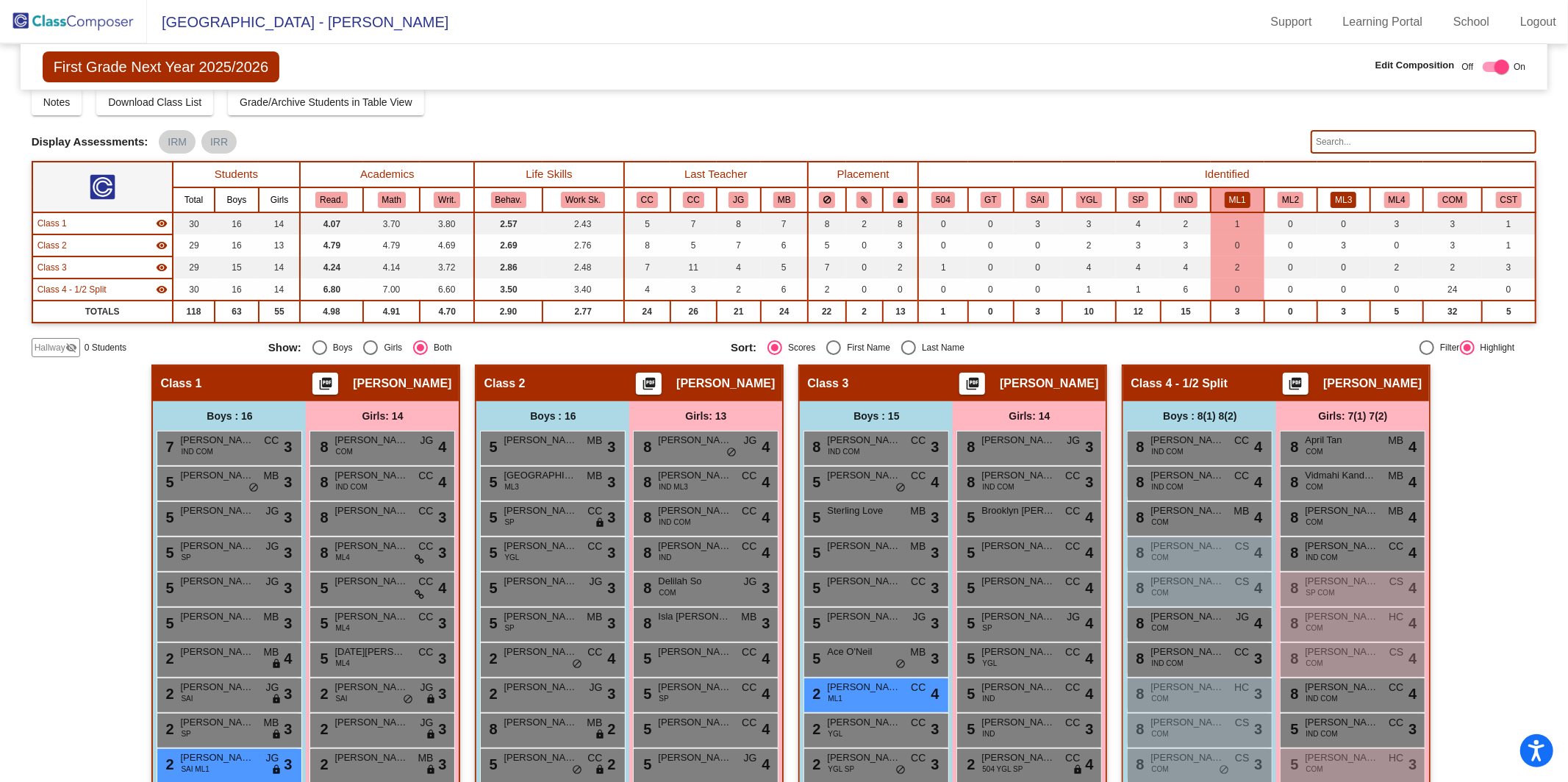
click at [1175, 201] on button "ML3" at bounding box center [1342, 199] width 26 height 16
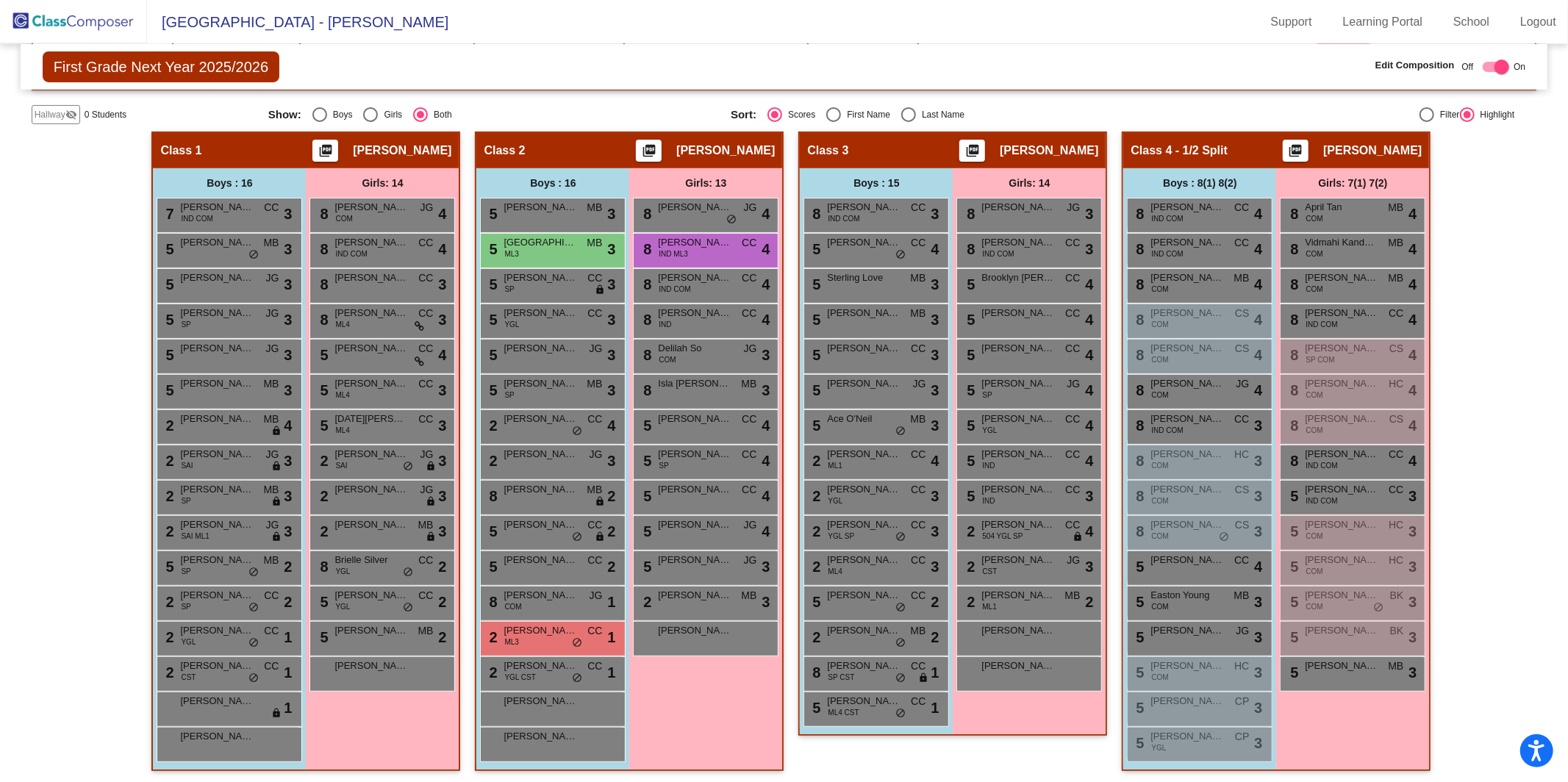
scroll to position [0, 0]
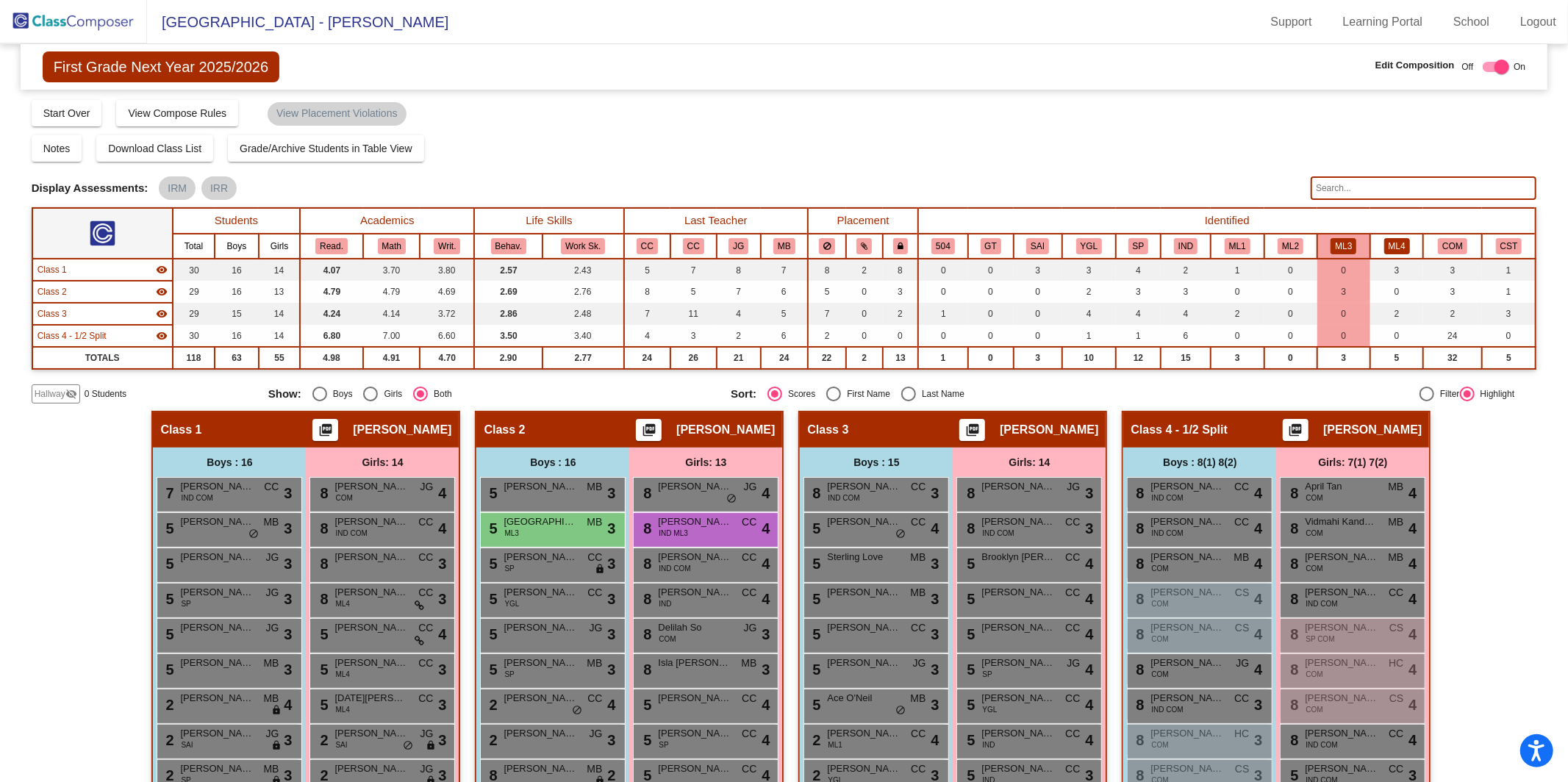
click at [1175, 243] on button "ML4" at bounding box center [1396, 246] width 26 height 16
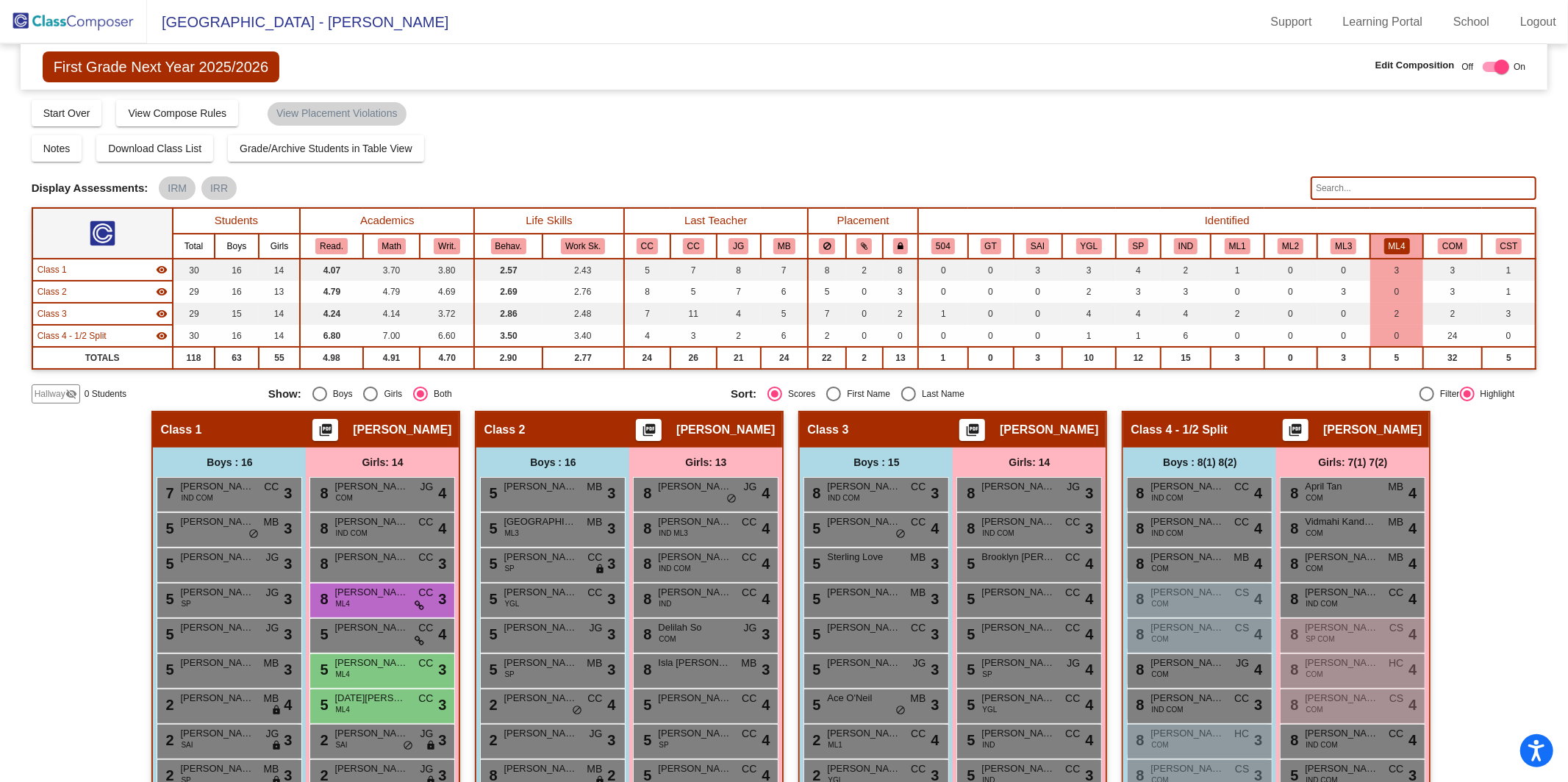
click at [88, 8] on img at bounding box center [74, 22] width 147 height 43
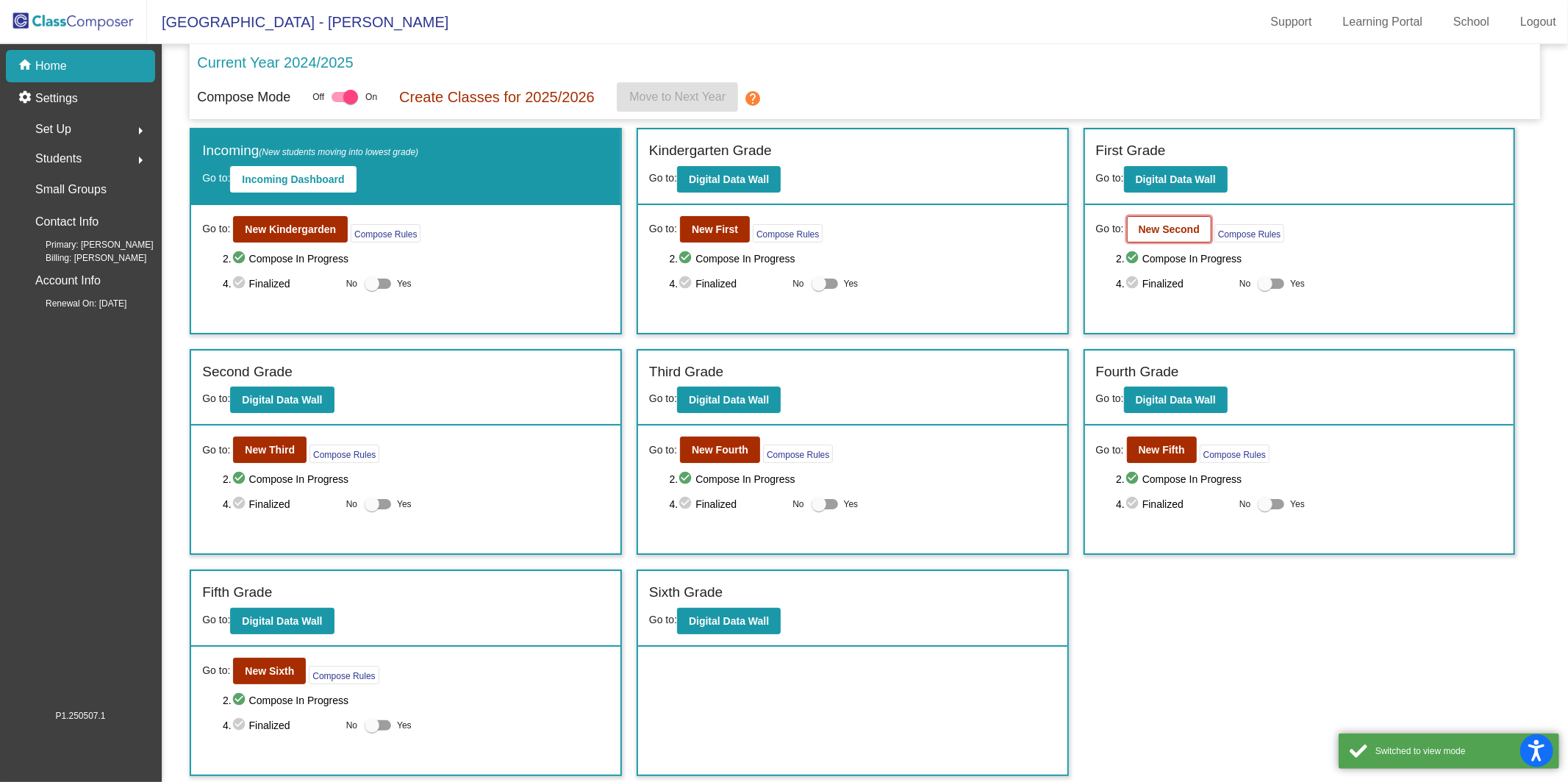
click at [1174, 231] on b "New Second" at bounding box center [1168, 230] width 61 height 11
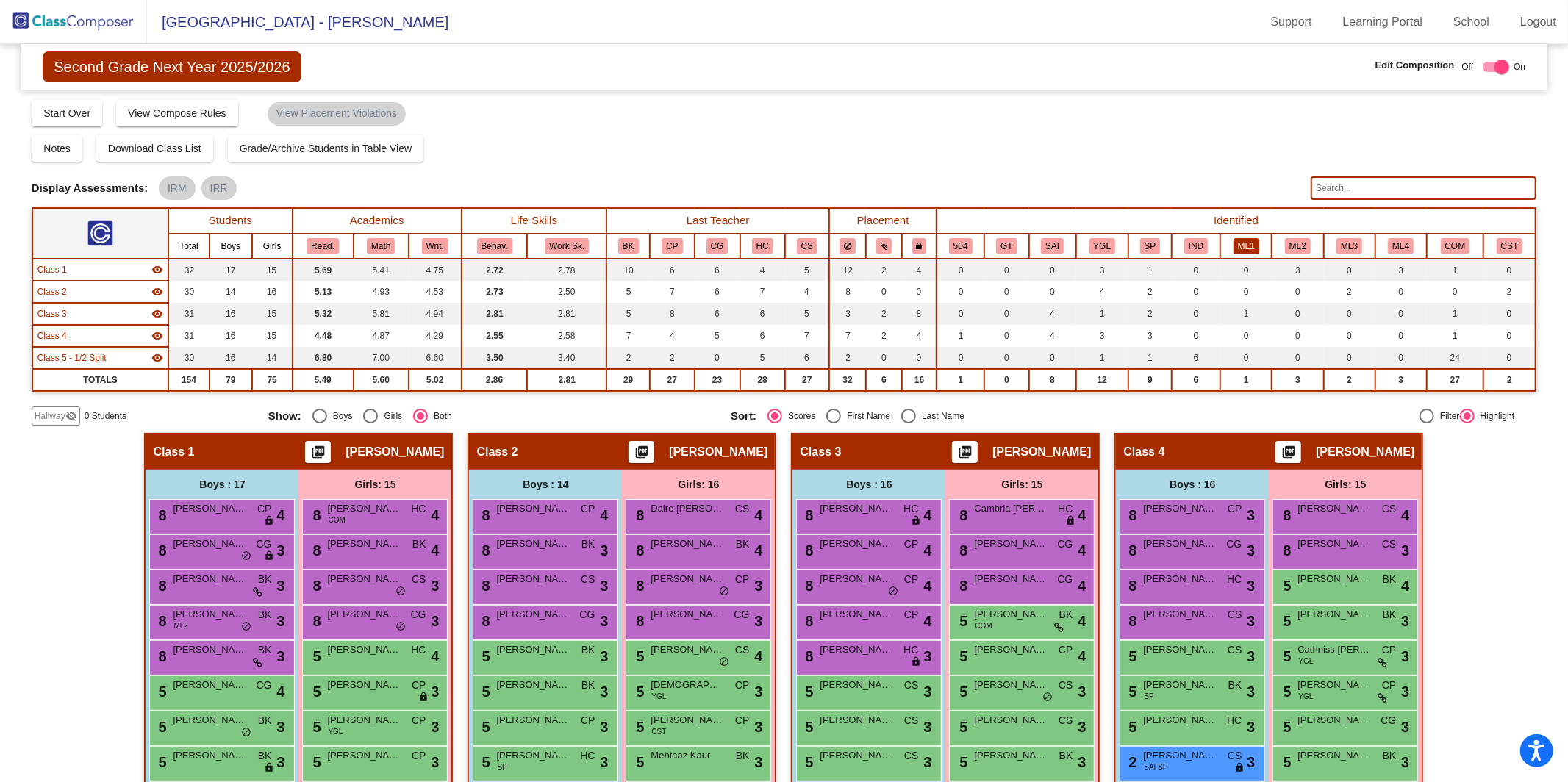
click at [1175, 244] on button "ML1" at bounding box center [1246, 246] width 26 height 16
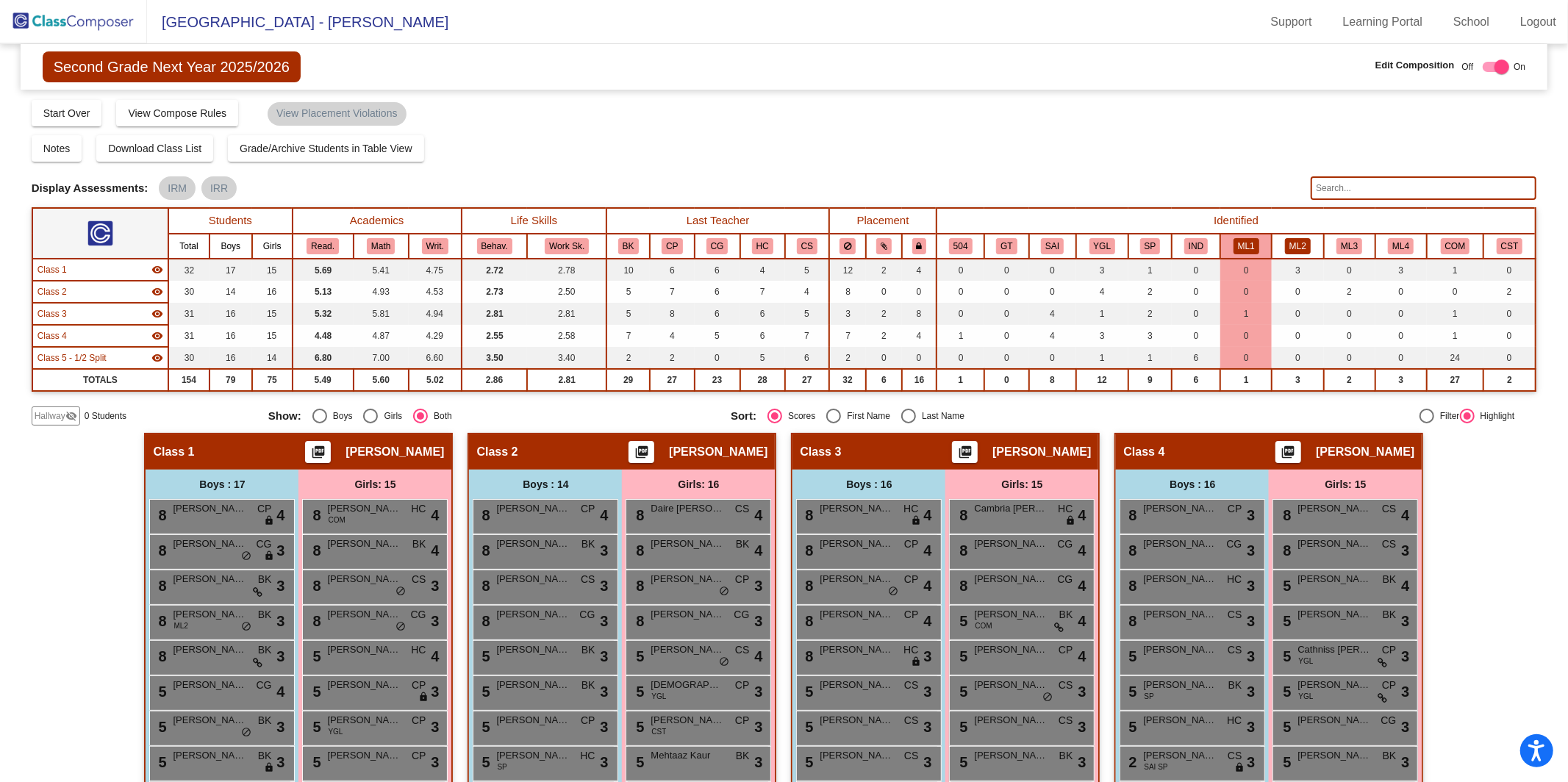
click at [1175, 238] on button "ML2" at bounding box center [1297, 246] width 26 height 16
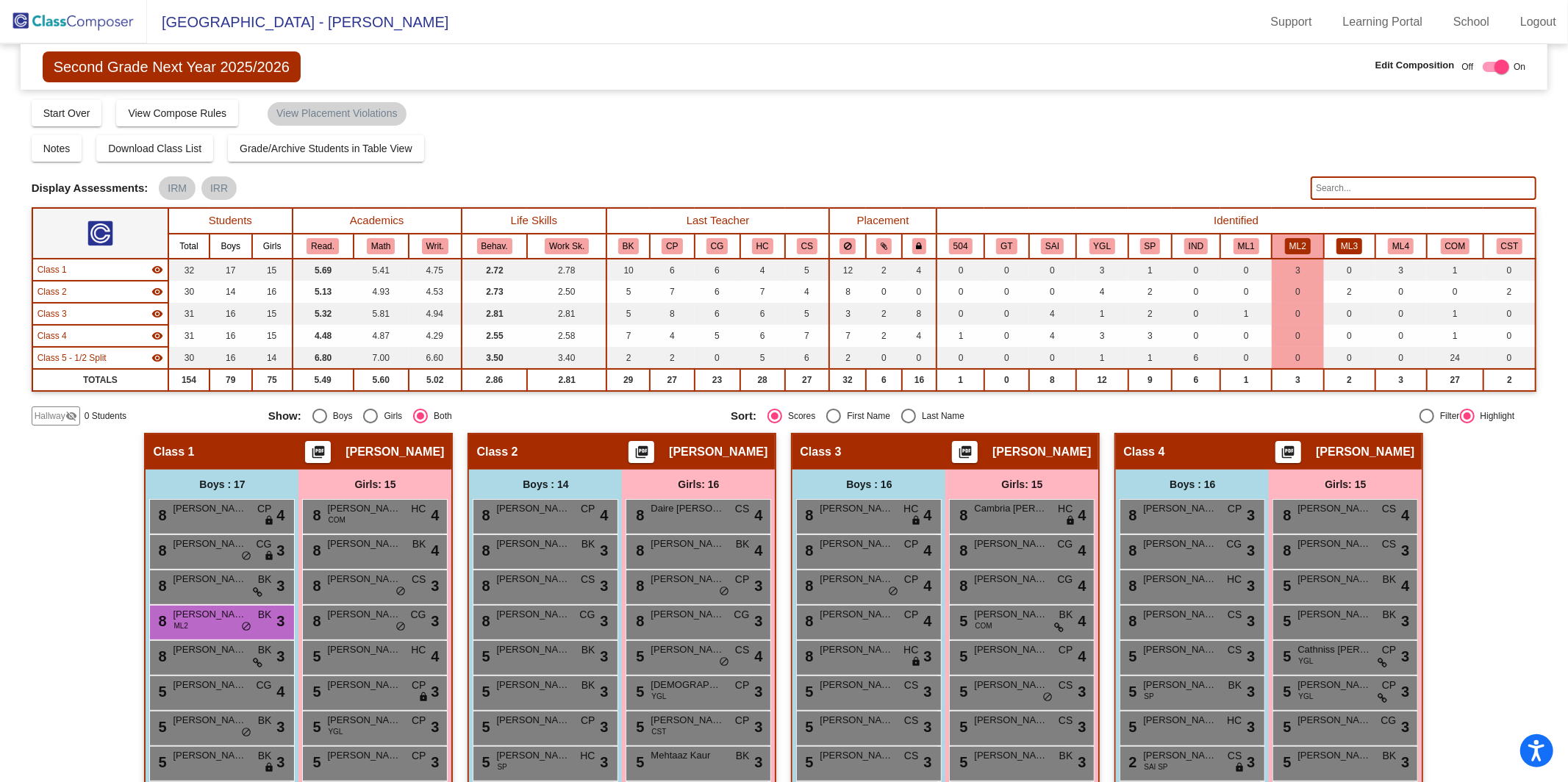
click at [1175, 240] on button "ML3" at bounding box center [1349, 246] width 26 height 16
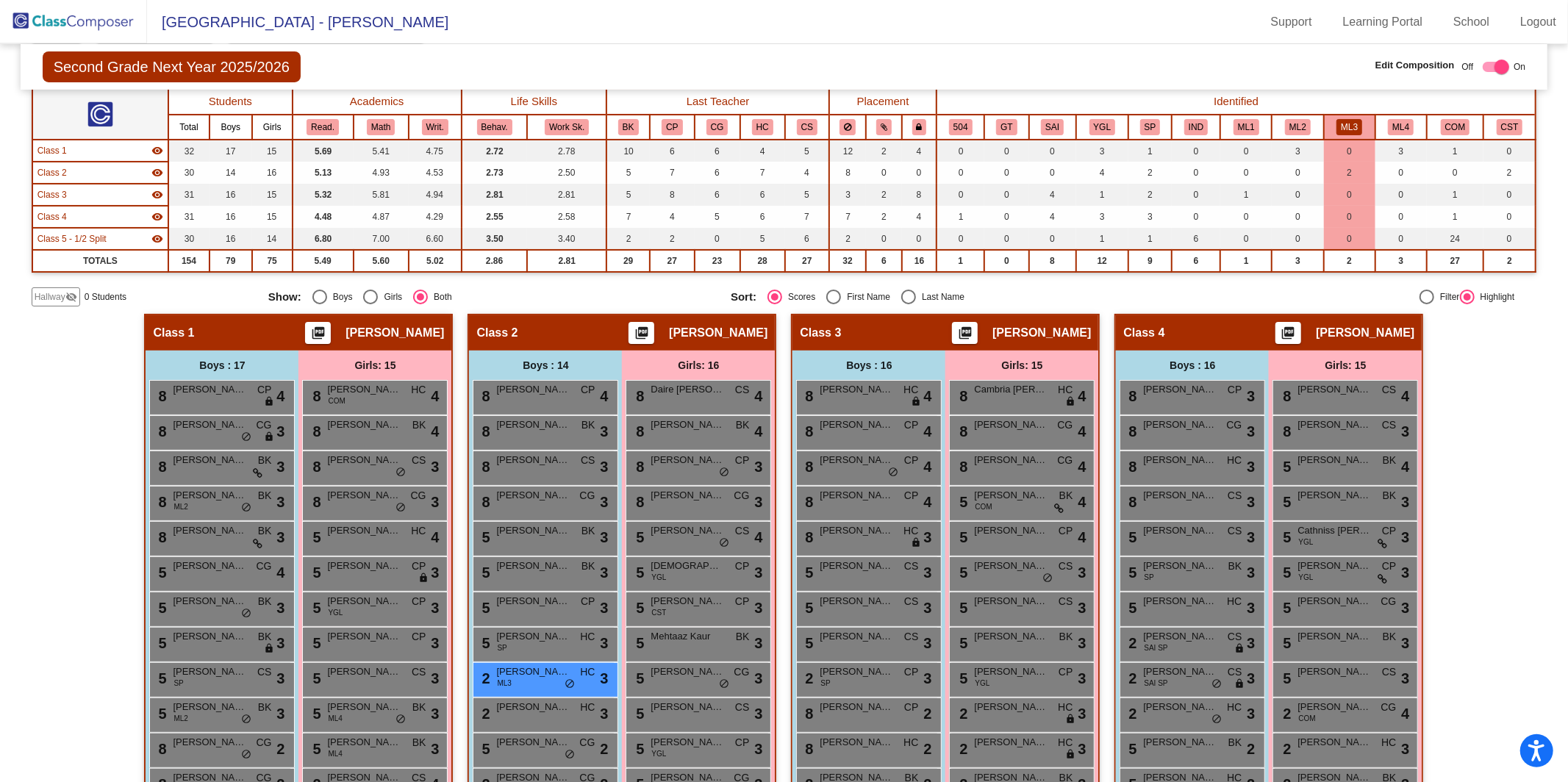
scroll to position [114, 0]
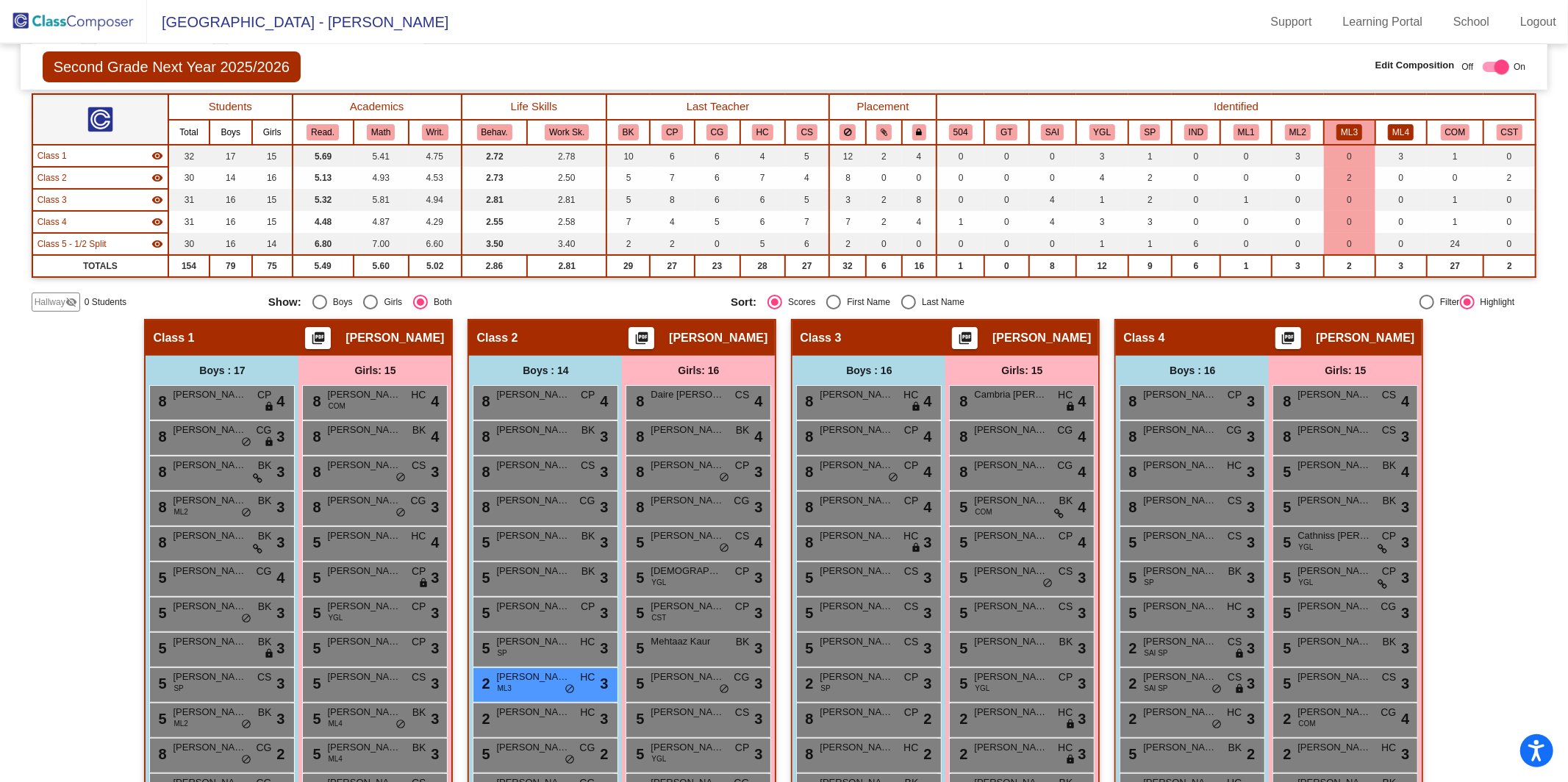
click at [1175, 131] on button "ML4" at bounding box center [1400, 132] width 26 height 16
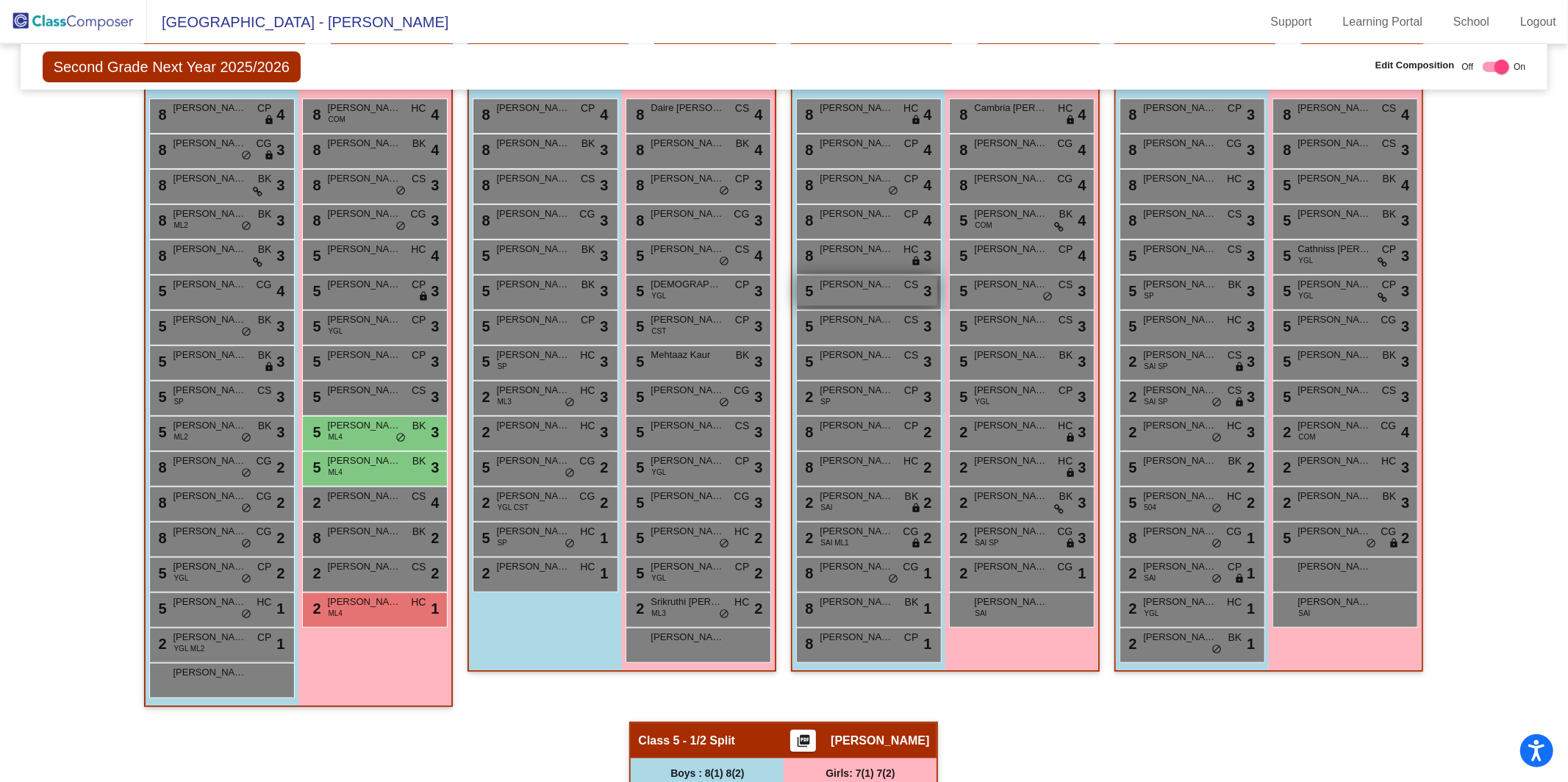
scroll to position [1, 0]
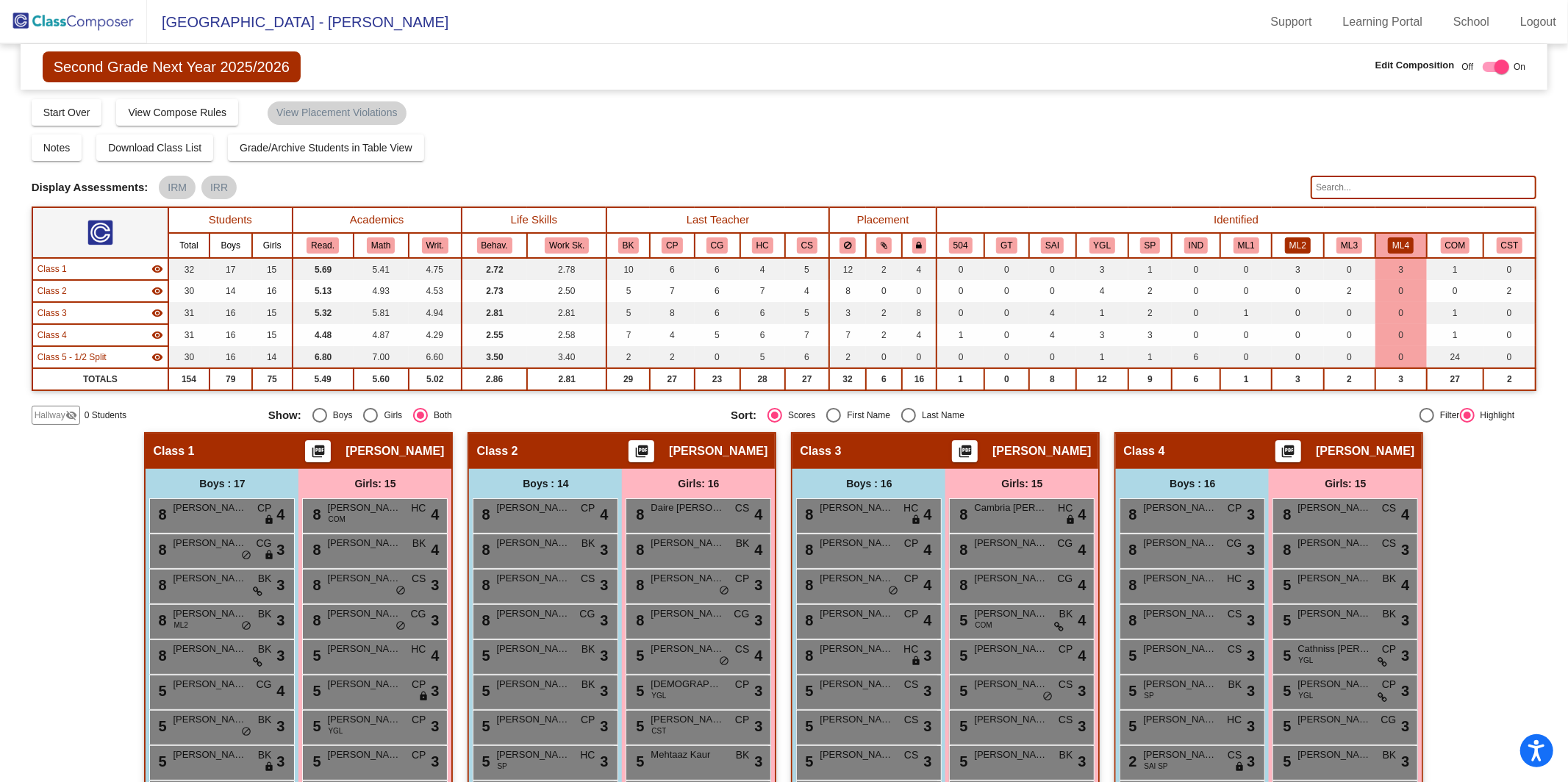
click at [1175, 244] on button "ML2" at bounding box center [1297, 245] width 26 height 16
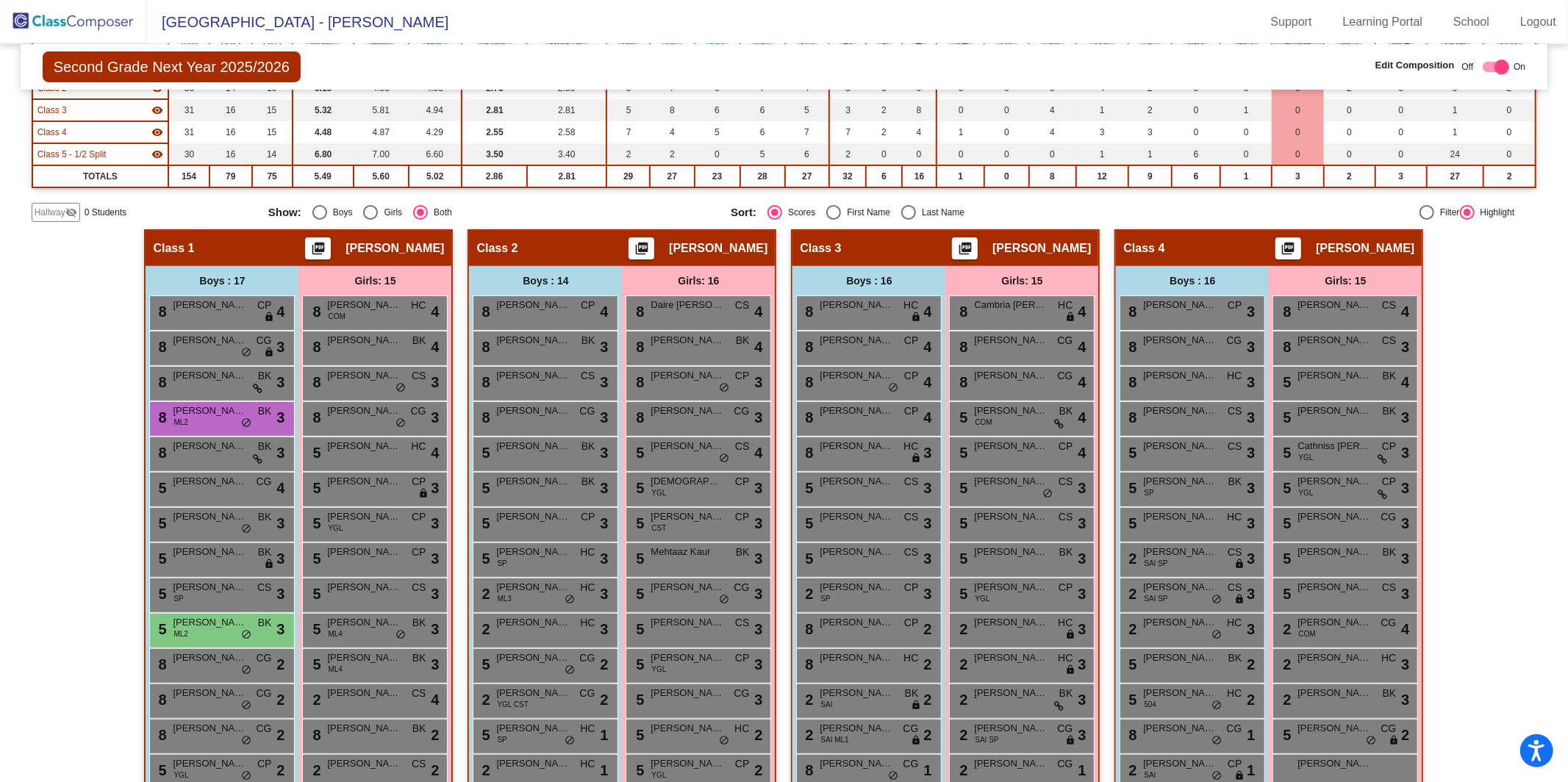
scroll to position [35, 0]
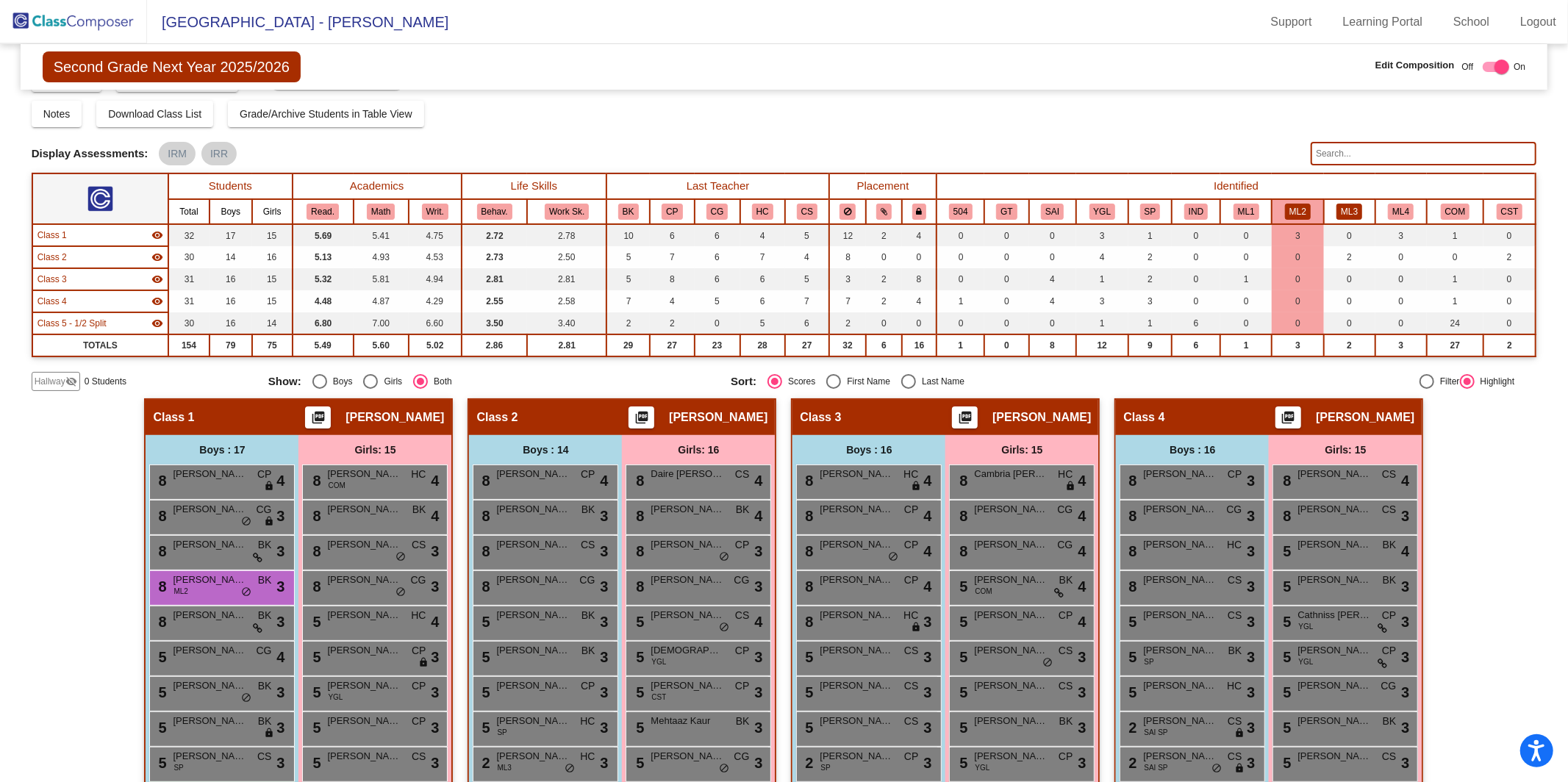
click at [1175, 213] on button "ML3" at bounding box center [1349, 212] width 26 height 16
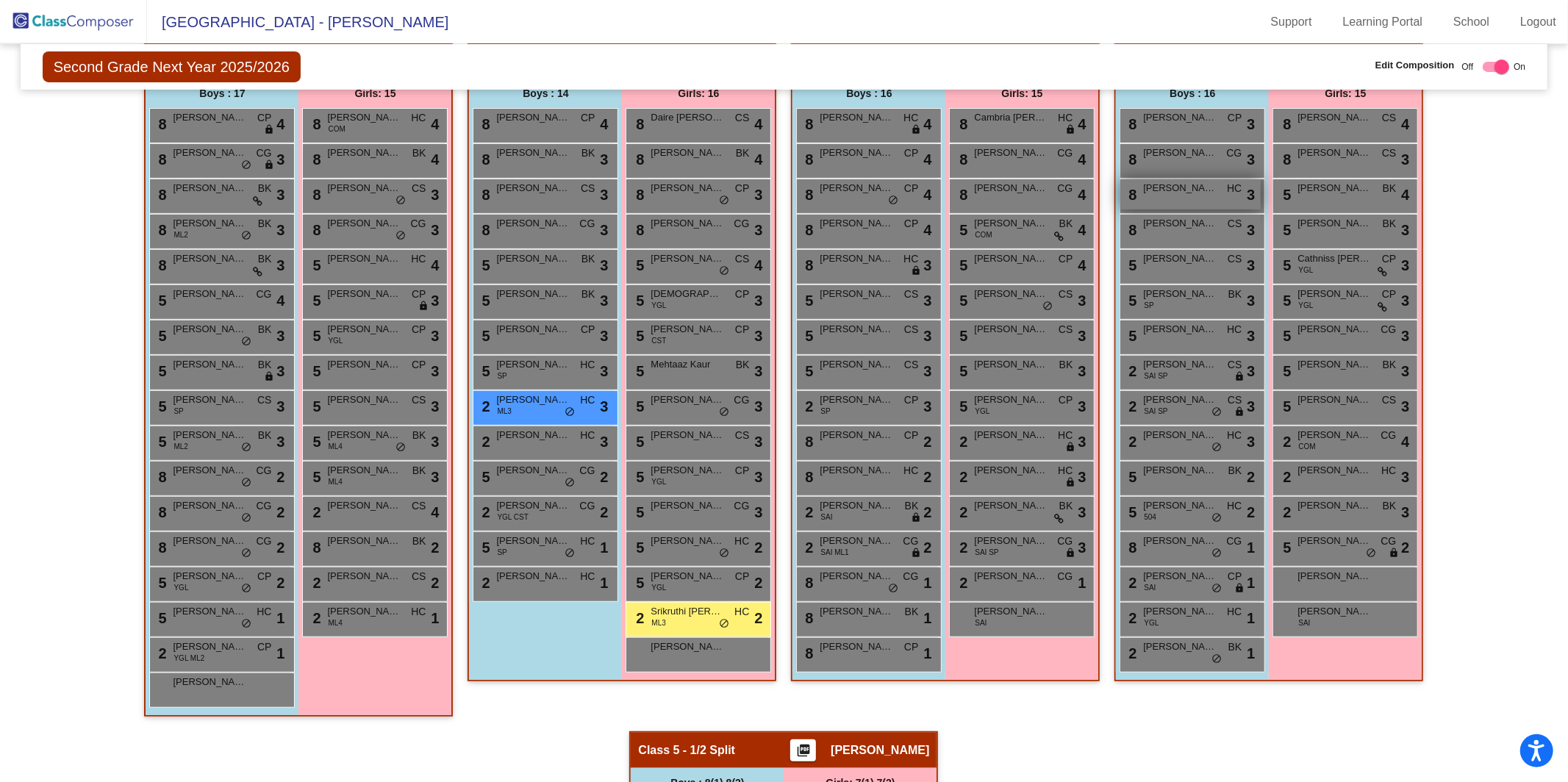
scroll to position [0, 0]
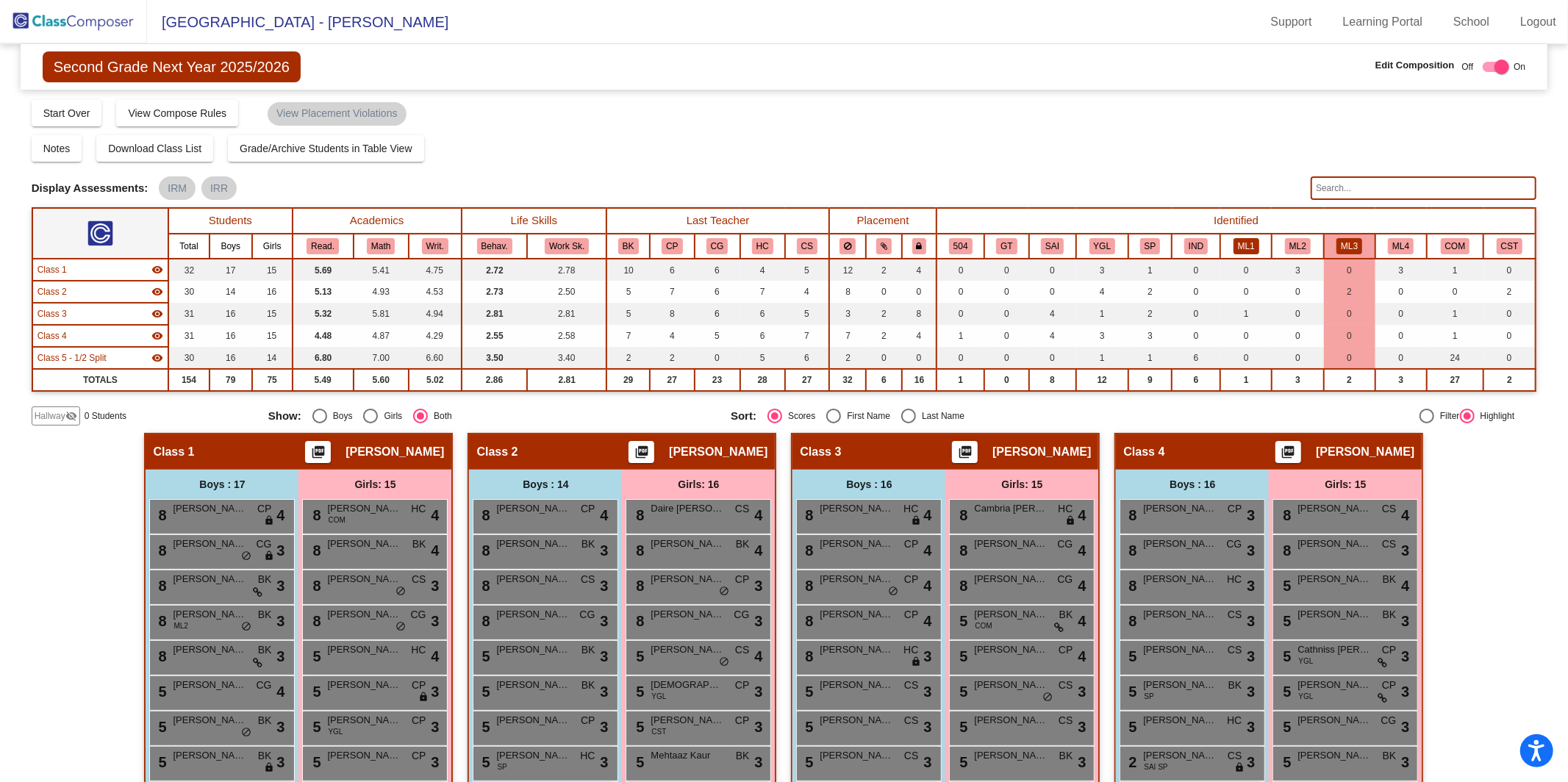
click at [1175, 242] on button "ML1" at bounding box center [1246, 246] width 26 height 16
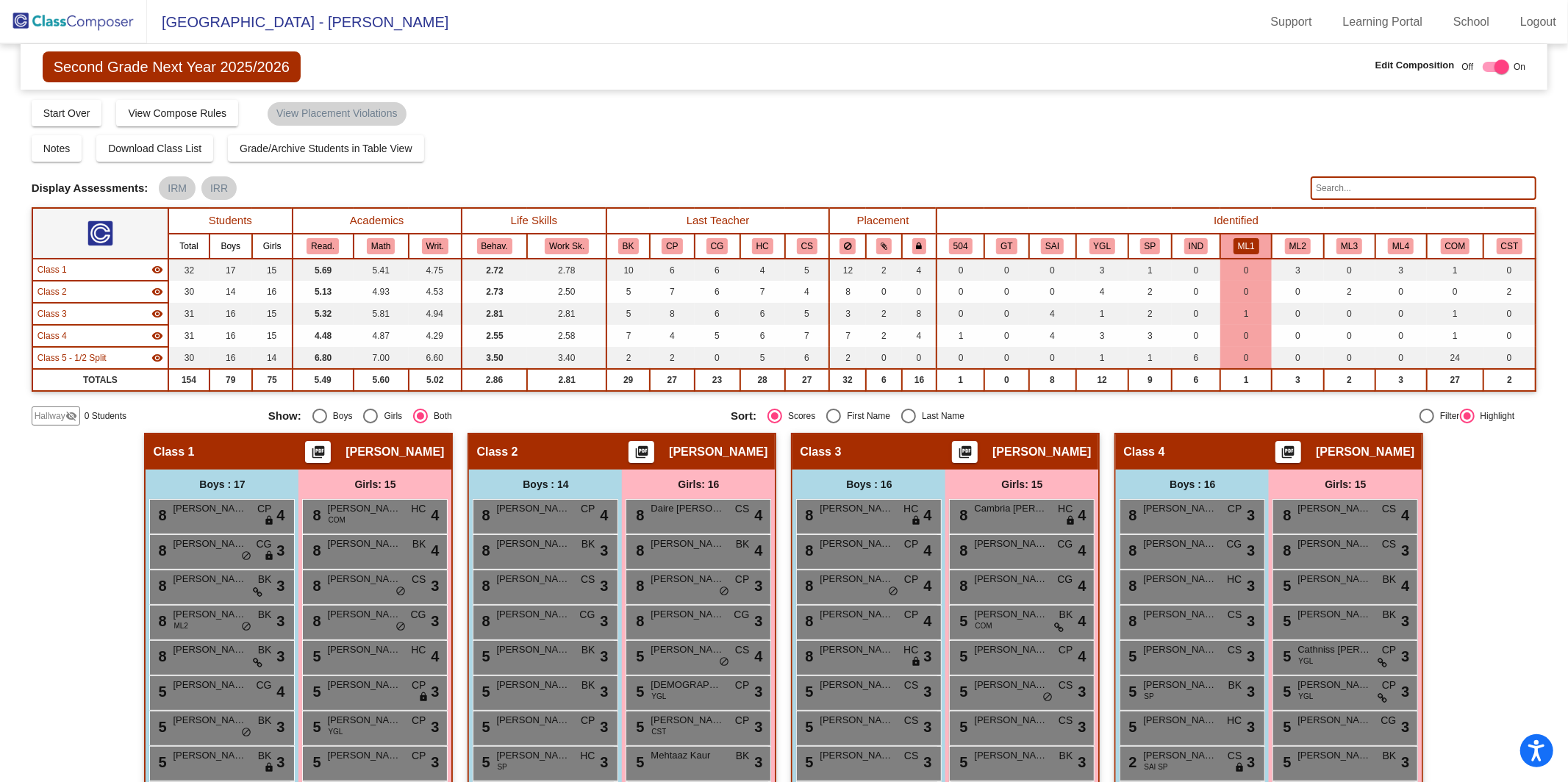
click at [42, 30] on img at bounding box center [74, 22] width 147 height 43
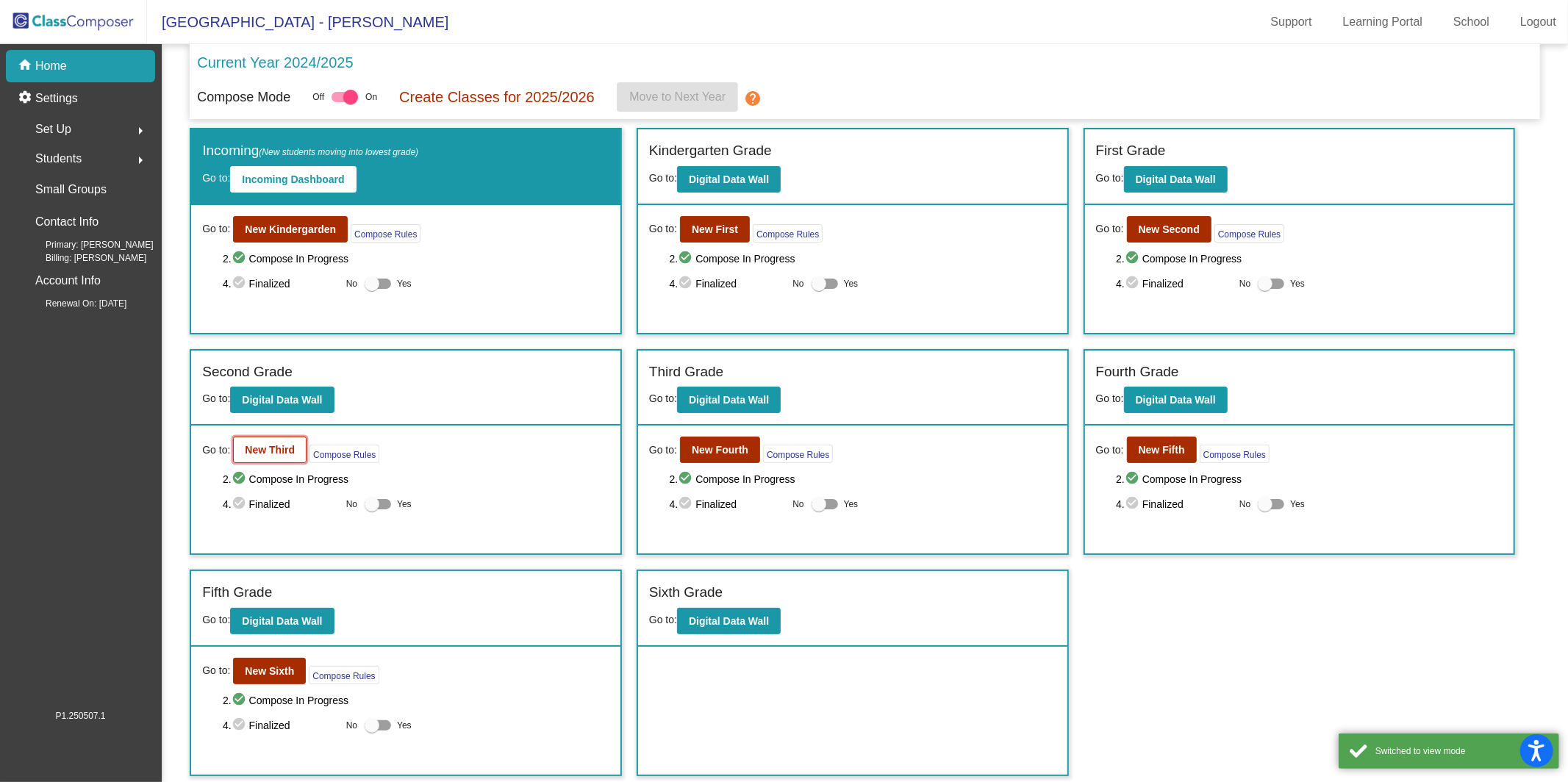
click at [280, 444] on b "New Third" at bounding box center [269, 450] width 50 height 11
